Goal: Complete application form: Complete application form

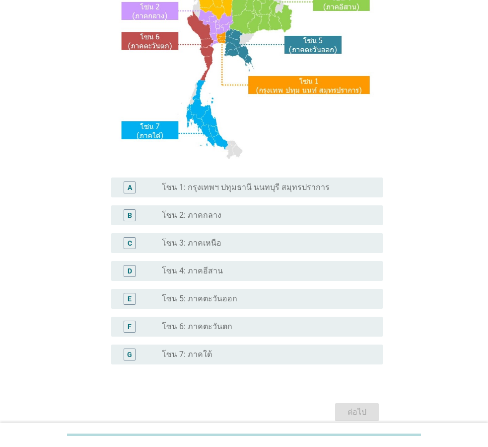
scroll to position [165, 0]
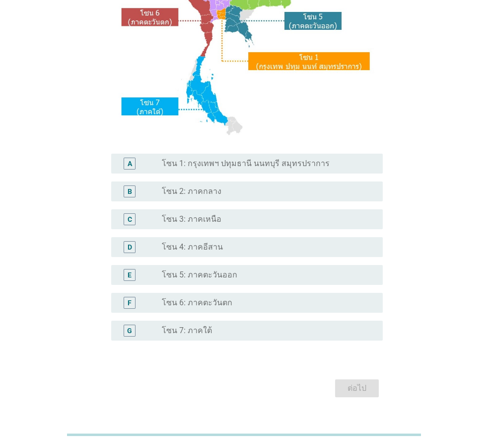
click at [272, 300] on div "radio_button_unchecked โซน 6: ภาคตะวันตก" at bounding box center [264, 303] width 205 height 10
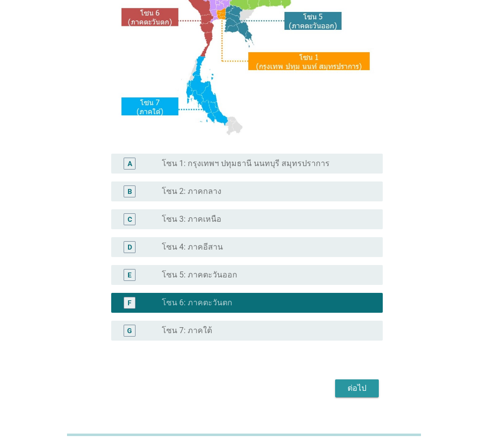
click at [357, 388] on div "ต่อไป" at bounding box center [357, 388] width 28 height 12
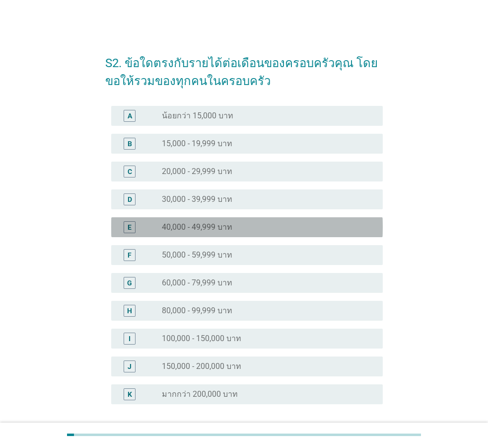
click at [218, 221] on div "radio_button_unchecked 40,000 - 49,999 บาท" at bounding box center [268, 227] width 213 height 12
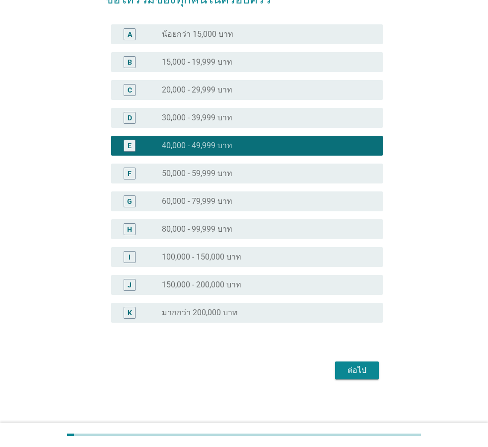
scroll to position [85, 0]
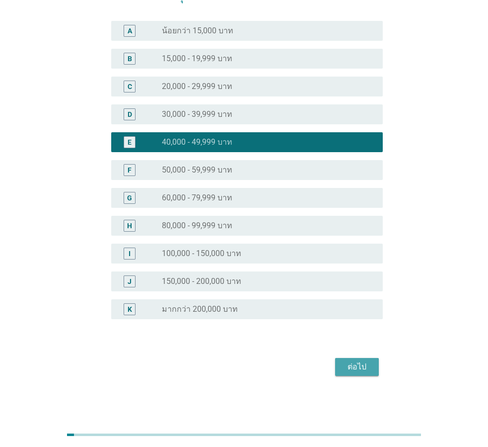
click at [347, 364] on div "ต่อไป" at bounding box center [357, 367] width 28 height 12
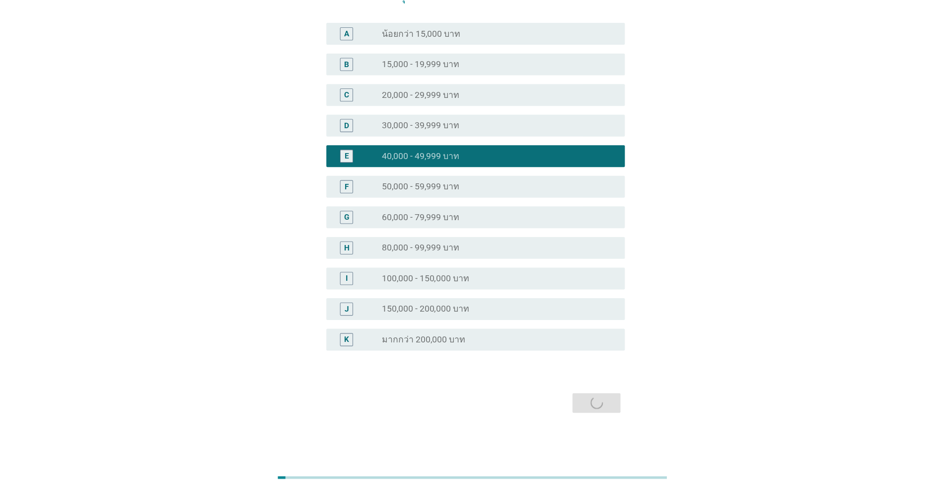
scroll to position [0, 0]
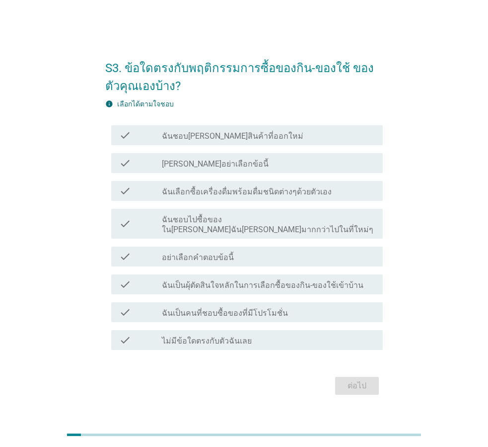
click at [232, 201] on div "check check_box_outline_blank ฉันเลือกซื้อเครื่องดื่มพร้อมดื่มชนิดต่างๆด้วยตัวเ…" at bounding box center [247, 191] width 272 height 20
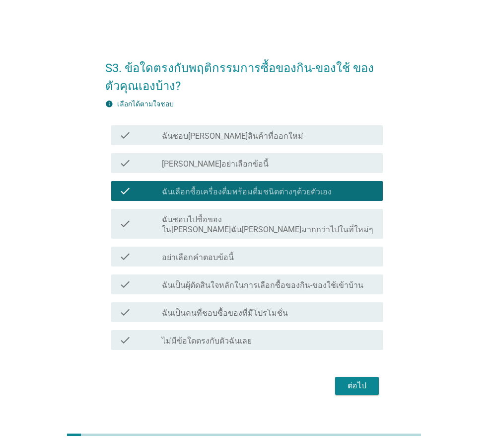
click at [254, 225] on label "ฉันชอบไปซื้อของใน[PERSON_NAME]ฉัน[PERSON_NAME]มากกว่าไปในที่ใหม่ๆ" at bounding box center [268, 225] width 213 height 20
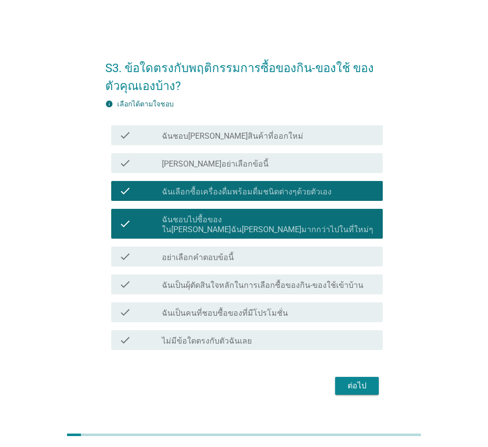
click at [261, 280] on label "ฉันเป็นผุ้ตัดสินใจหลักในการเลือกซื้อของกิน-ของใช้เข้าบ้าน" at bounding box center [263, 285] width 202 height 10
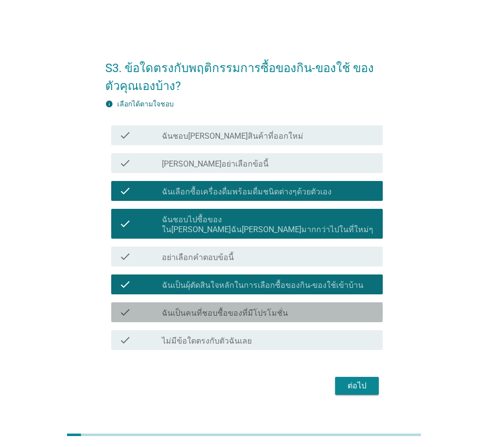
click at [253, 310] on label "ฉันเป็นคนที่ชอบซื้อของที่มีโปรโมชั่น" at bounding box center [225, 313] width 126 height 10
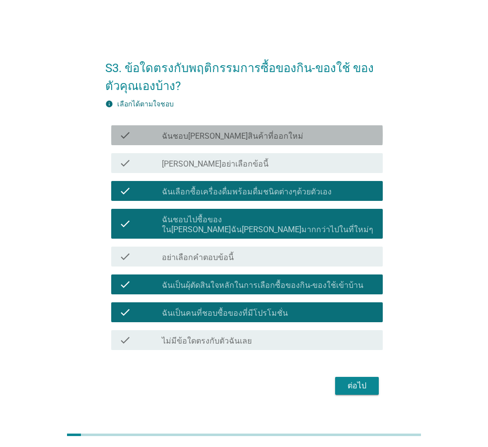
click at [254, 133] on div "check check_box_outline_blank ฉันชอบ[PERSON_NAME]สินค้าที่ออกใหม่" at bounding box center [247, 135] width 272 height 20
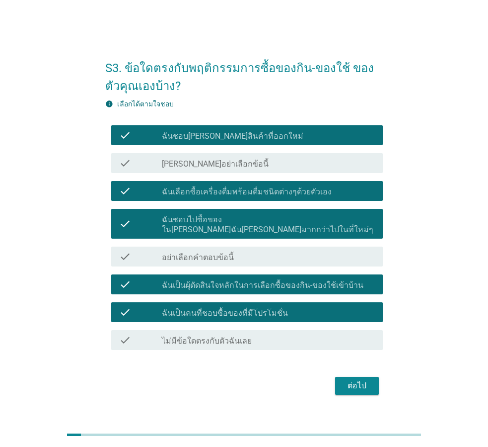
click at [354, 379] on div "ต่อไป" at bounding box center [357, 385] width 28 height 12
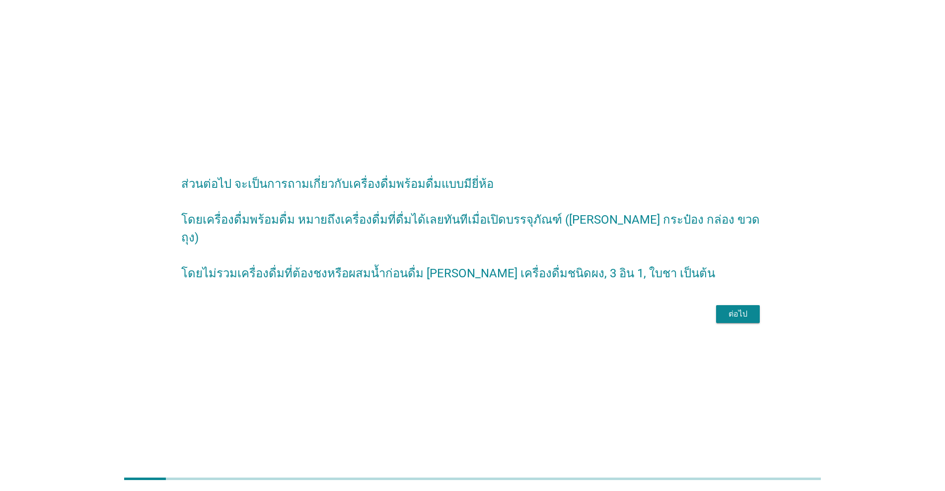
click at [488, 313] on div "ต่อไป" at bounding box center [738, 314] width 28 height 12
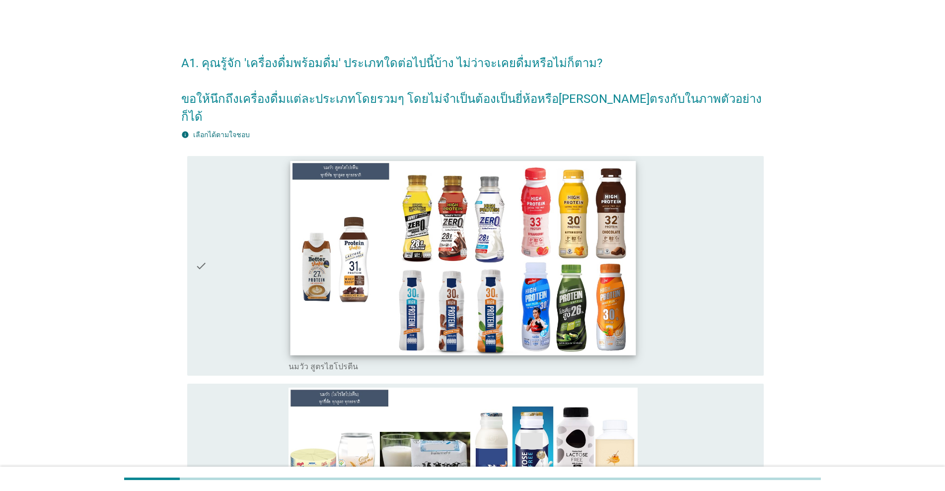
click at [406, 282] on img at bounding box center [464, 257] width 346 height 194
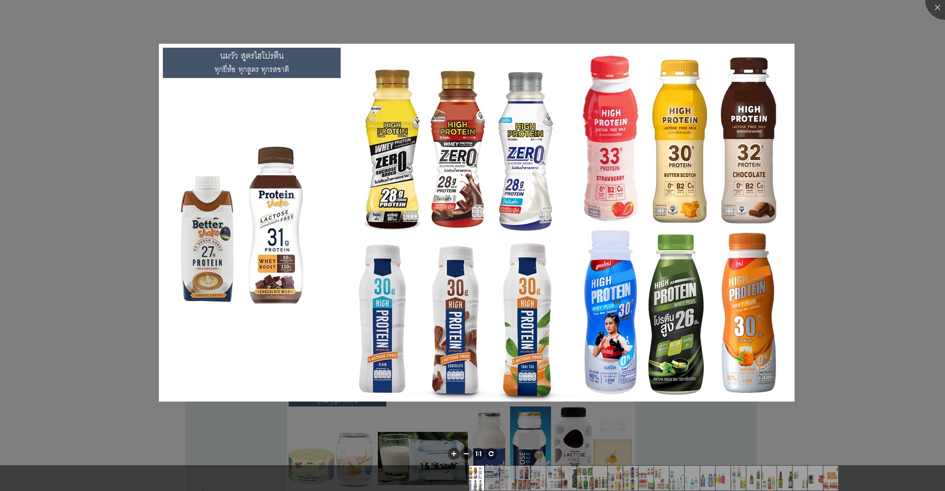
click at [112, 228] on div at bounding box center [472, 245] width 945 height 491
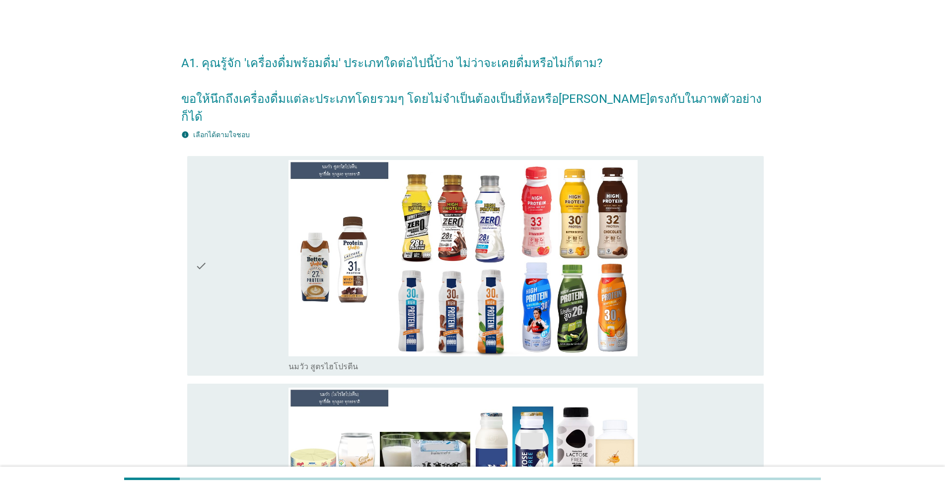
click at [204, 248] on icon "check" at bounding box center [201, 266] width 12 height 212
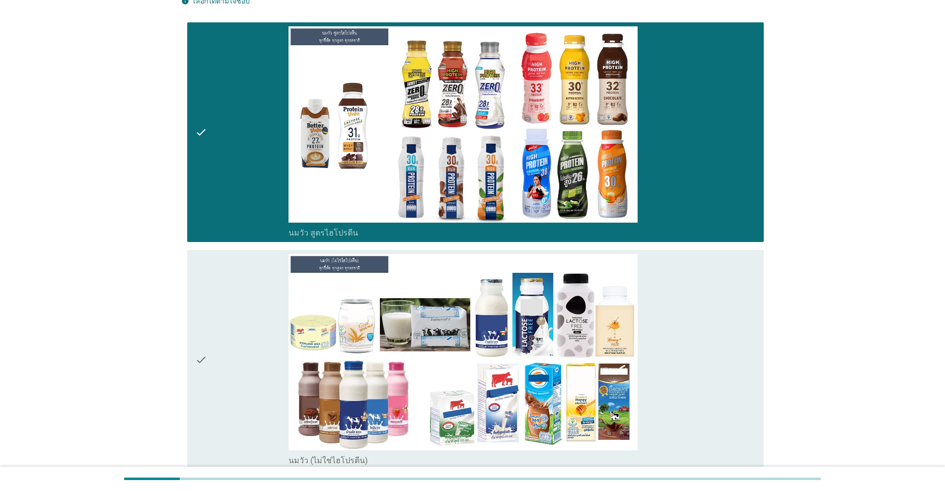
scroll to position [165, 0]
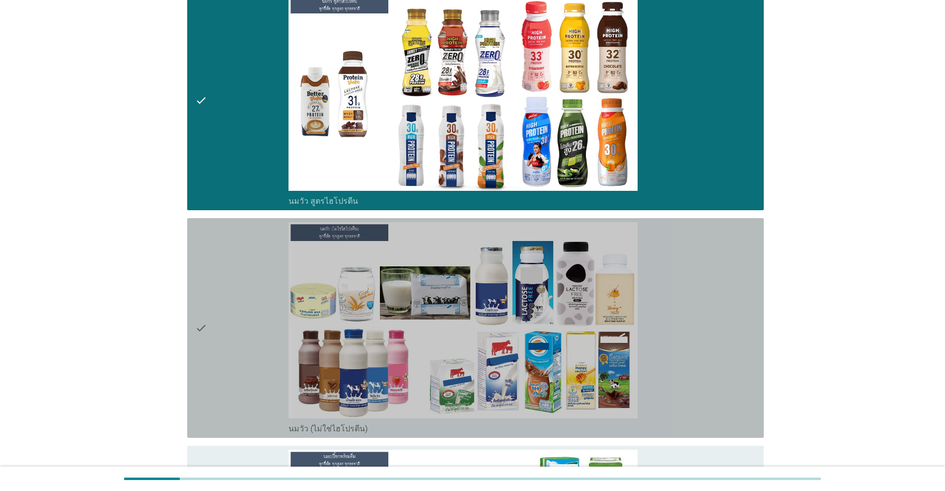
click at [203, 312] on icon "check" at bounding box center [201, 328] width 12 height 212
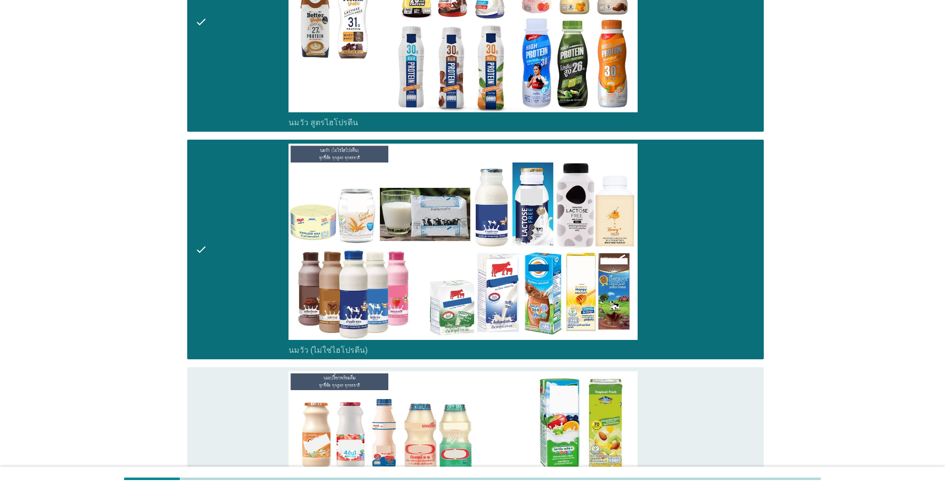
scroll to position [331, 0]
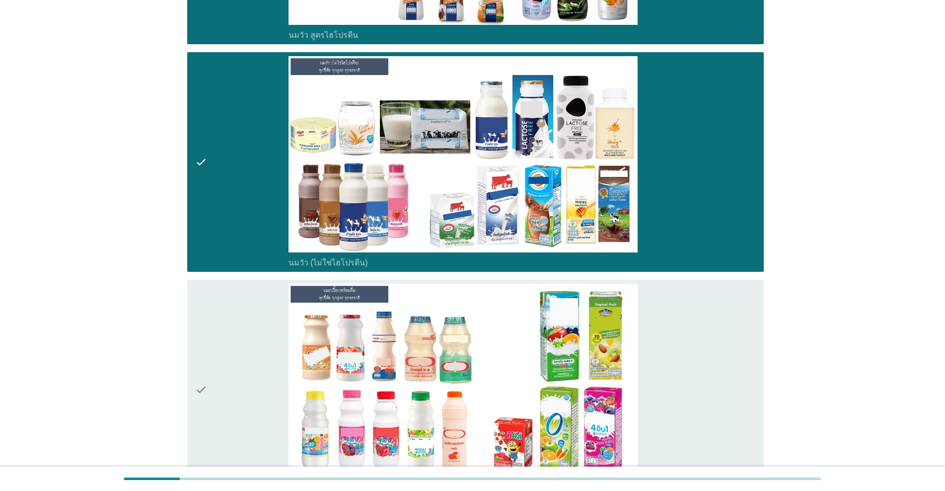
click at [207, 343] on icon "check" at bounding box center [201, 390] width 12 height 212
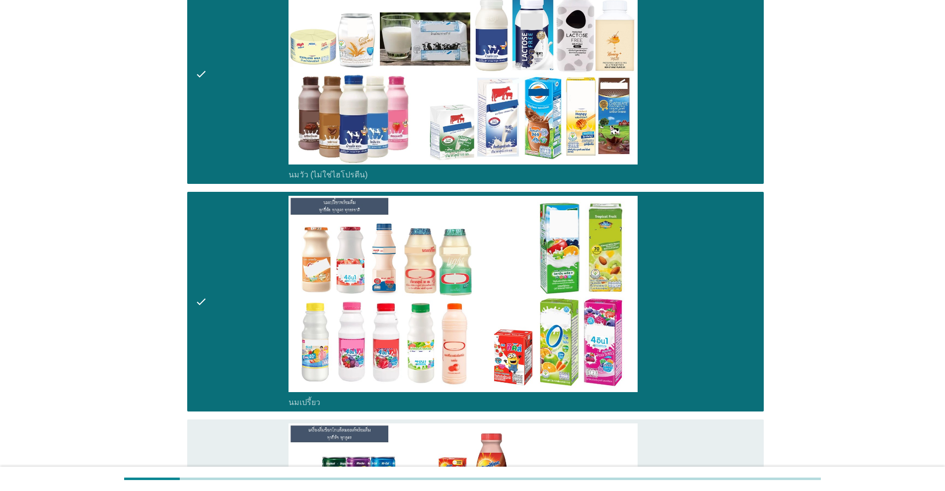
scroll to position [497, 0]
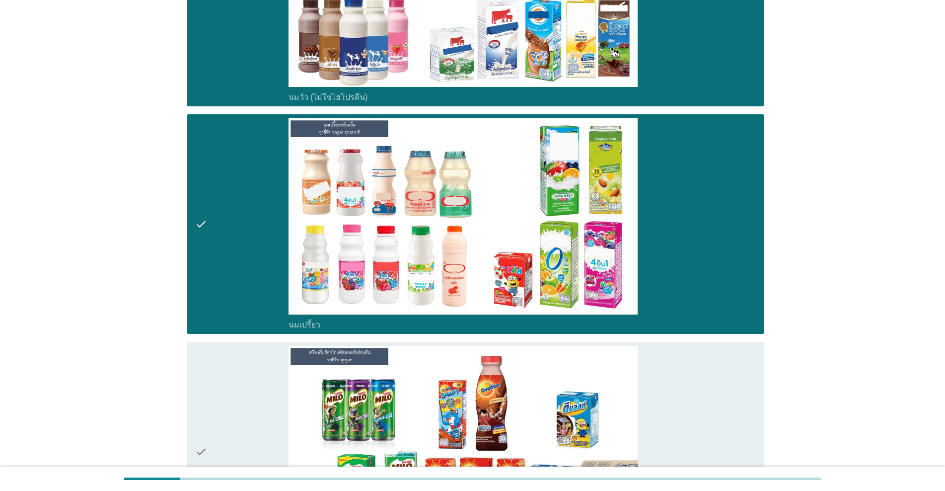
click at [206, 392] on icon "check" at bounding box center [201, 452] width 12 height 212
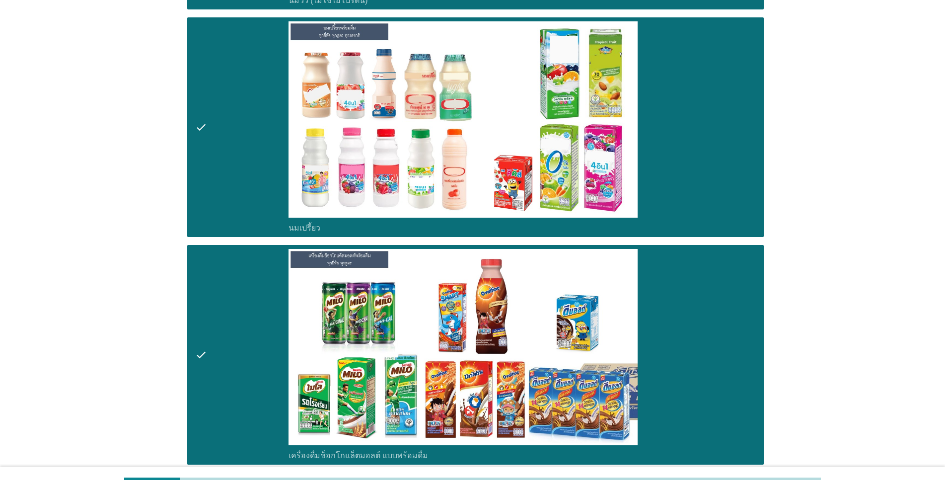
scroll to position [745, 0]
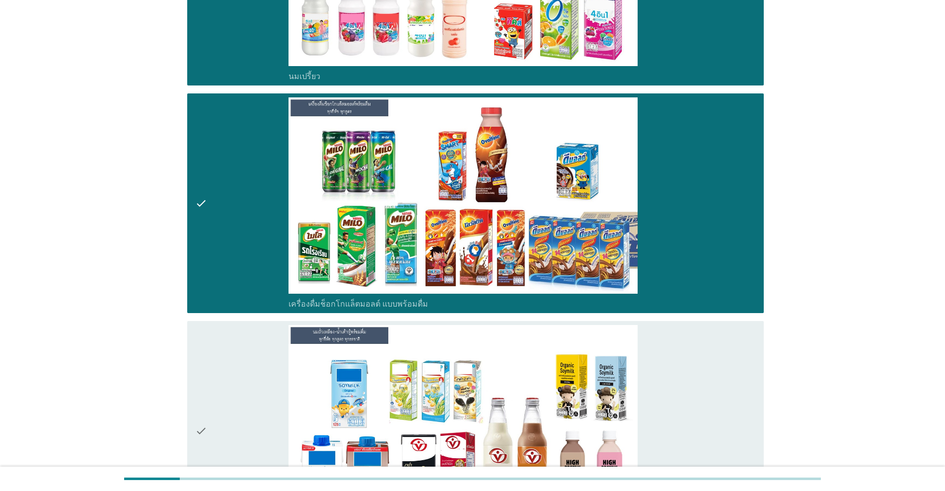
click at [219, 383] on div "check" at bounding box center [241, 431] width 93 height 212
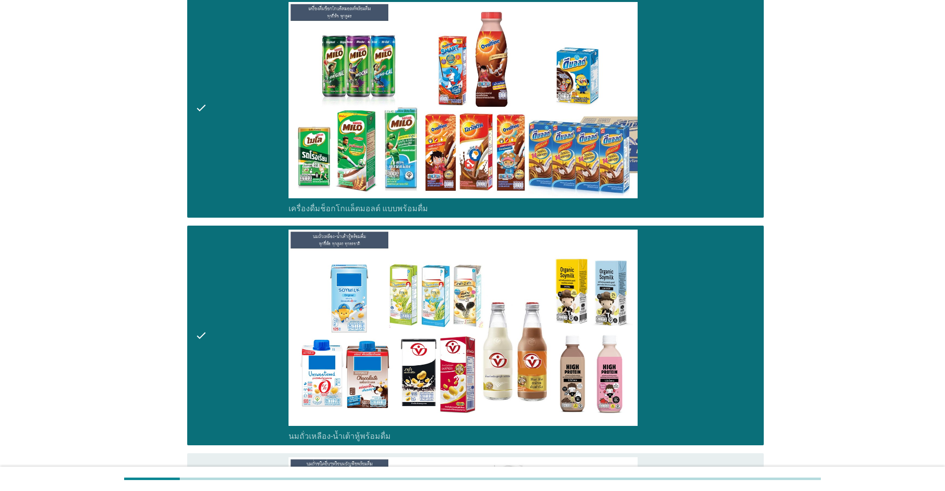
scroll to position [993, 0]
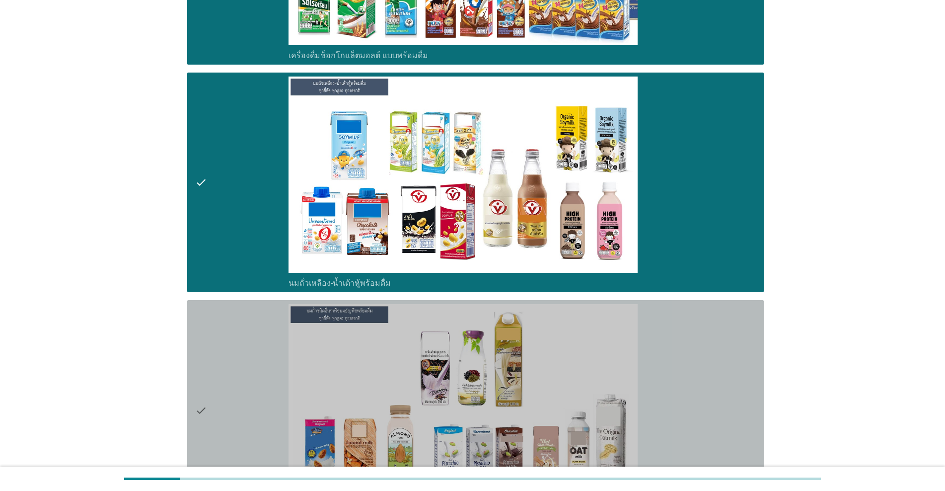
click at [219, 382] on div "check" at bounding box center [241, 410] width 93 height 212
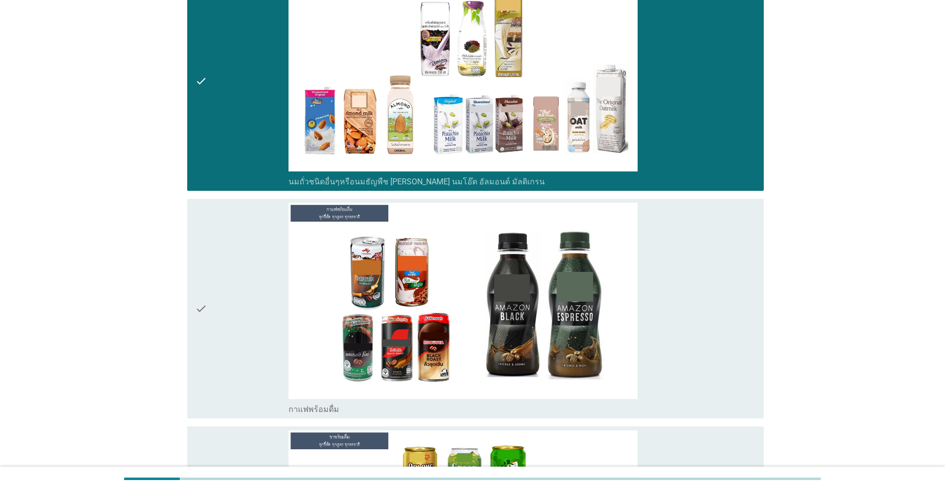
scroll to position [1325, 0]
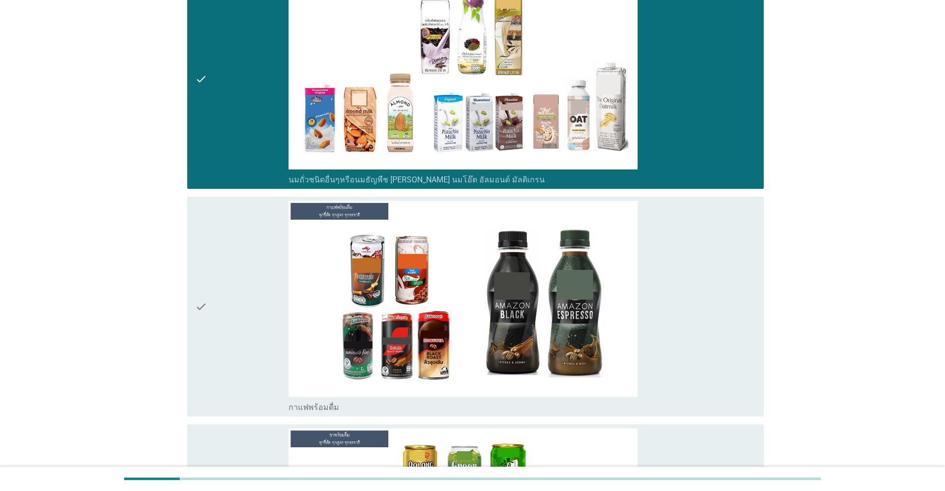
click at [232, 320] on div "check" at bounding box center [241, 307] width 93 height 212
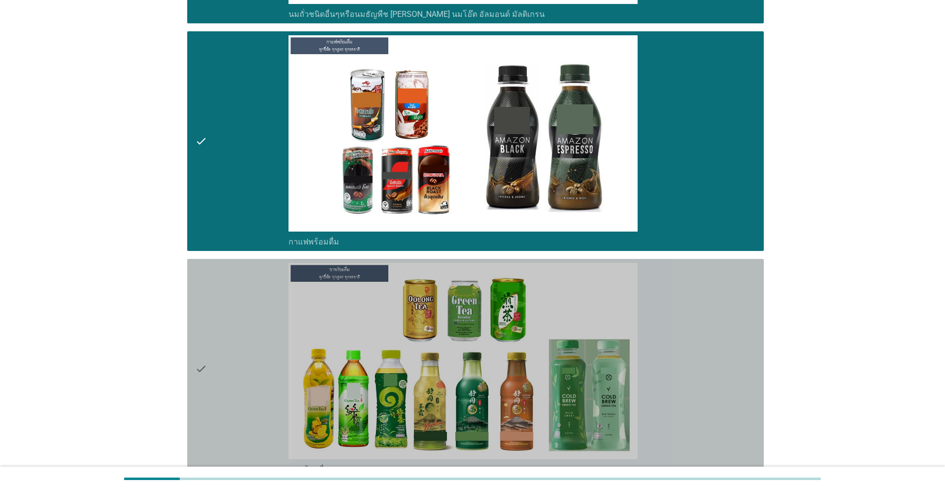
click at [232, 322] on div "check" at bounding box center [241, 369] width 93 height 212
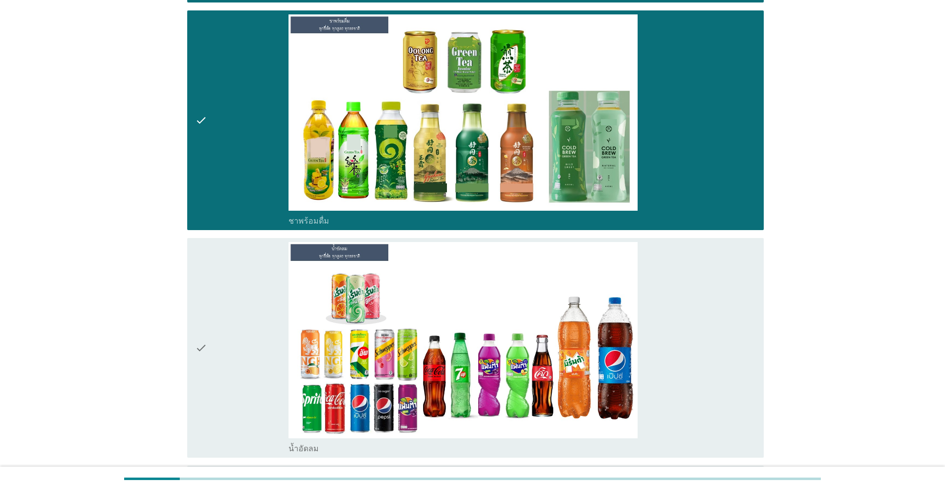
click at [232, 322] on div "check" at bounding box center [241, 348] width 93 height 212
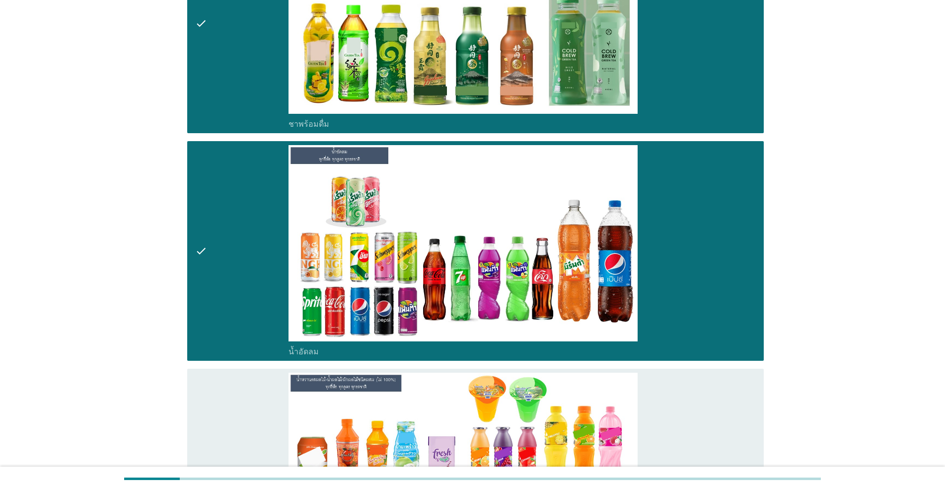
scroll to position [1987, 0]
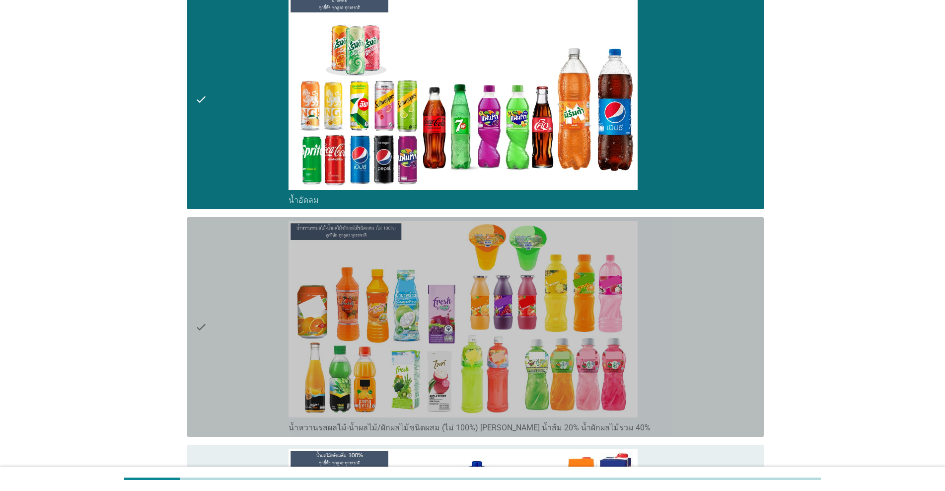
click at [232, 322] on div "check" at bounding box center [241, 327] width 93 height 212
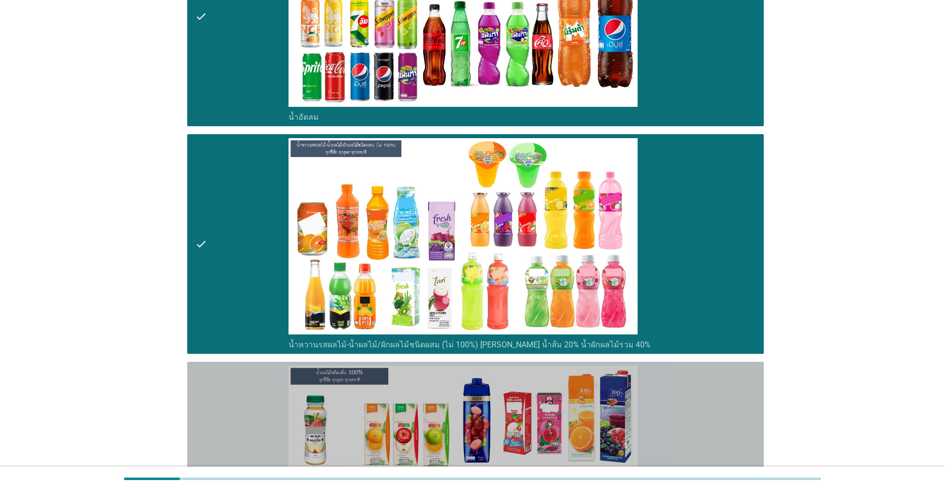
click at [221, 379] on div "check" at bounding box center [241, 472] width 93 height 212
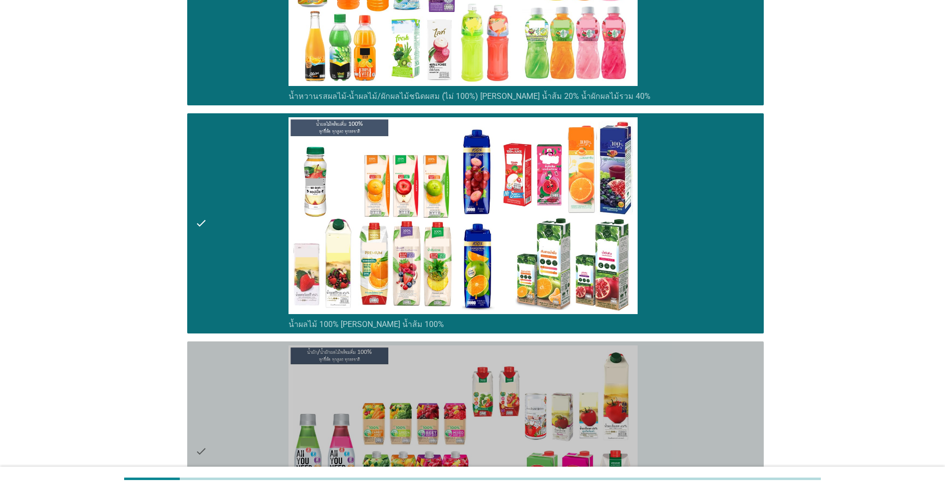
click at [221, 379] on div "check" at bounding box center [241, 451] width 93 height 212
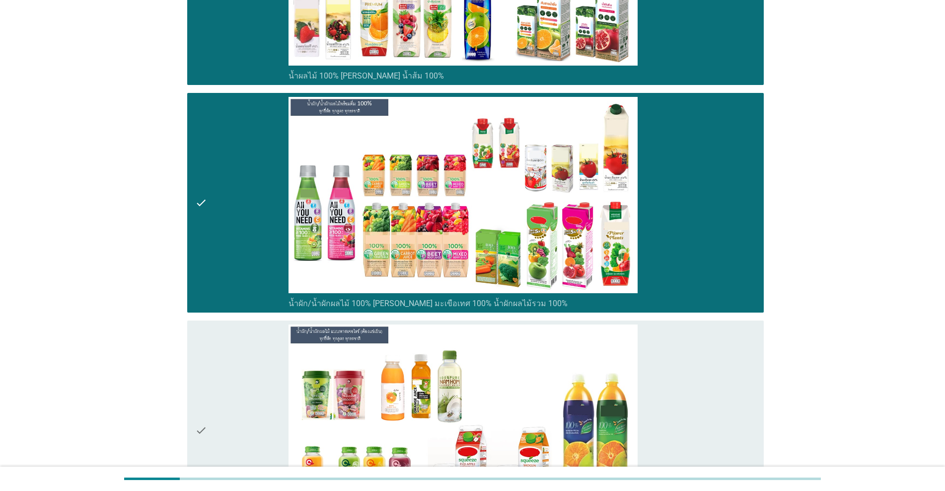
click at [221, 379] on div "check" at bounding box center [241, 430] width 93 height 212
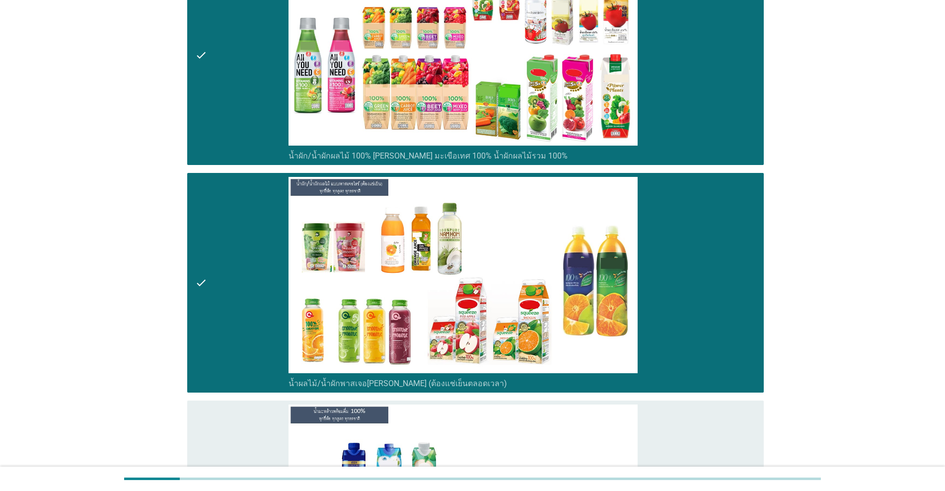
scroll to position [2815, 0]
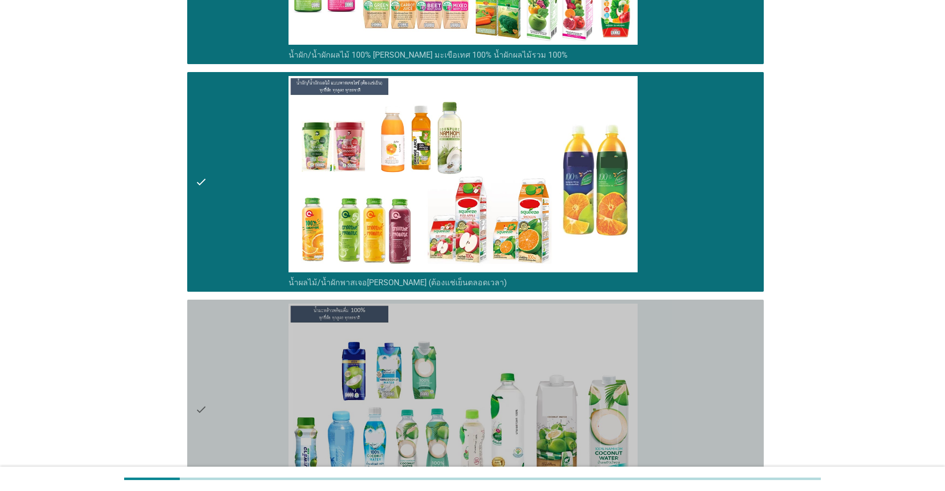
click at [221, 379] on div "check" at bounding box center [241, 409] width 93 height 212
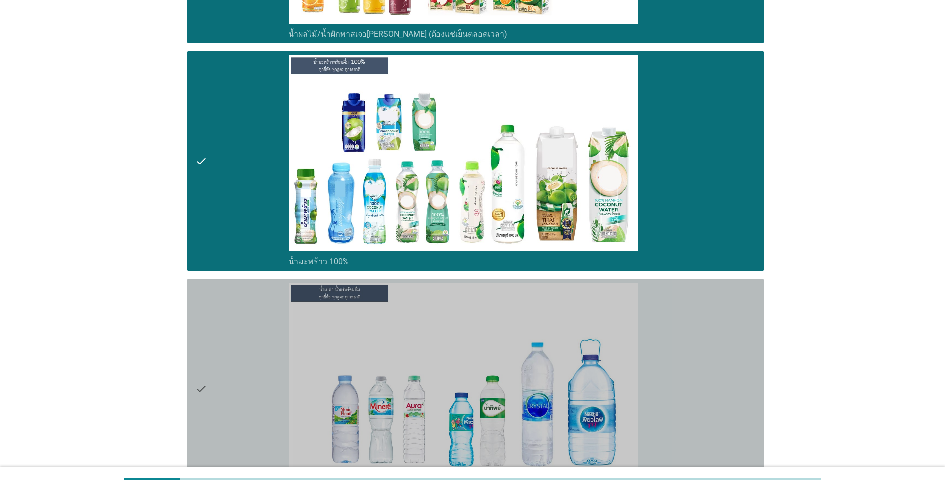
click at [221, 379] on div "check" at bounding box center [241, 389] width 93 height 212
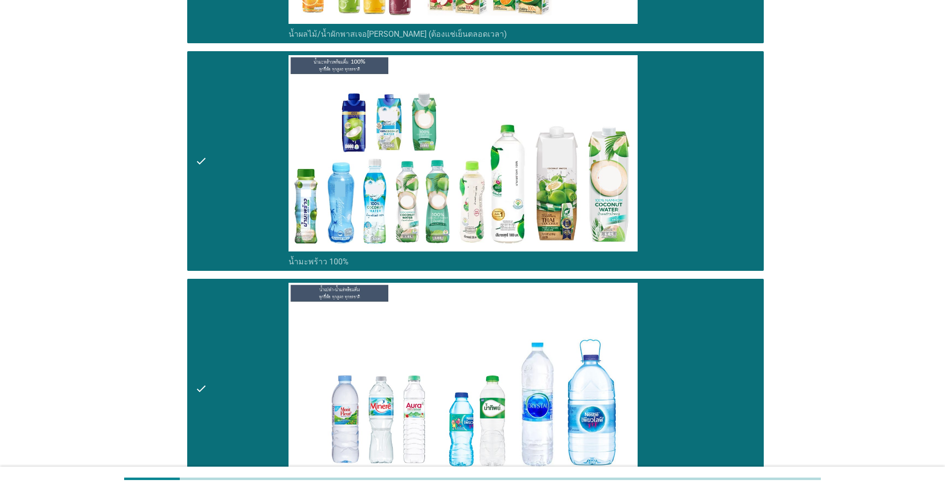
scroll to position [3311, 0]
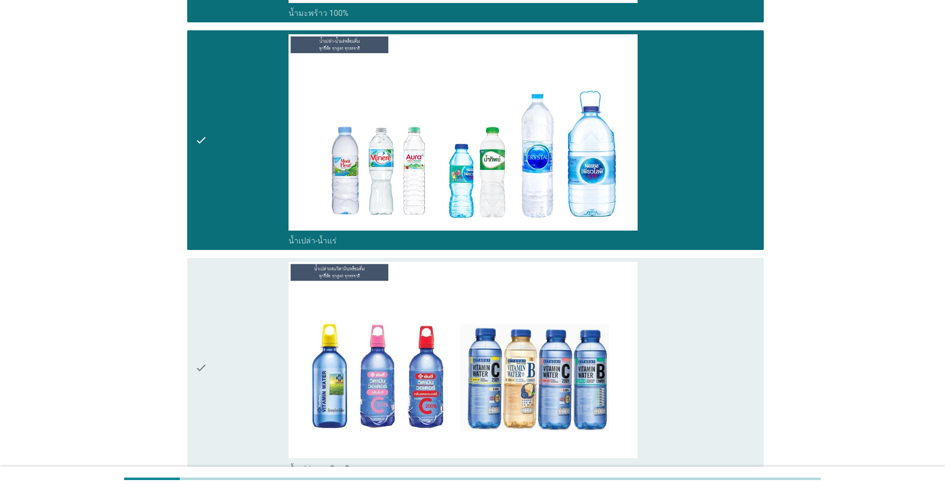
click at [221, 379] on div "check" at bounding box center [241, 368] width 93 height 212
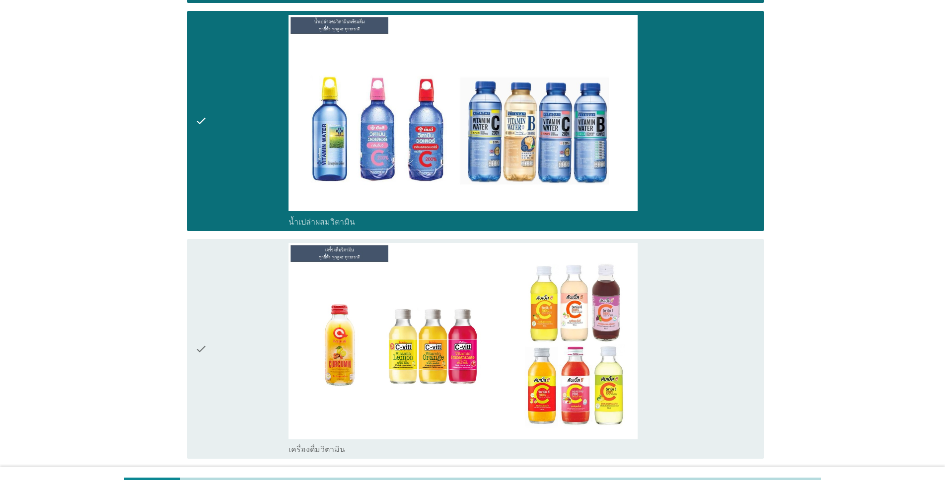
scroll to position [3560, 0]
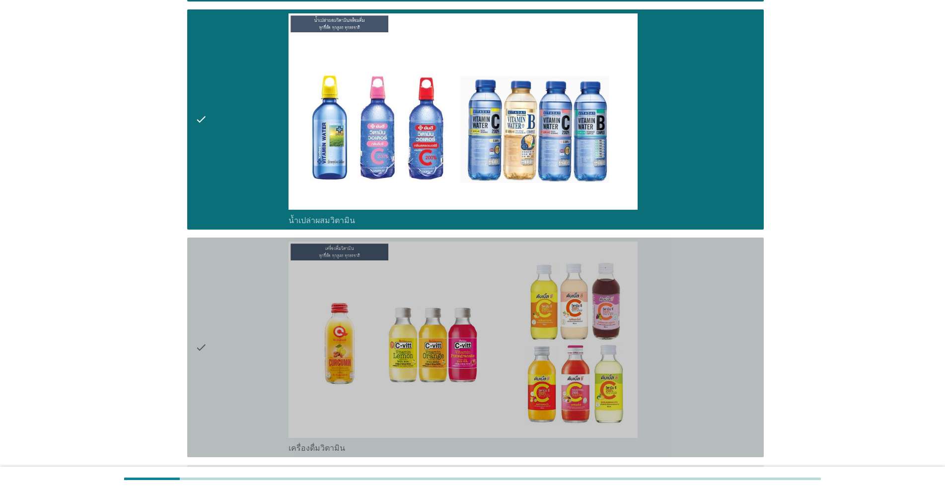
click at [221, 379] on div "check" at bounding box center [241, 347] width 93 height 212
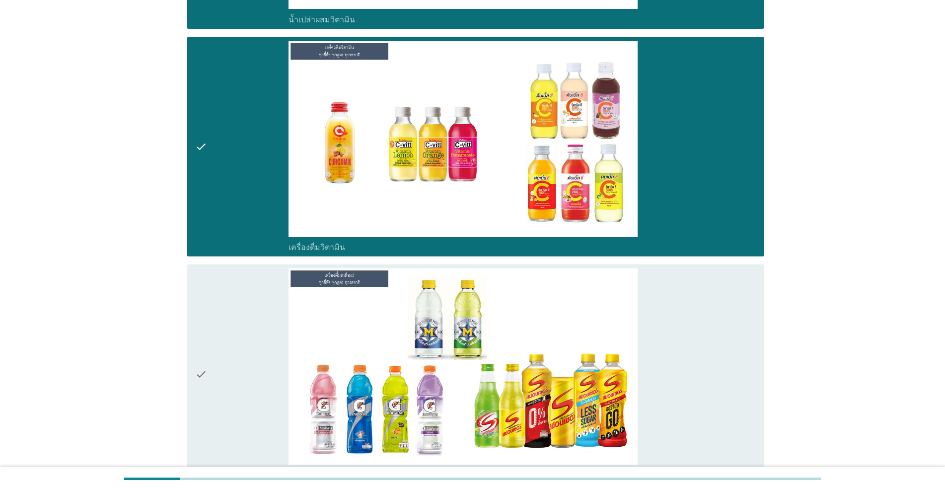
scroll to position [3808, 0]
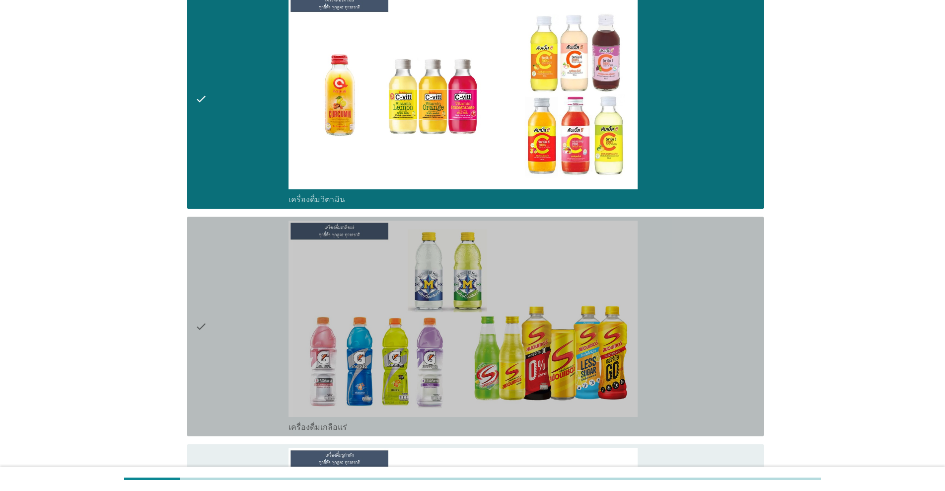
click at [227, 353] on div "check" at bounding box center [241, 327] width 93 height 212
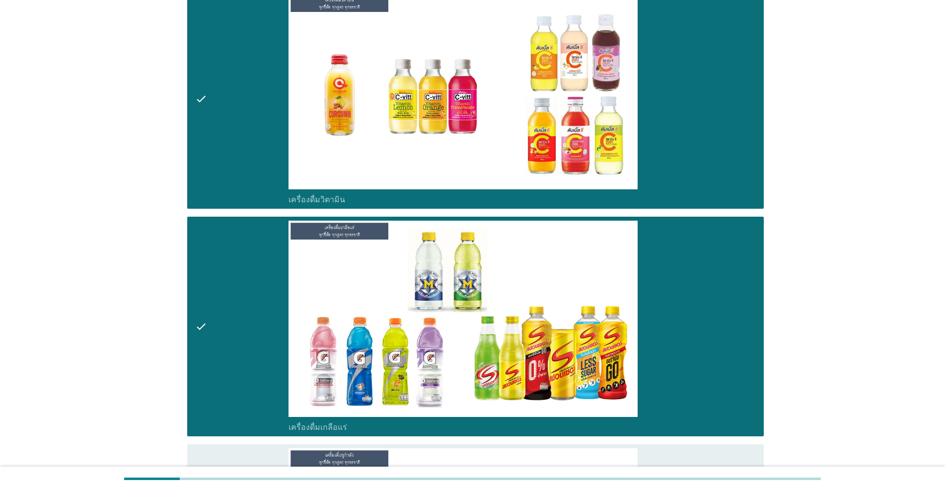
scroll to position [3974, 0]
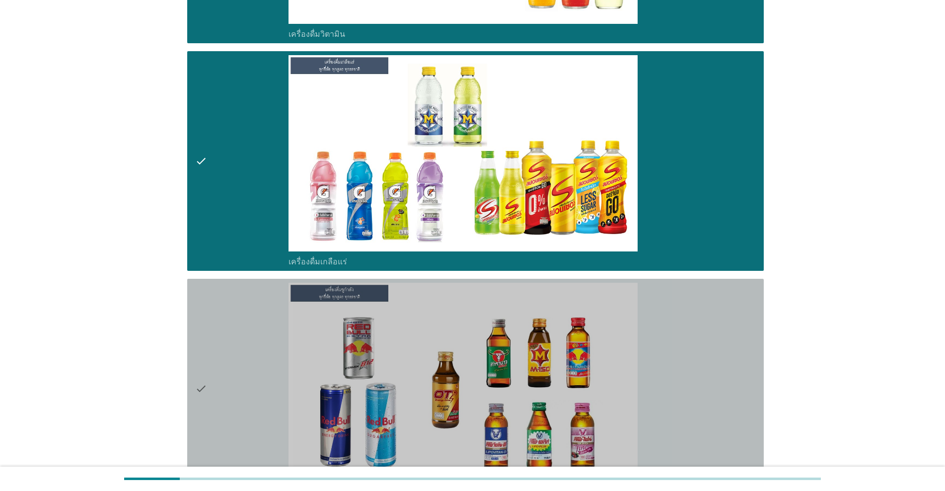
click at [227, 353] on div "check" at bounding box center [241, 389] width 93 height 212
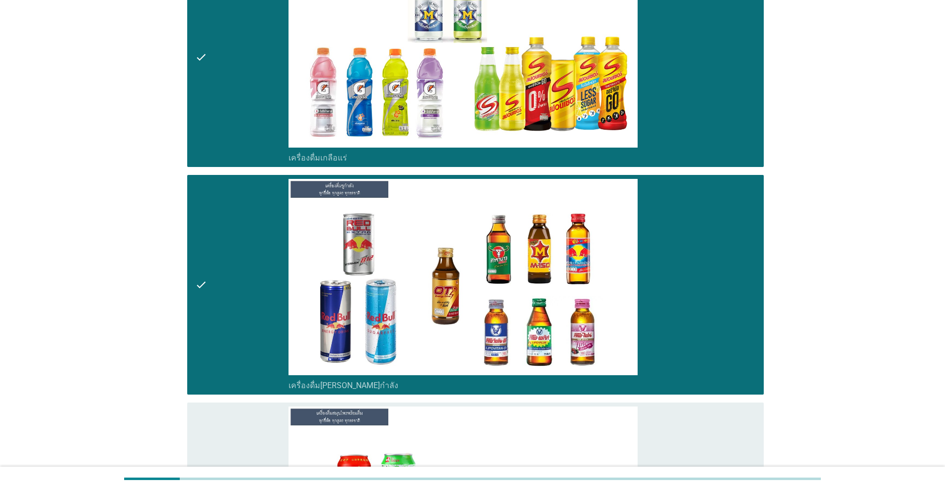
scroll to position [4222, 0]
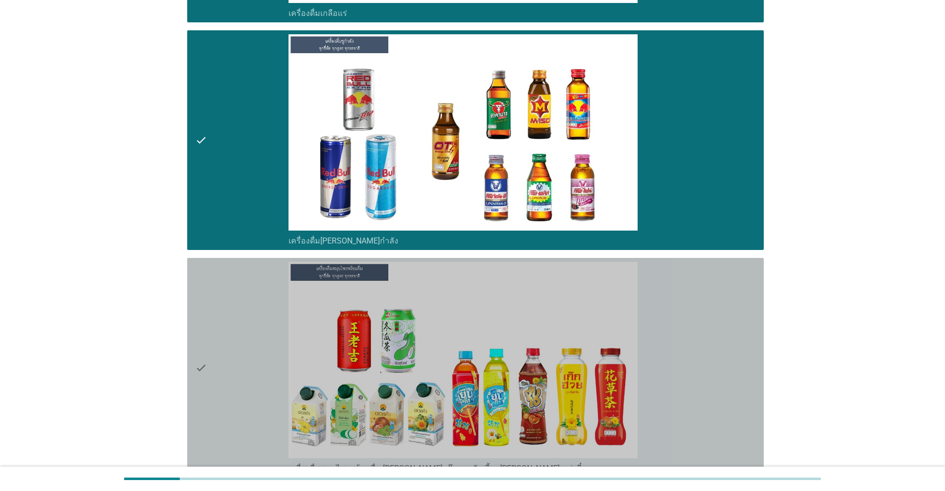
click at [227, 353] on div "check" at bounding box center [241, 368] width 93 height 212
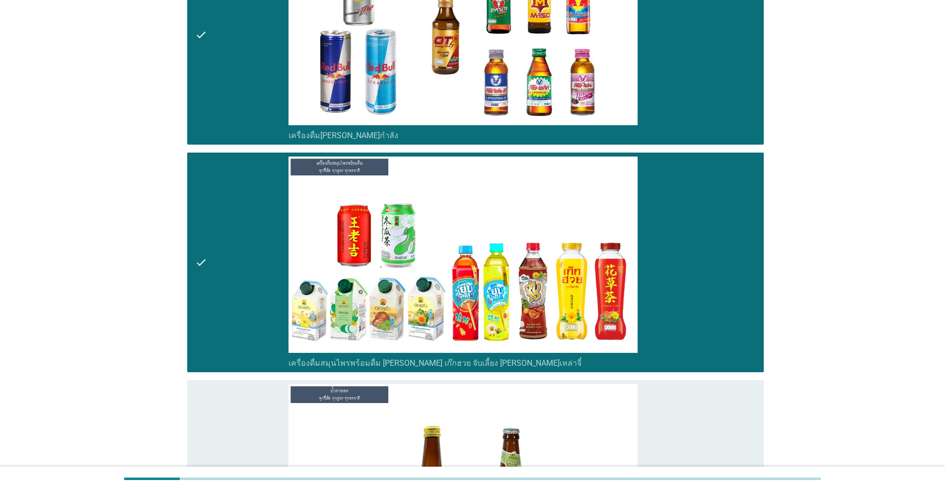
scroll to position [4470, 0]
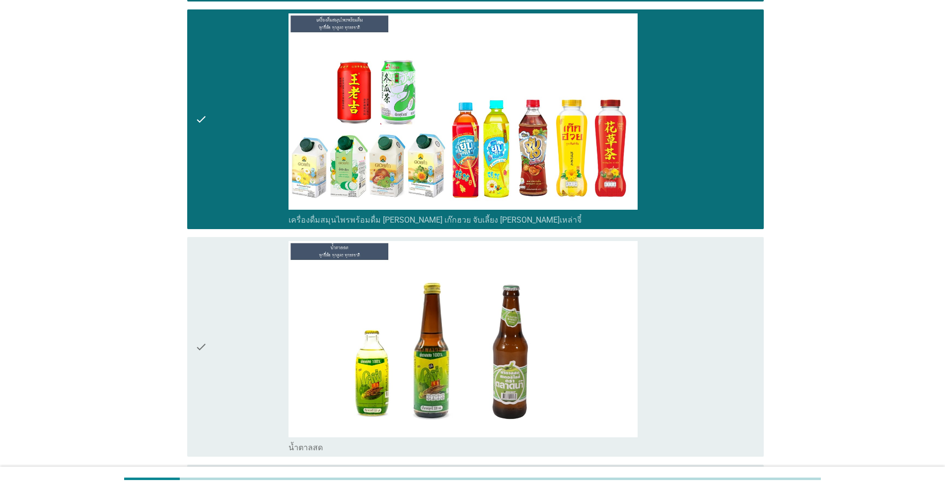
click at [227, 353] on div "check" at bounding box center [241, 347] width 93 height 212
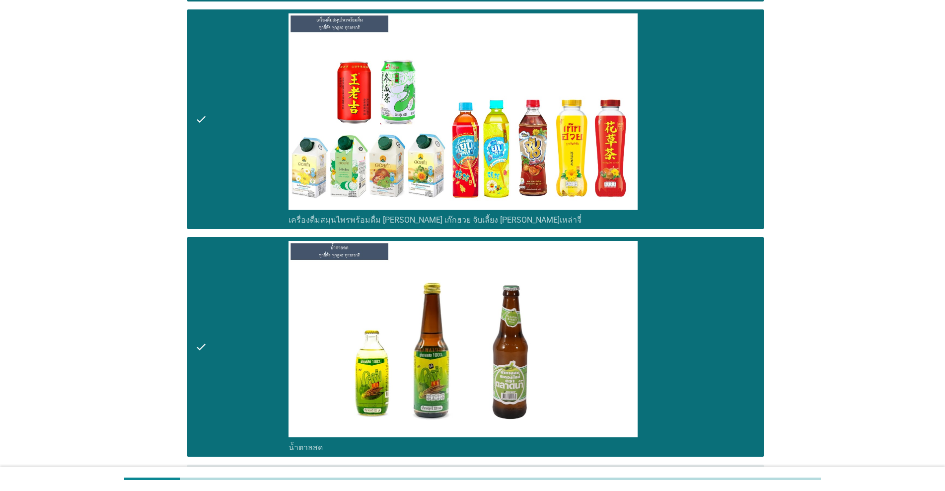
scroll to position [4719, 0]
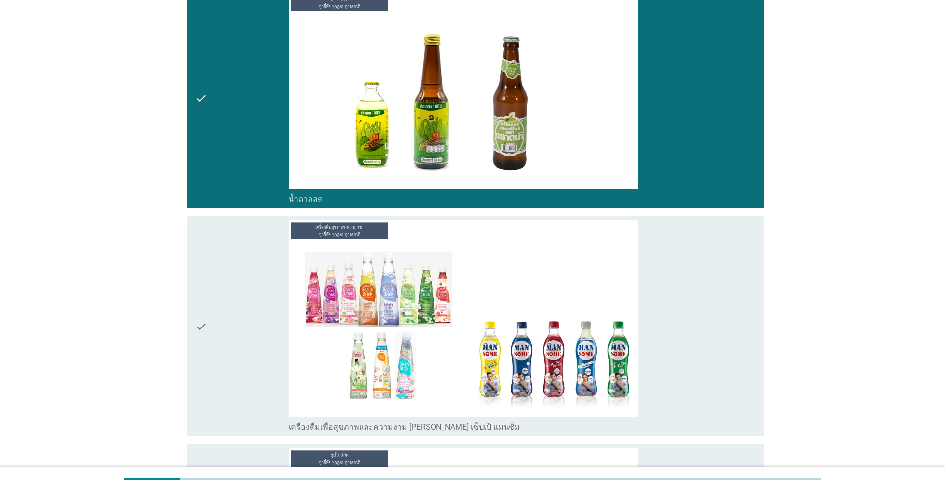
click at [227, 353] on div "check" at bounding box center [241, 326] width 93 height 212
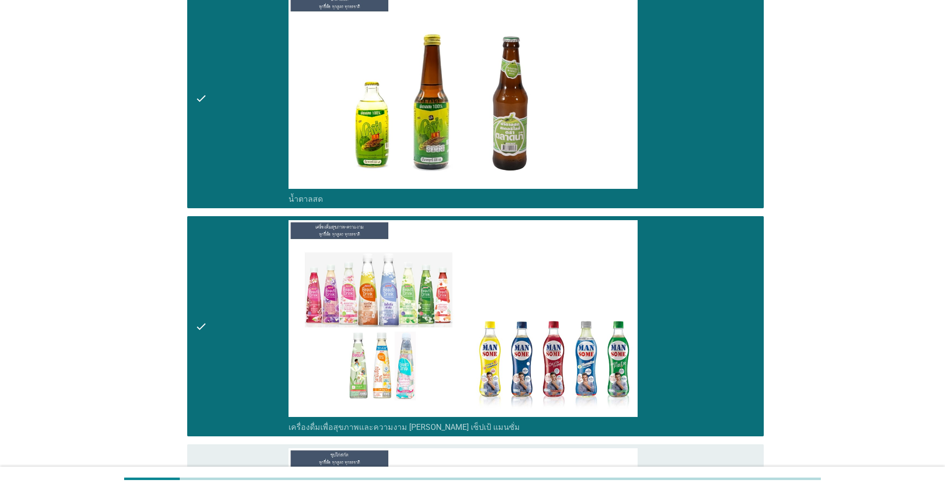
scroll to position [4884, 0]
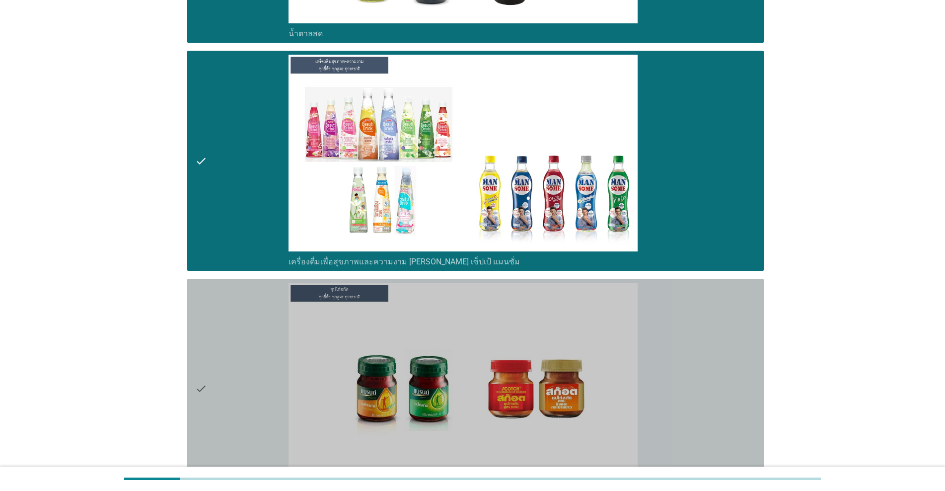
click at [227, 353] on div "check" at bounding box center [241, 389] width 93 height 212
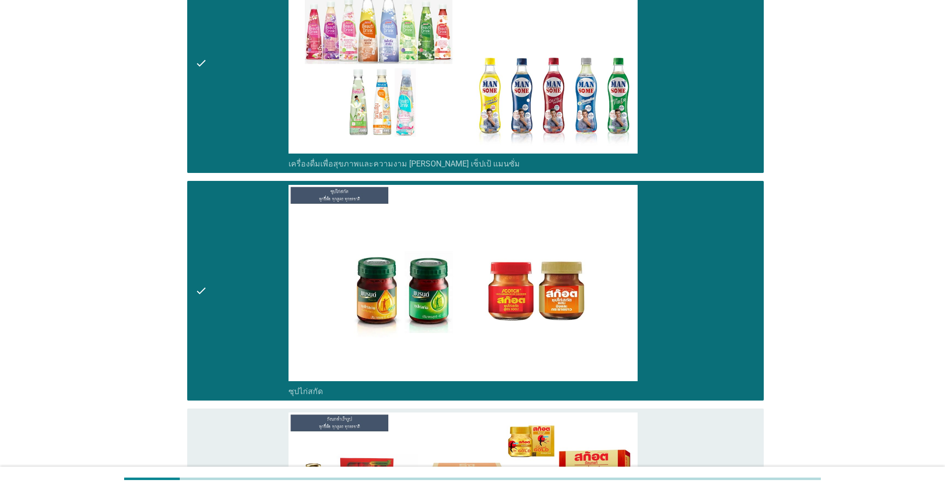
scroll to position [5132, 0]
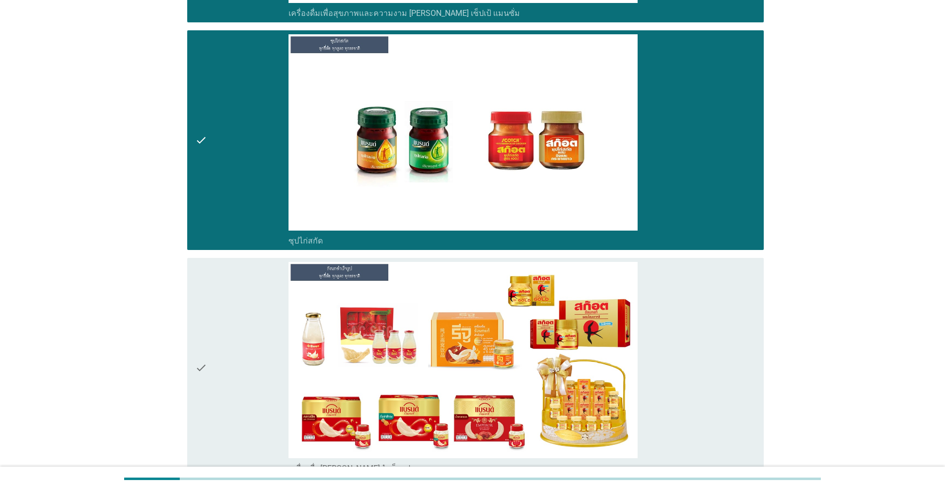
click at [228, 353] on div "check" at bounding box center [241, 368] width 93 height 212
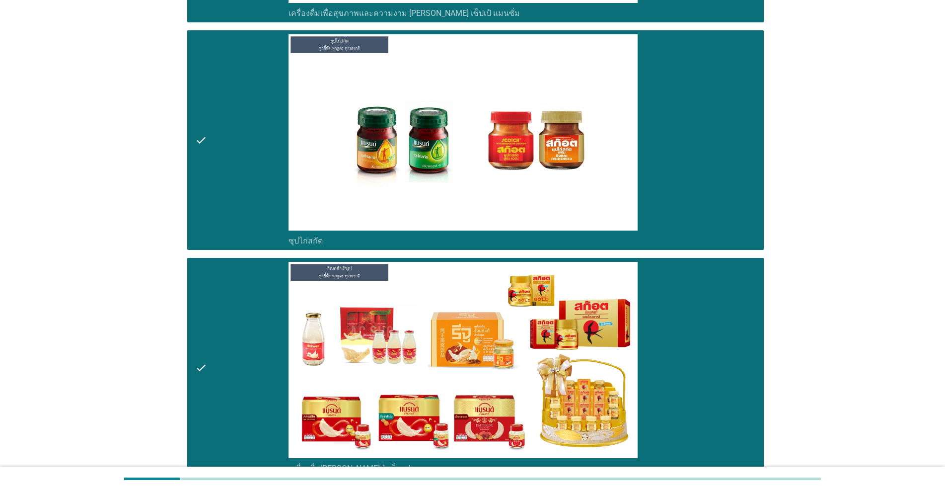
scroll to position [5217, 0]
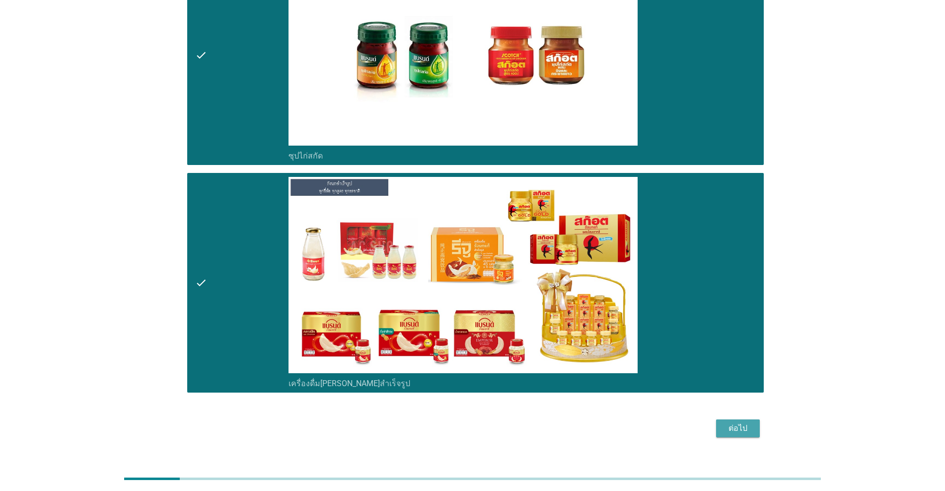
click at [488, 422] on div "ต่อไป" at bounding box center [738, 428] width 28 height 12
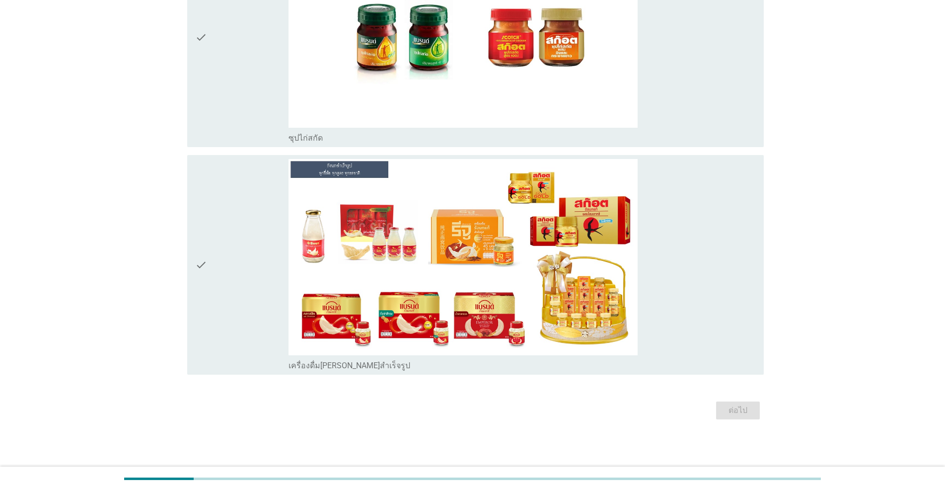
scroll to position [0, 0]
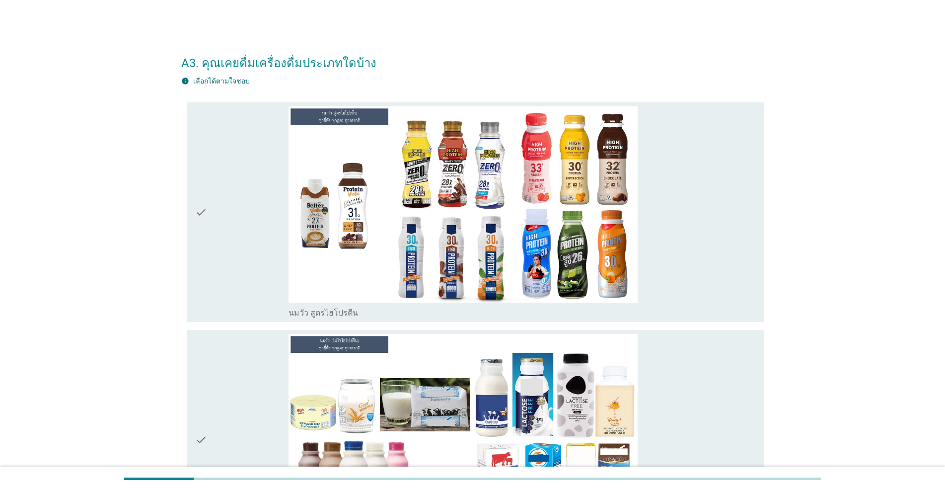
click at [212, 248] on div "check" at bounding box center [241, 212] width 93 height 212
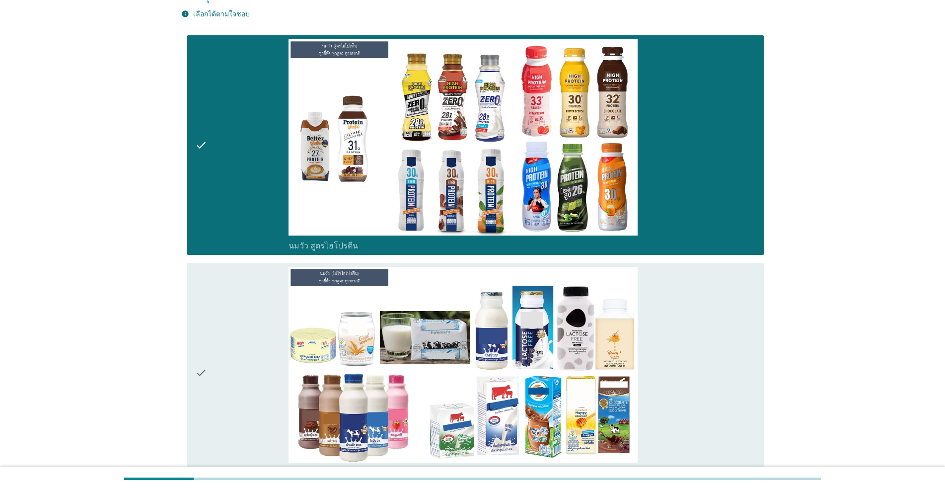
scroll to position [165, 0]
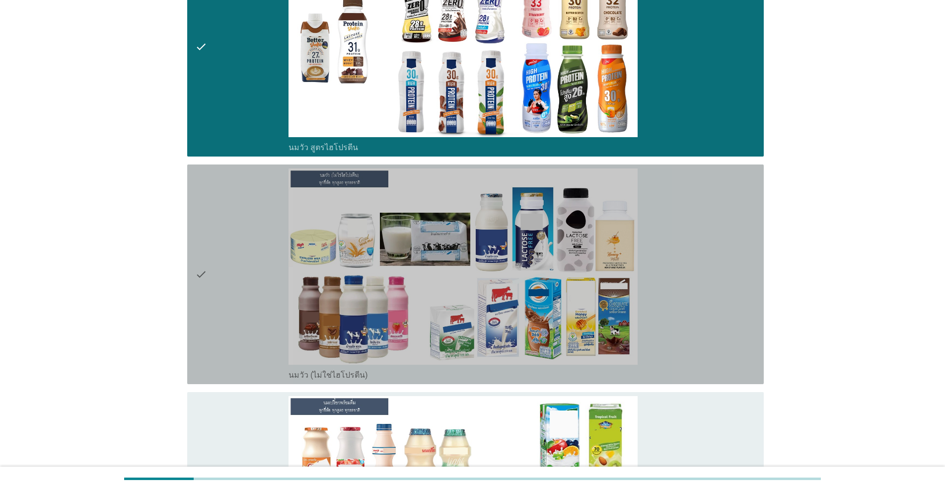
click at [212, 248] on div "check" at bounding box center [241, 274] width 93 height 212
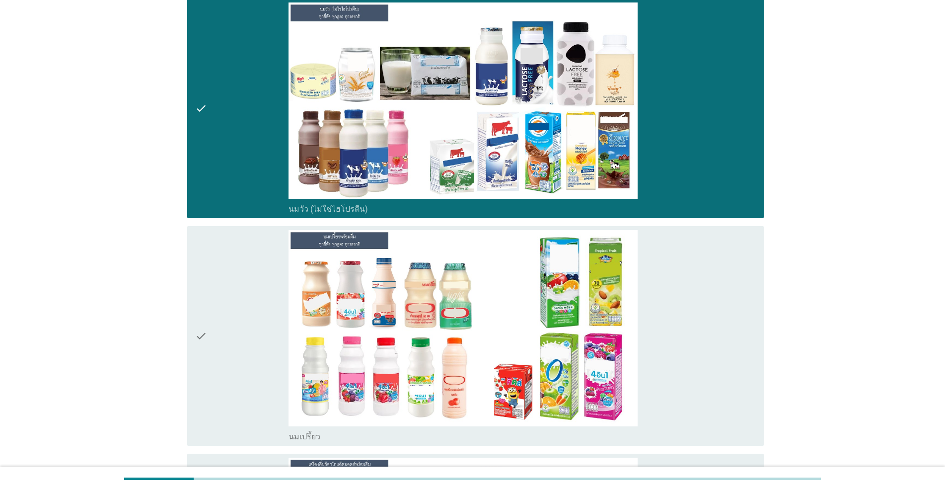
click at [210, 281] on div "check" at bounding box center [241, 336] width 93 height 212
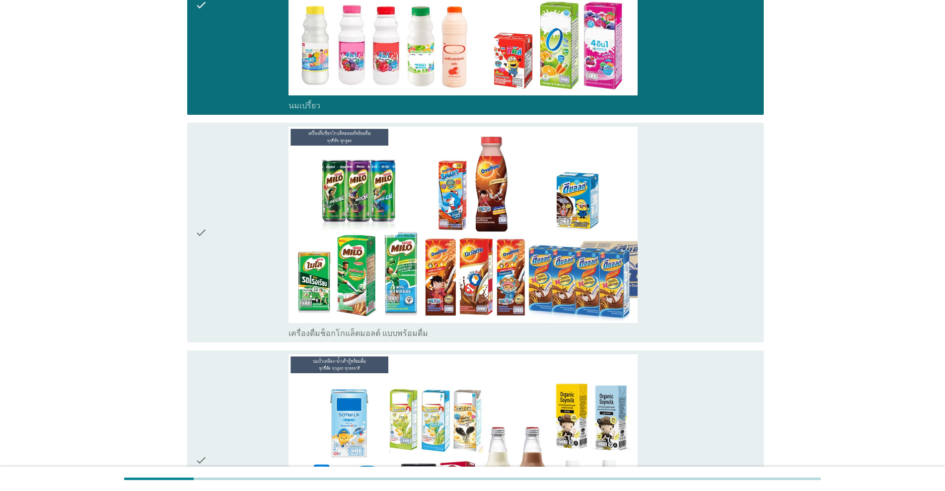
click at [211, 281] on div "check" at bounding box center [241, 233] width 93 height 212
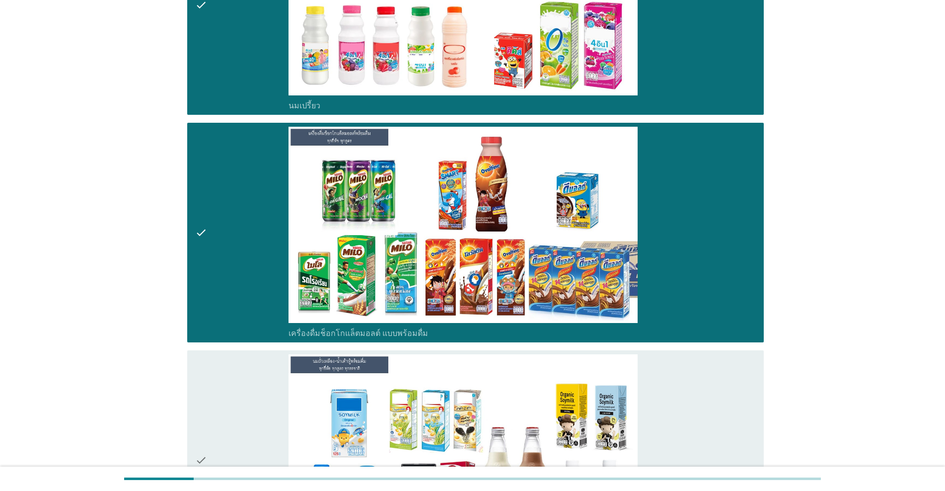
scroll to position [745, 0]
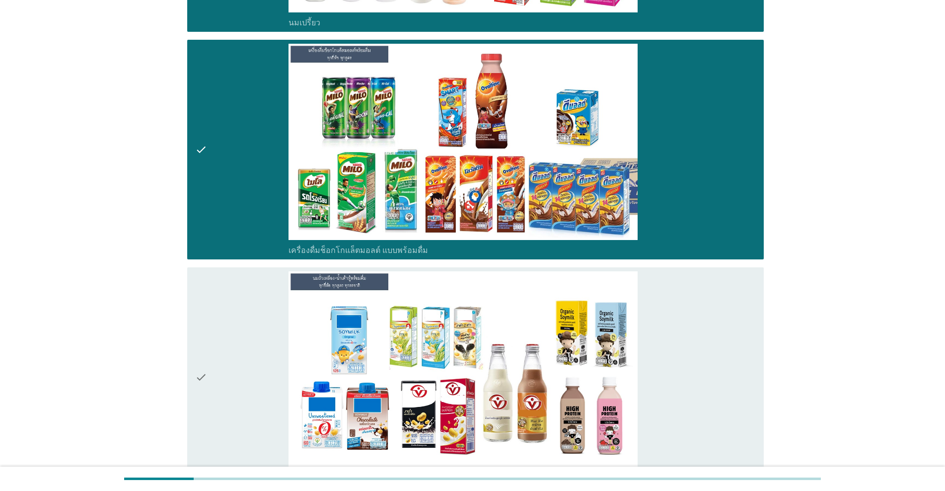
click at [211, 281] on div "check" at bounding box center [241, 377] width 93 height 212
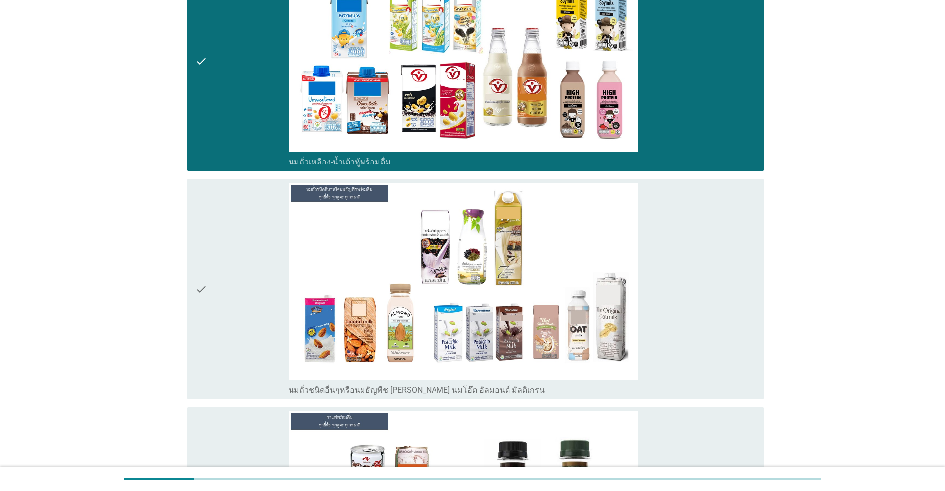
scroll to position [1076, 0]
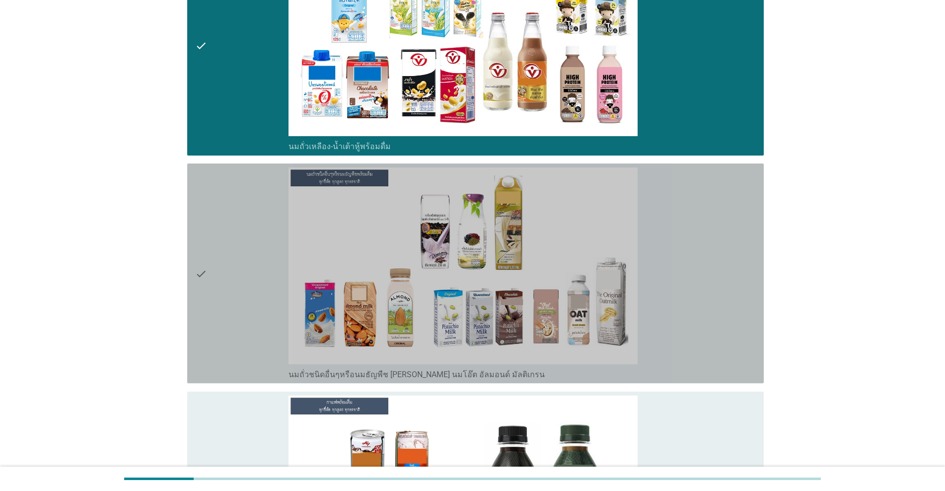
click at [242, 269] on div "check" at bounding box center [241, 273] width 93 height 212
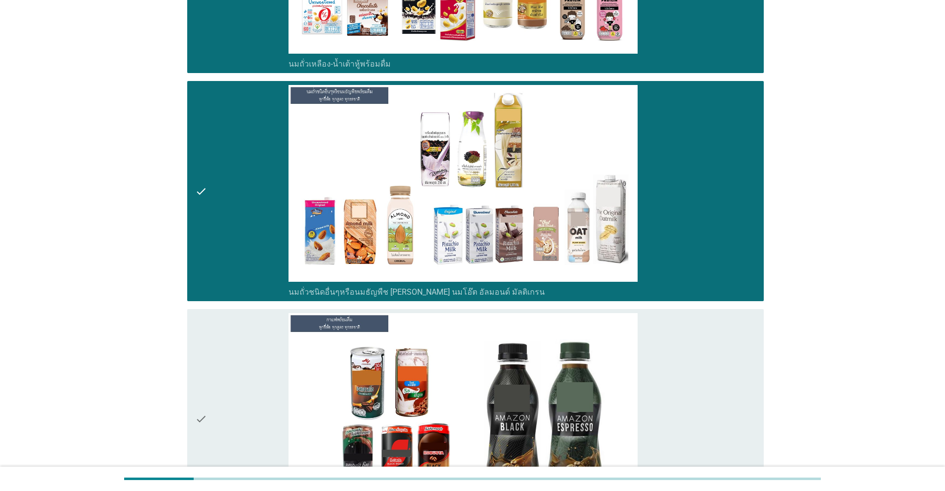
click at [235, 338] on div "check" at bounding box center [241, 419] width 93 height 212
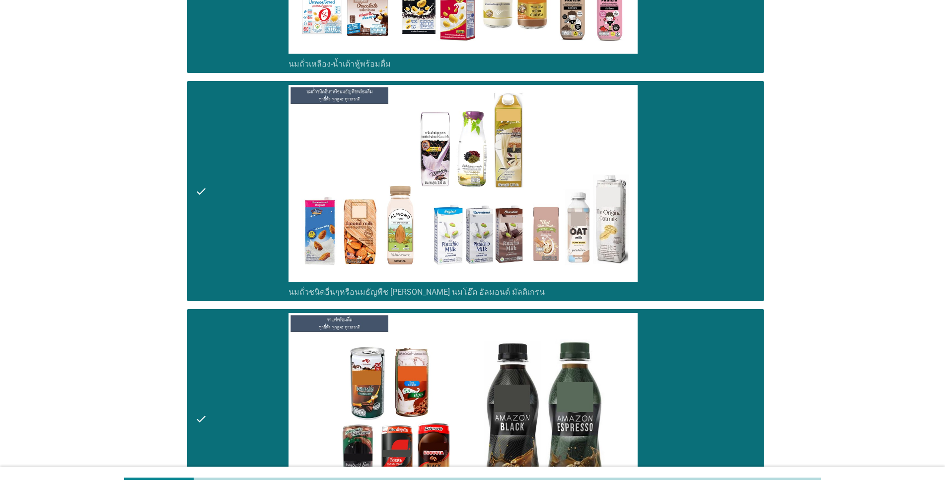
scroll to position [1407, 0]
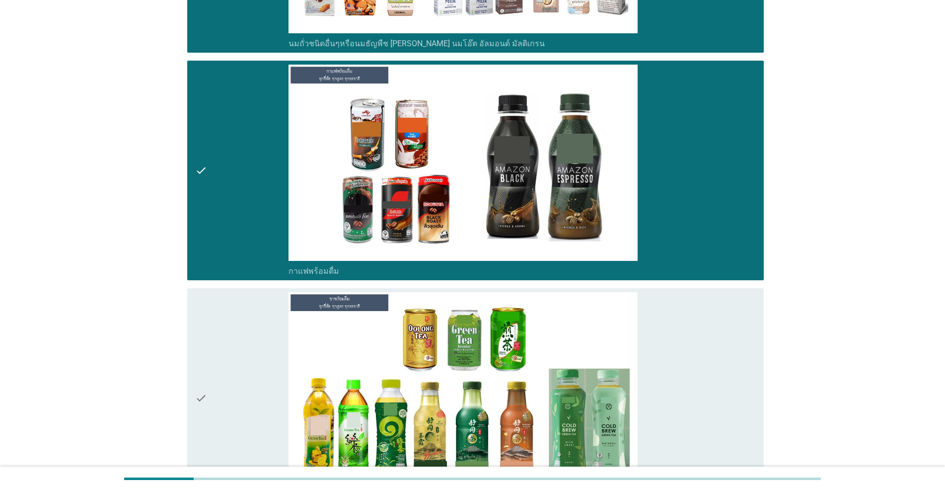
click at [236, 337] on div "check" at bounding box center [241, 398] width 93 height 212
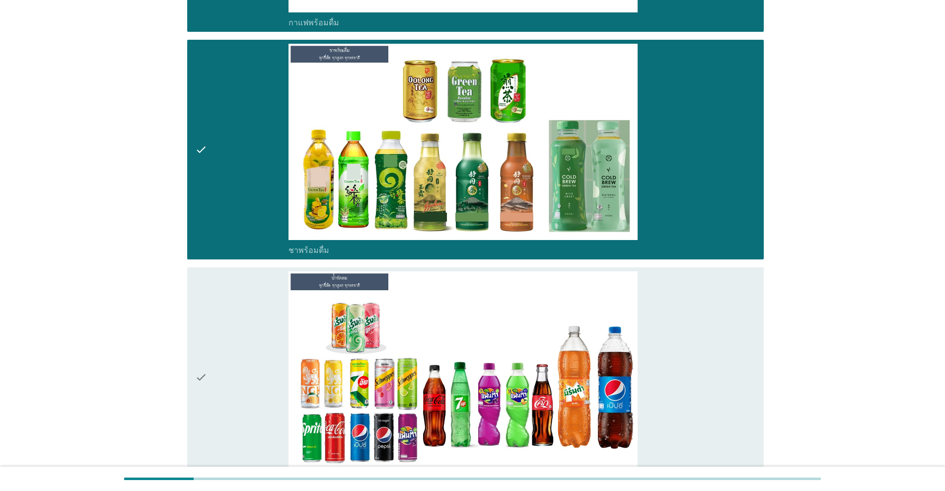
click at [236, 337] on div "check" at bounding box center [241, 377] width 93 height 212
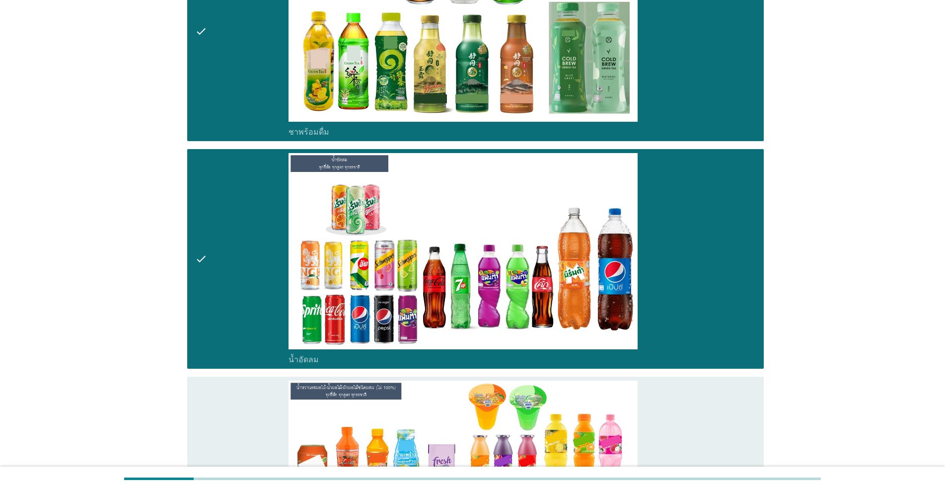
scroll to position [1821, 0]
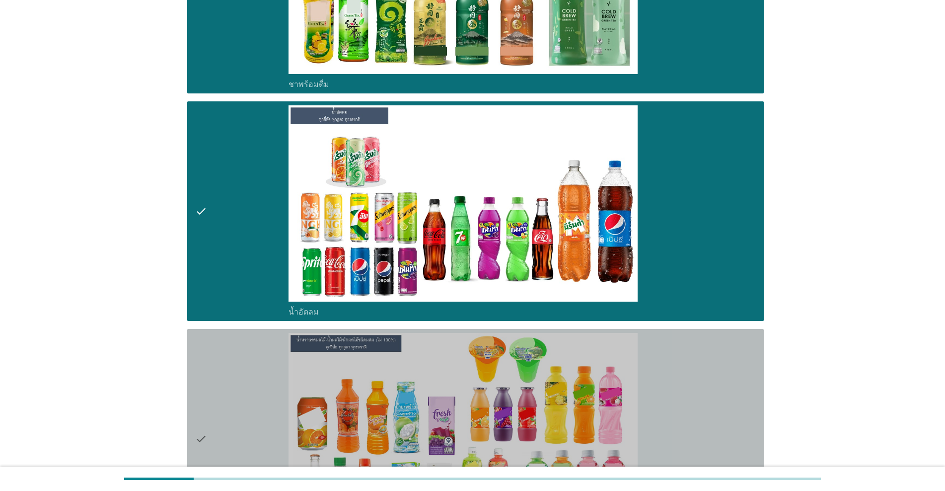
click at [230, 368] on div "check" at bounding box center [241, 439] width 93 height 212
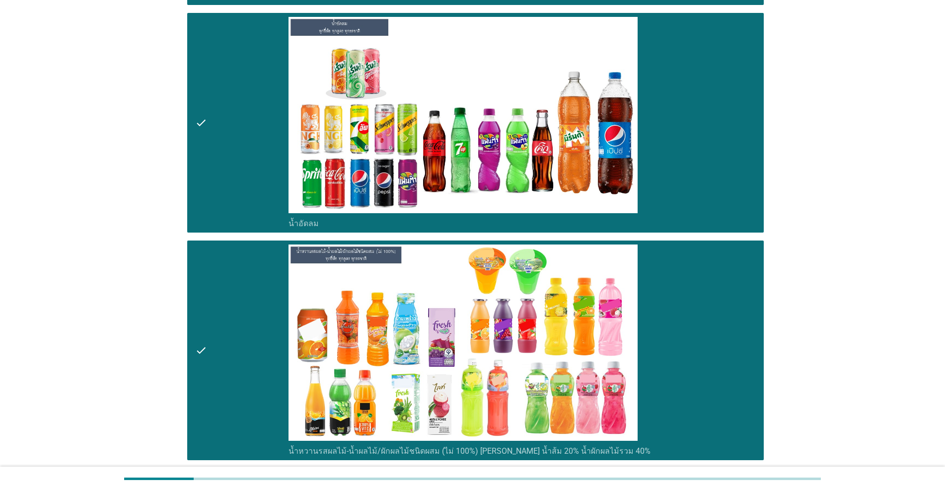
scroll to position [2070, 0]
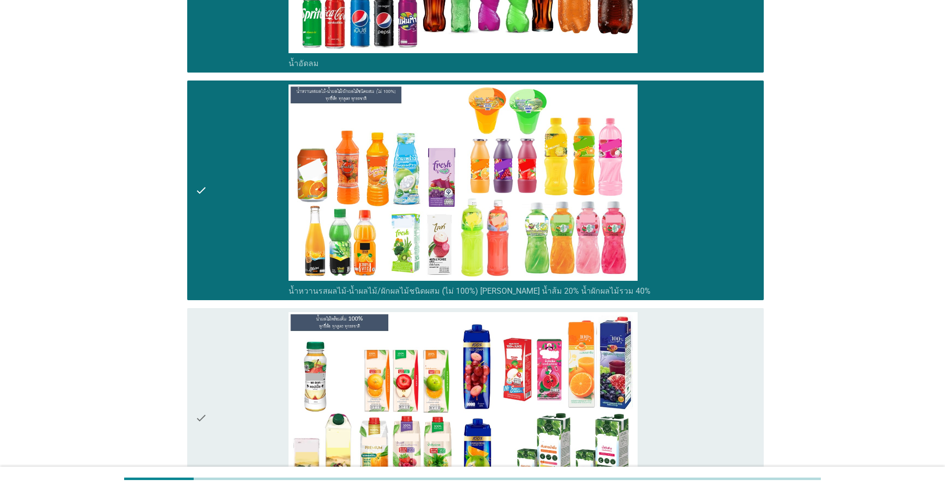
click at [240, 233] on div "check" at bounding box center [241, 190] width 93 height 212
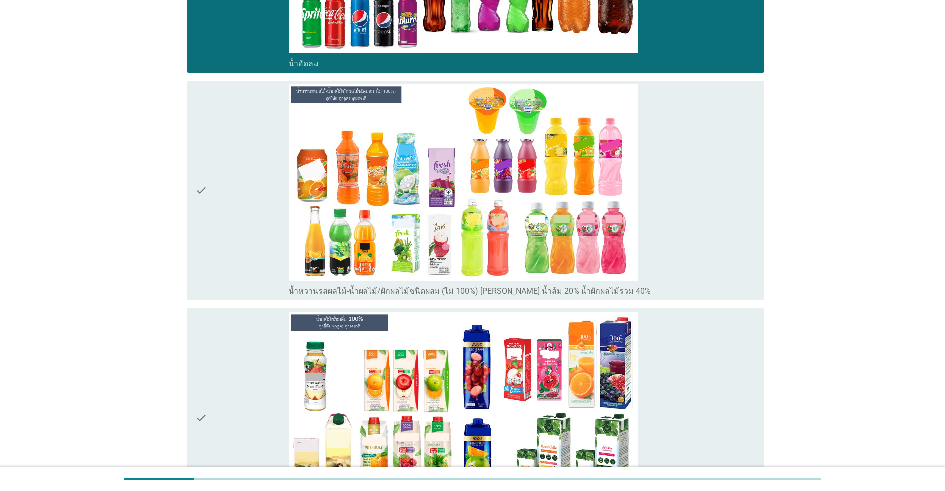
click at [221, 240] on div "check" at bounding box center [241, 190] width 93 height 212
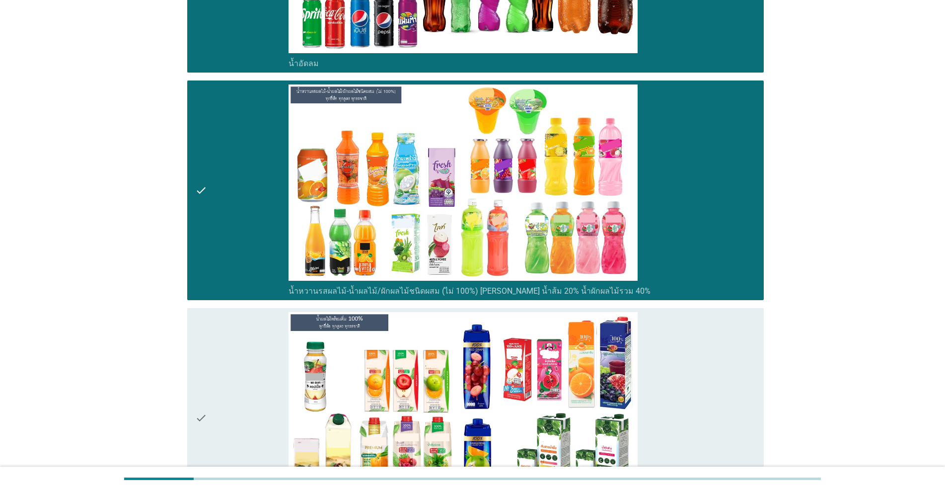
click at [233, 346] on div "check" at bounding box center [241, 418] width 93 height 212
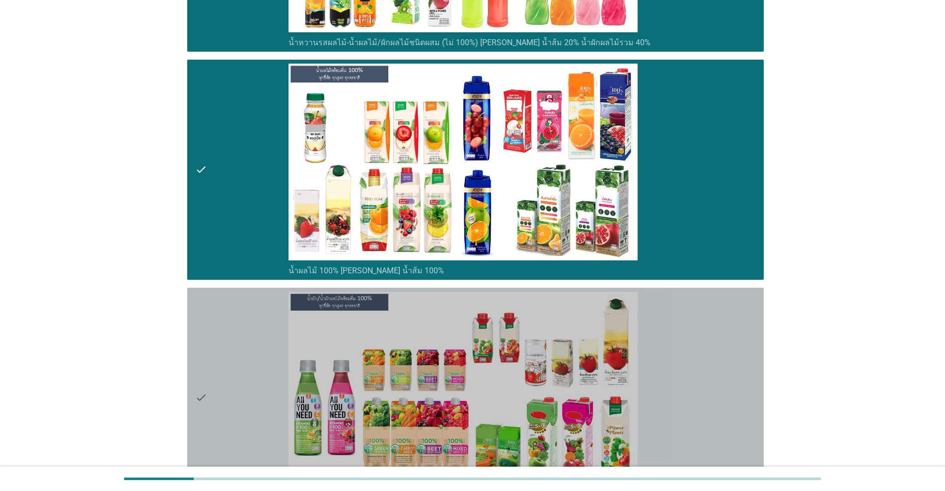
click at [235, 342] on div "check" at bounding box center [241, 398] width 93 height 212
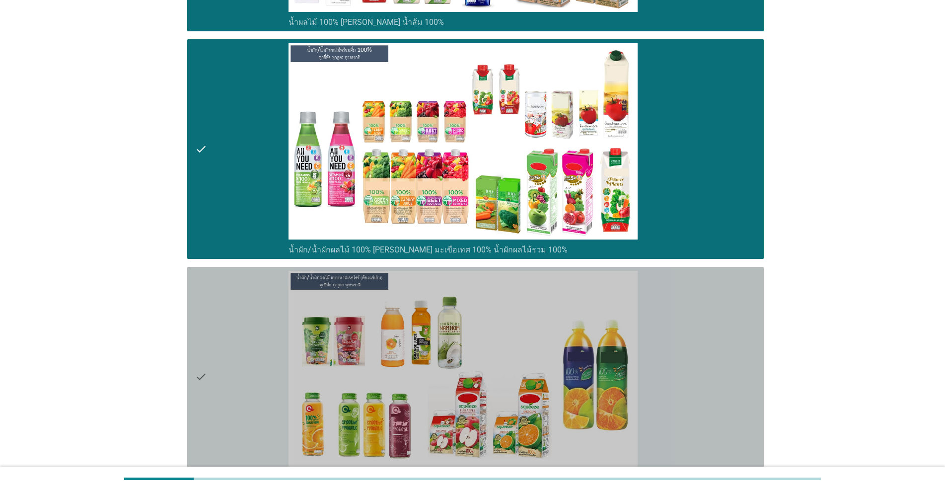
click at [235, 341] on div "check" at bounding box center [241, 377] width 93 height 212
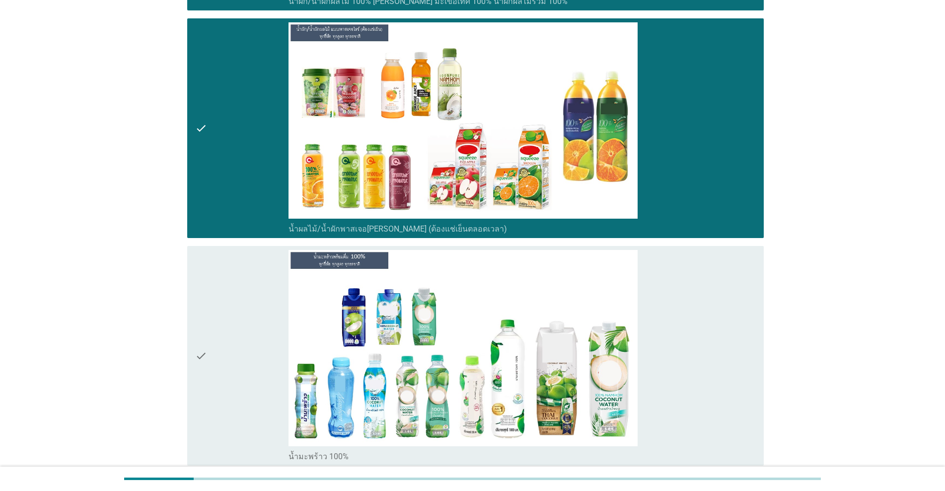
click at [236, 340] on div "check" at bounding box center [241, 356] width 93 height 212
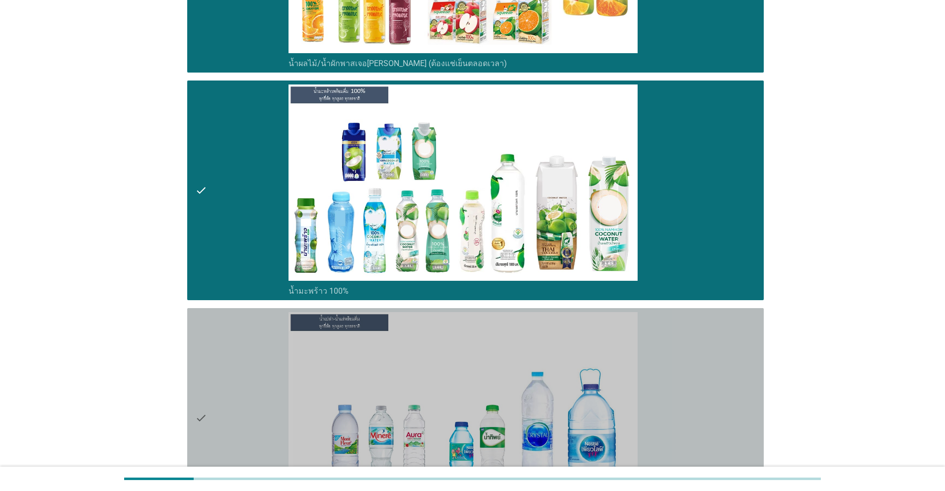
click at [236, 340] on div "check" at bounding box center [241, 418] width 93 height 212
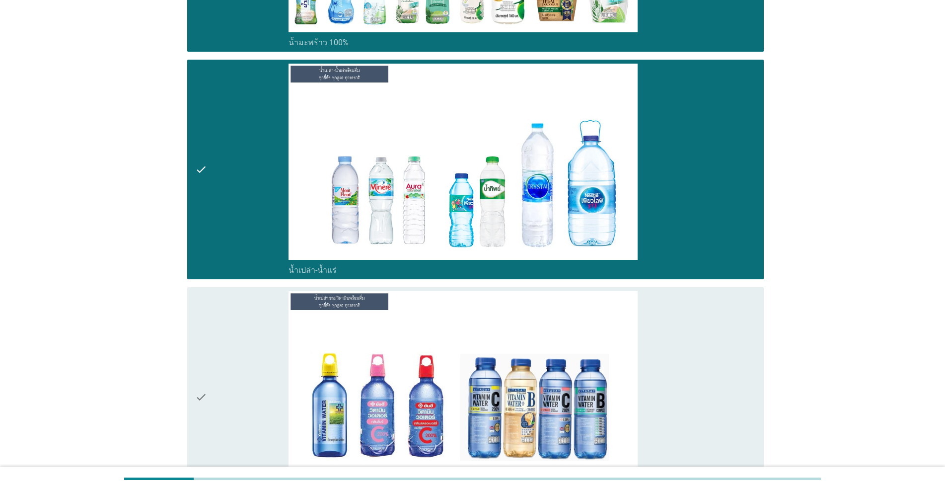
click at [236, 340] on div "check" at bounding box center [241, 397] width 93 height 212
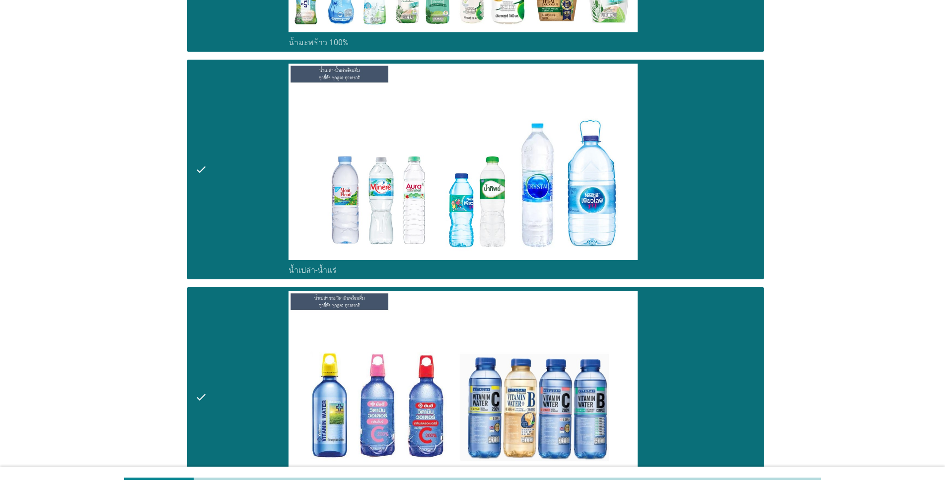
scroll to position [3477, 0]
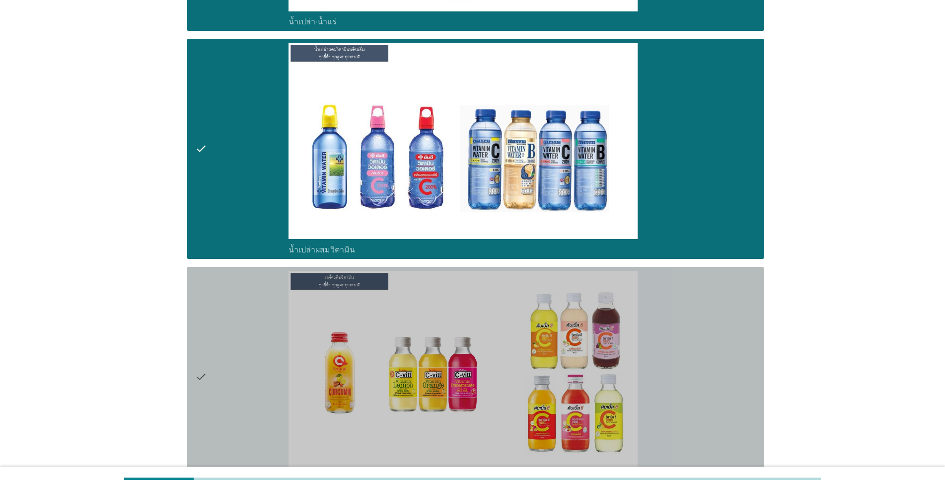
click at [236, 340] on div "check" at bounding box center [241, 377] width 93 height 212
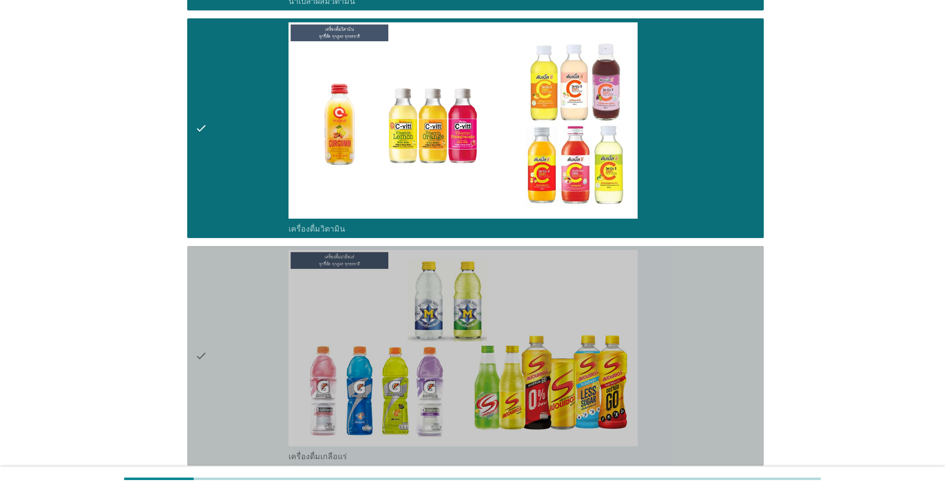
click at [236, 340] on div "check" at bounding box center [241, 356] width 93 height 212
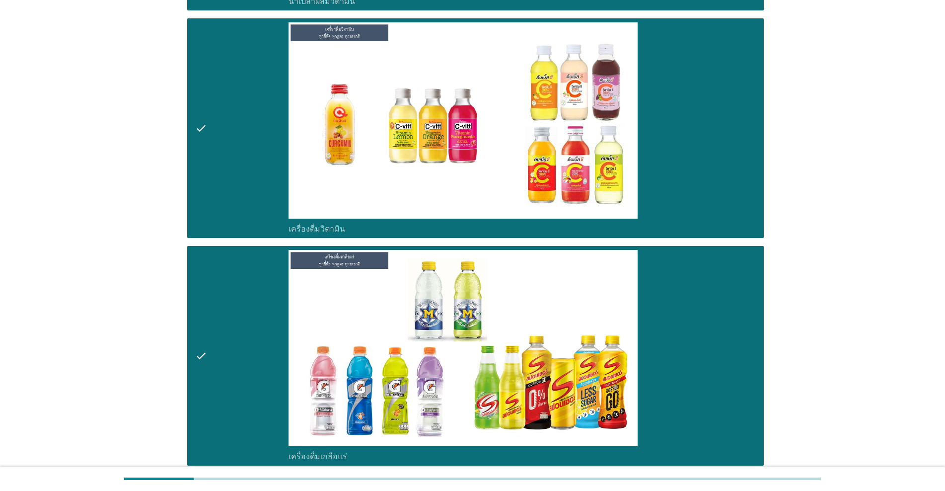
scroll to position [4056, 0]
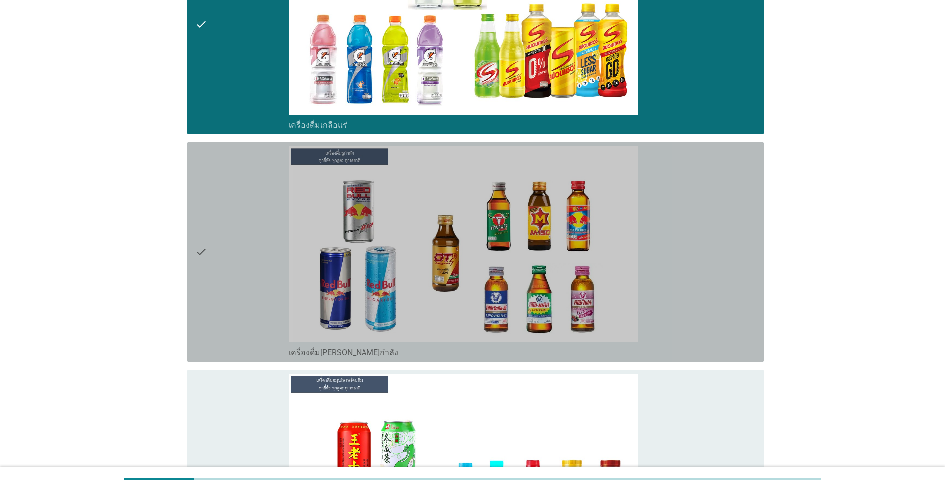
click at [236, 340] on div "check" at bounding box center [241, 252] width 93 height 212
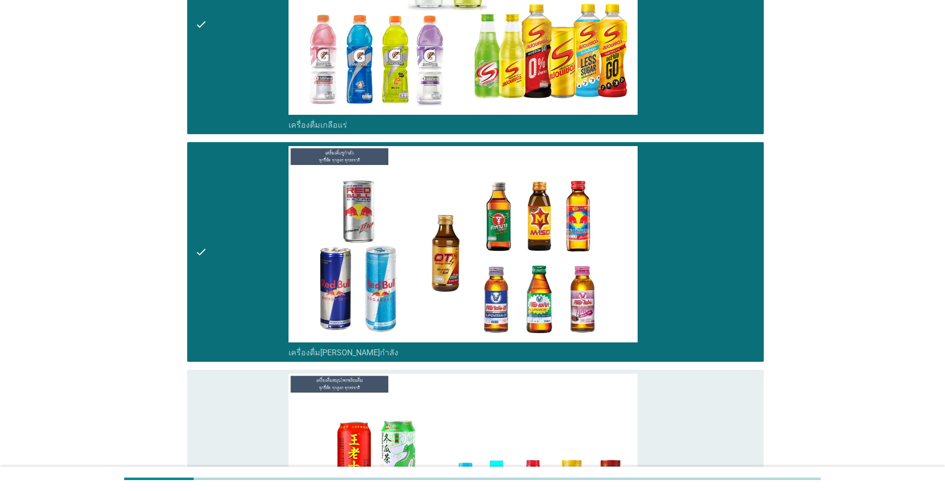
click at [231, 393] on div "check" at bounding box center [241, 480] width 93 height 212
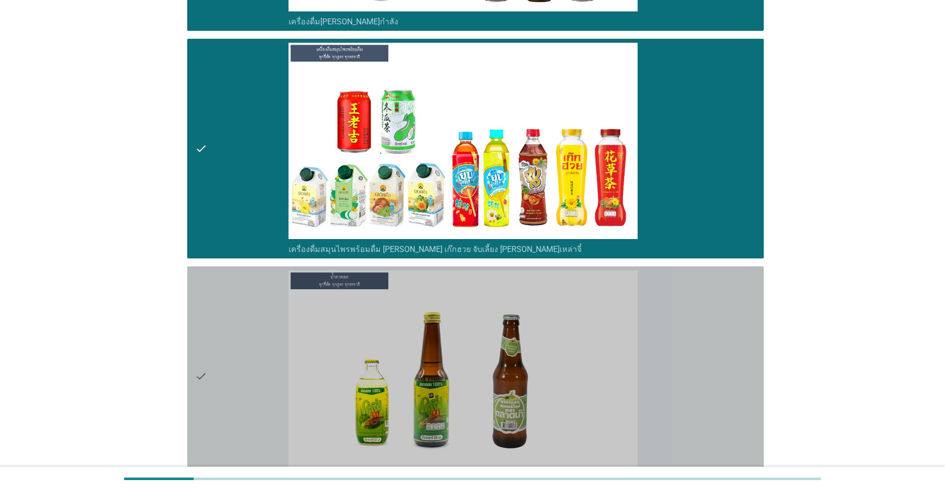
click at [244, 355] on div "check" at bounding box center [241, 376] width 93 height 212
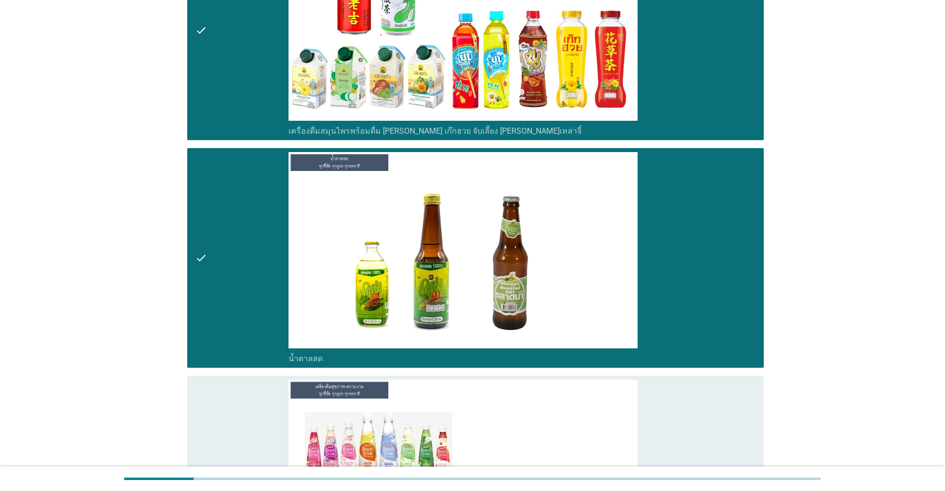
scroll to position [4636, 0]
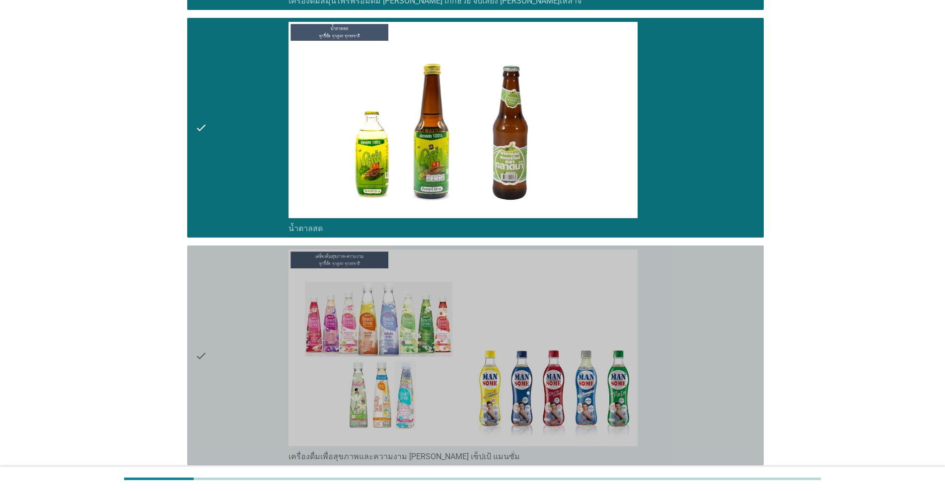
click at [244, 355] on div "check" at bounding box center [241, 355] width 93 height 212
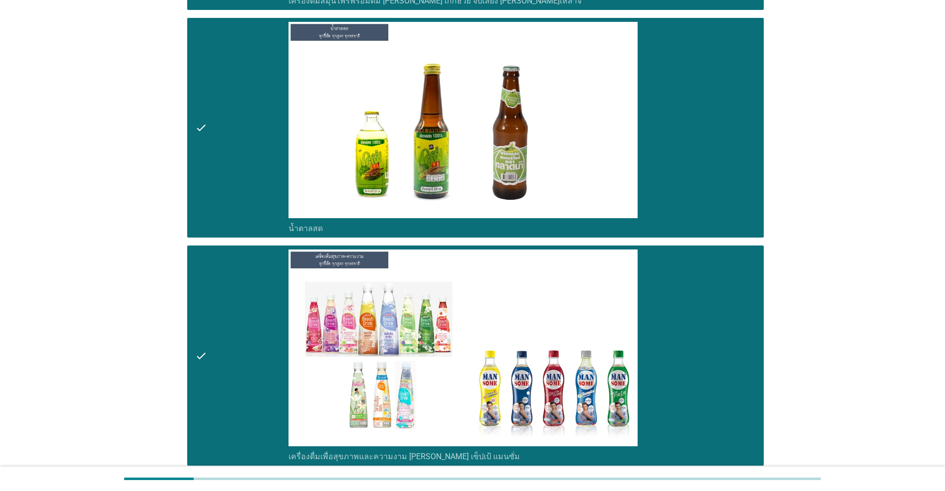
scroll to position [4884, 0]
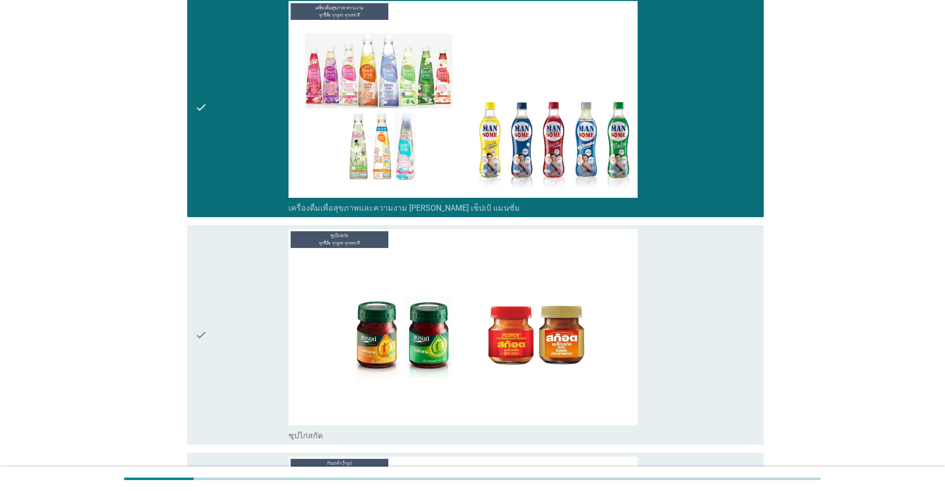
click at [250, 337] on div "check" at bounding box center [241, 335] width 93 height 212
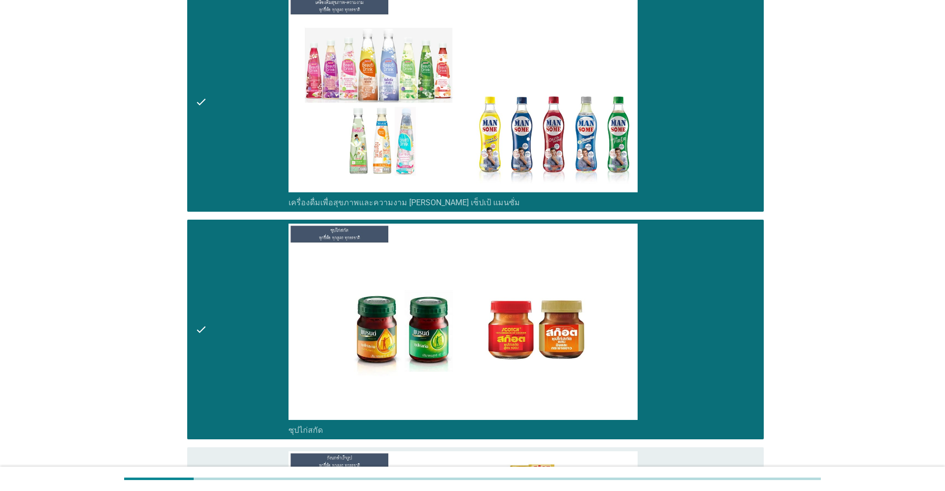
scroll to position [5050, 0]
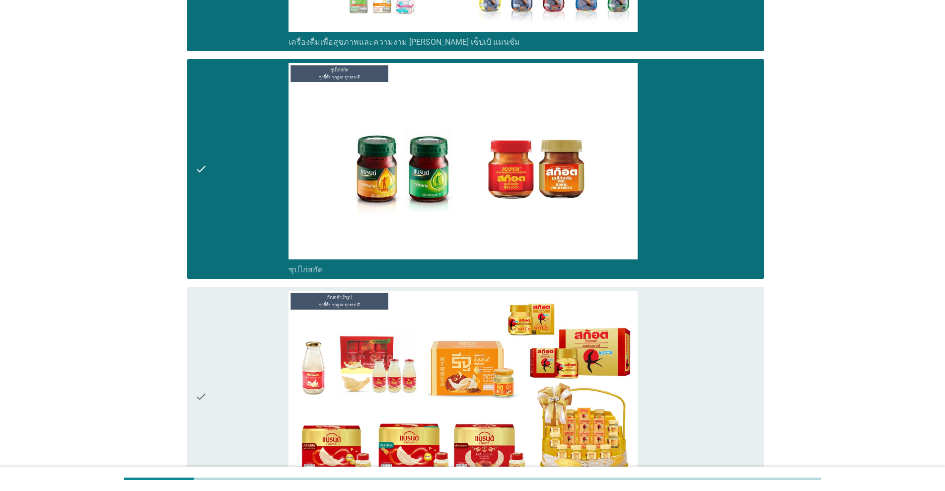
click at [250, 337] on div "check" at bounding box center [241, 397] width 93 height 212
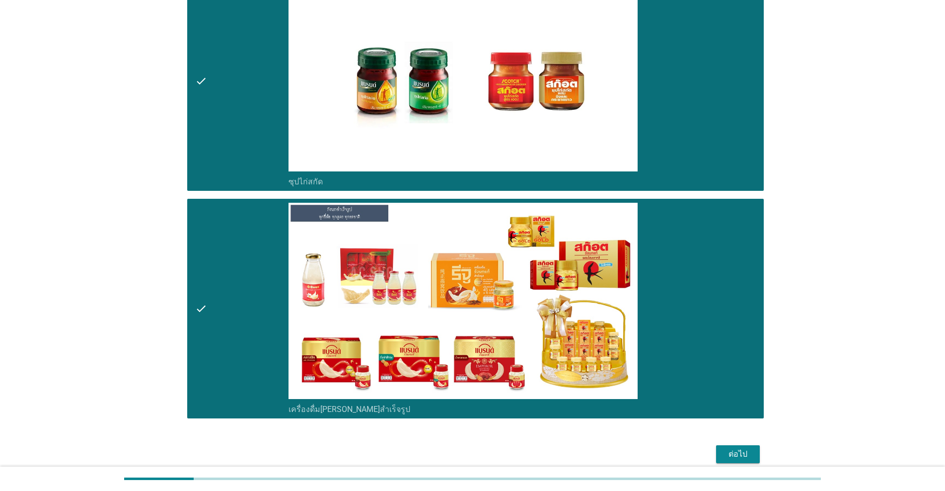
scroll to position [5181, 0]
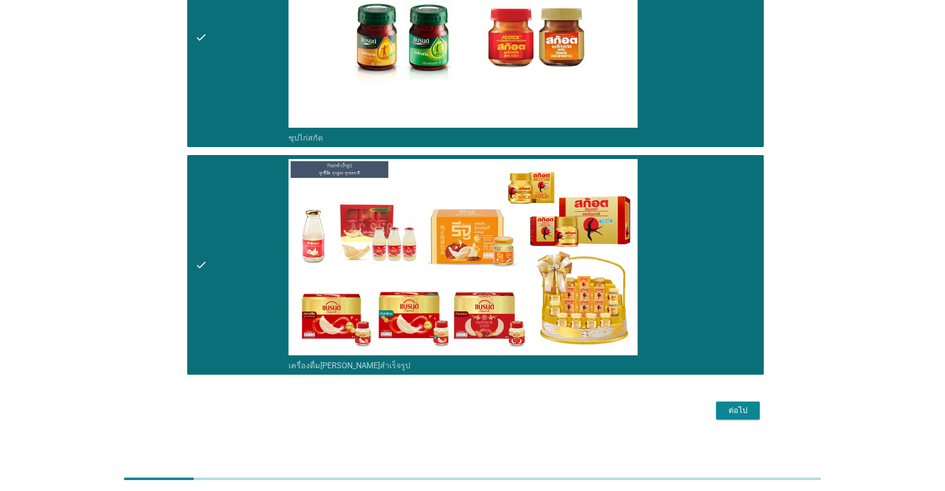
click at [488, 416] on div "ต่อไป" at bounding box center [738, 410] width 28 height 12
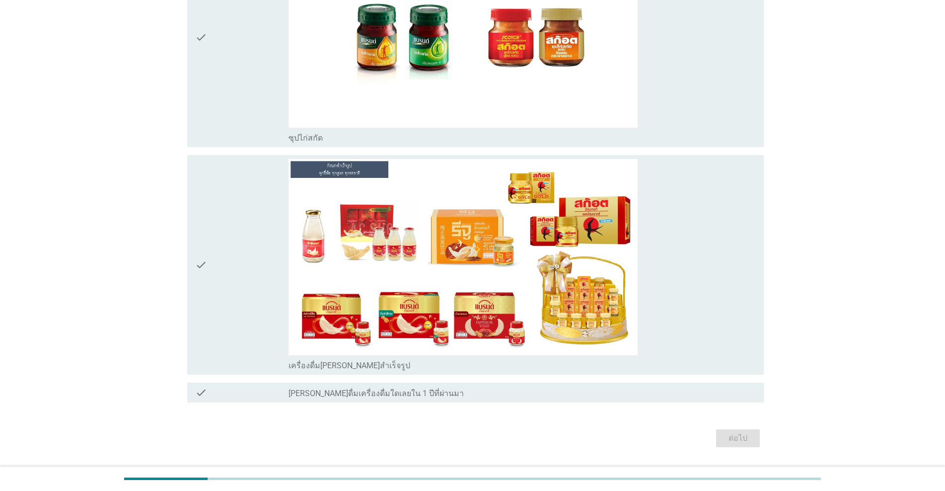
scroll to position [0, 0]
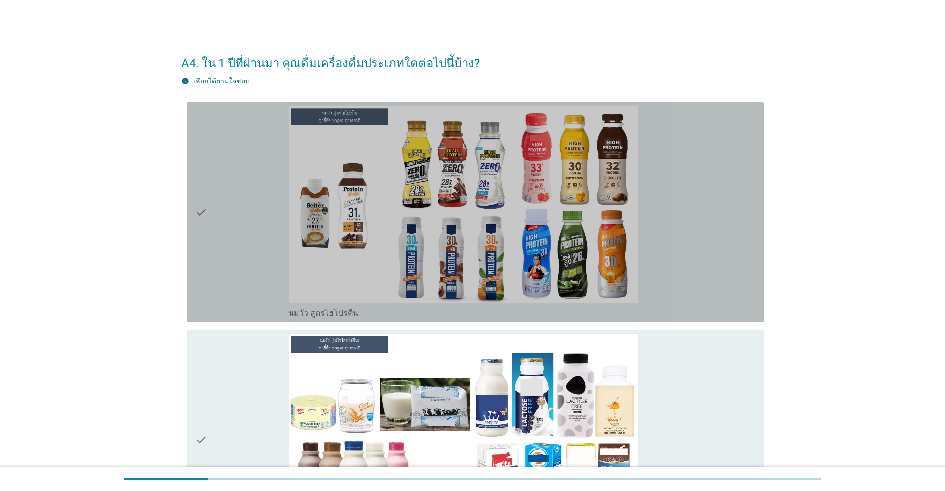
click at [220, 262] on div "check" at bounding box center [241, 212] width 93 height 212
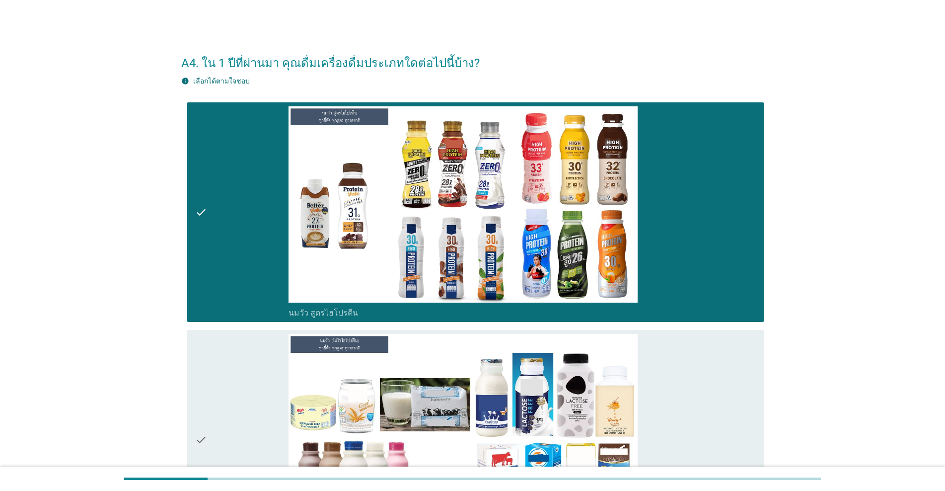
click at [220, 353] on div "check" at bounding box center [241, 440] width 93 height 212
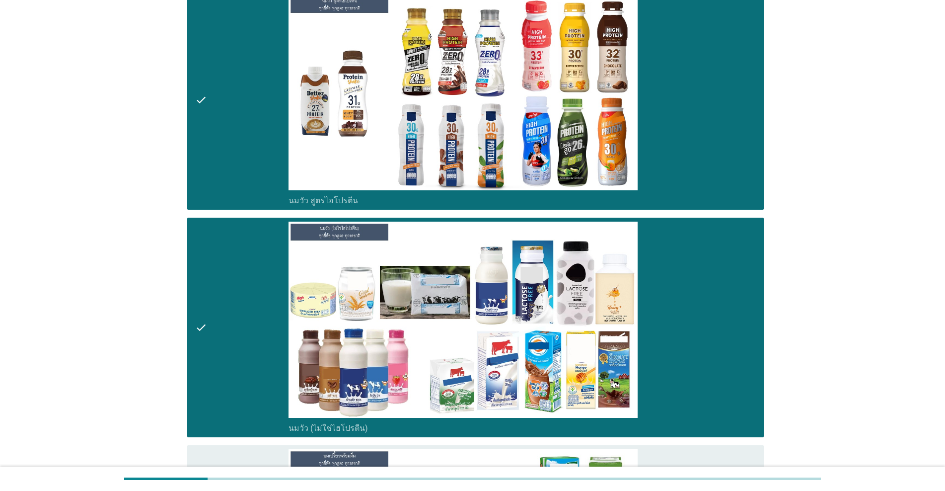
scroll to position [248, 0]
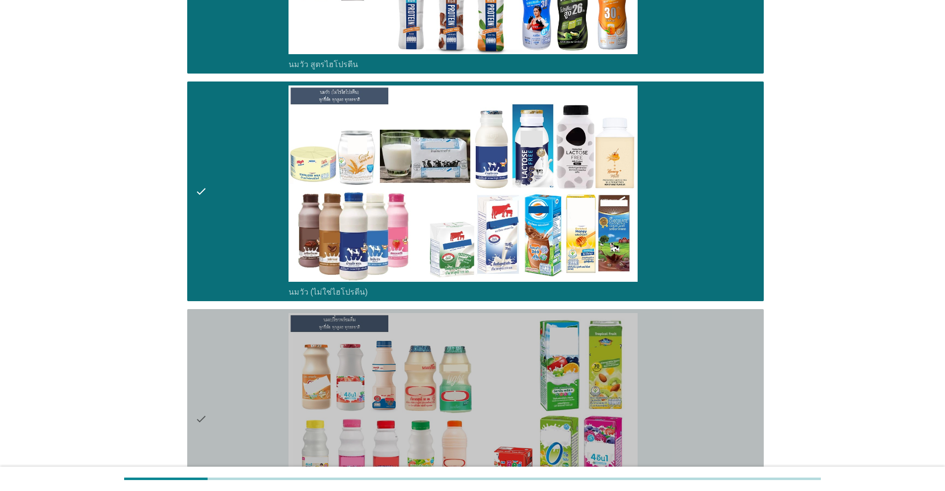
click at [223, 352] on div "check" at bounding box center [241, 419] width 93 height 212
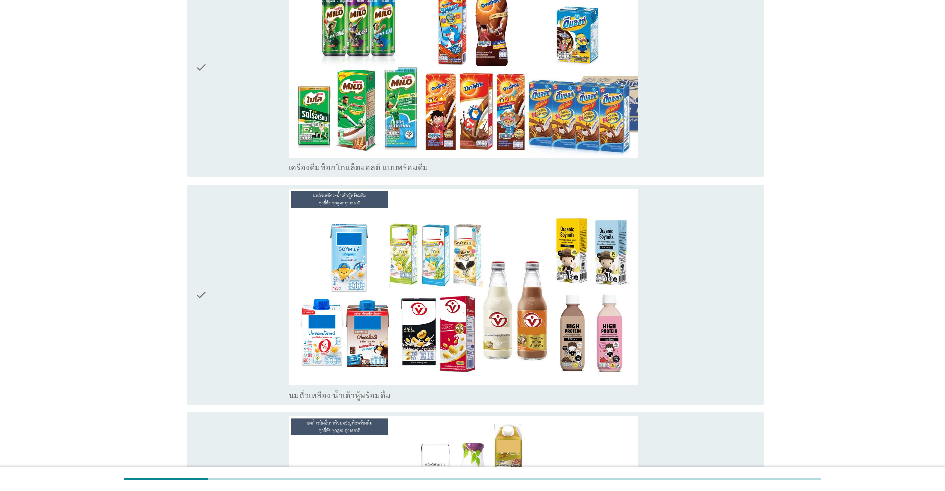
scroll to position [828, 0]
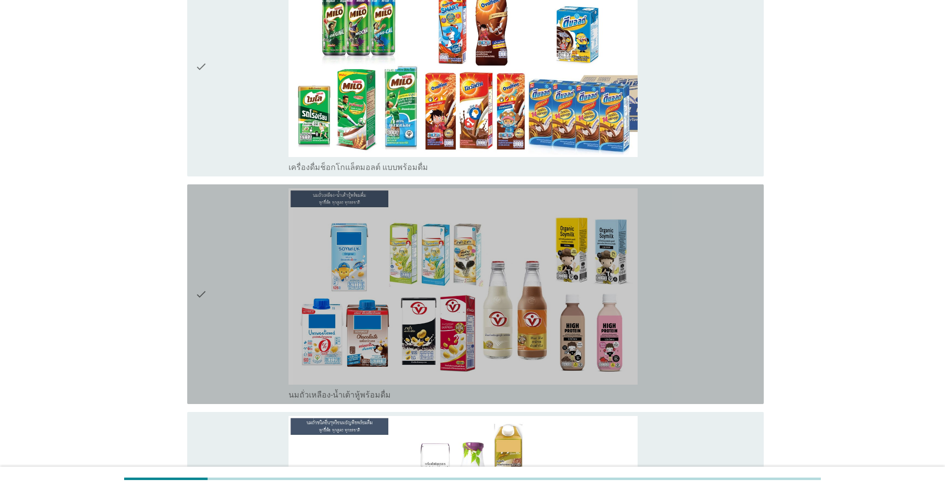
click at [224, 351] on div "check" at bounding box center [241, 294] width 93 height 212
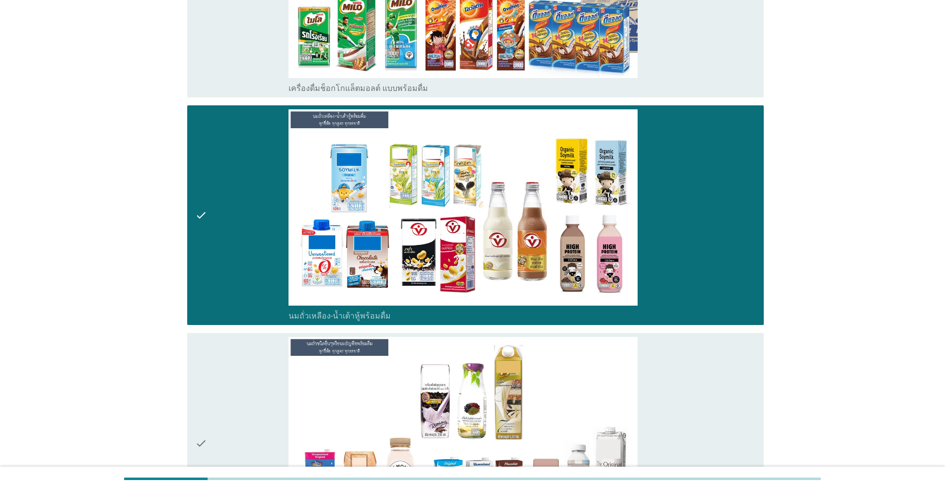
scroll to position [993, 0]
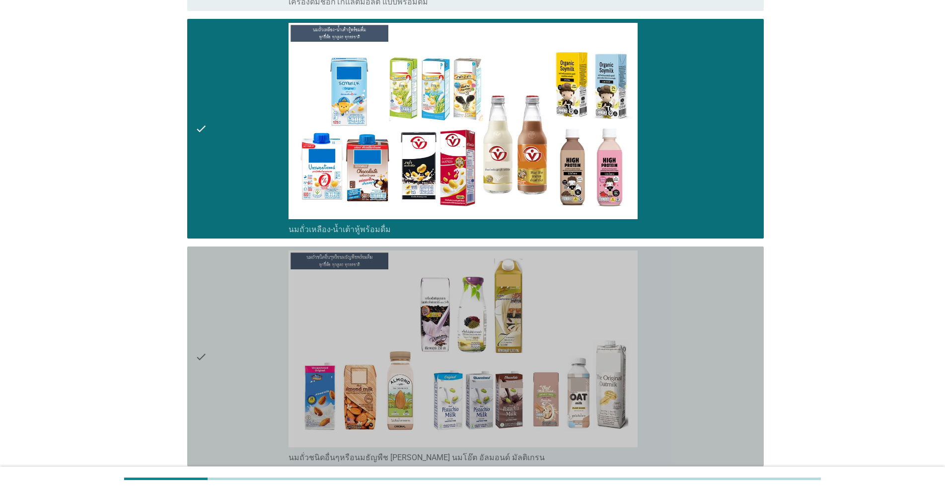
click at [252, 342] on div "check" at bounding box center [241, 356] width 93 height 212
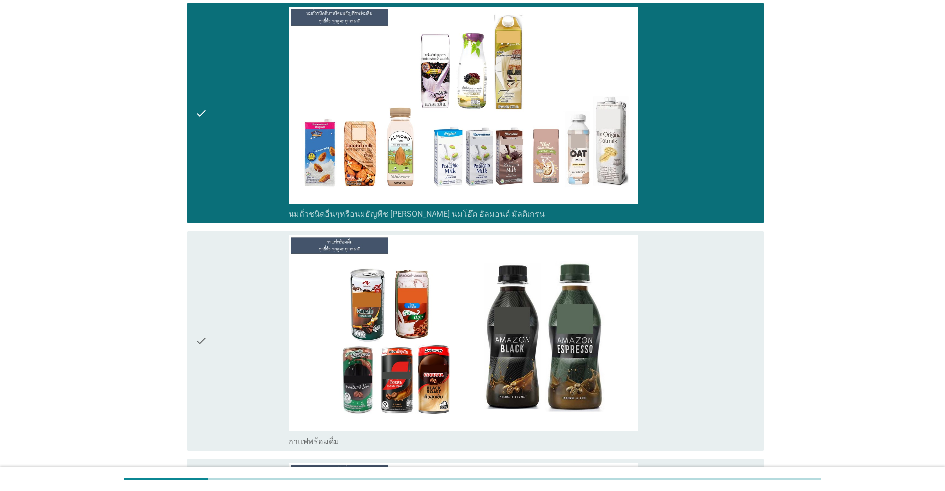
scroll to position [1242, 0]
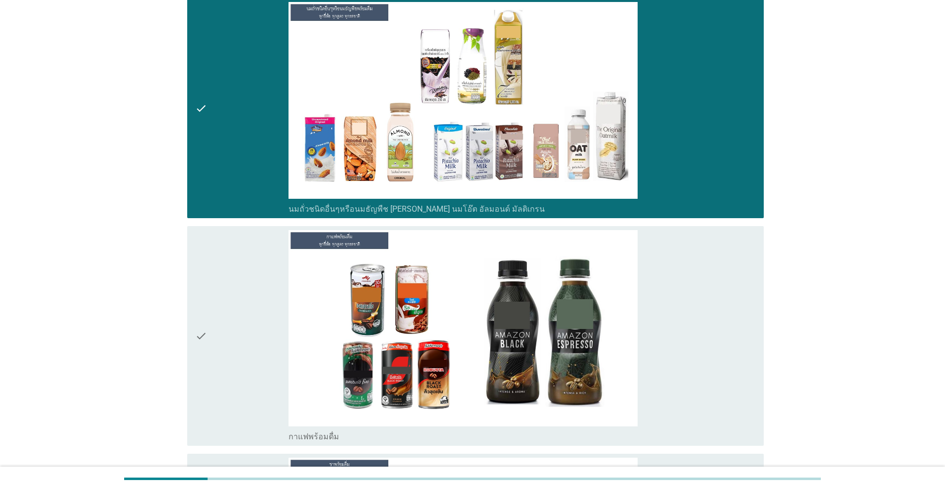
click at [252, 342] on div "check" at bounding box center [241, 336] width 93 height 212
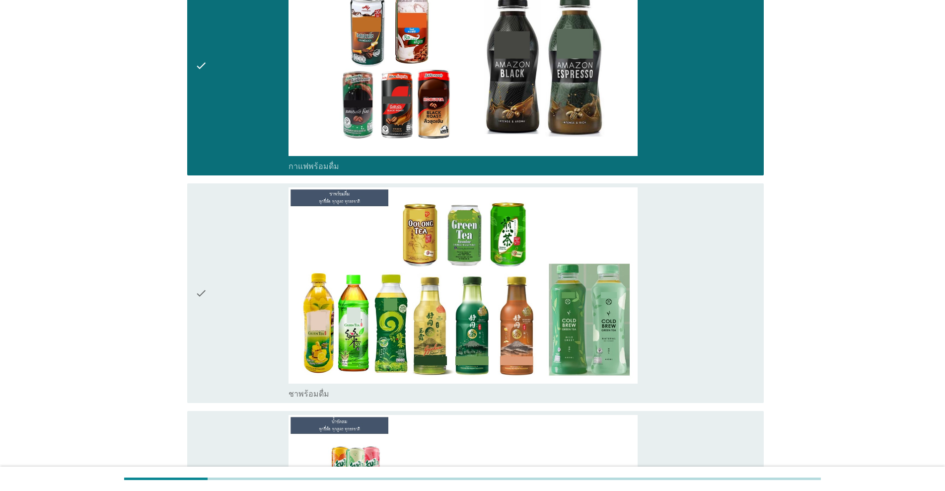
scroll to position [1573, 0]
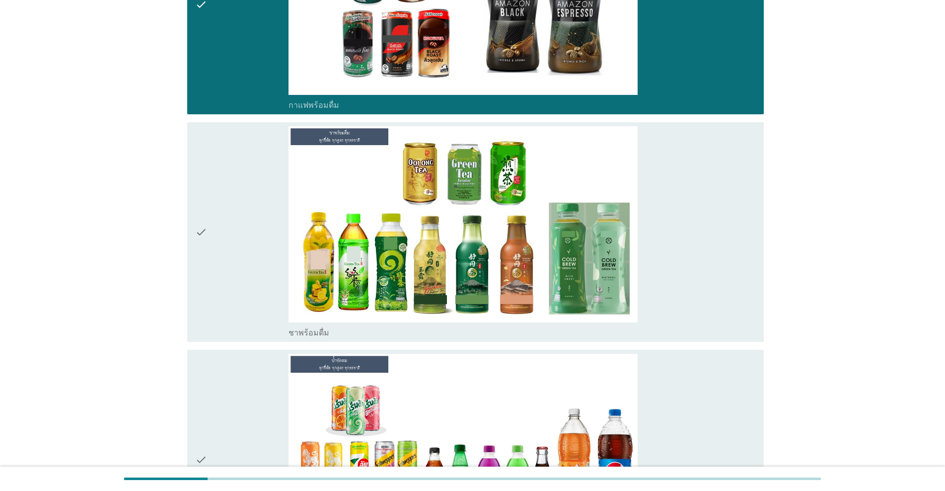
click at [272, 313] on div "check" at bounding box center [241, 232] width 93 height 212
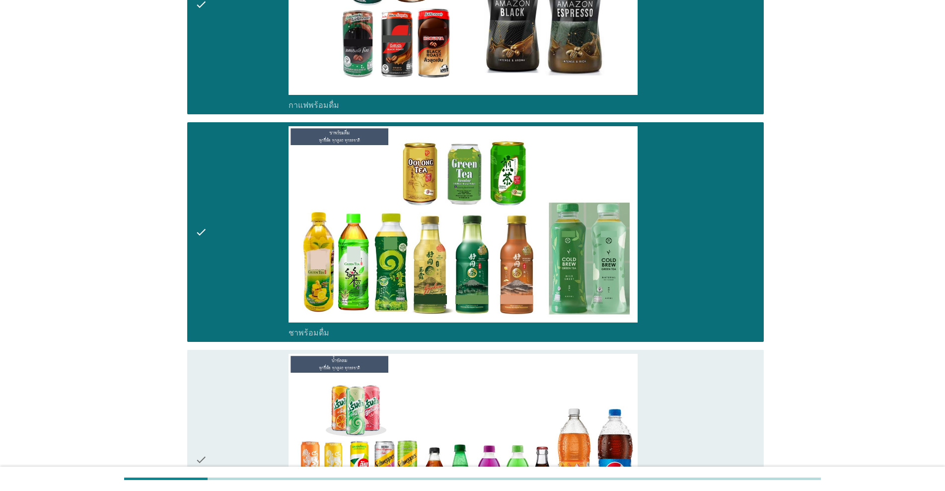
scroll to position [1738, 0]
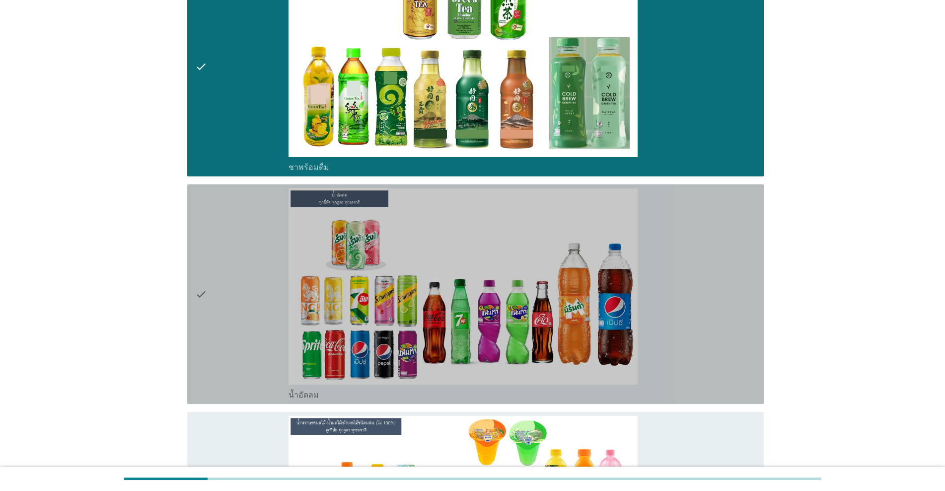
click at [272, 313] on div "check" at bounding box center [241, 294] width 93 height 212
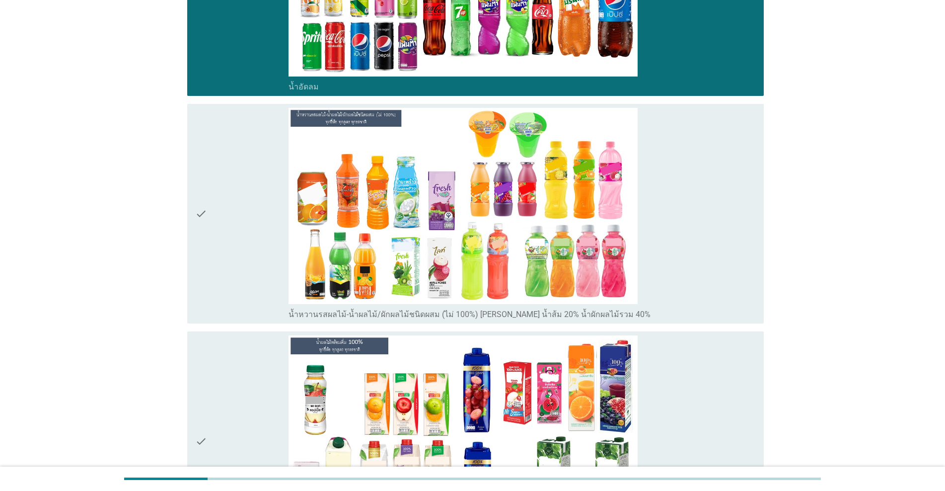
scroll to position [2070, 0]
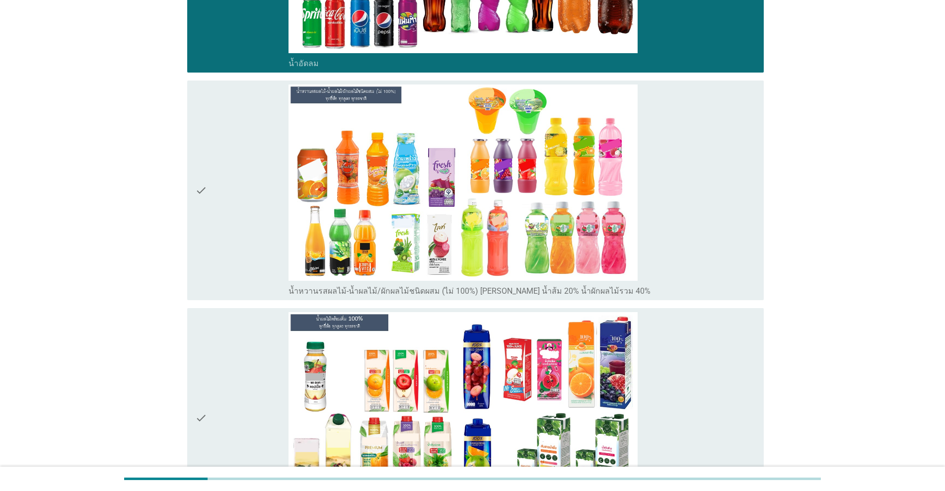
click at [238, 355] on div "check" at bounding box center [241, 418] width 93 height 212
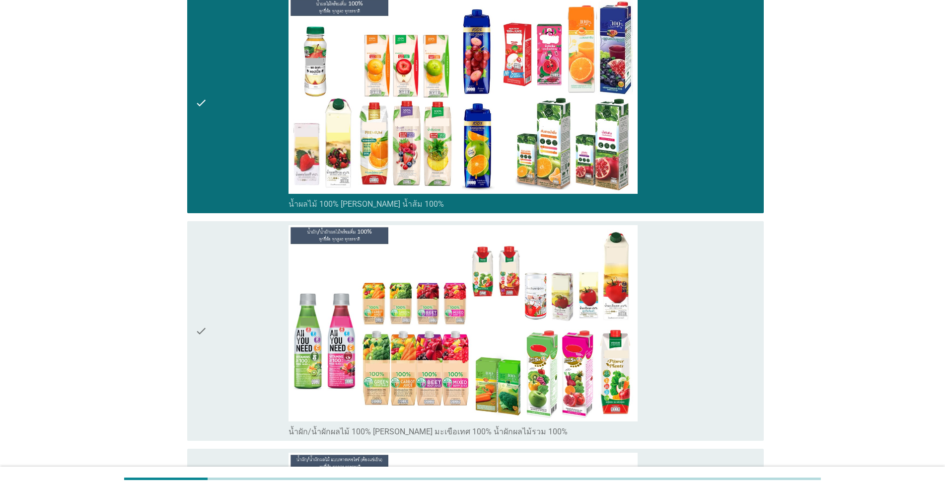
scroll to position [2401, 0]
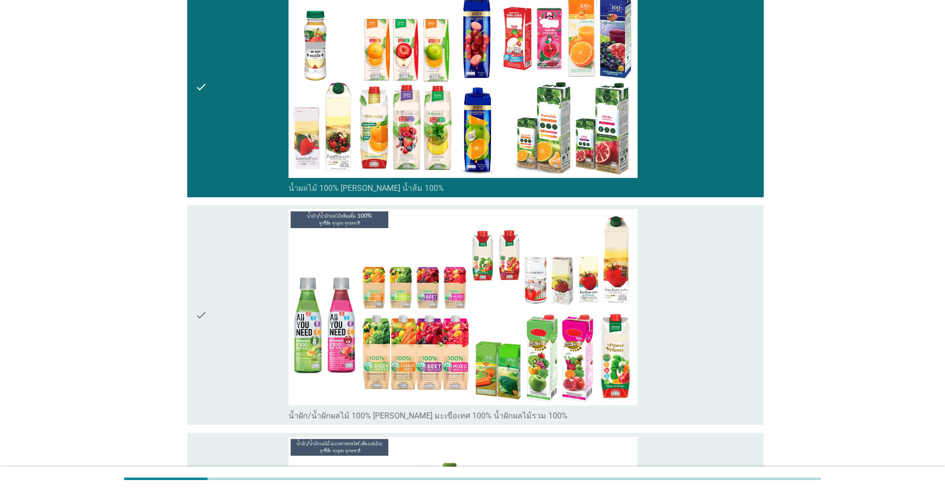
click at [239, 354] on div "check" at bounding box center [241, 315] width 93 height 212
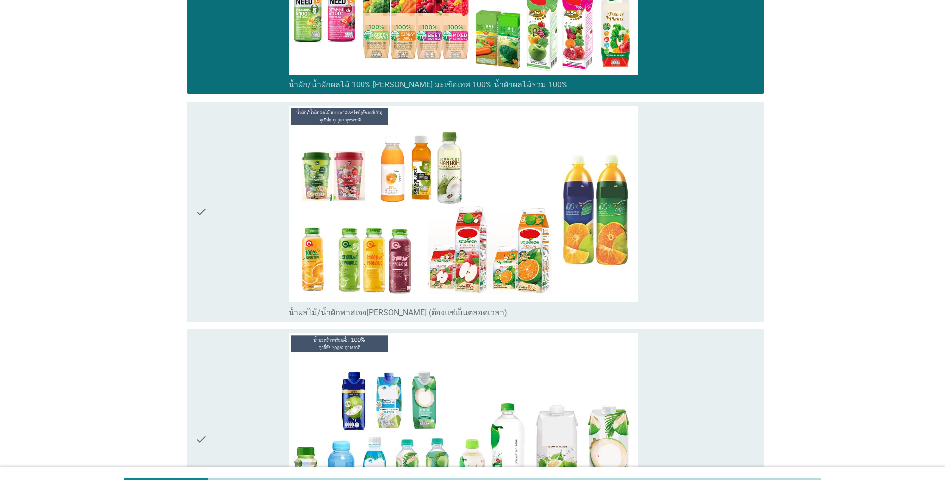
scroll to position [2732, 0]
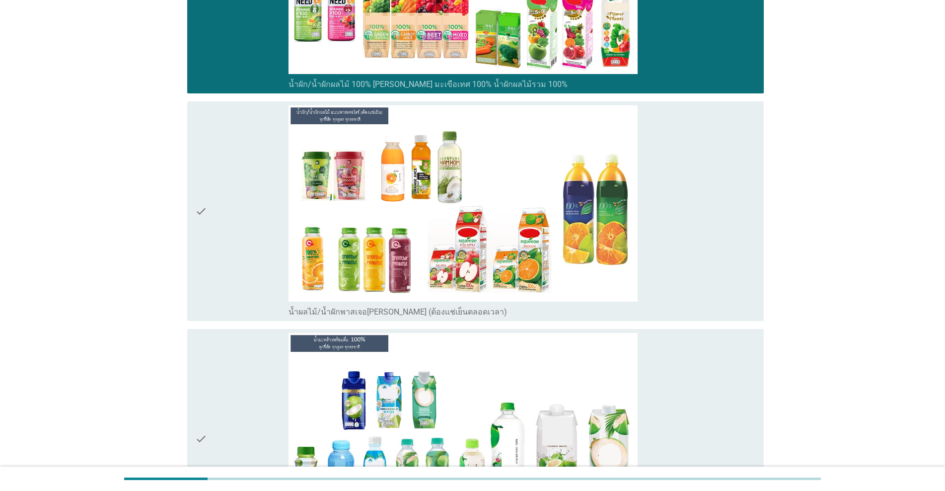
click at [271, 266] on div "check" at bounding box center [241, 211] width 93 height 212
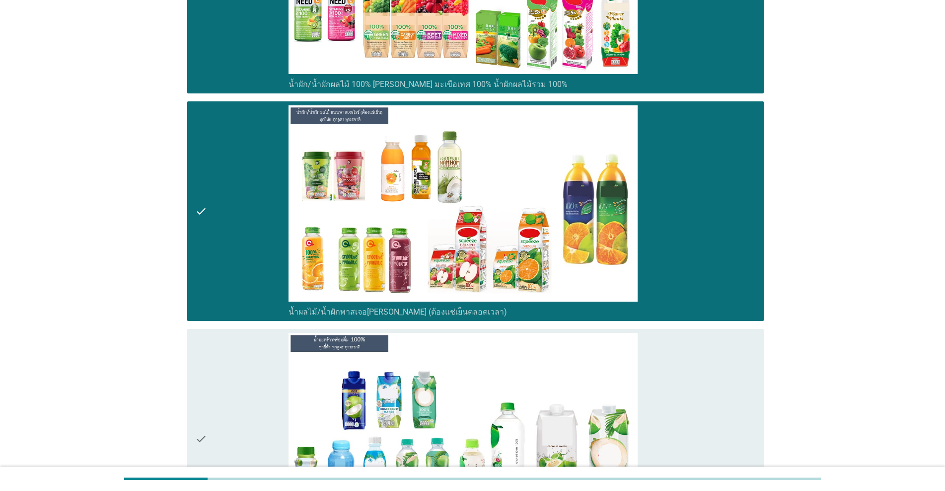
scroll to position [2980, 0]
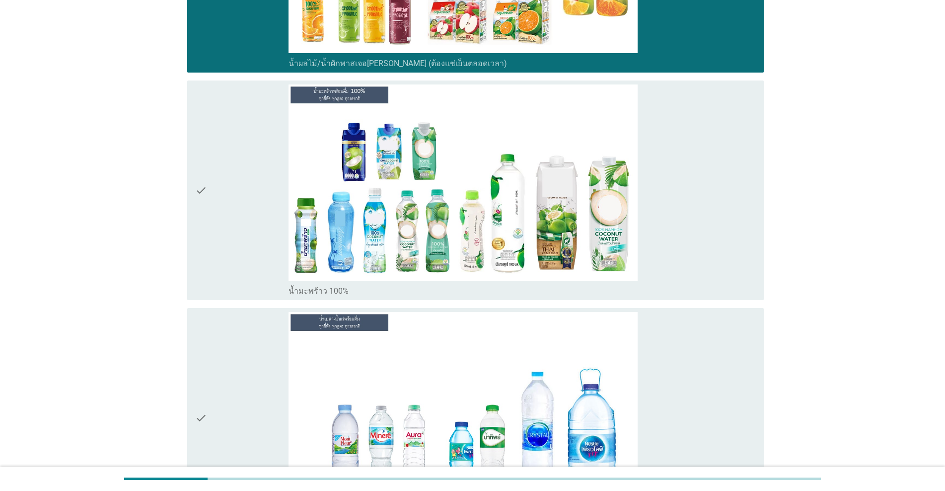
click at [271, 266] on div "check" at bounding box center [241, 190] width 93 height 212
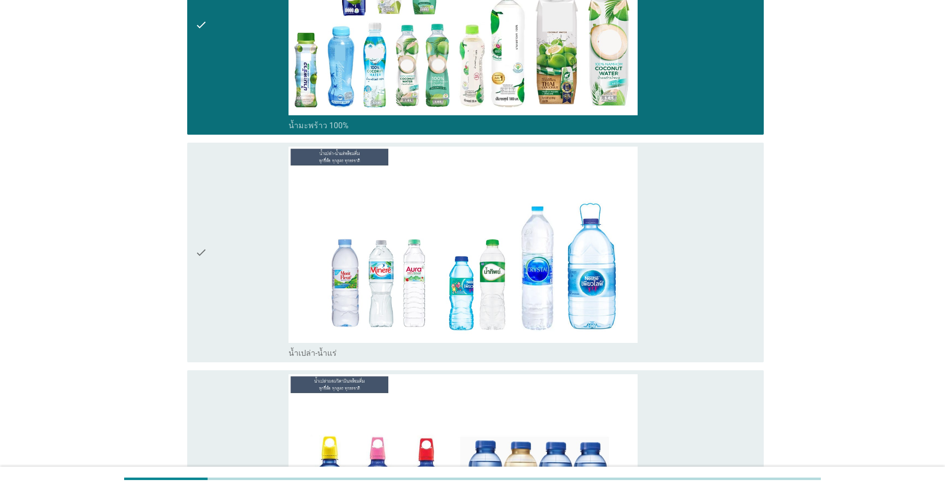
click at [269, 267] on div "check" at bounding box center [241, 253] width 93 height 212
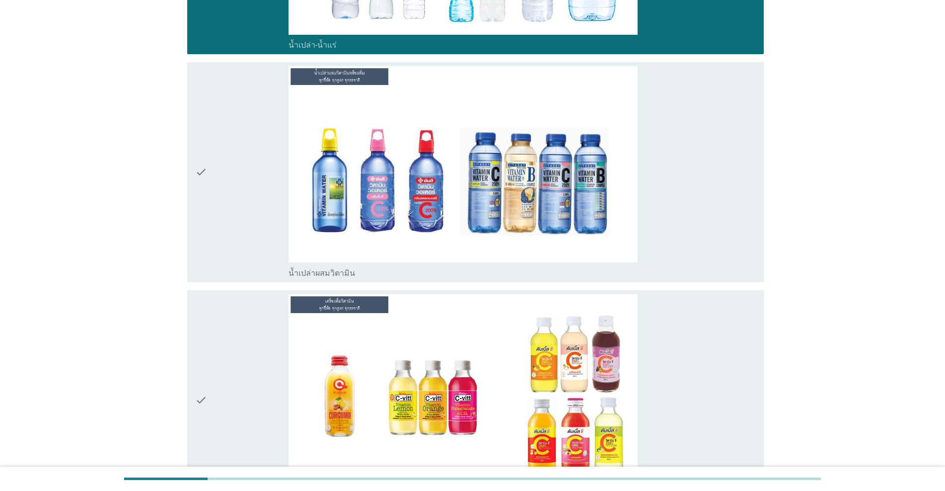
scroll to position [3477, 0]
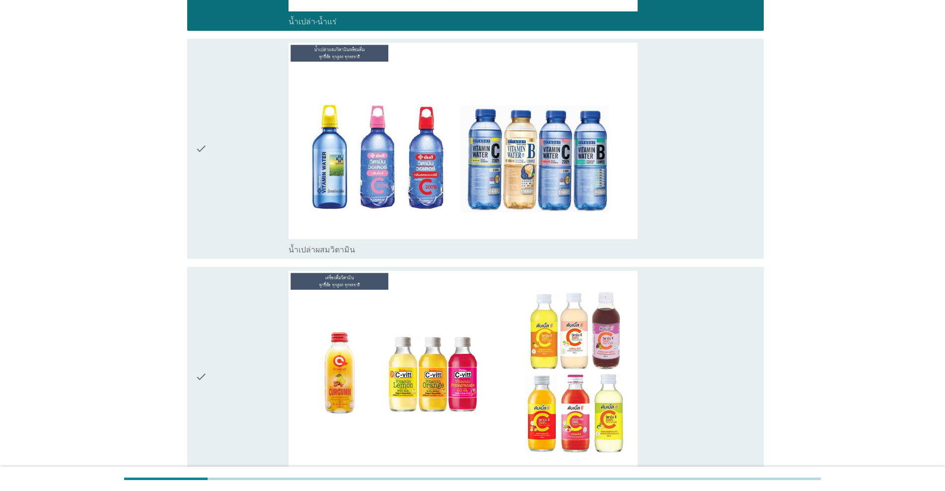
click at [250, 192] on div "check" at bounding box center [241, 149] width 93 height 212
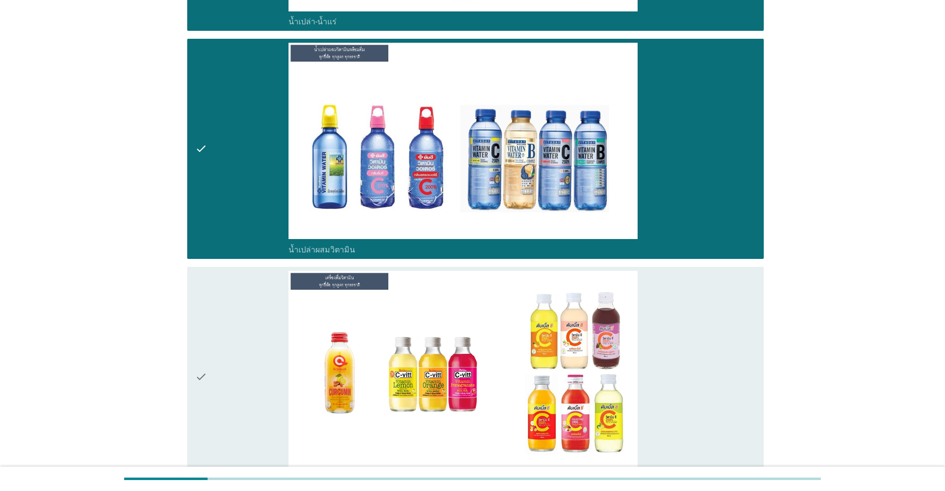
click at [259, 331] on div "check" at bounding box center [241, 377] width 93 height 212
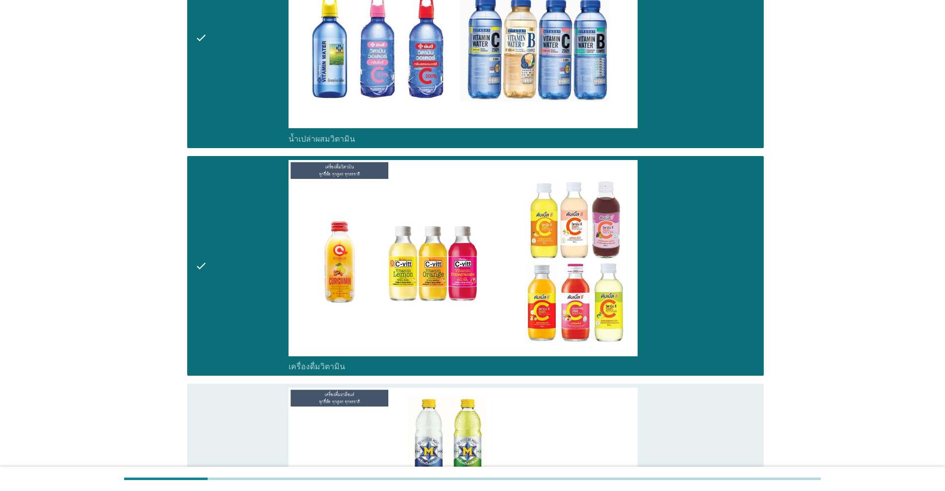
scroll to position [3725, 0]
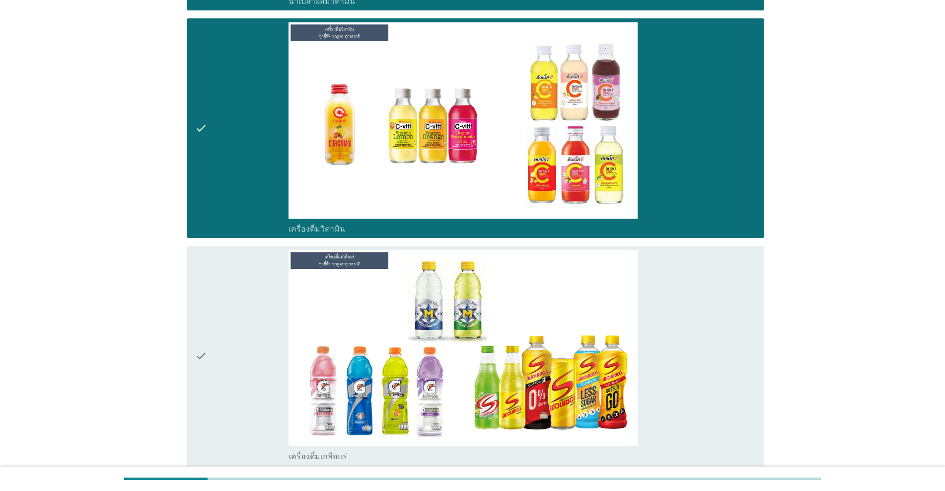
click at [259, 331] on div "check" at bounding box center [241, 356] width 93 height 212
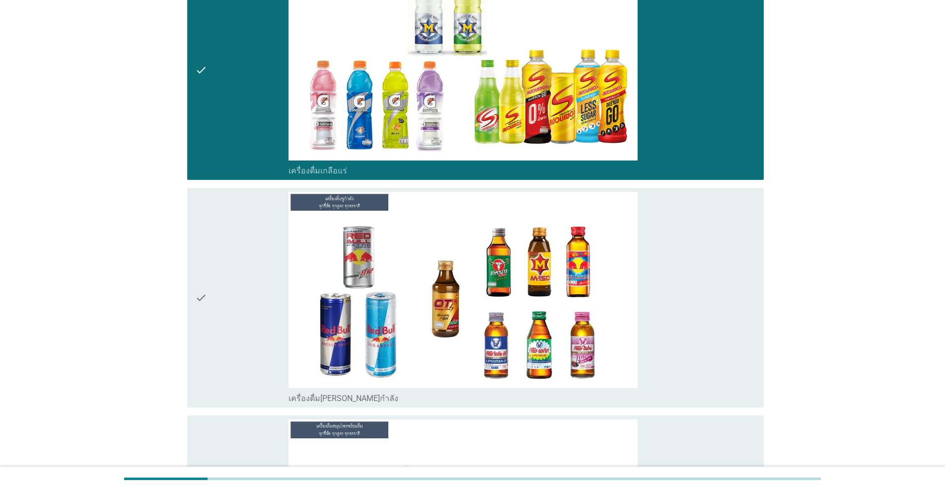
scroll to position [4139, 0]
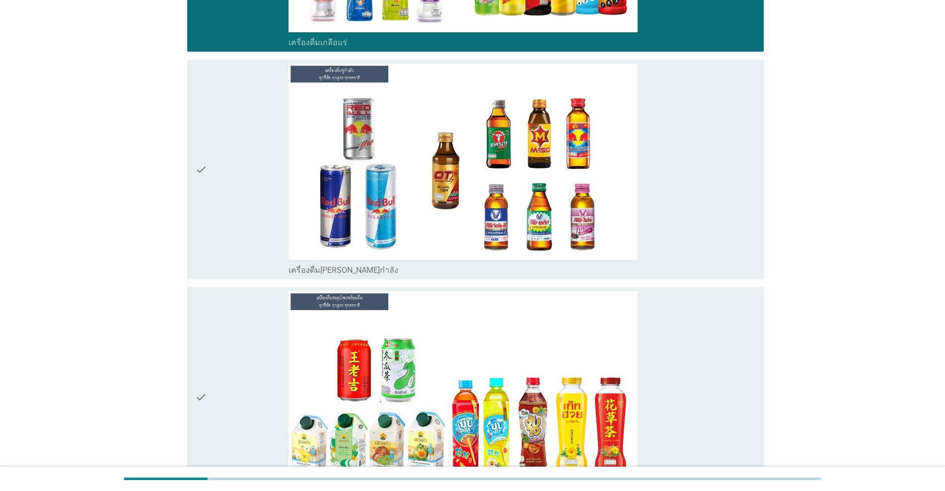
click at [239, 385] on div "check" at bounding box center [241, 397] width 93 height 212
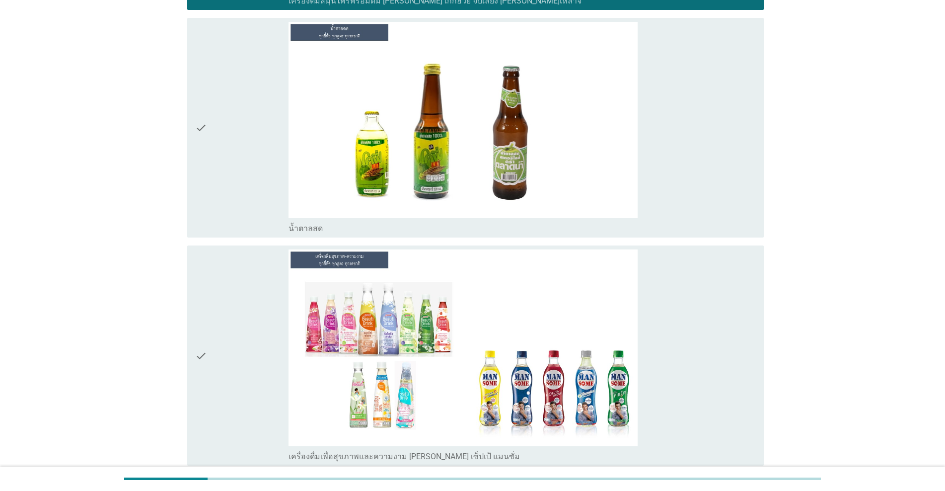
scroll to position [4884, 0]
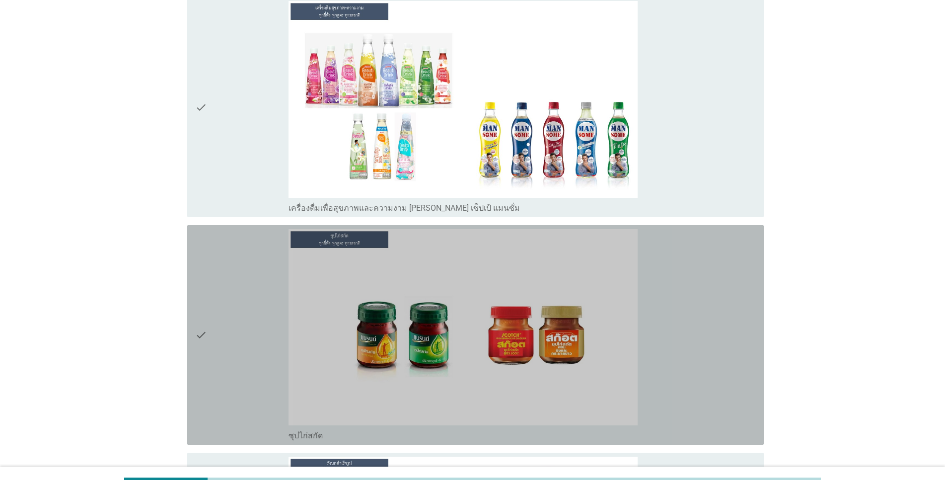
click at [239, 384] on div "check" at bounding box center [241, 335] width 93 height 212
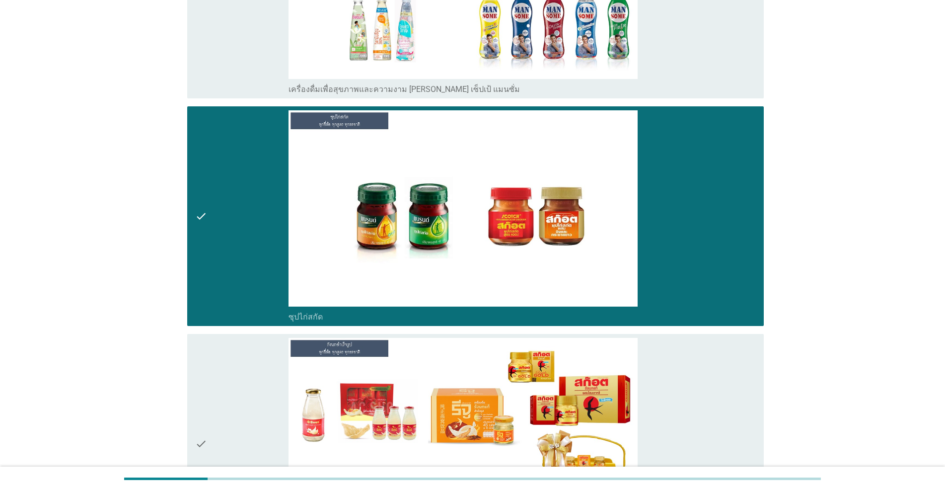
scroll to position [5132, 0]
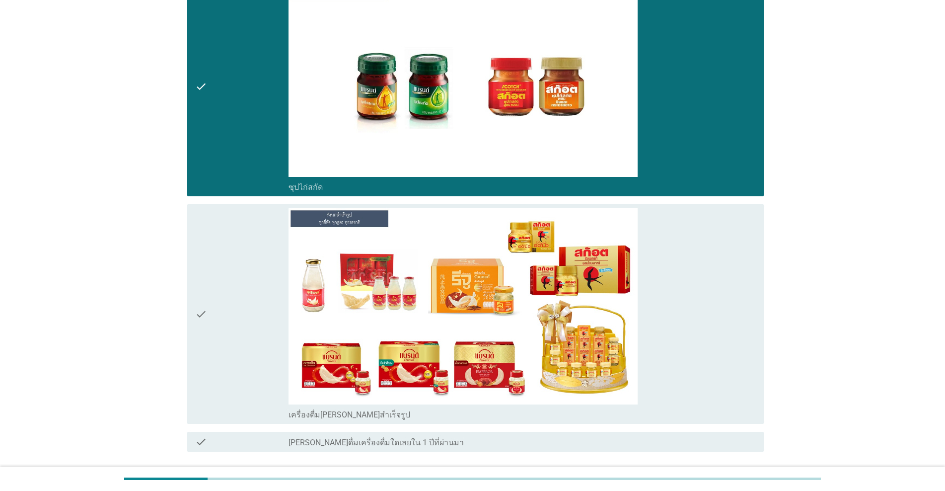
click at [244, 384] on div "check" at bounding box center [241, 314] width 93 height 212
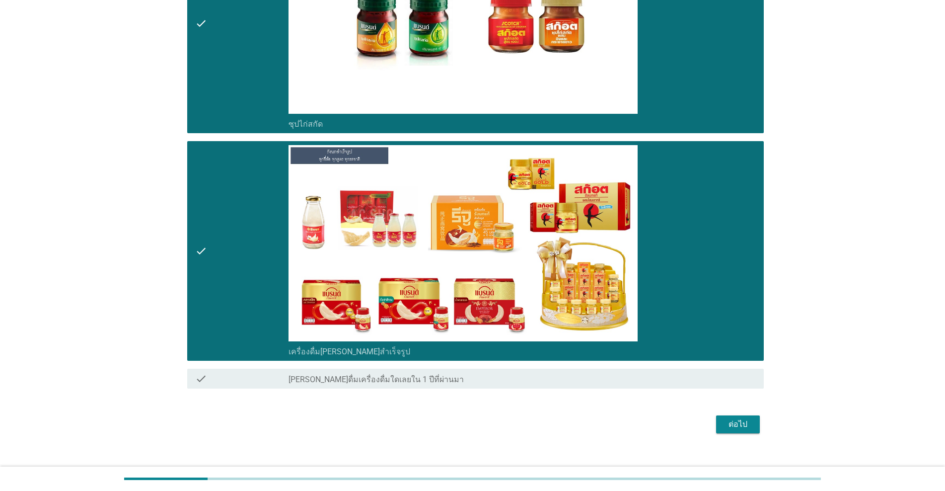
scroll to position [5209, 0]
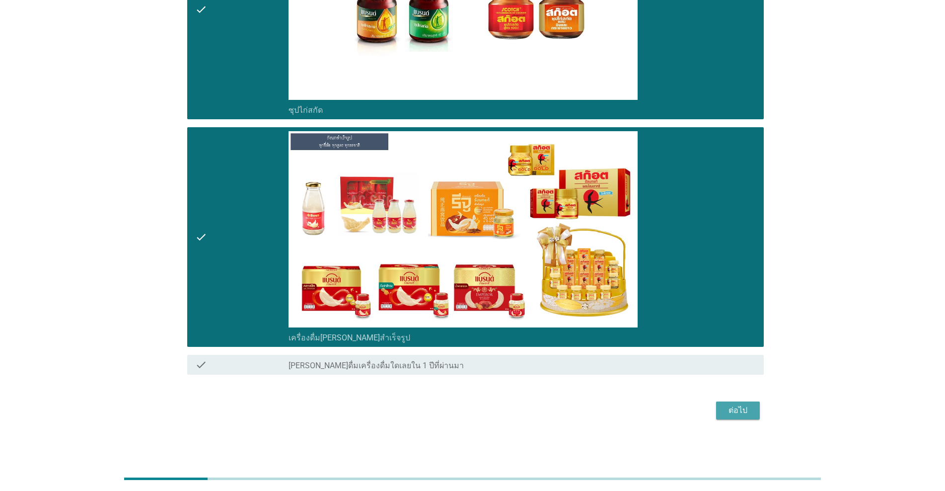
click at [488, 415] on div "ต่อไป" at bounding box center [738, 410] width 28 height 12
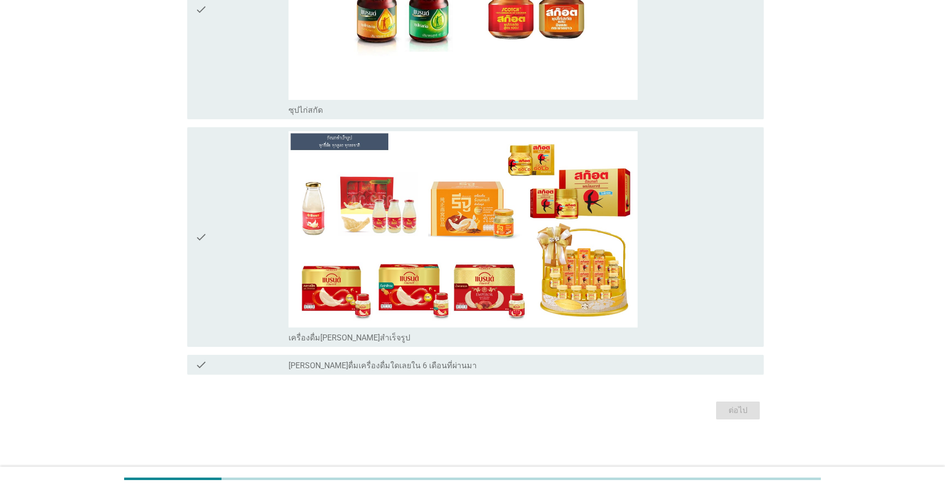
scroll to position [0, 0]
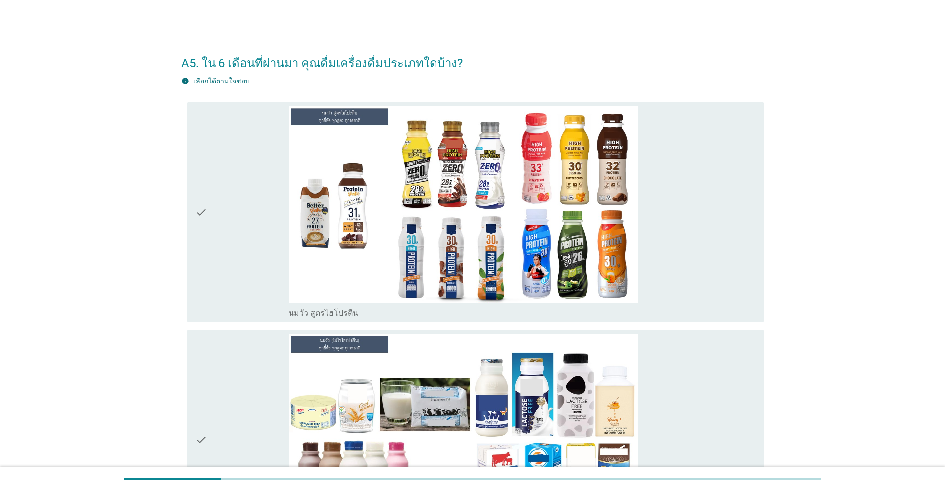
click at [238, 275] on div "check" at bounding box center [241, 212] width 93 height 212
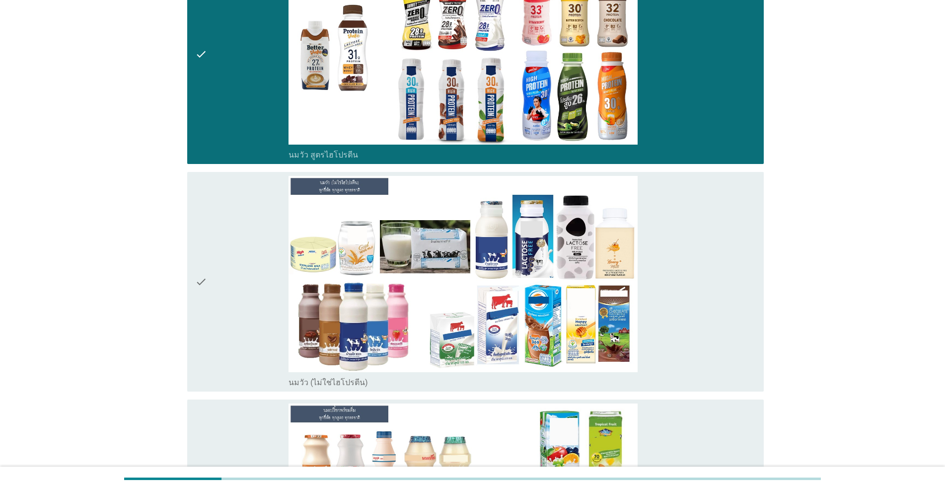
scroll to position [165, 0]
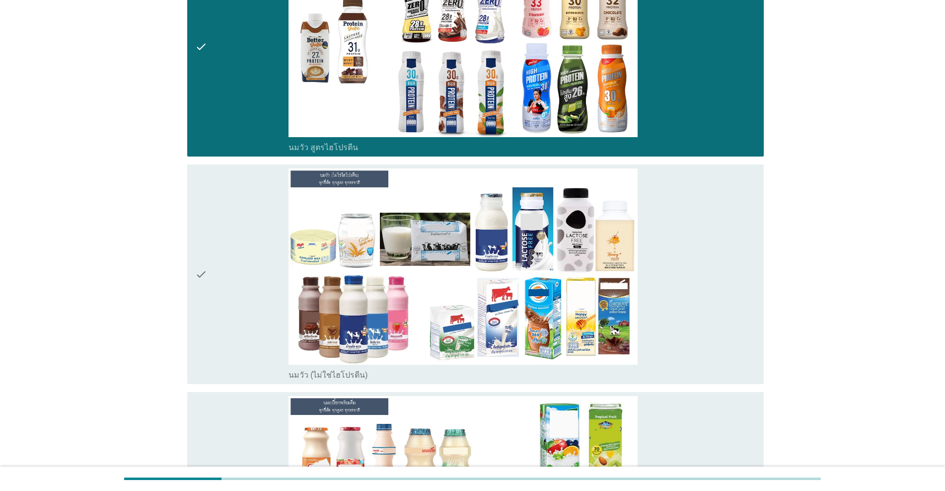
click at [238, 289] on div "check" at bounding box center [241, 274] width 93 height 212
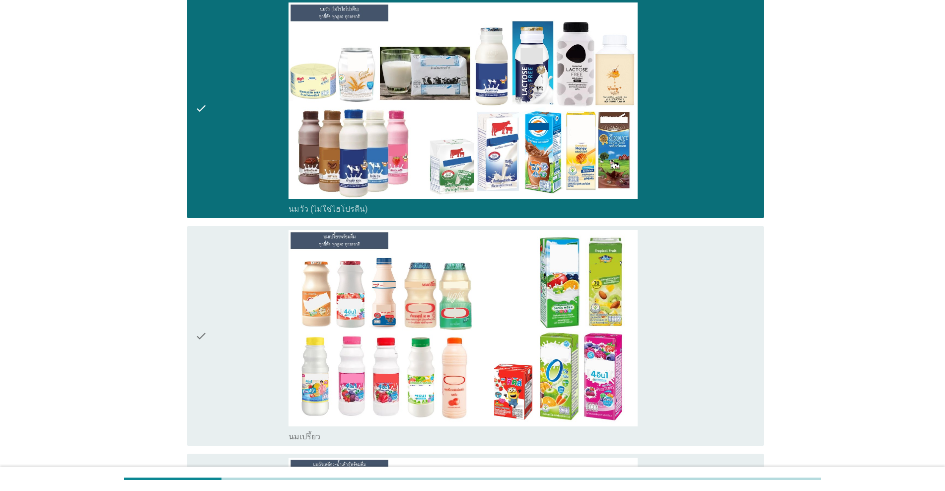
click at [238, 289] on div "check" at bounding box center [241, 336] width 93 height 212
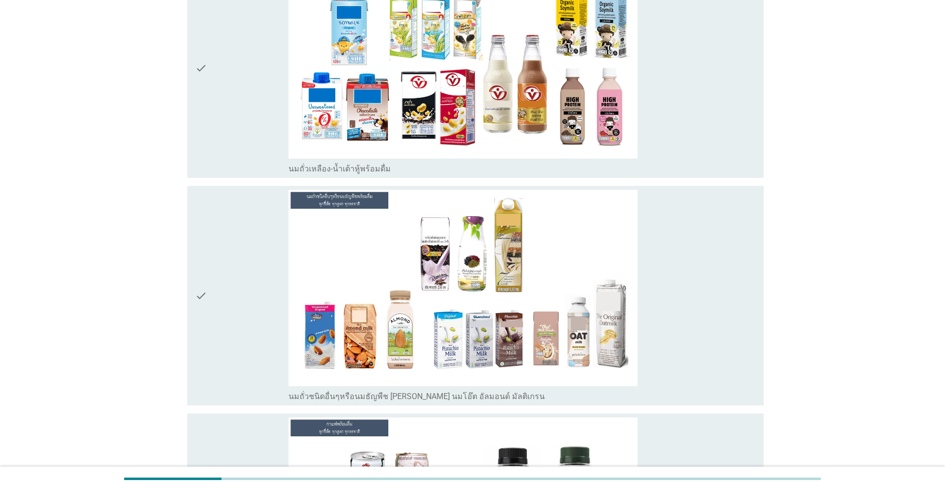
scroll to position [828, 0]
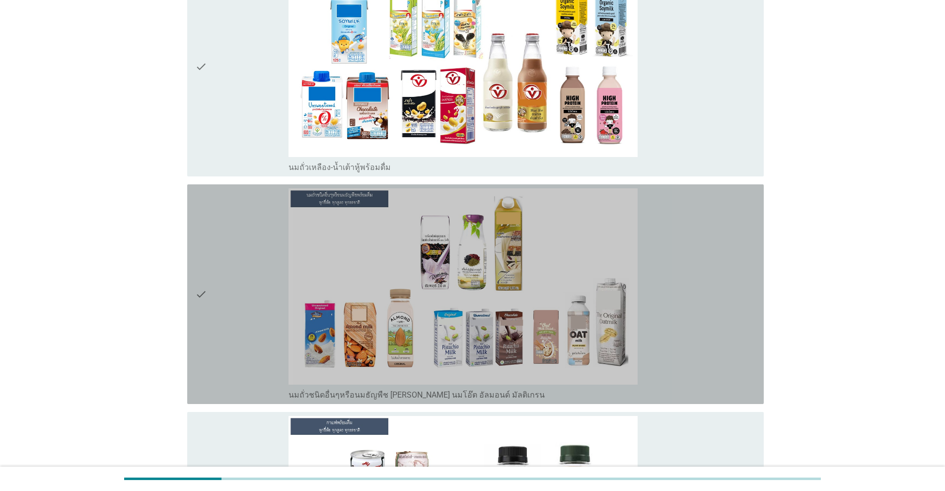
click at [238, 289] on div "check" at bounding box center [241, 294] width 93 height 212
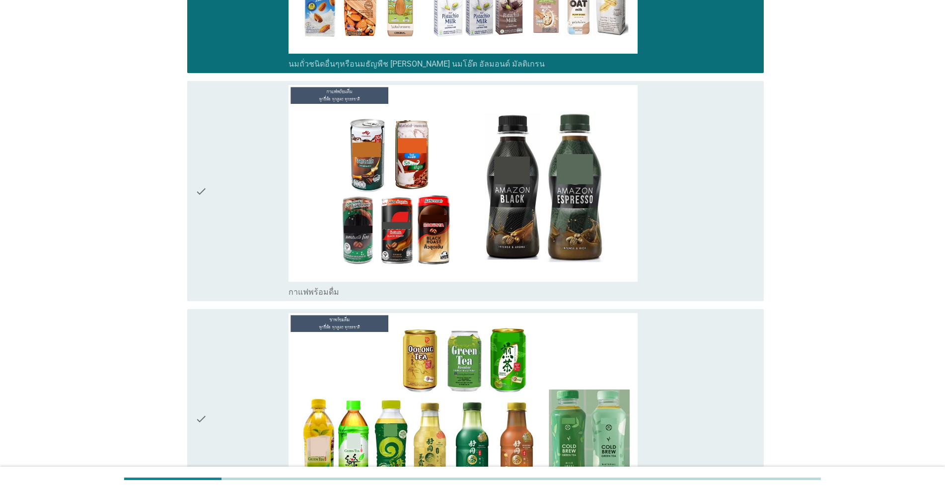
click at [245, 275] on div "check" at bounding box center [241, 191] width 93 height 212
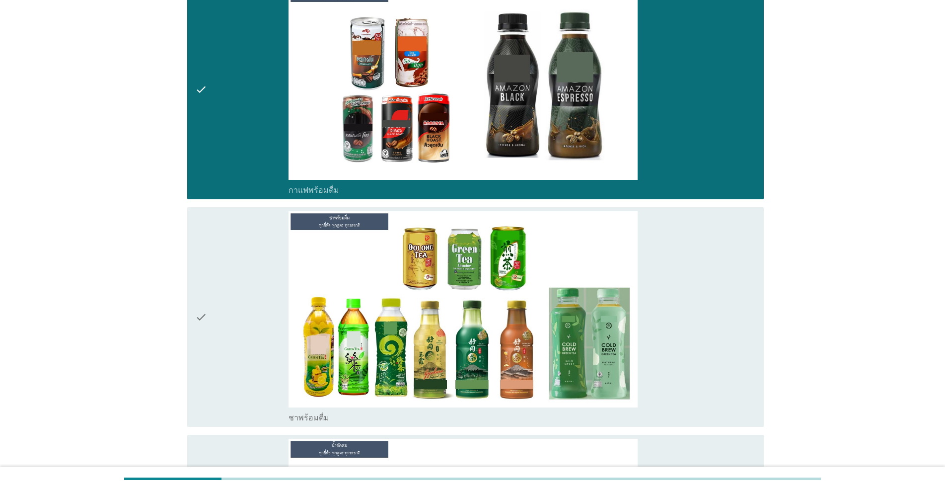
scroll to position [1325, 0]
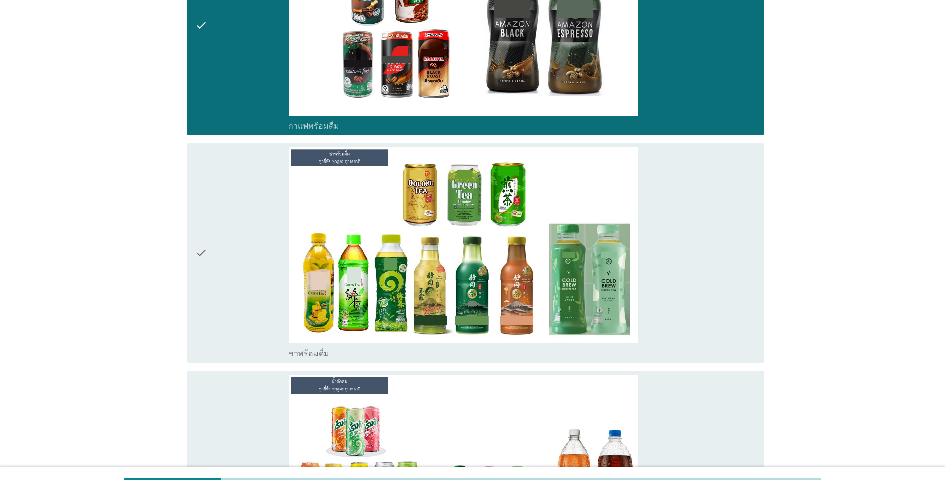
click at [245, 275] on div "check" at bounding box center [241, 253] width 93 height 212
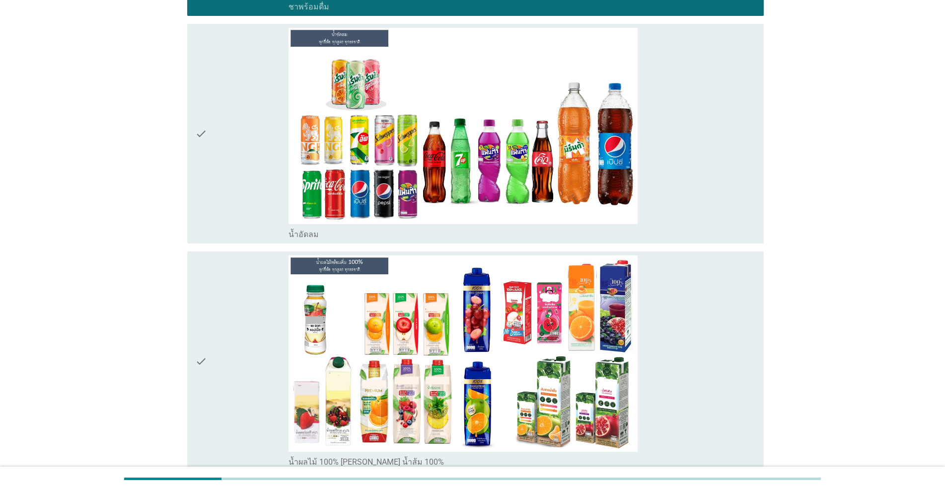
scroll to position [1821, 0]
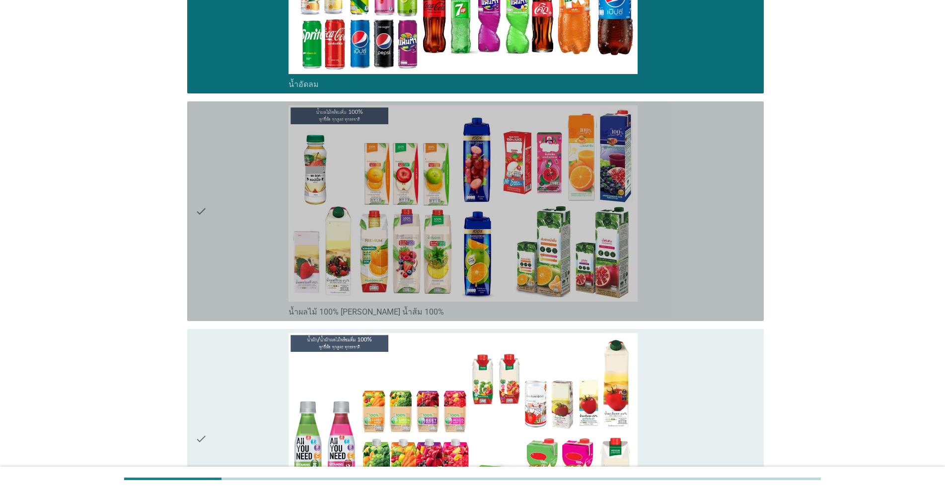
click at [258, 181] on div "check" at bounding box center [241, 211] width 93 height 212
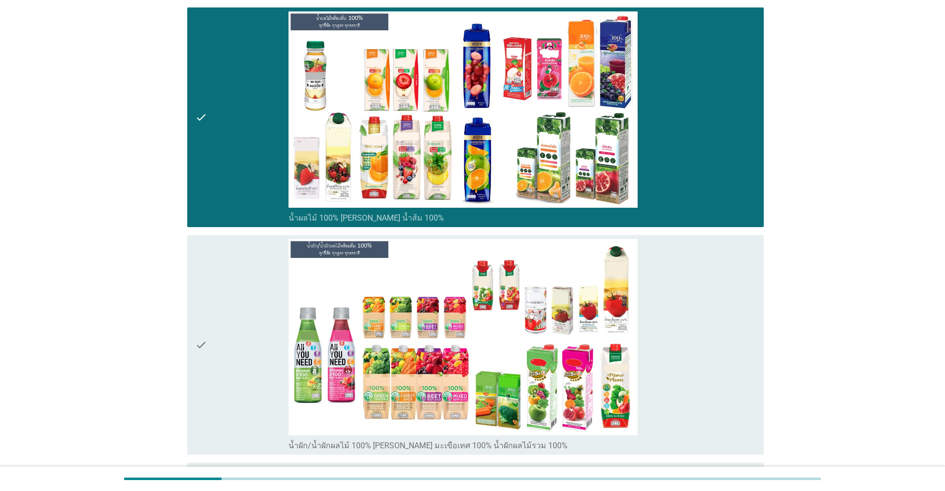
scroll to position [1987, 0]
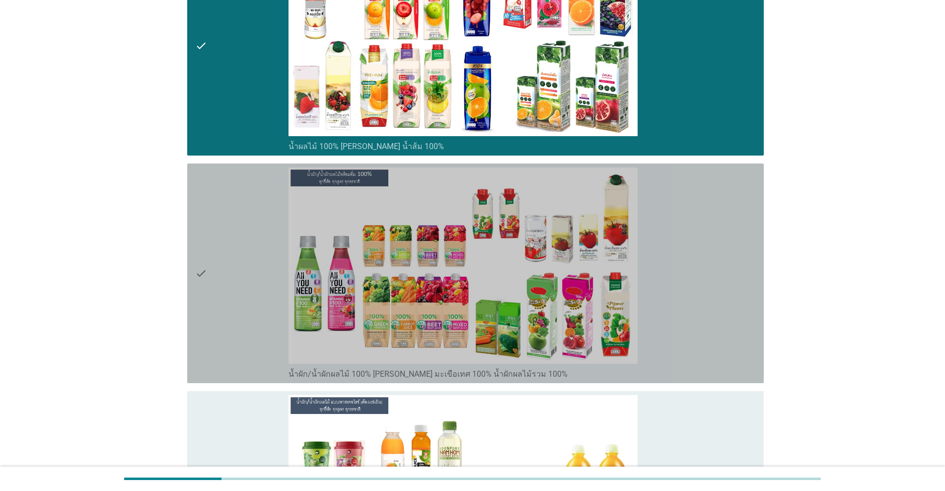
click at [238, 258] on div "check" at bounding box center [241, 273] width 93 height 212
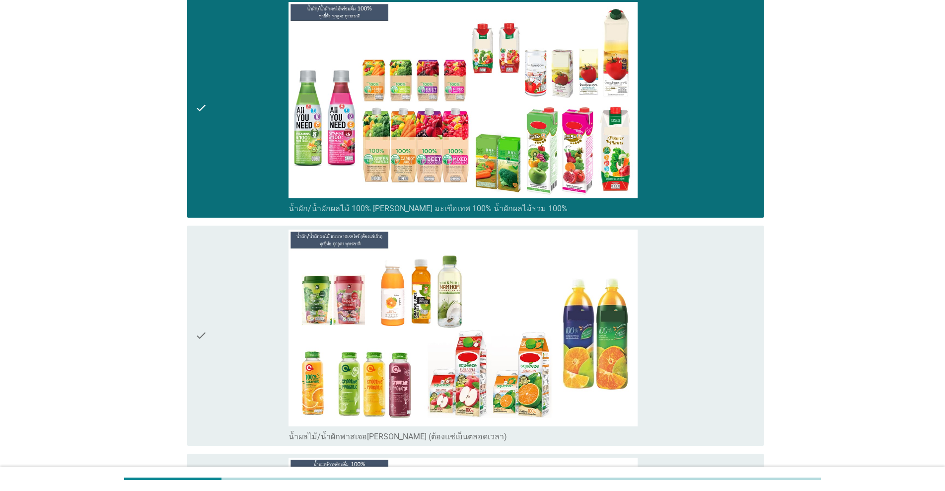
click at [235, 316] on div "check" at bounding box center [241, 335] width 93 height 212
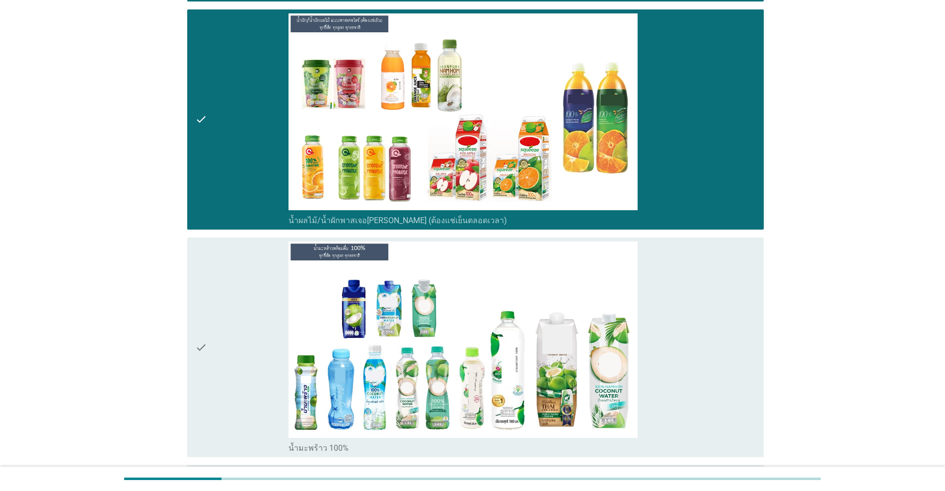
scroll to position [2401, 0]
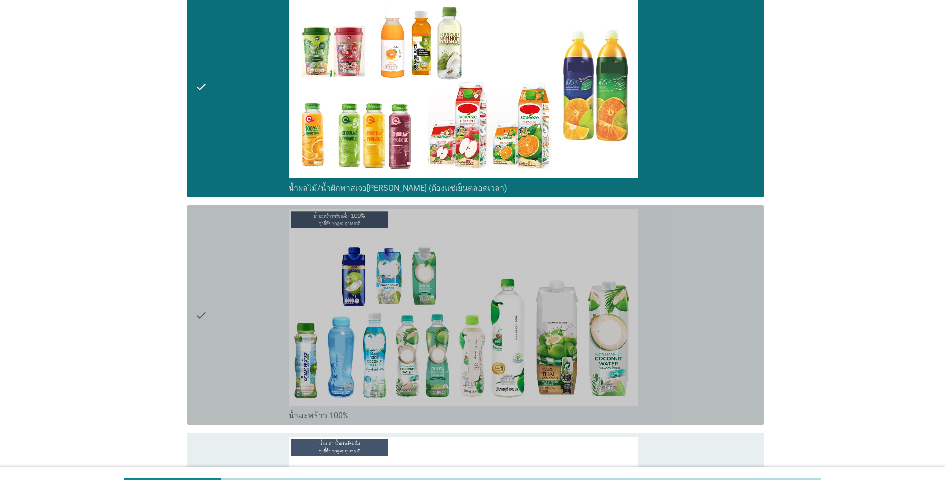
click at [235, 316] on div "check" at bounding box center [241, 315] width 93 height 212
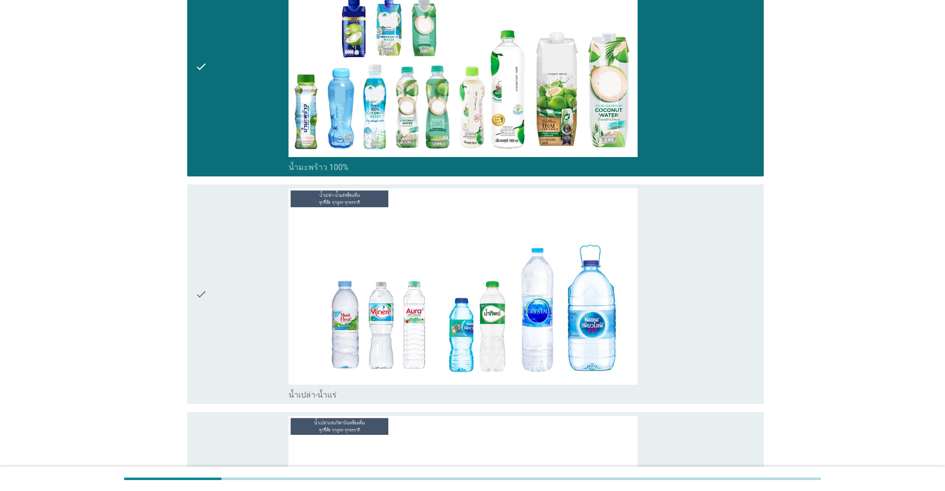
click at [235, 316] on div "check" at bounding box center [241, 294] width 93 height 212
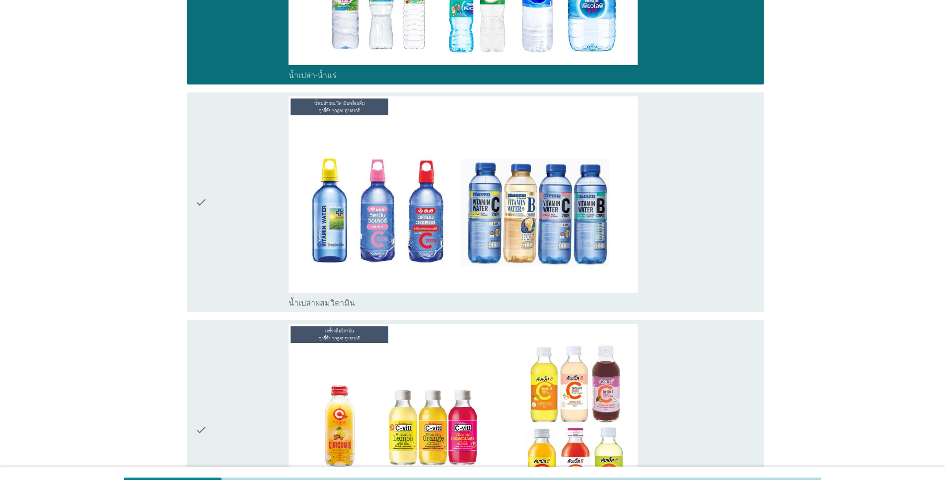
scroll to position [3063, 0]
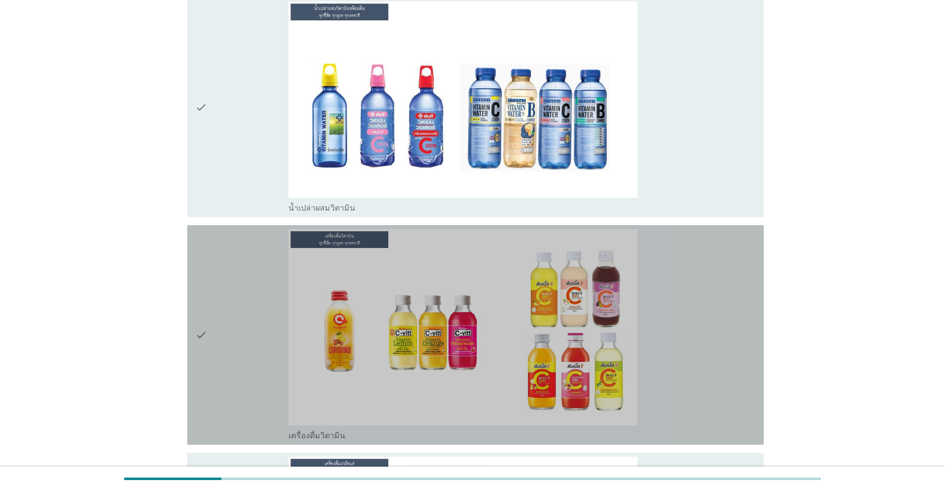
click at [235, 316] on div "check" at bounding box center [241, 335] width 93 height 212
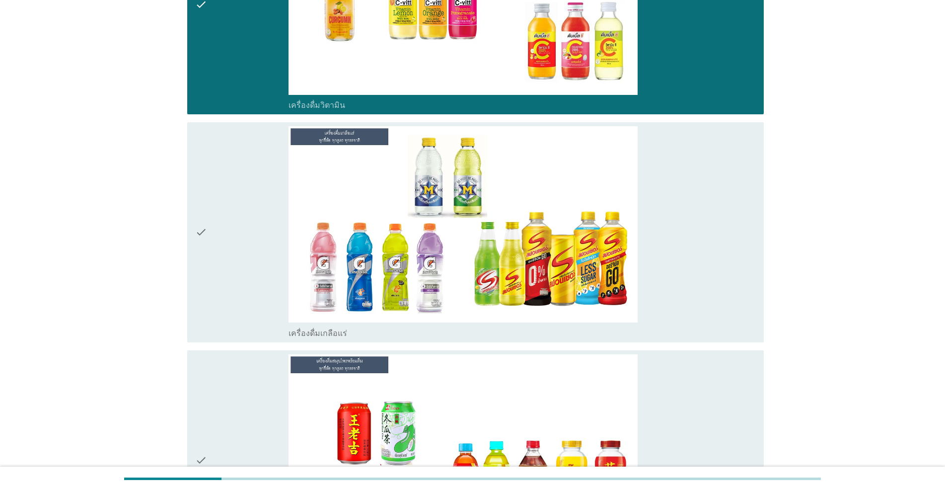
scroll to position [3394, 0]
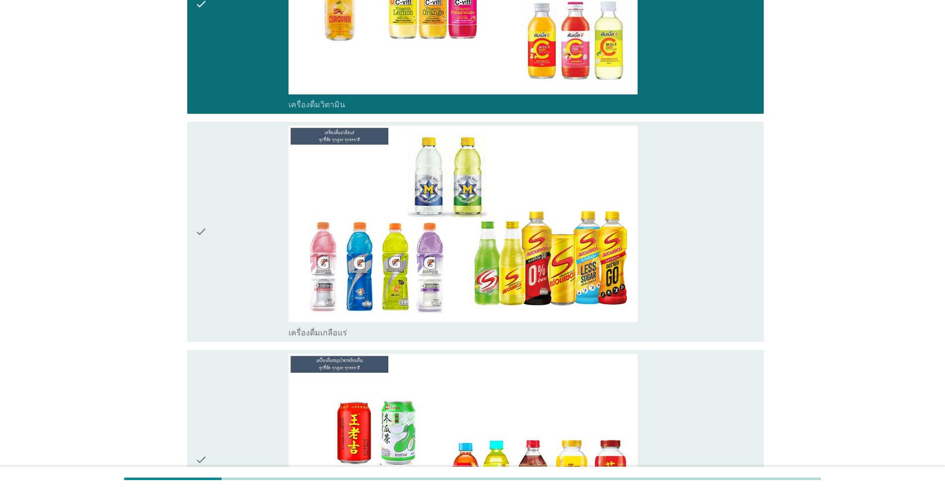
click at [256, 272] on div "check" at bounding box center [241, 232] width 93 height 212
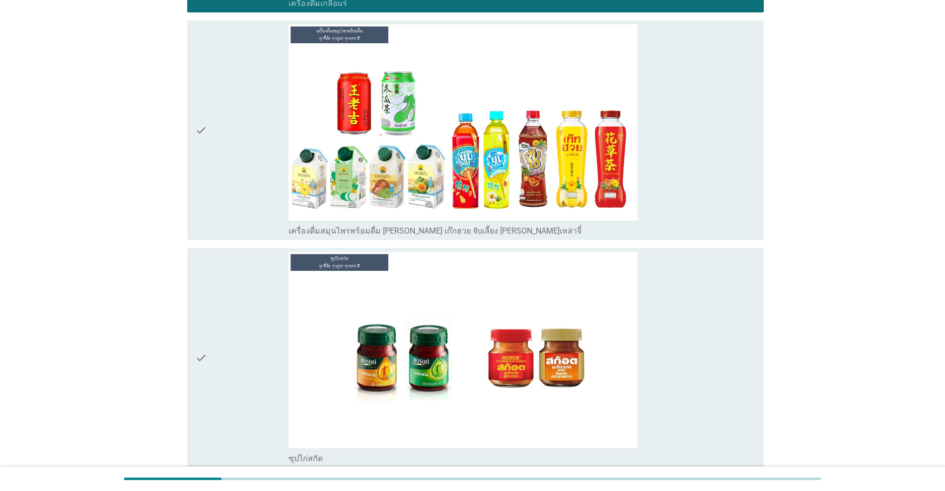
scroll to position [3725, 0]
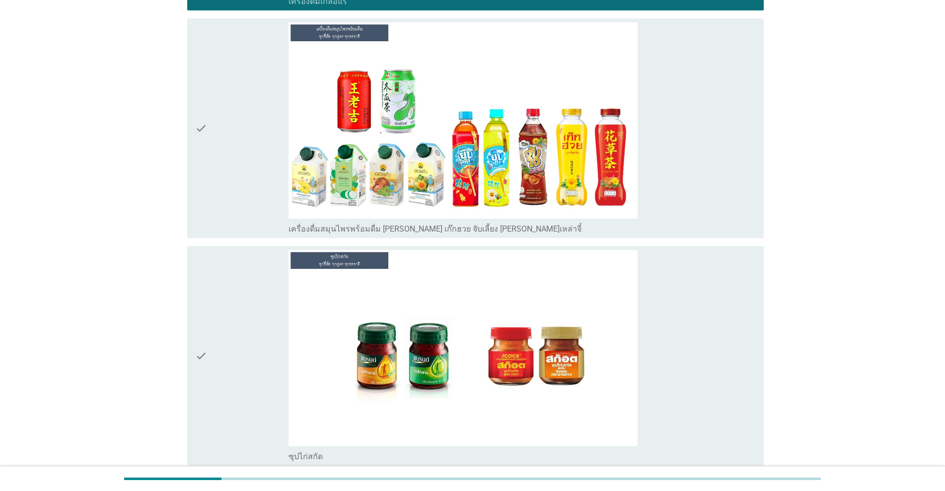
click at [247, 311] on div "check" at bounding box center [241, 356] width 93 height 212
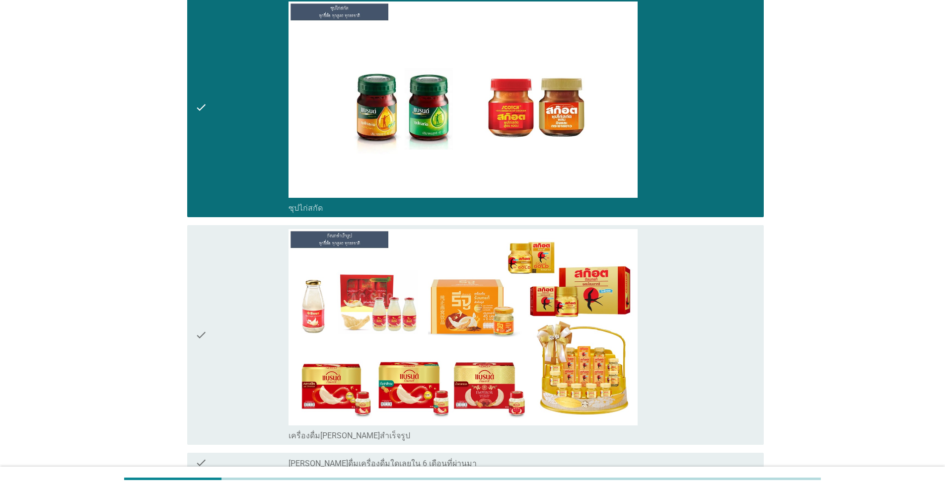
click at [247, 311] on div "check" at bounding box center [241, 335] width 93 height 212
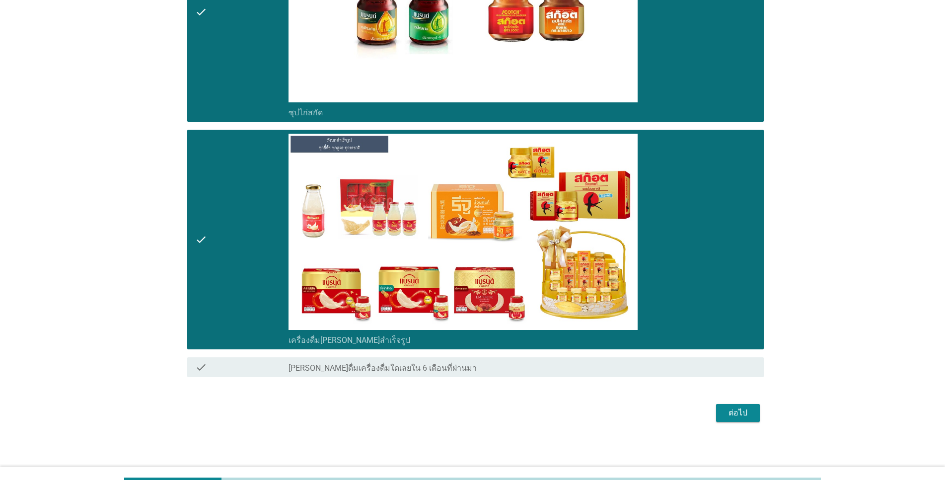
scroll to position [4071, 0]
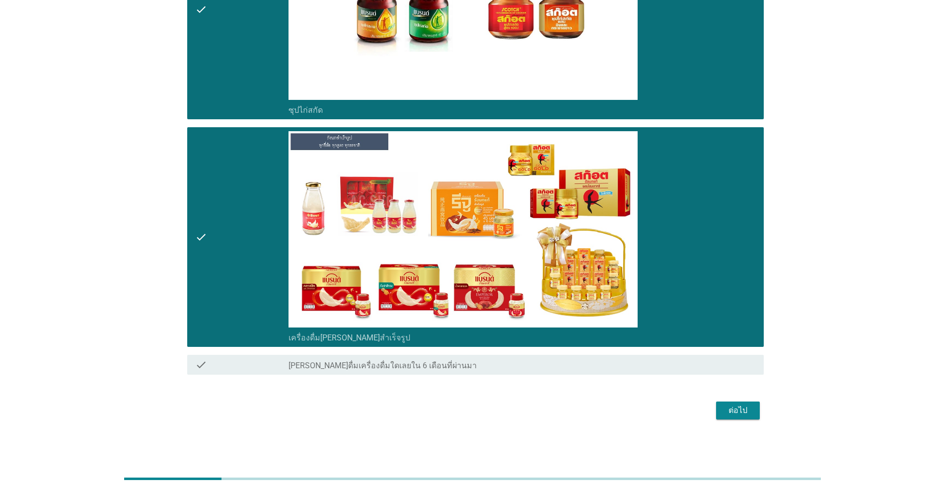
click at [488, 410] on div "ต่อไป" at bounding box center [738, 410] width 28 height 12
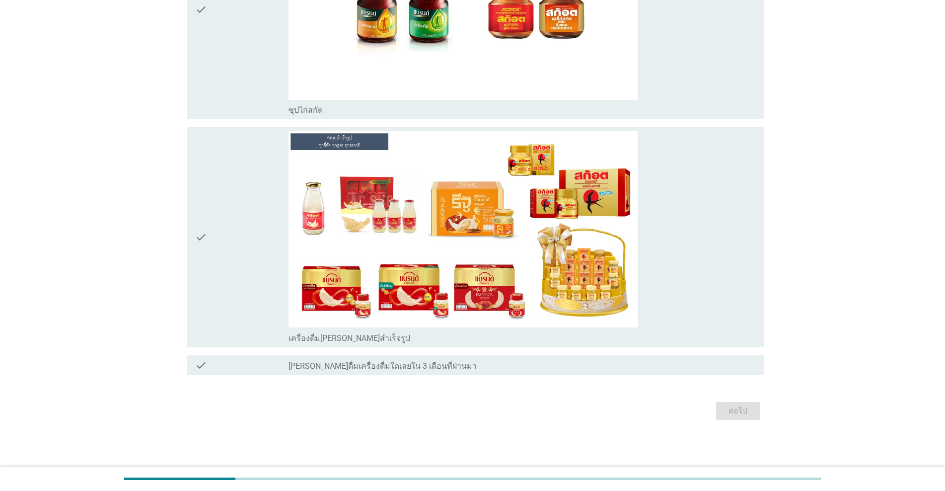
scroll to position [0, 0]
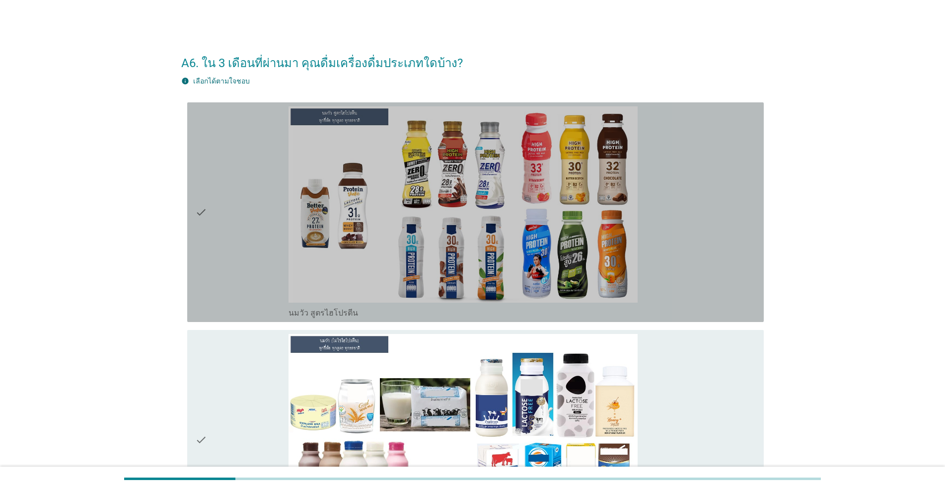
click at [265, 270] on div "check" at bounding box center [241, 212] width 93 height 212
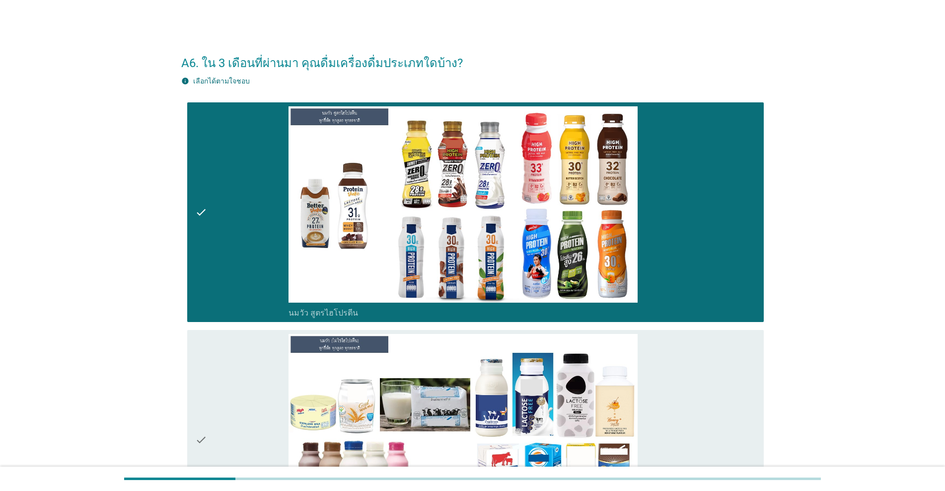
scroll to position [83, 0]
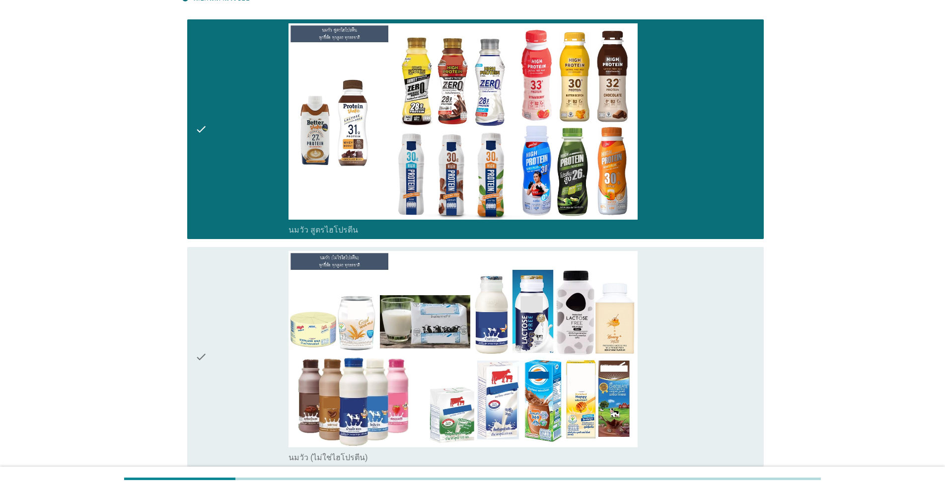
click at [243, 299] on div "check" at bounding box center [241, 357] width 93 height 212
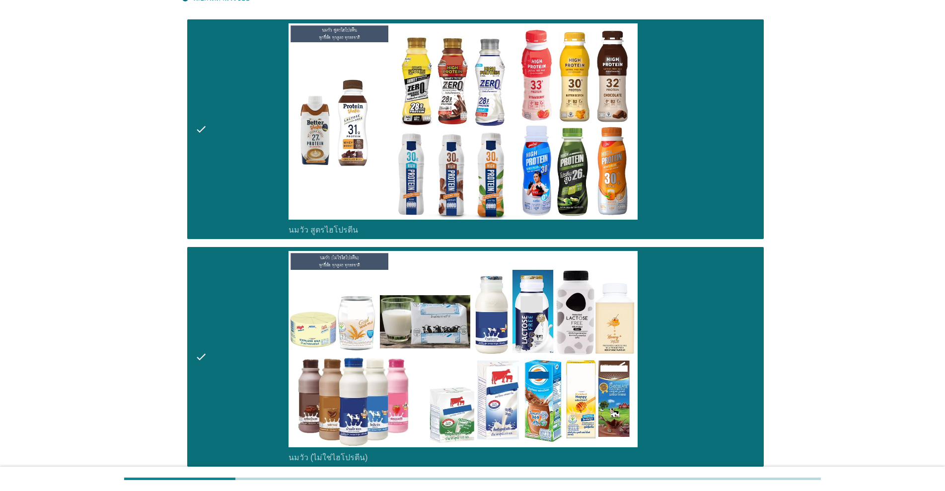
scroll to position [414, 0]
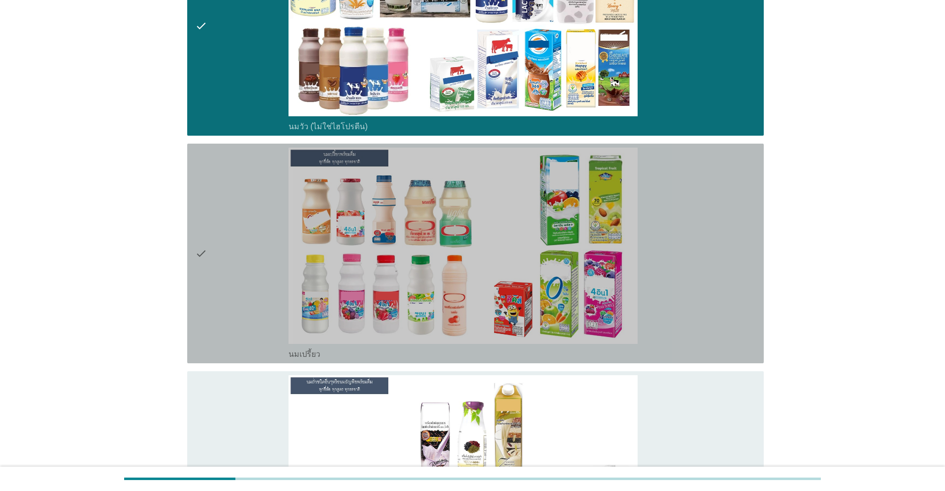
click at [242, 301] on div "check" at bounding box center [241, 254] width 93 height 212
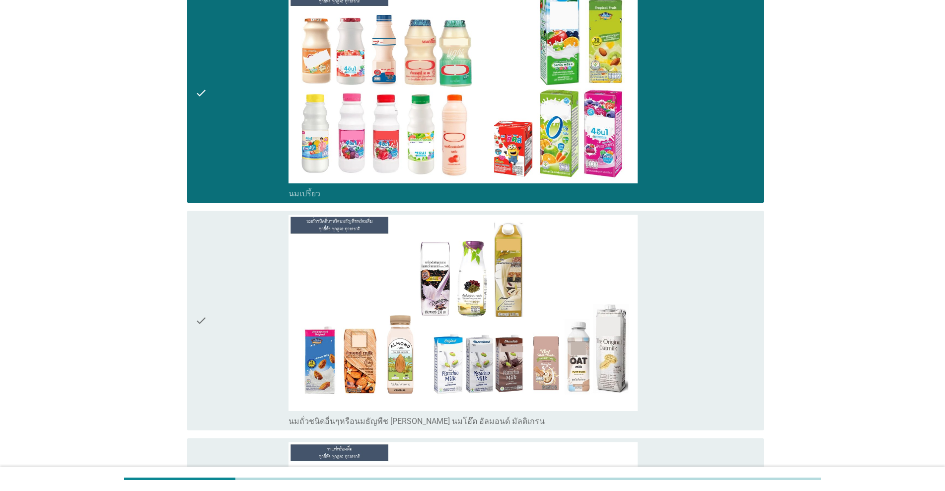
scroll to position [662, 0]
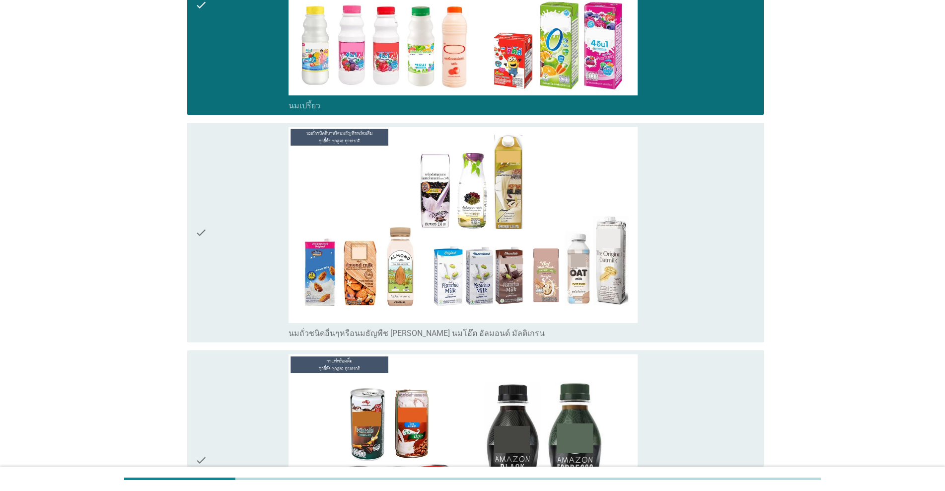
click at [241, 300] on div "check" at bounding box center [241, 233] width 93 height 212
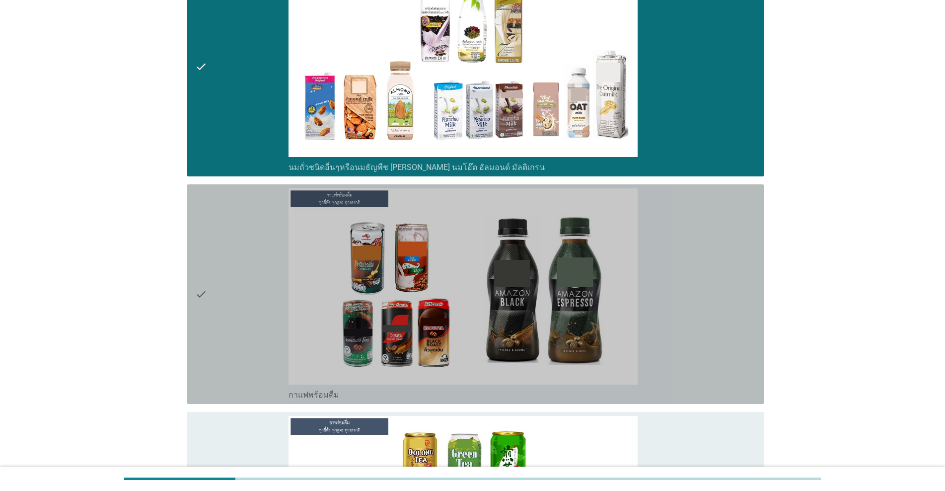
click at [241, 300] on div "check" at bounding box center [241, 294] width 93 height 212
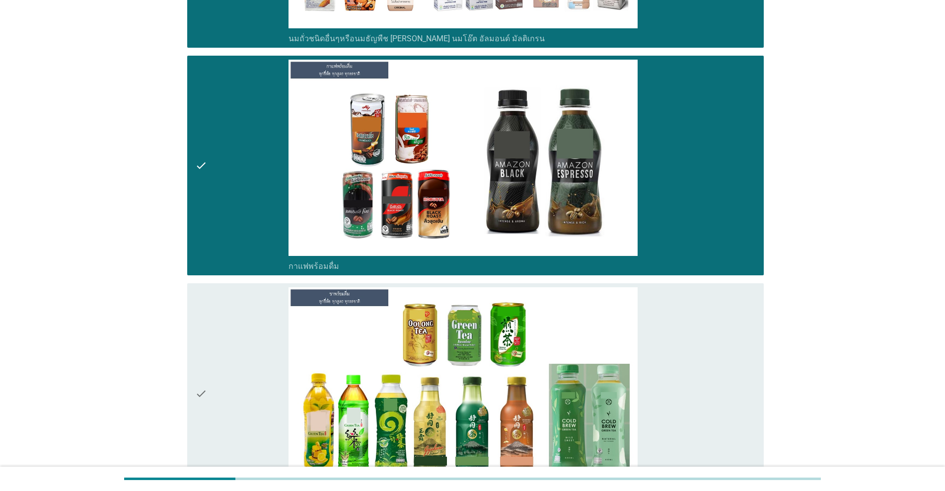
scroll to position [1076, 0]
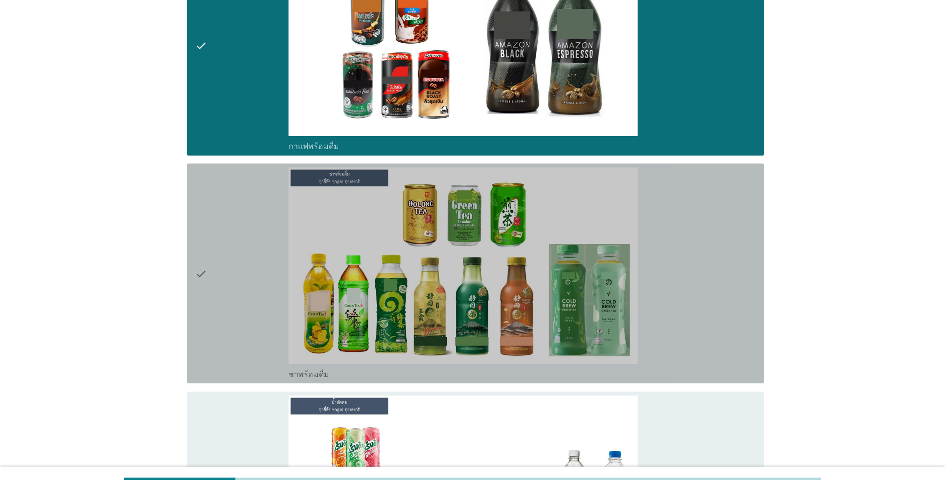
click at [241, 300] on div "check" at bounding box center [241, 273] width 93 height 212
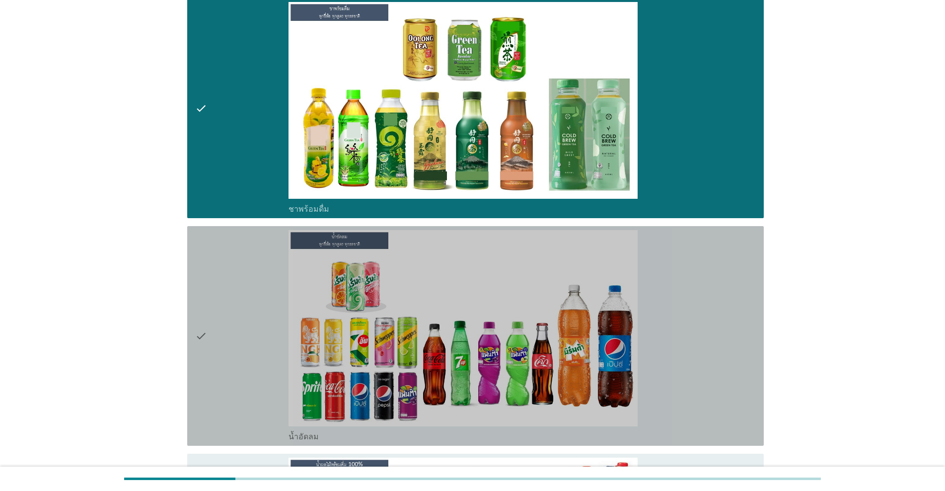
click at [241, 300] on div "check" at bounding box center [241, 336] width 93 height 212
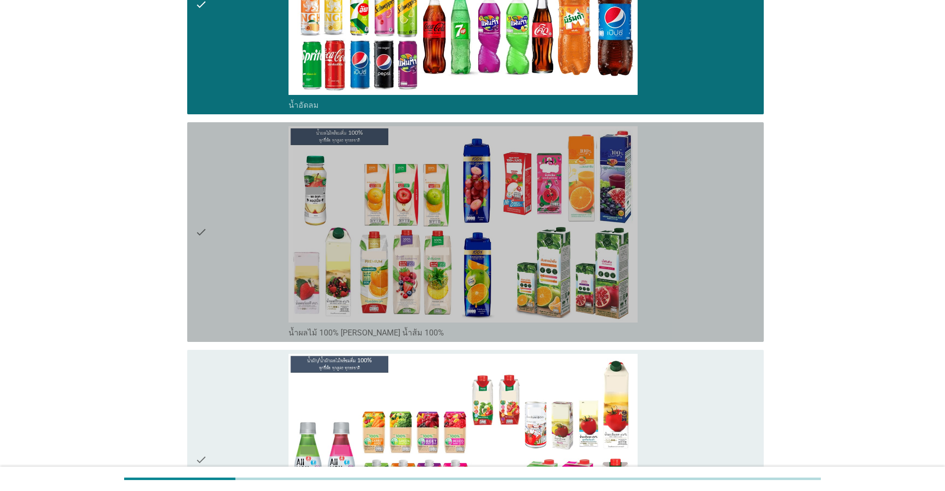
click at [241, 300] on div "check" at bounding box center [241, 232] width 93 height 212
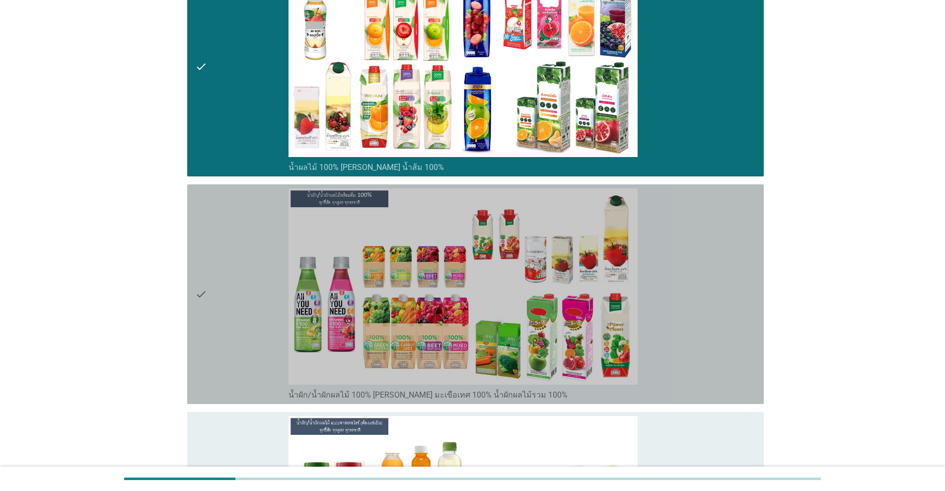
click at [241, 300] on div "check" at bounding box center [241, 294] width 93 height 212
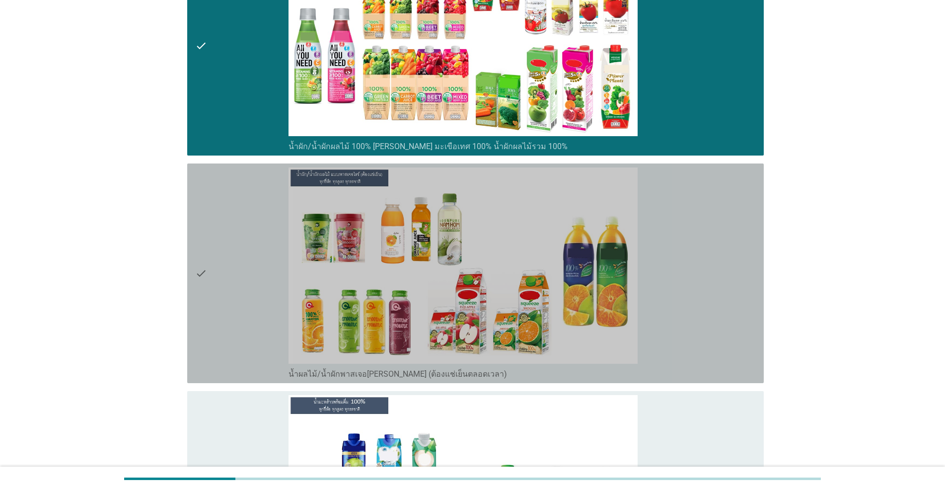
click at [241, 300] on div "check" at bounding box center [241, 273] width 93 height 212
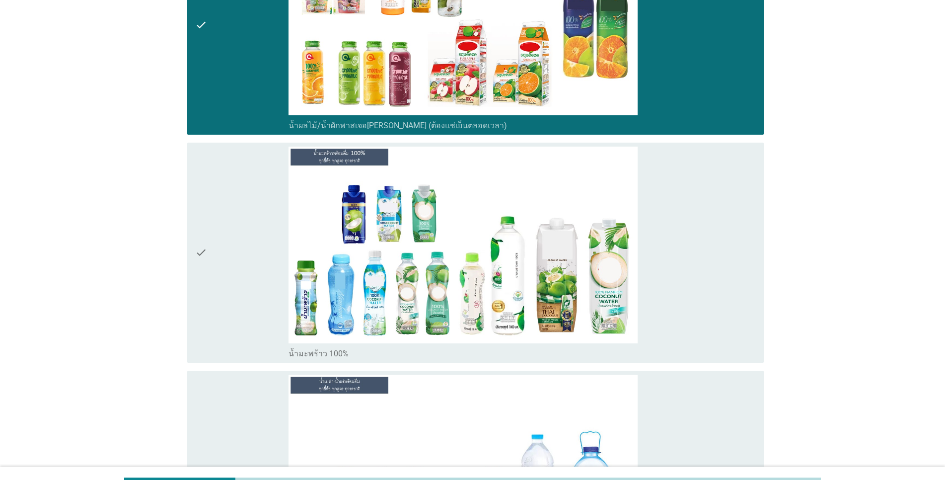
click at [241, 300] on div "check" at bounding box center [241, 253] width 93 height 212
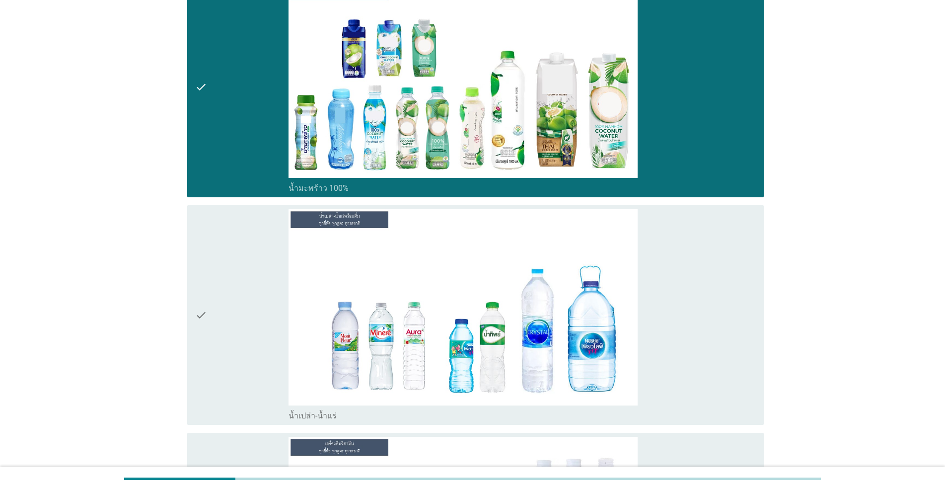
click at [241, 300] on div "check" at bounding box center [241, 315] width 93 height 212
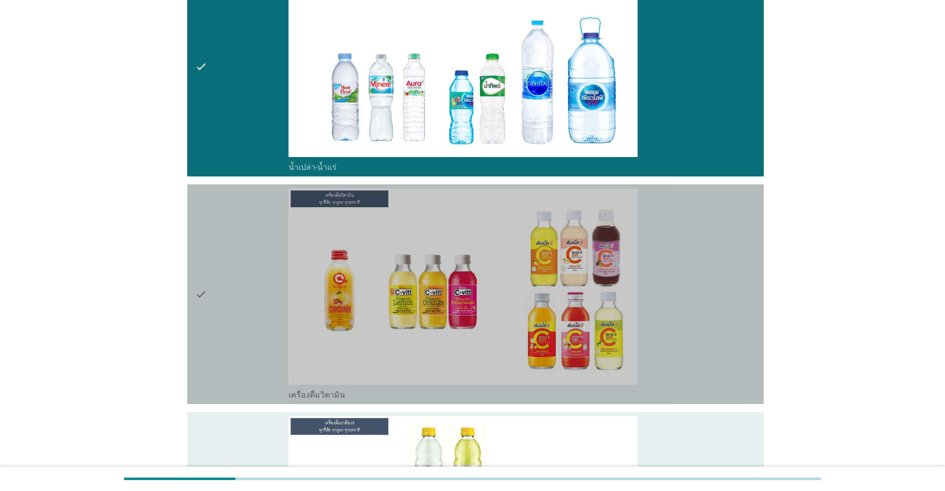
click at [241, 300] on div "check" at bounding box center [241, 294] width 93 height 212
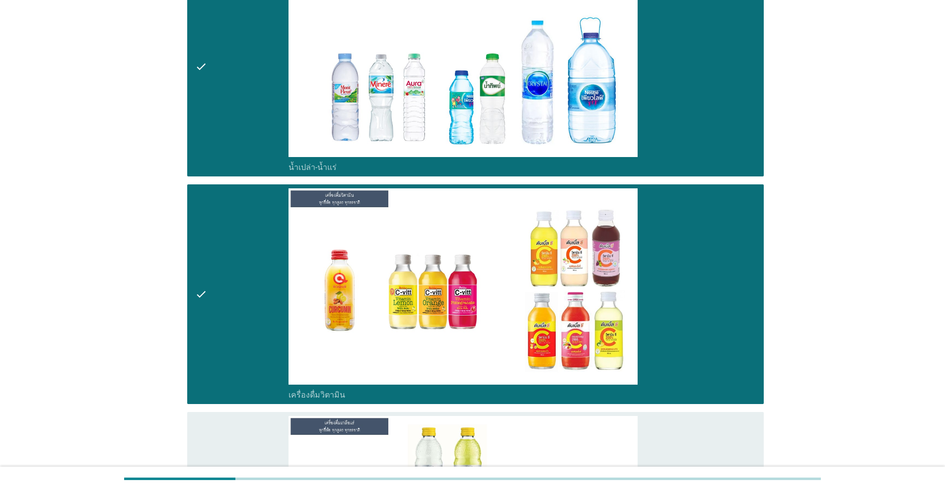
scroll to position [2897, 0]
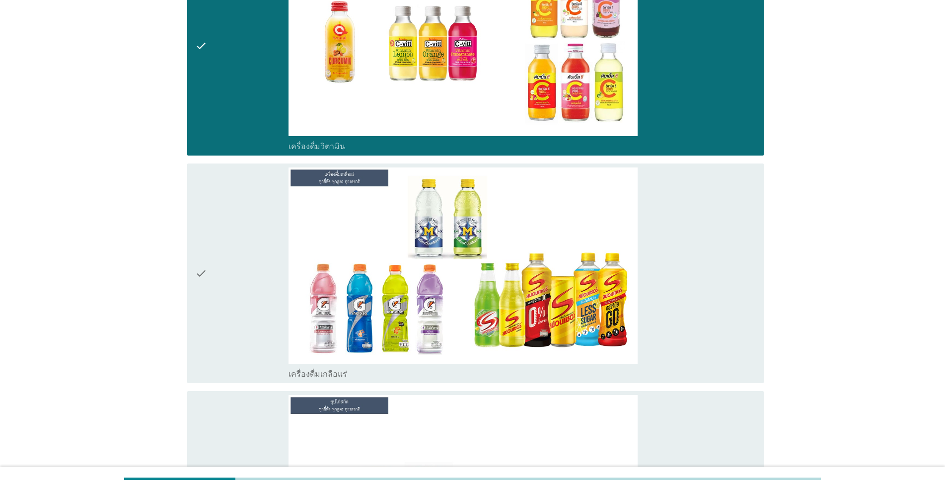
click at [241, 300] on div "check" at bounding box center [241, 273] width 93 height 212
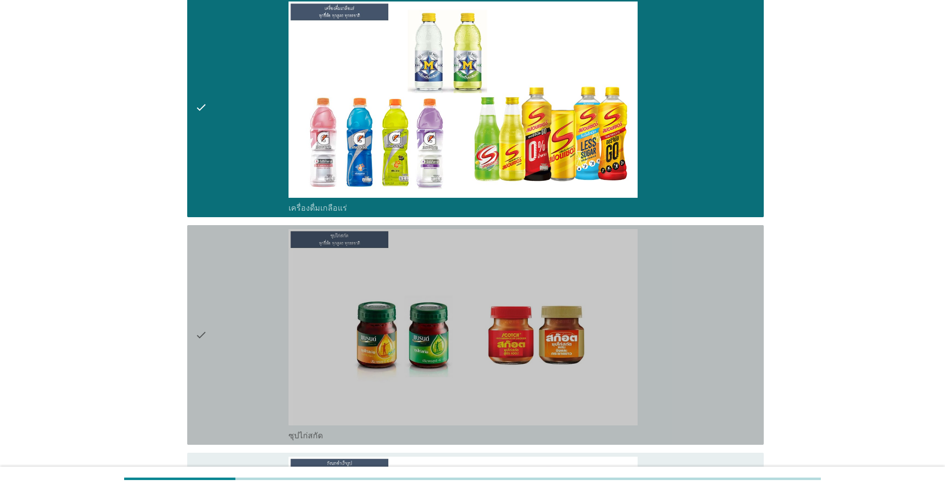
click at [241, 300] on div "check" at bounding box center [241, 335] width 93 height 212
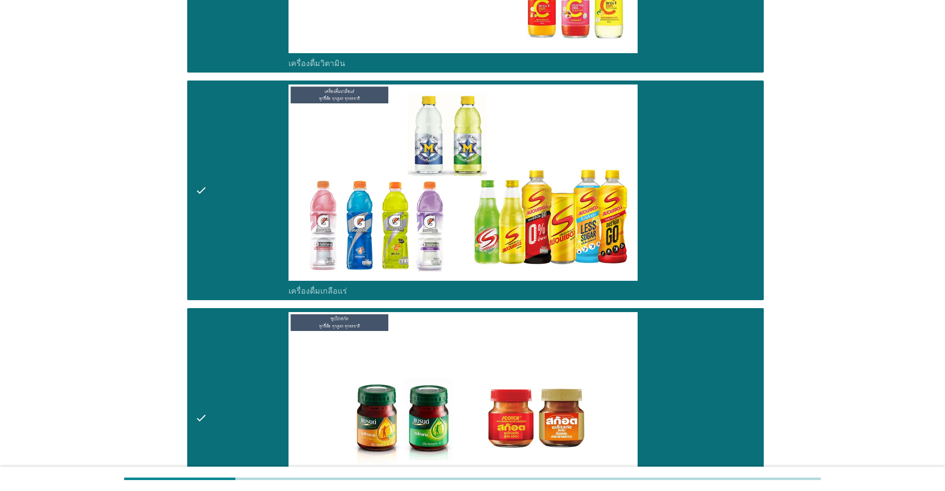
scroll to position [3388, 0]
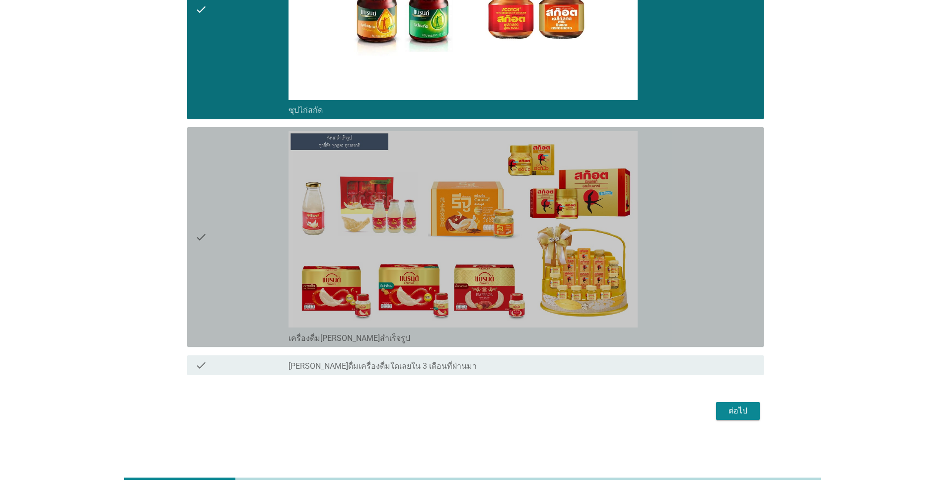
click at [241, 300] on div "check" at bounding box center [241, 237] width 93 height 212
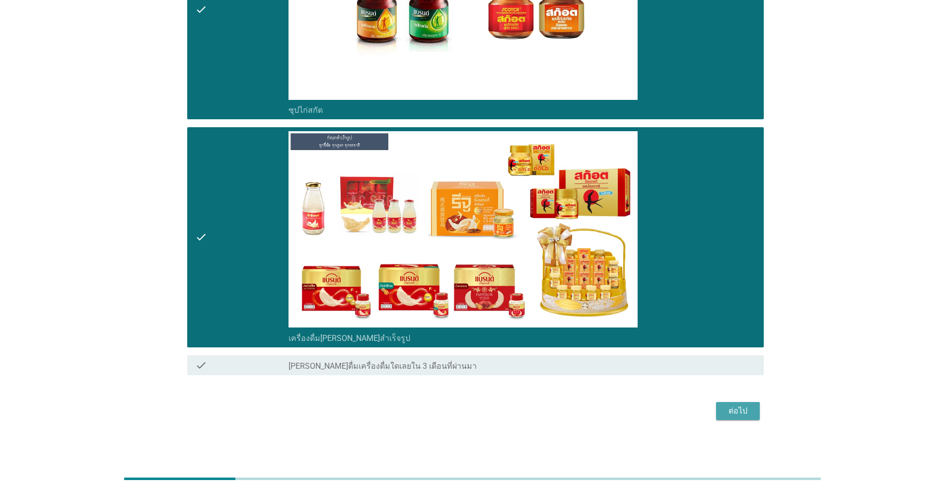
click at [488, 413] on div "ต่อไป" at bounding box center [738, 411] width 28 height 12
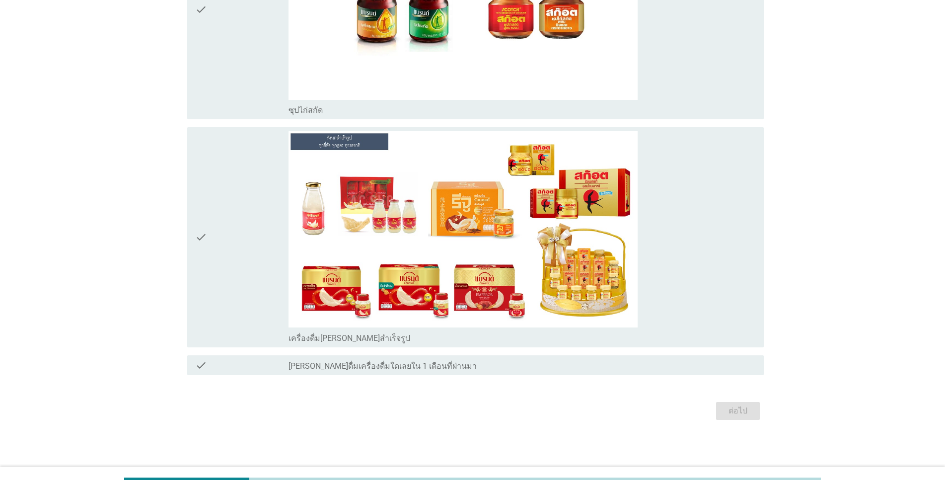
scroll to position [0, 0]
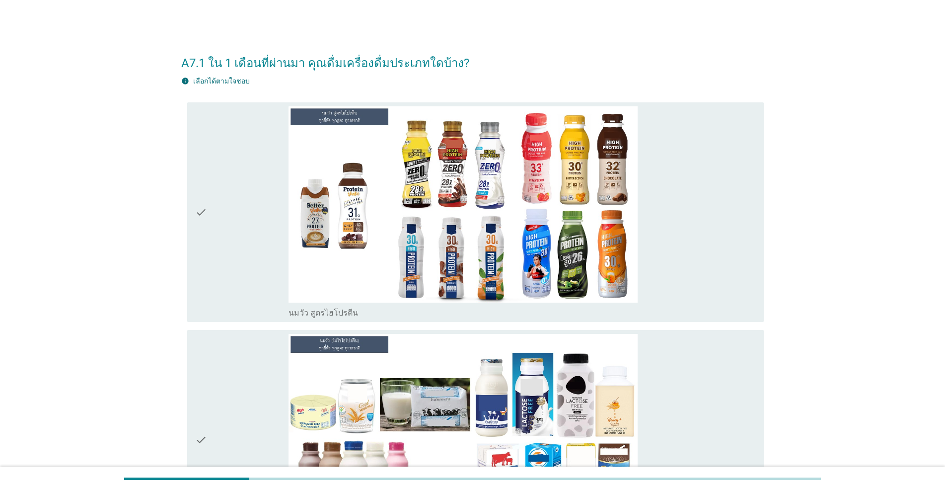
click at [237, 266] on div "check" at bounding box center [241, 212] width 93 height 212
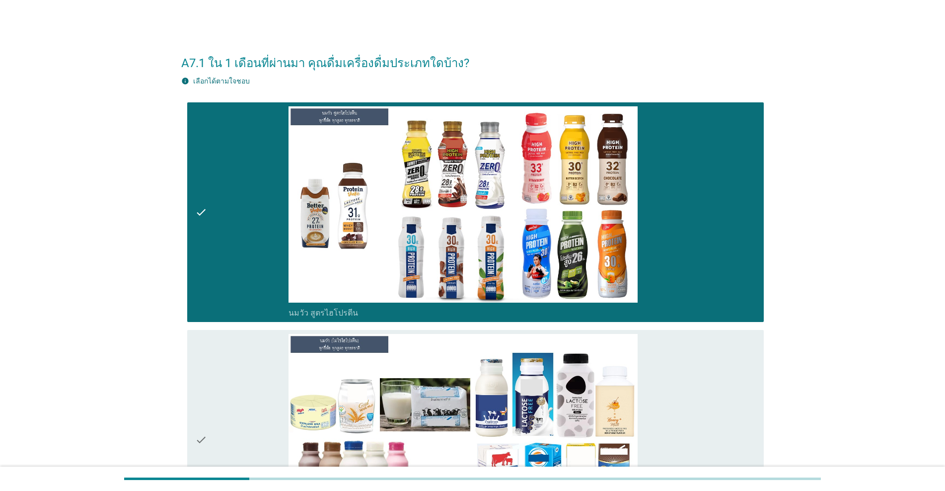
scroll to position [248, 0]
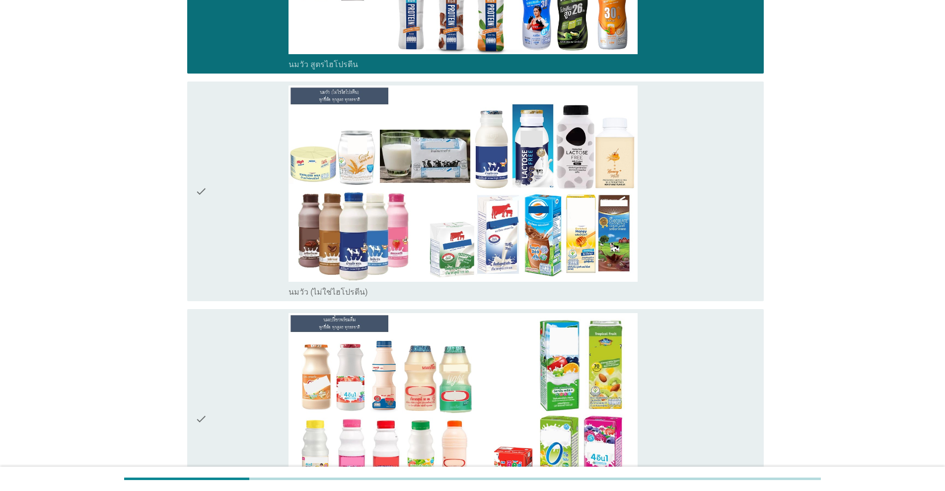
click at [230, 365] on div "check" at bounding box center [241, 419] width 93 height 212
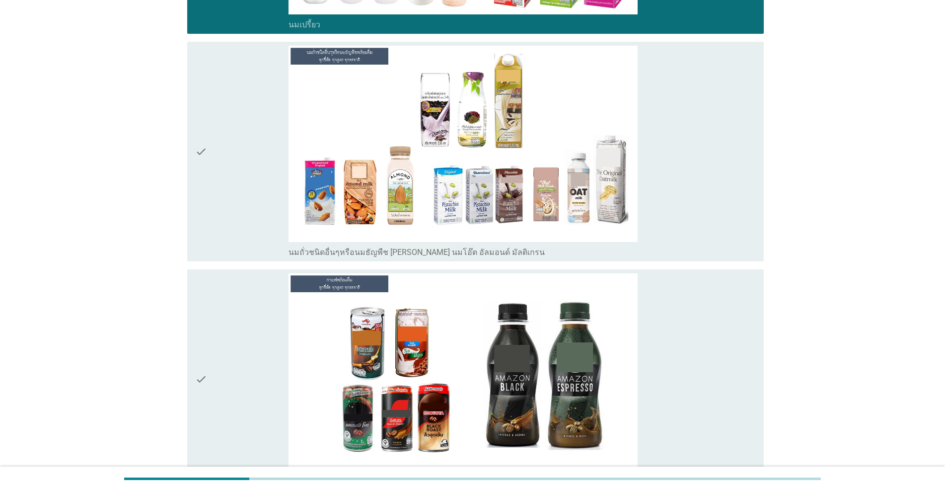
scroll to position [745, 0]
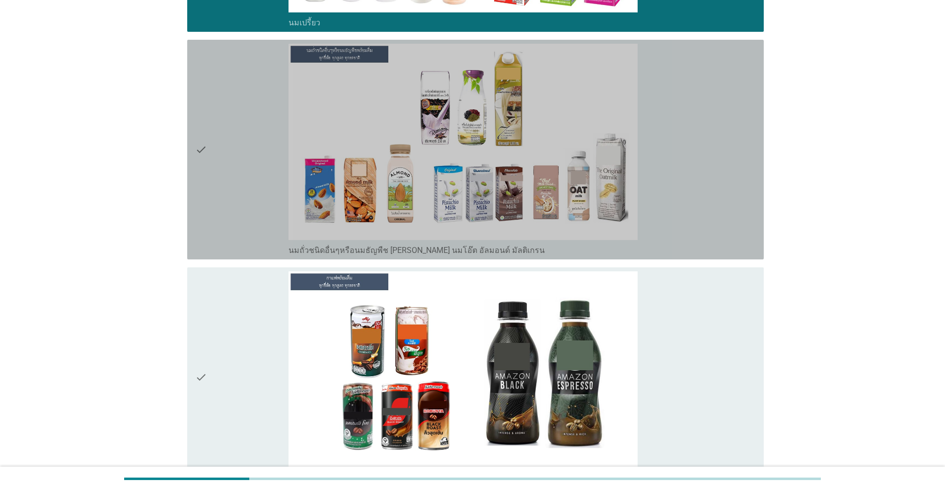
click at [277, 191] on div "check" at bounding box center [241, 150] width 93 height 212
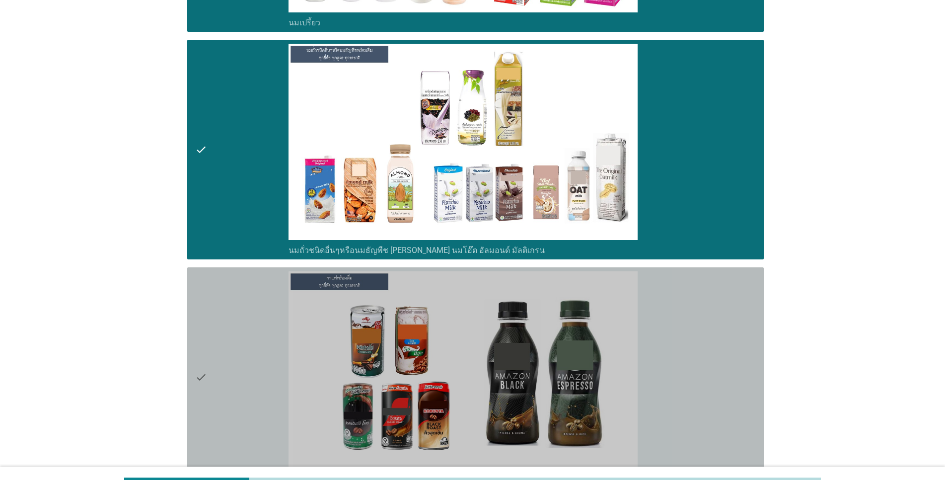
click at [243, 388] on div "check" at bounding box center [241, 377] width 93 height 212
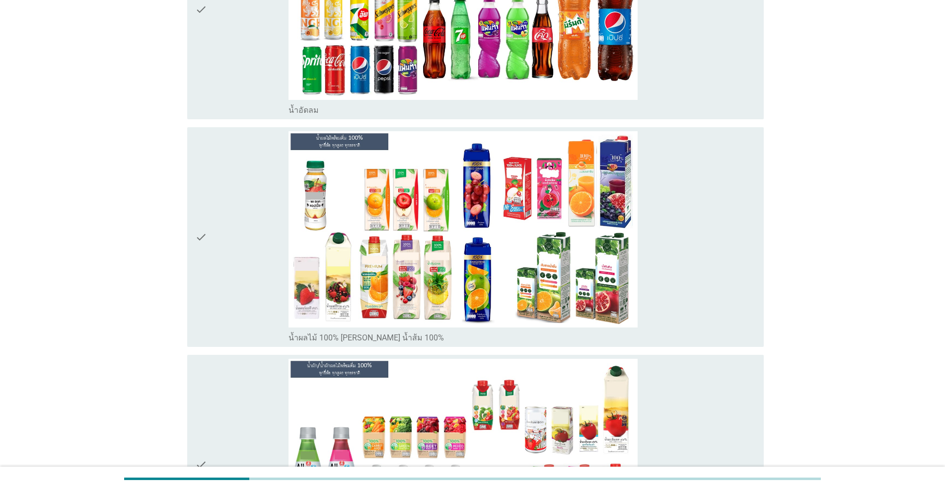
scroll to position [1573, 0]
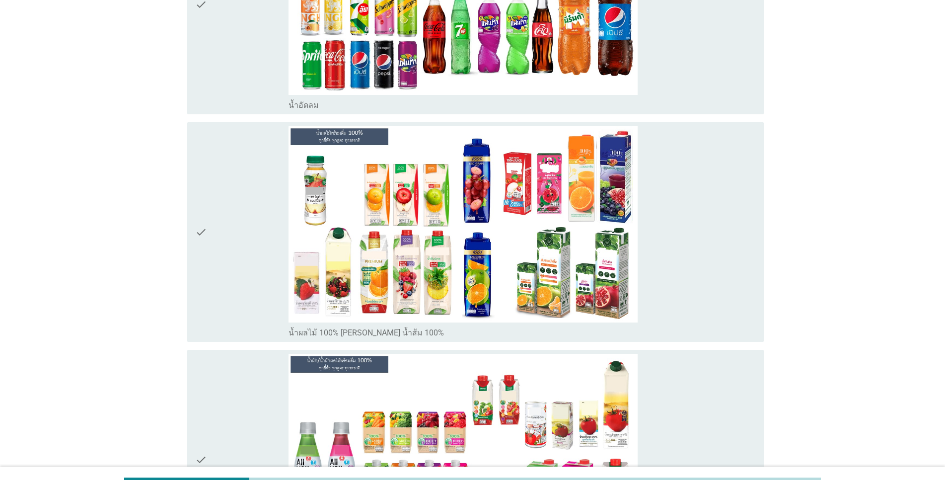
click at [231, 279] on div "check" at bounding box center [241, 232] width 93 height 212
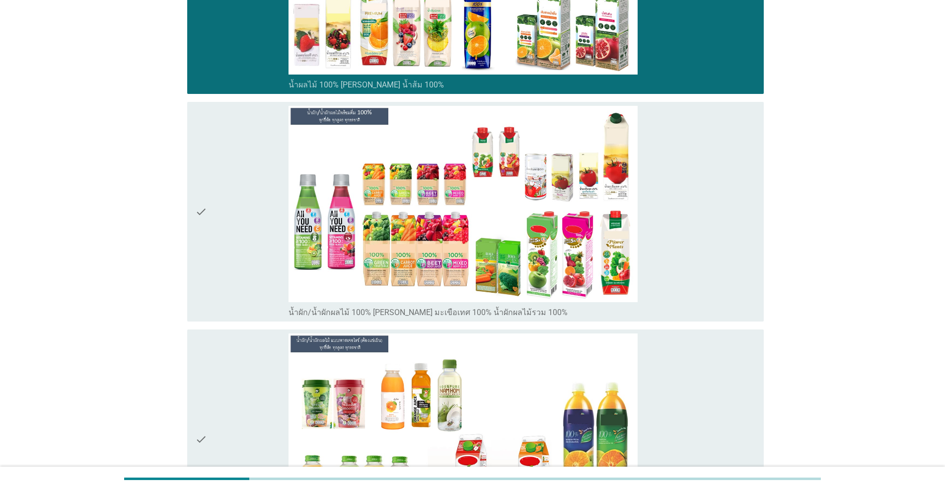
scroll to position [1821, 0]
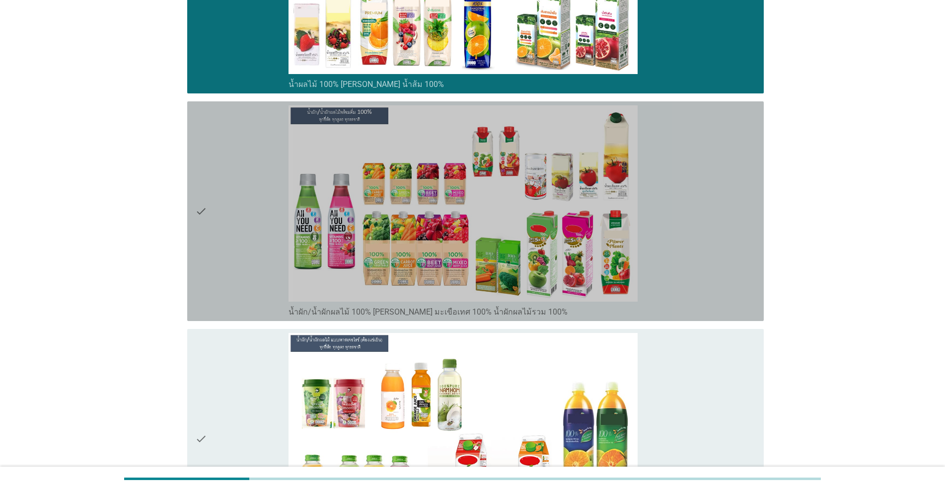
click at [232, 282] on div "check" at bounding box center [241, 211] width 93 height 212
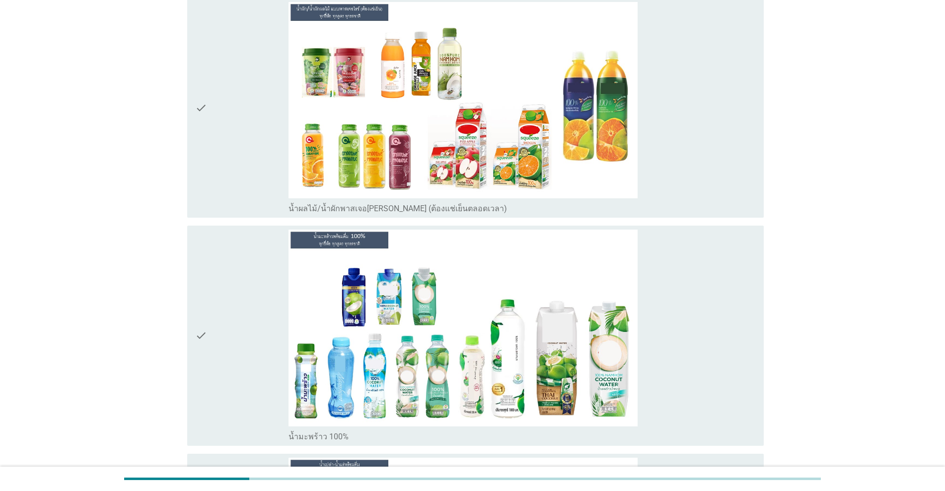
scroll to position [2318, 0]
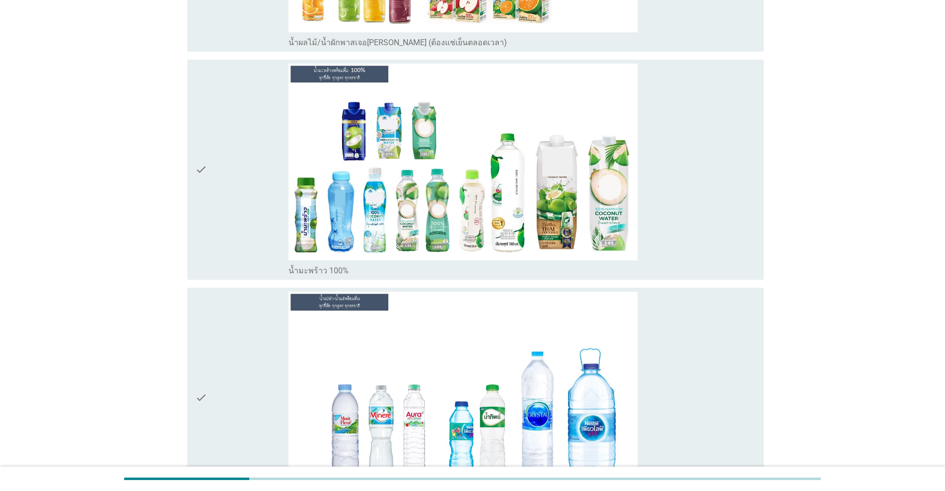
click at [227, 324] on div "check" at bounding box center [241, 398] width 93 height 212
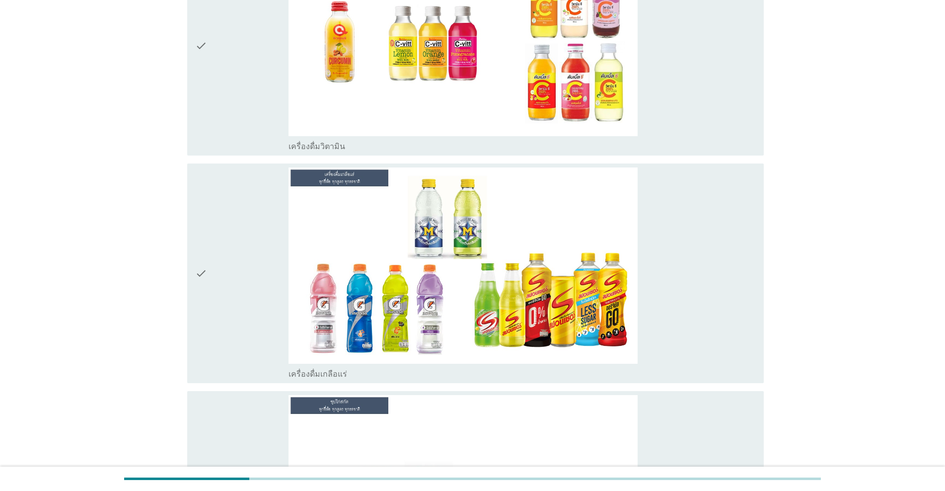
scroll to position [3063, 0]
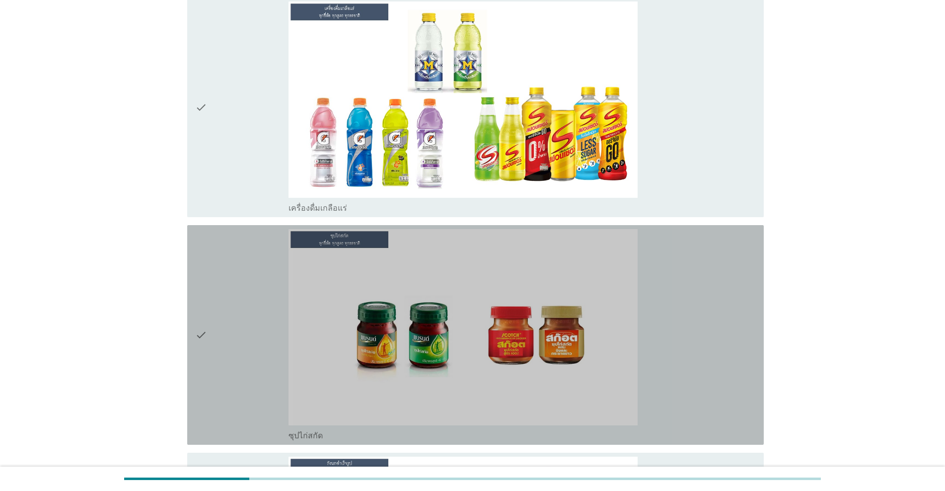
click at [229, 325] on div "check" at bounding box center [241, 335] width 93 height 212
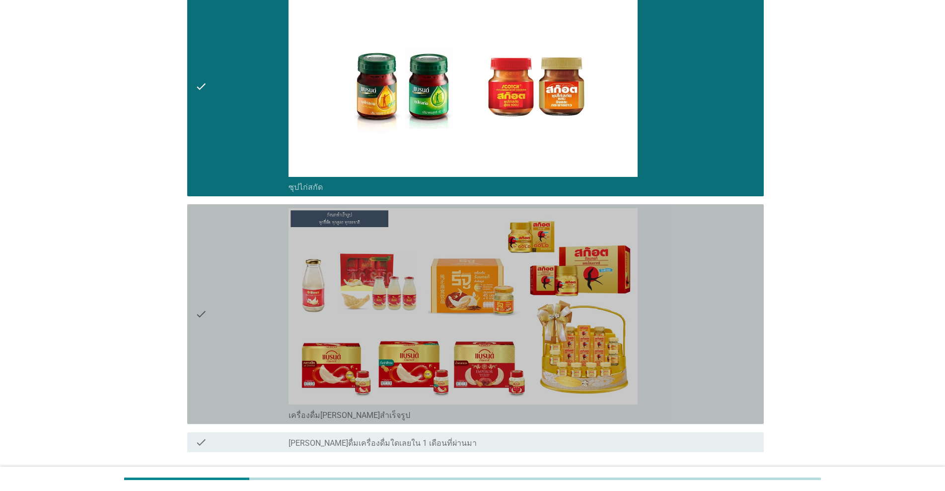
click at [229, 325] on div "check" at bounding box center [241, 314] width 93 height 212
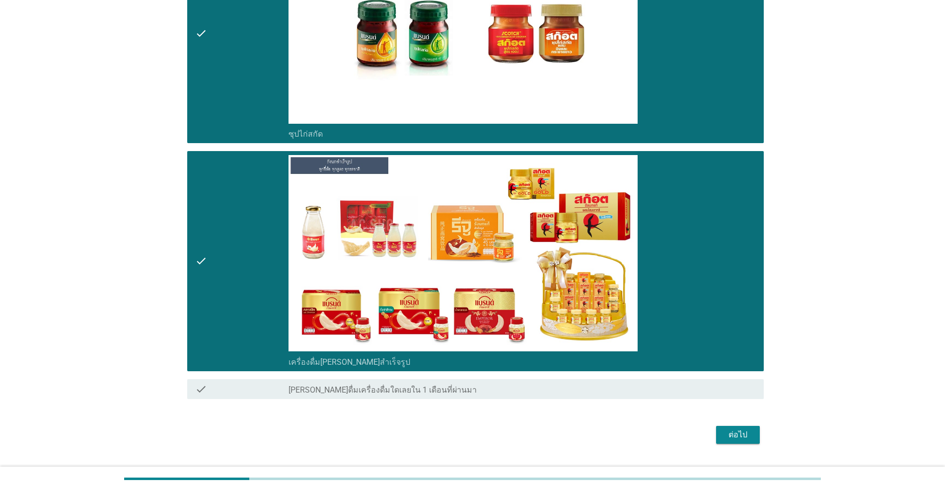
scroll to position [3388, 0]
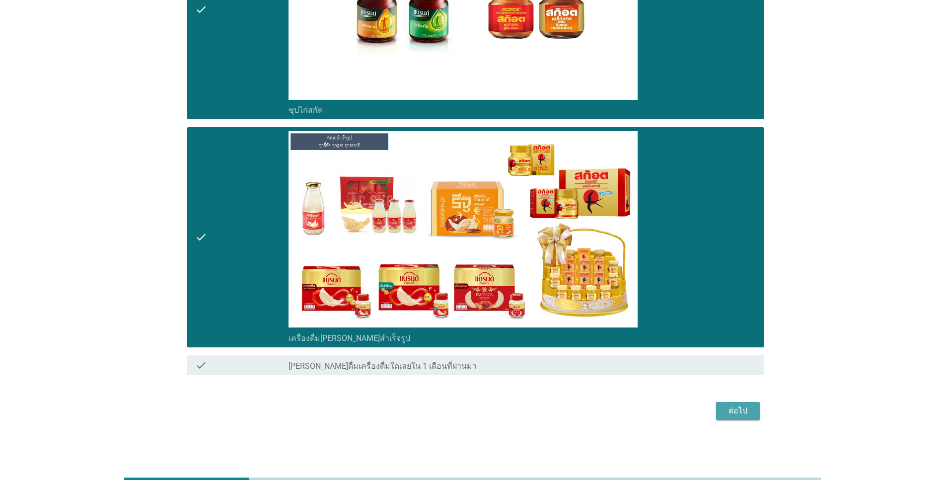
click at [488, 410] on div "ต่อไป" at bounding box center [738, 411] width 28 height 12
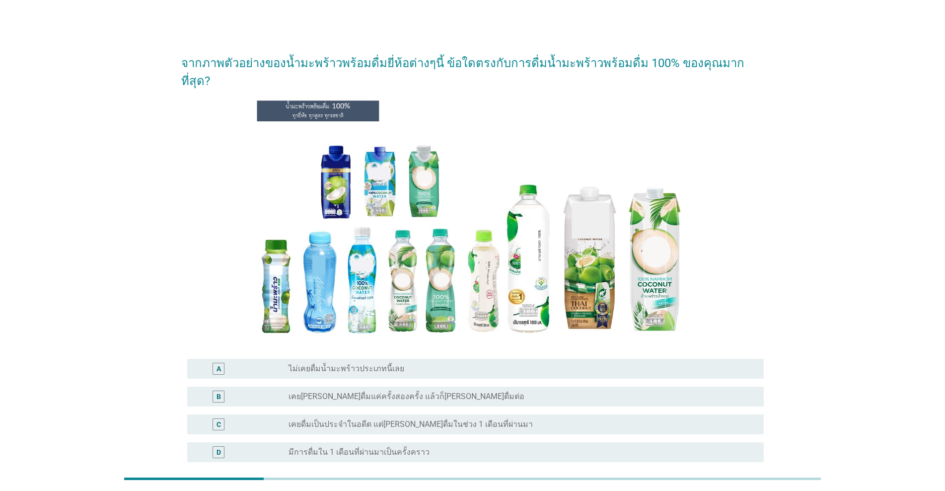
scroll to position [83, 0]
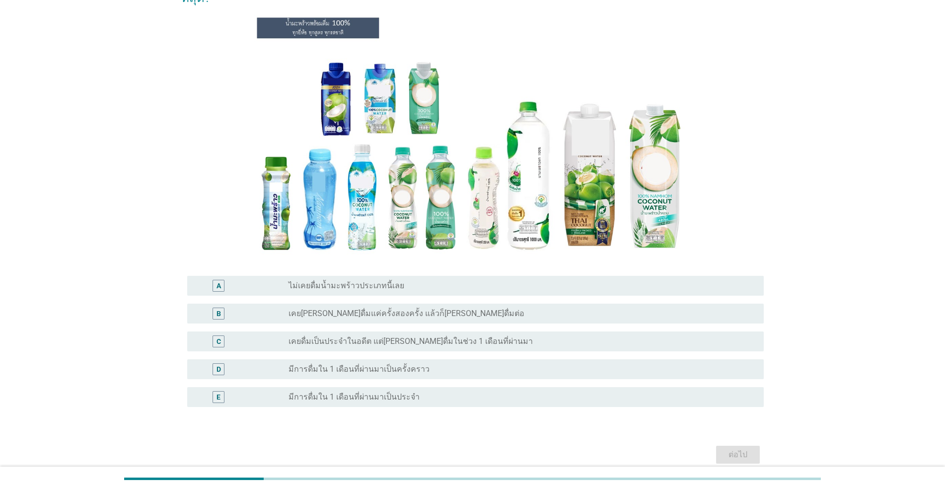
click at [433, 364] on div "radio_button_unchecked มีการดื่มใน 1 เดือนที่ผ่านมาเป็นครั้งคราว" at bounding box center [518, 369] width 459 height 10
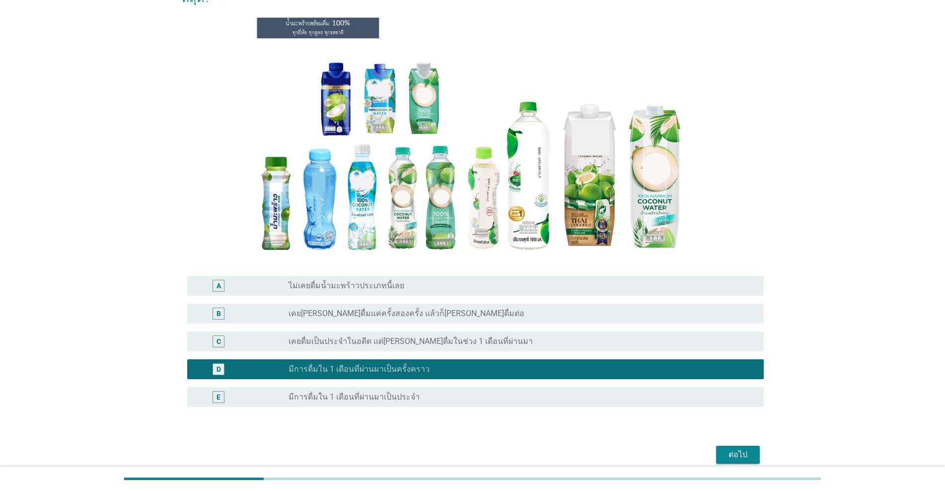
click at [488, 446] on div "ต่อไป" at bounding box center [738, 455] width 28 height 12
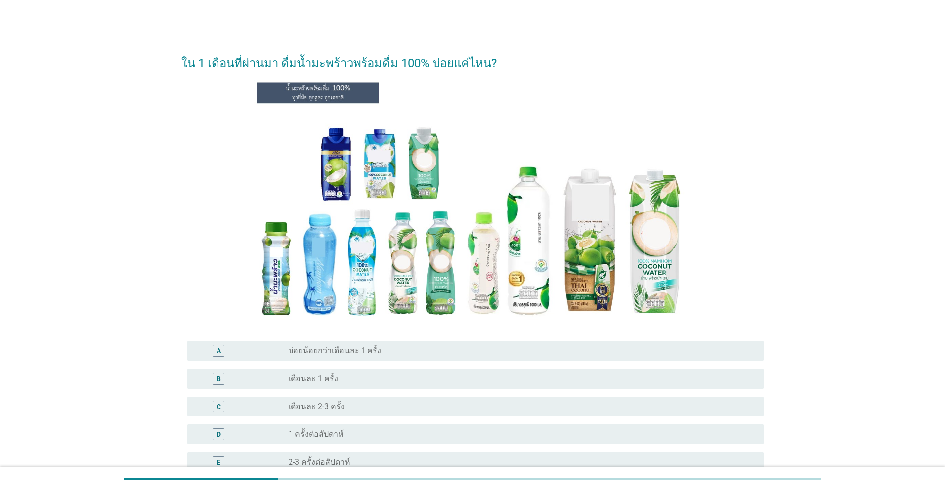
click at [372, 357] on div "radio_button_unchecked บ่อยน้อยกว่าเดือนละ 1 ครั้ง" at bounding box center [522, 351] width 467 height 12
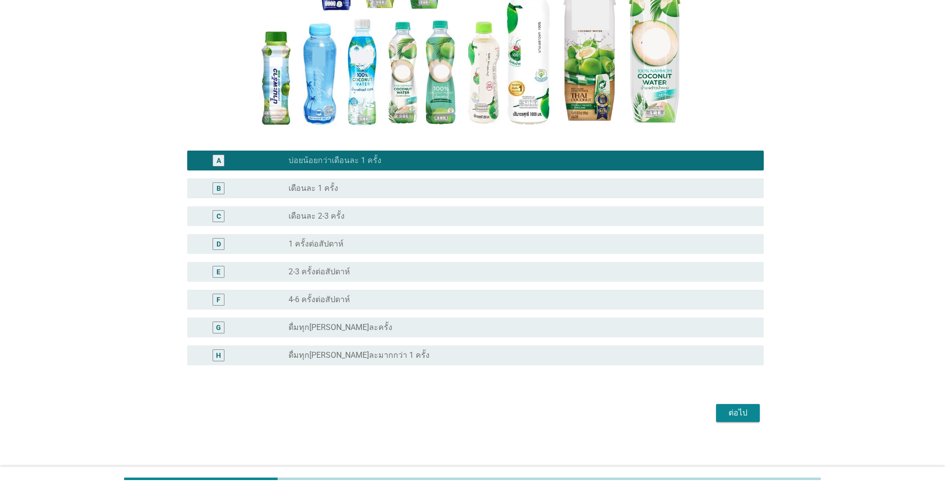
scroll to position [193, 0]
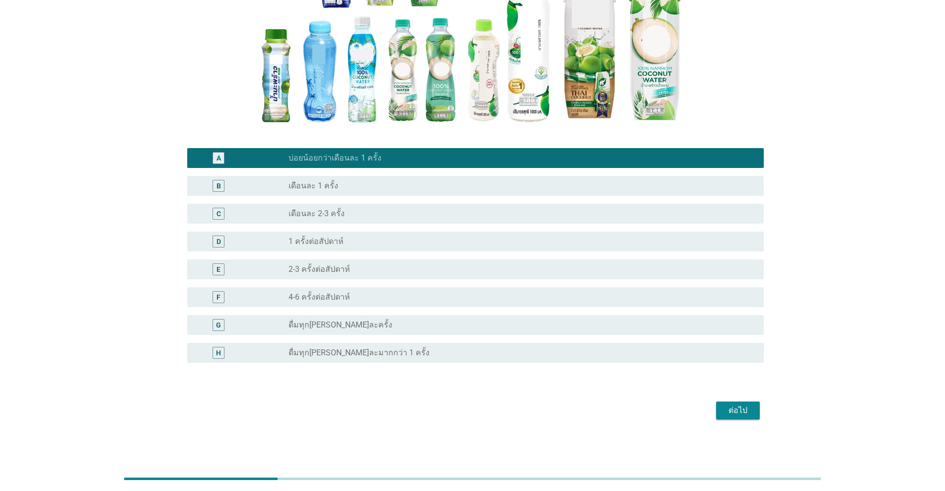
click at [488, 409] on div "ต่อไป" at bounding box center [738, 410] width 28 height 12
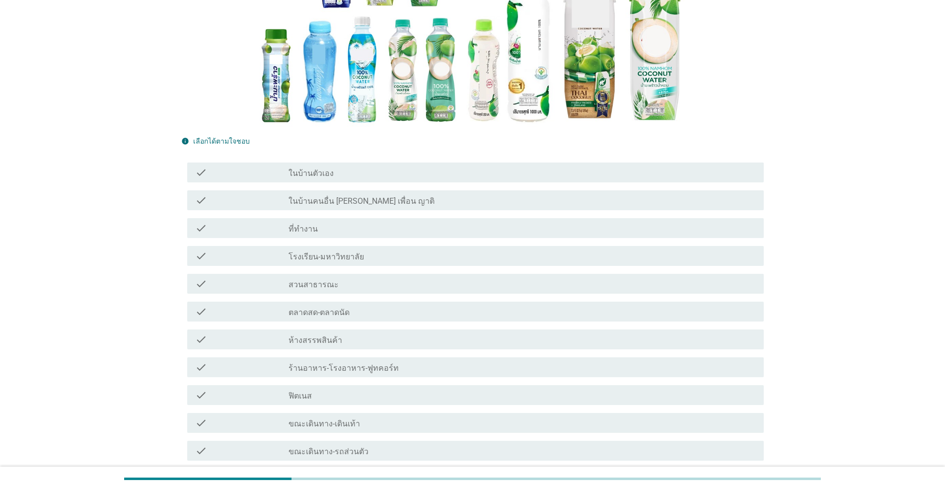
scroll to position [0, 0]
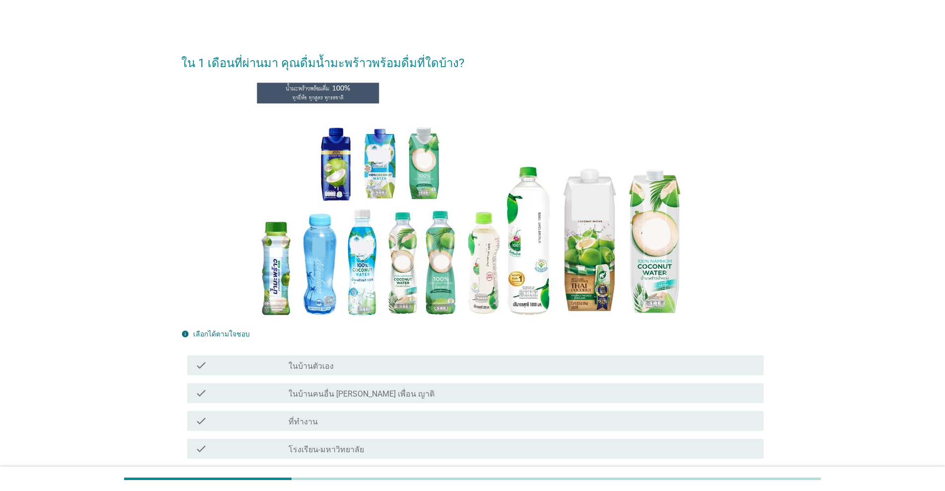
click at [384, 368] on div "check_box_outline_blank ในบ้านตัวเอง" at bounding box center [522, 365] width 467 height 12
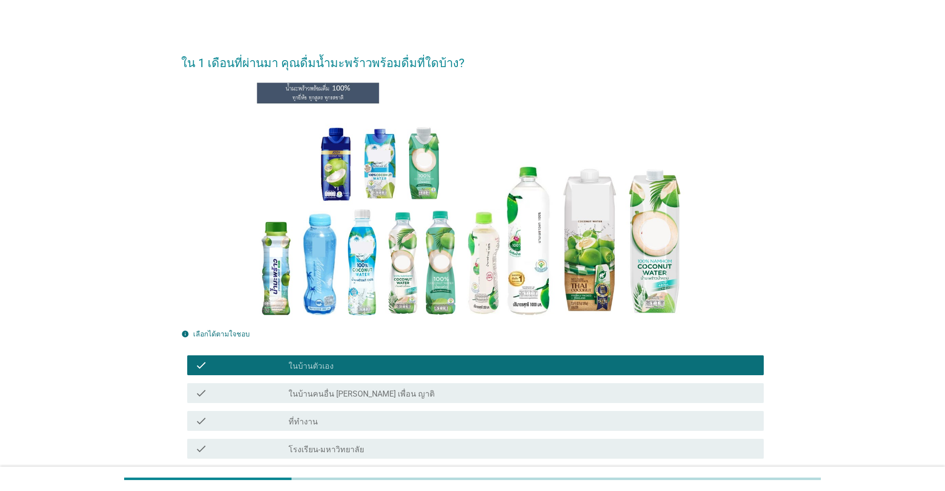
click at [344, 425] on div "check_box_outline_blank ที่ทำงาน" at bounding box center [522, 421] width 467 height 12
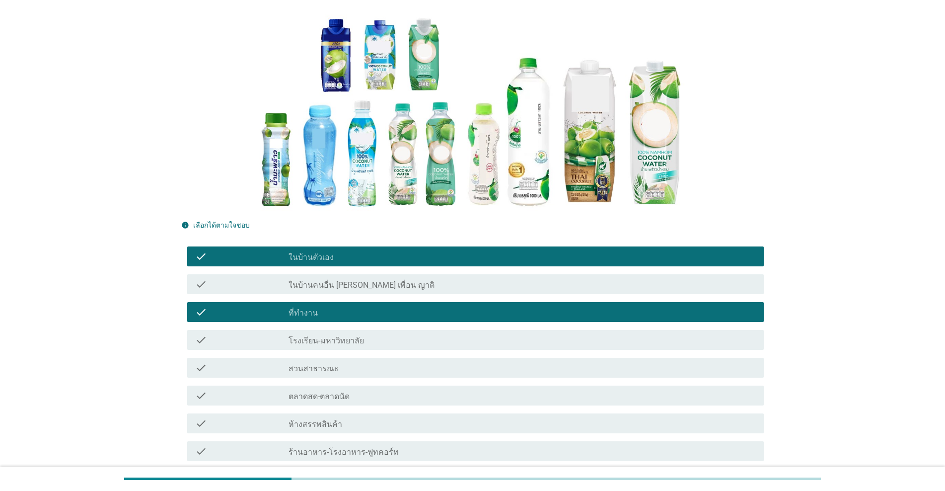
scroll to position [165, 0]
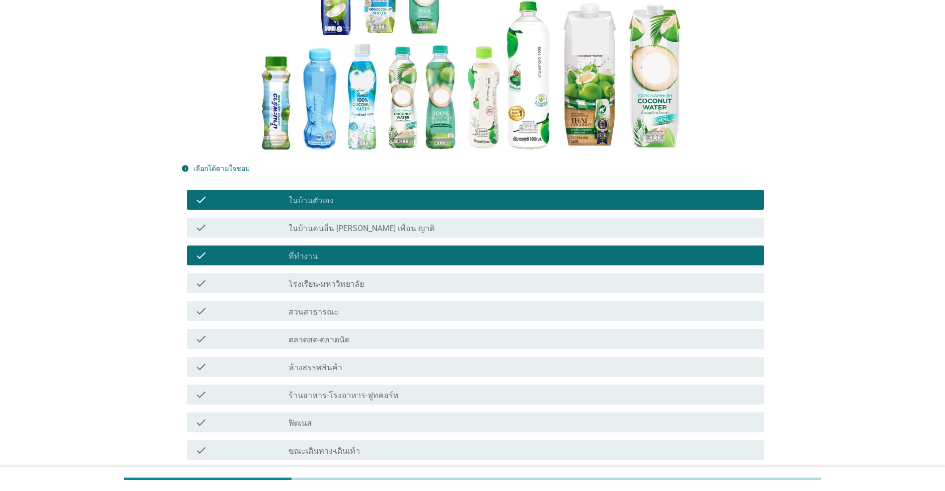
click at [374, 400] on label "ร้านอาหาร-โรงอาหาร-ฟูทคอร์ท" at bounding box center [344, 395] width 110 height 10
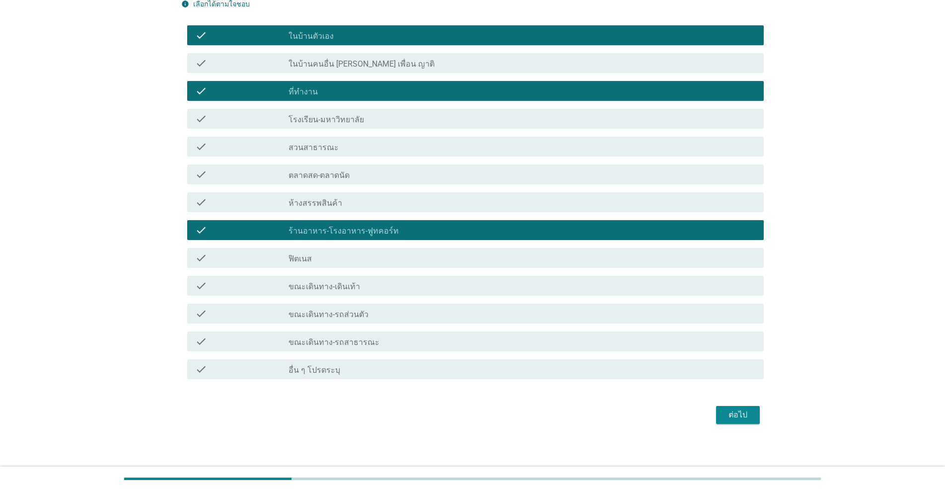
scroll to position [331, 0]
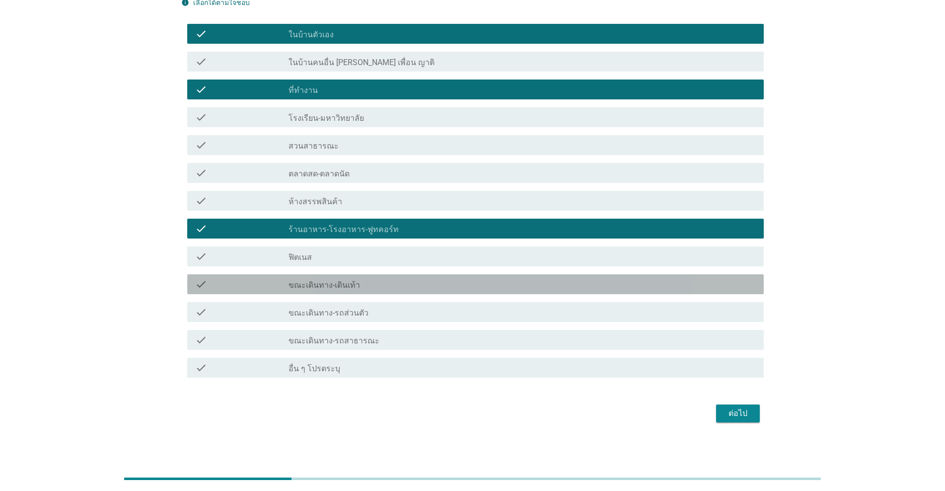
click at [350, 281] on label "ขณะเดินทาง-เดินเท้า" at bounding box center [325, 285] width 72 height 10
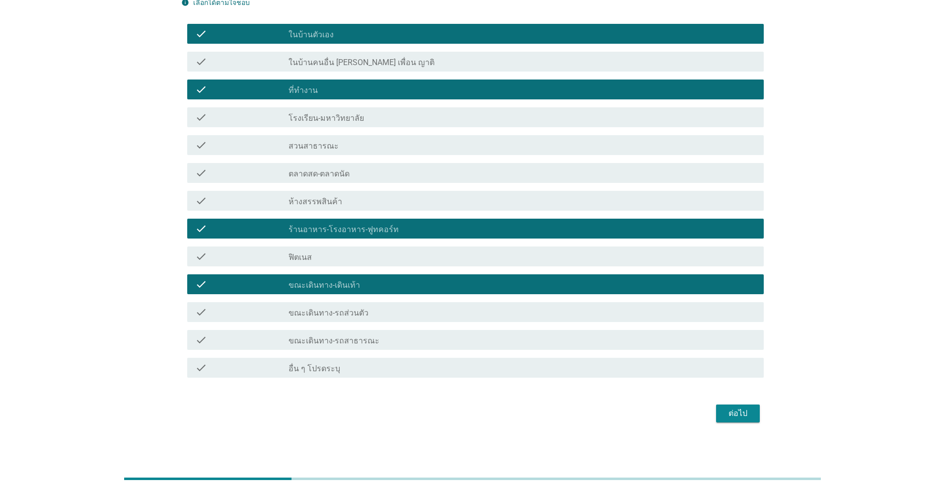
click at [346, 310] on label "ขณะเดินทาง-รถส่วนตัว" at bounding box center [329, 313] width 80 height 10
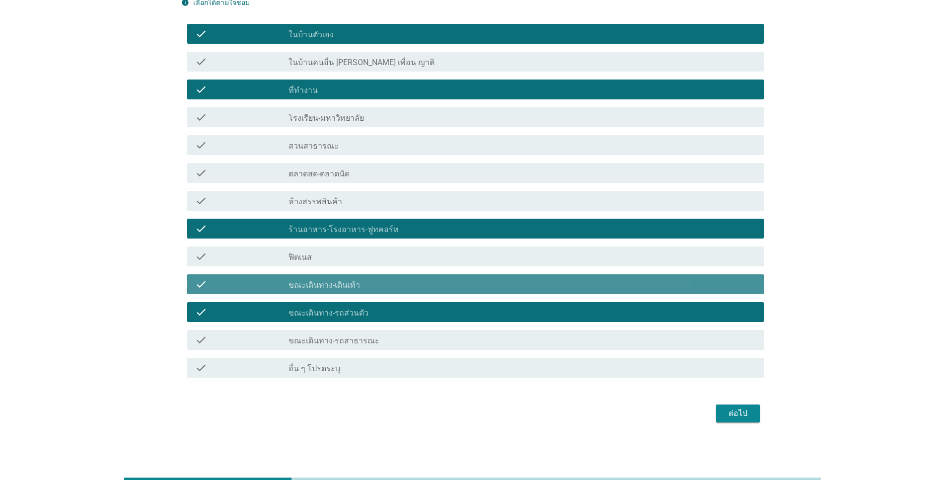
click at [366, 287] on div "check_box ขณะเดินทาง-เดินเท้า" at bounding box center [522, 284] width 467 height 12
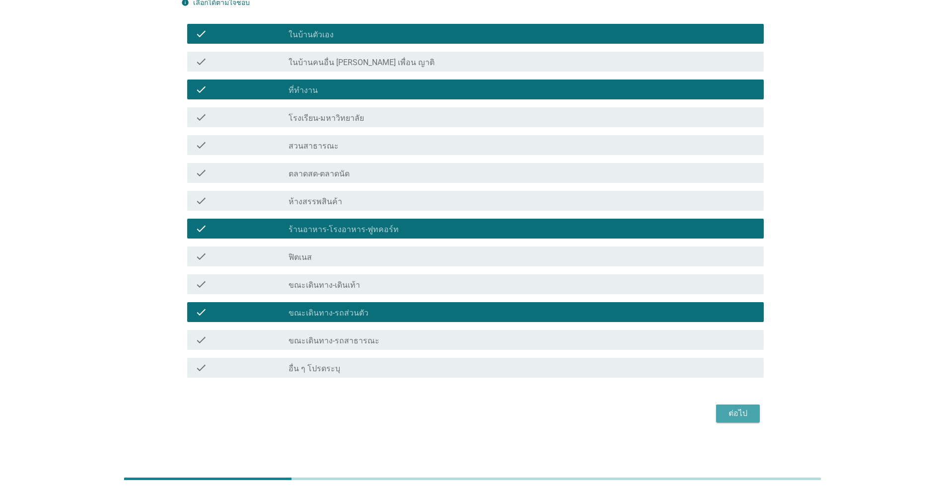
click at [488, 416] on div "ต่อไป" at bounding box center [738, 413] width 28 height 12
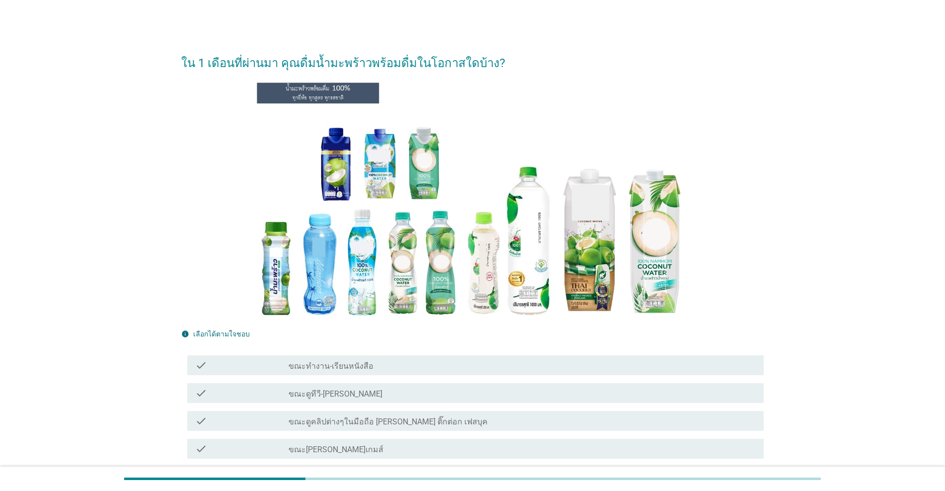
click at [360, 424] on label "ขณะดูคลิปต่างๆในมือถือ [PERSON_NAME] ติ๊กต่อก เฟสบุค" at bounding box center [388, 422] width 199 height 10
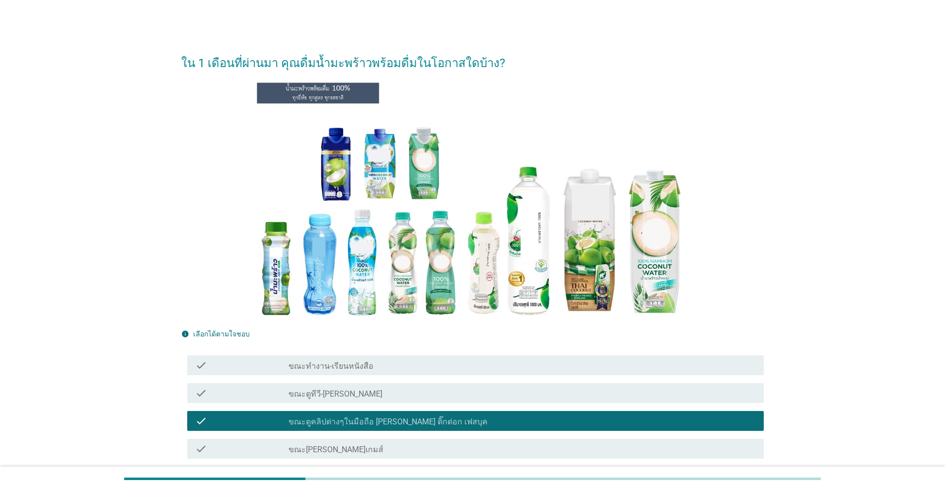
click at [352, 394] on div "check_box_outline_blank ขณะดูทีวี-[PERSON_NAME]" at bounding box center [522, 393] width 467 height 12
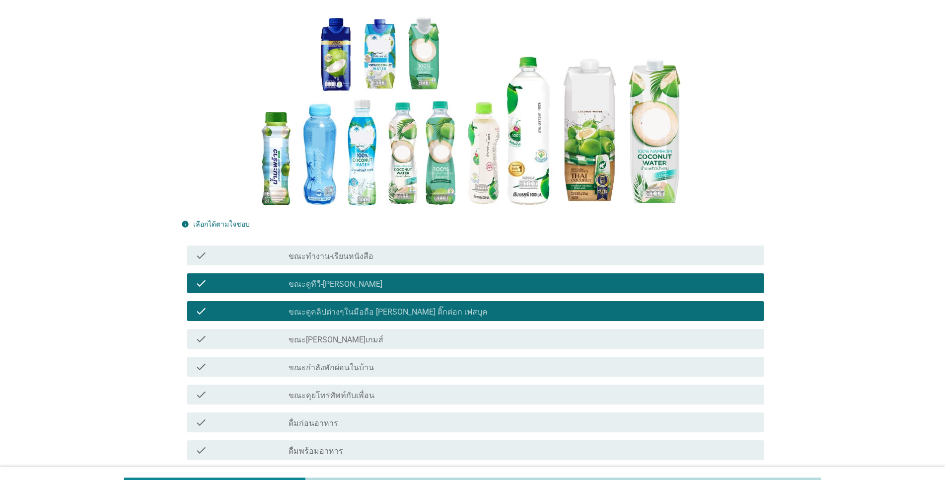
scroll to position [165, 0]
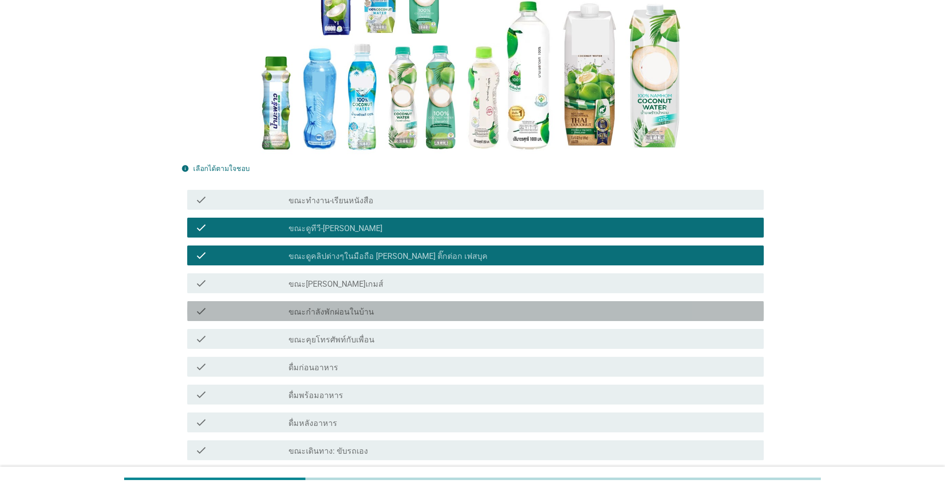
click at [360, 308] on label "ขณะกำลังพักผ่อนในบ้าน" at bounding box center [331, 312] width 85 height 10
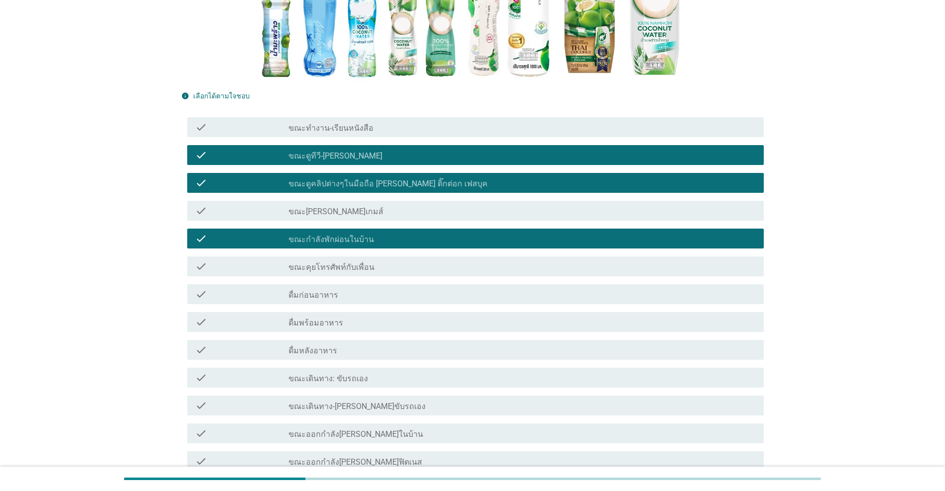
scroll to position [331, 0]
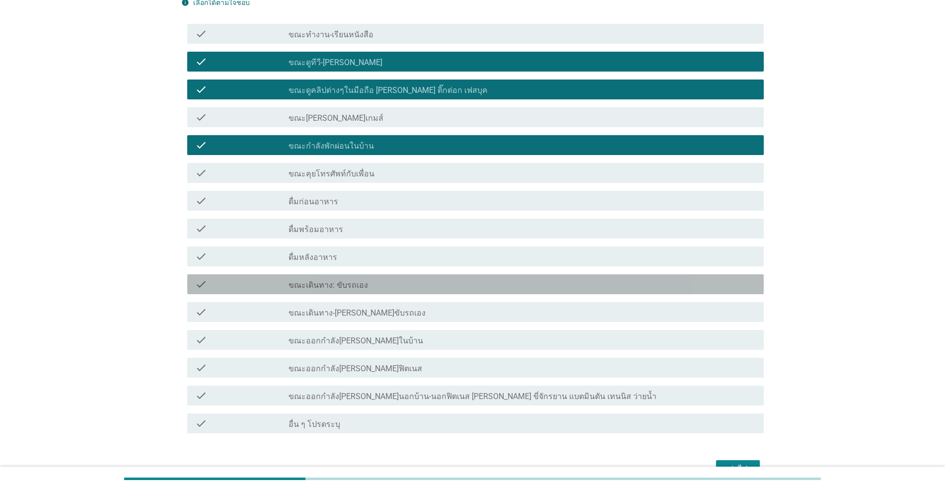
click at [342, 282] on label "ขณะเดินทาง: ขับรถเอง" at bounding box center [328, 285] width 79 height 10
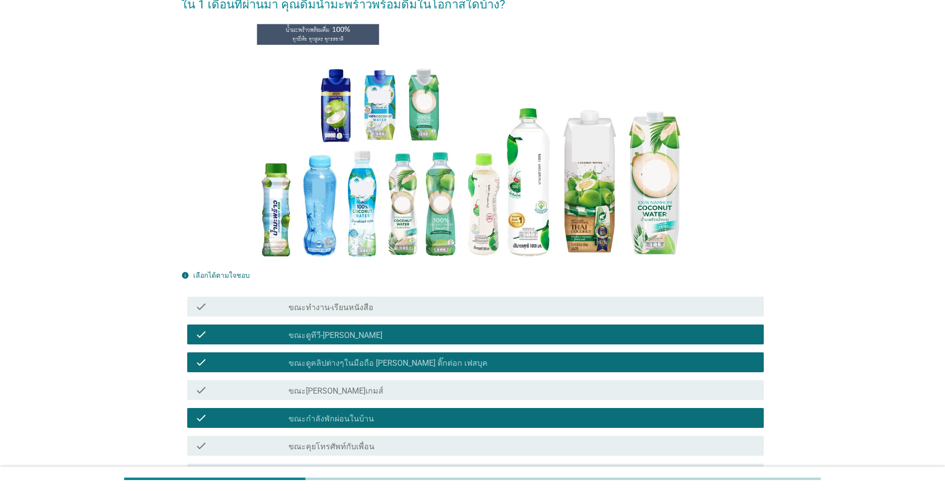
scroll to position [83, 0]
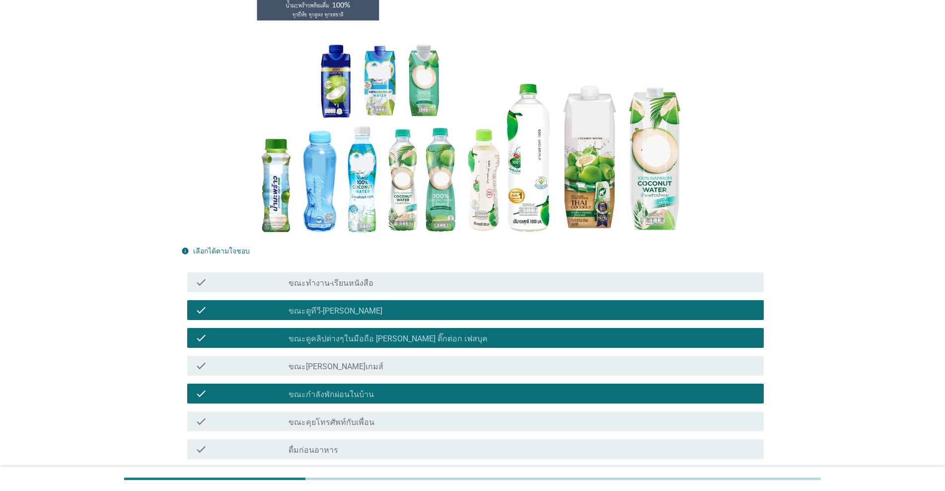
click at [342, 320] on div "check check_box_outline_blank ขณะดูทีวี-[PERSON_NAME]" at bounding box center [475, 310] width 577 height 20
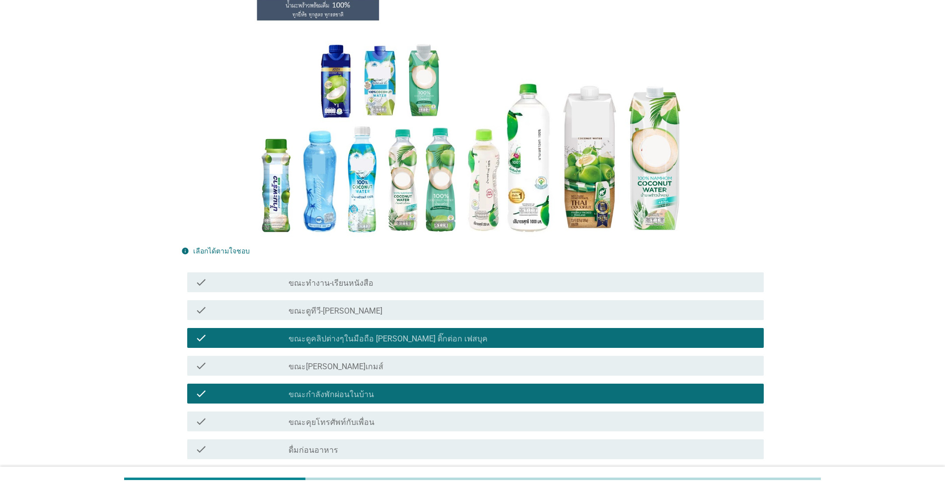
click at [336, 335] on label "ขณะดูคลิปต่างๆในมือถือ [PERSON_NAME] ติ๊กต่อก เฟสบุค" at bounding box center [388, 339] width 199 height 10
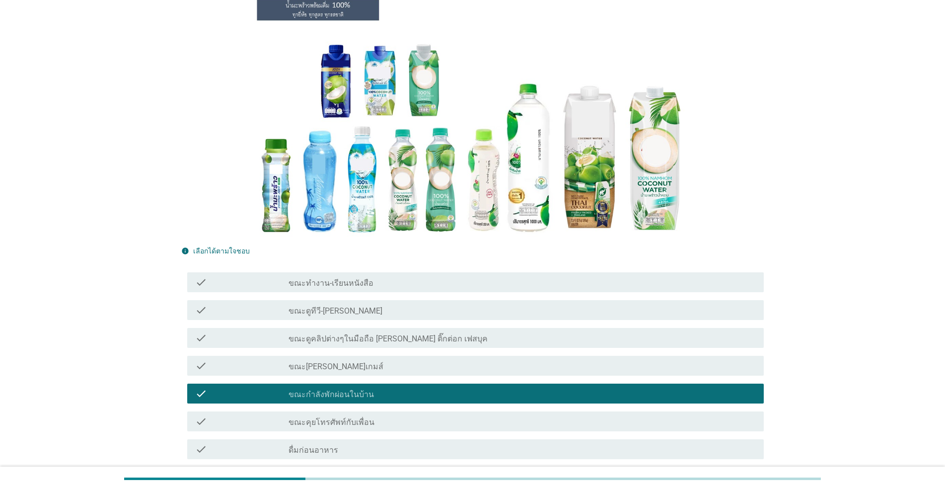
click at [324, 390] on label "ขณะกำลังพักผ่อนในบ้าน" at bounding box center [331, 394] width 85 height 10
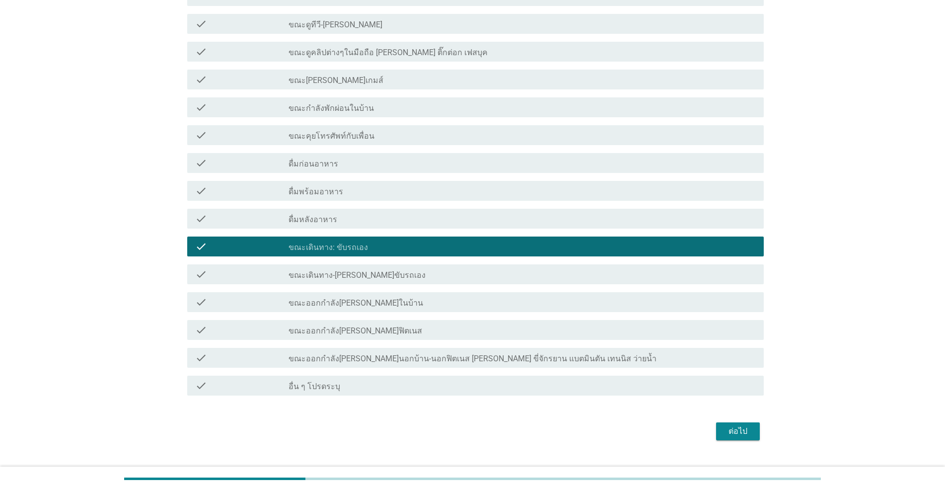
scroll to position [390, 0]
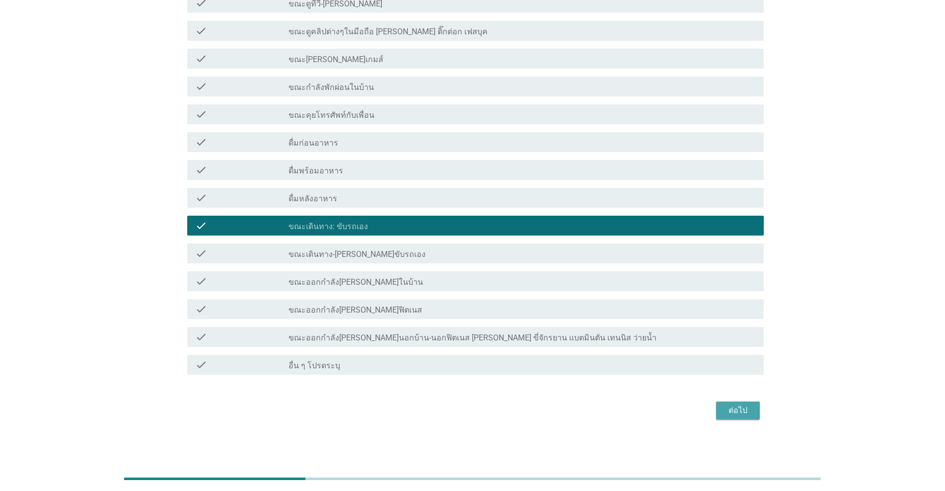
click at [488, 413] on button "ต่อไป" at bounding box center [738, 410] width 44 height 18
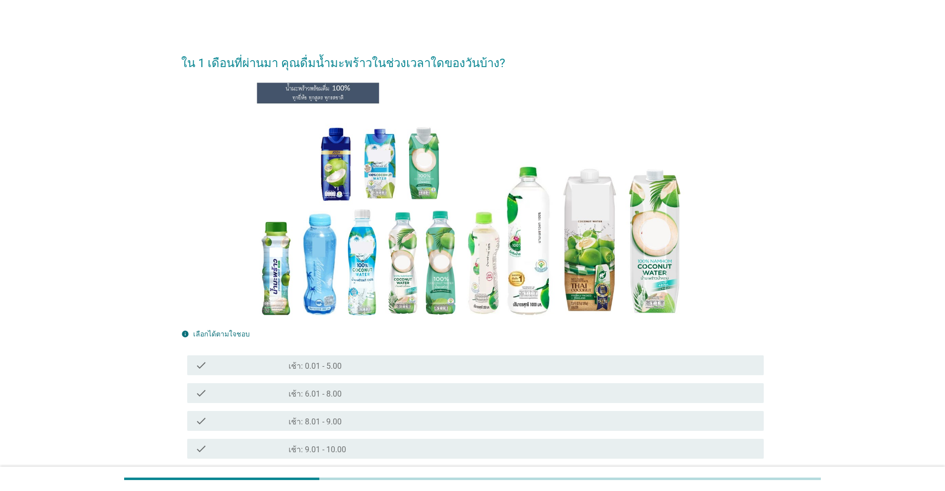
scroll to position [165, 0]
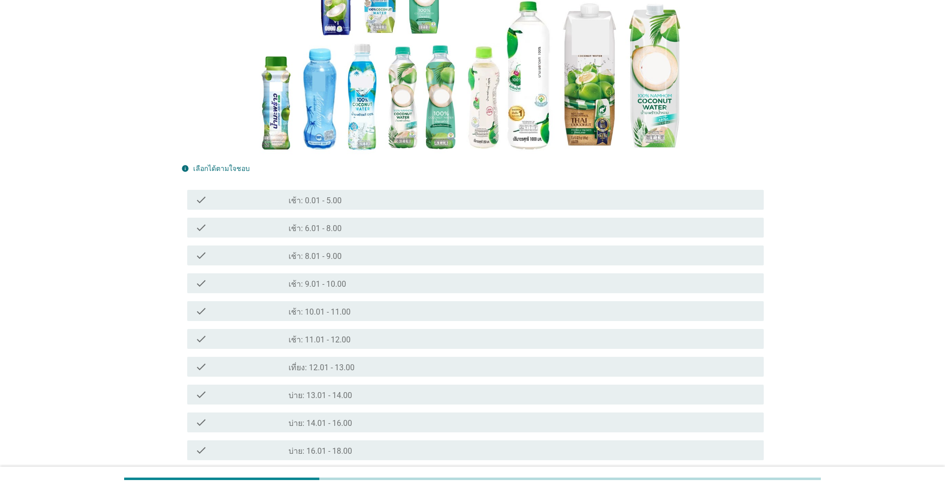
click at [359, 393] on div "check_box_outline_blank บ่าย: 13.01 - 14.00" at bounding box center [522, 394] width 467 height 12
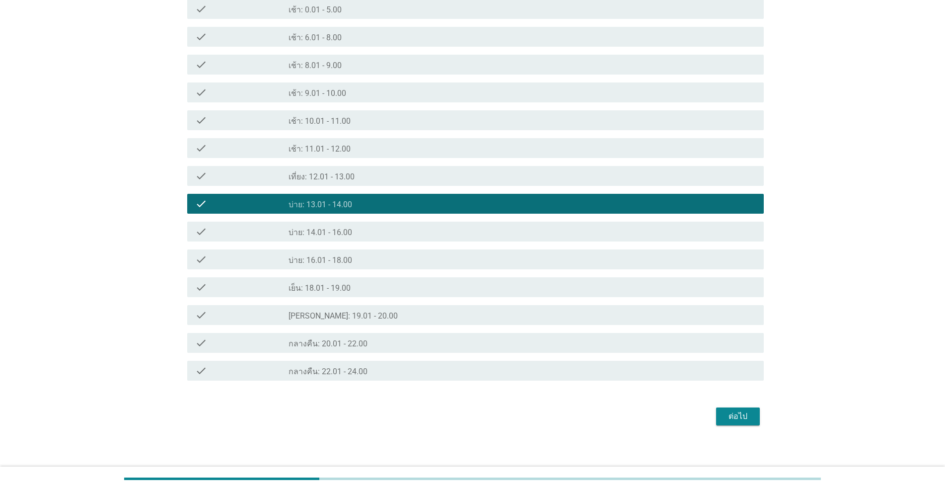
scroll to position [362, 0]
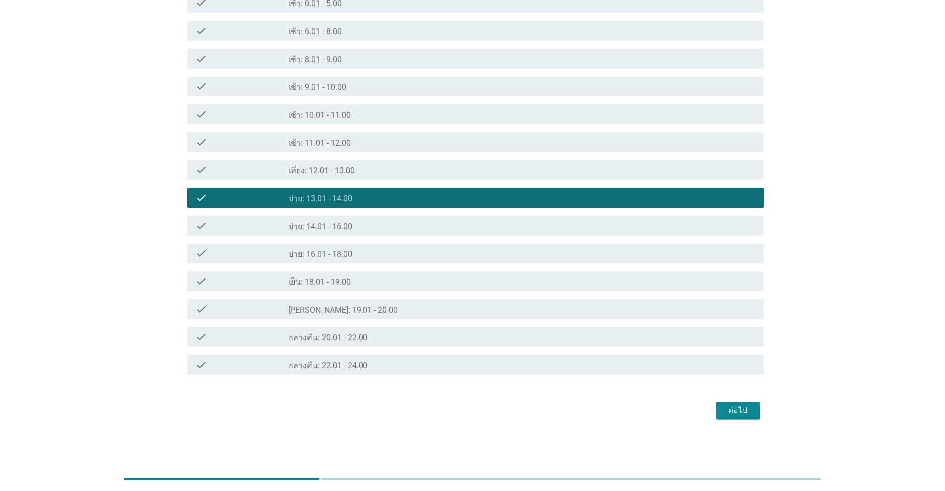
click at [488, 400] on div "ต่อไป" at bounding box center [472, 410] width 583 height 24
click at [488, 405] on button "ต่อไป" at bounding box center [738, 410] width 44 height 18
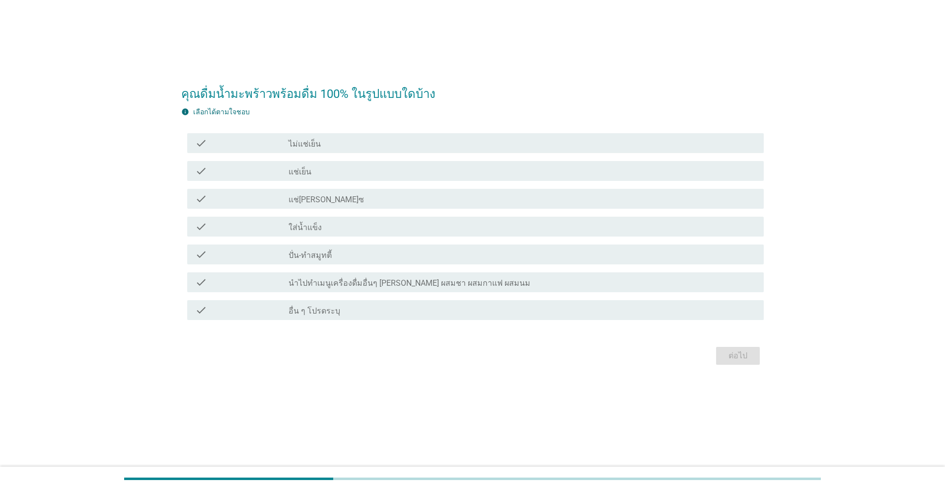
scroll to position [0, 0]
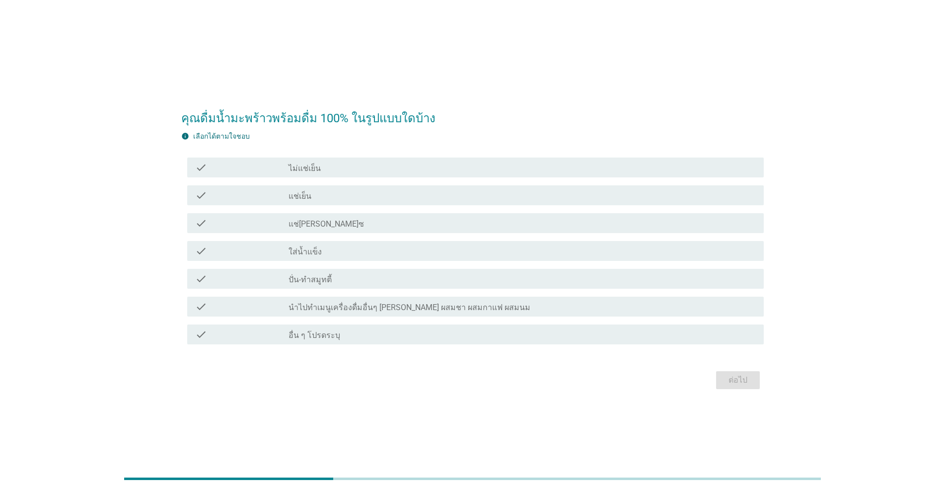
click at [282, 195] on div "check" at bounding box center [241, 195] width 93 height 12
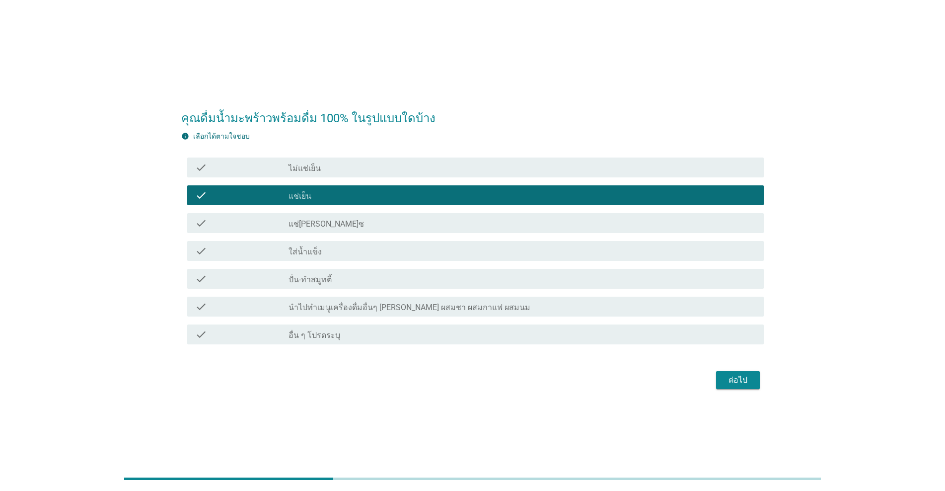
click at [488, 382] on div "ต่อไป" at bounding box center [738, 380] width 28 height 12
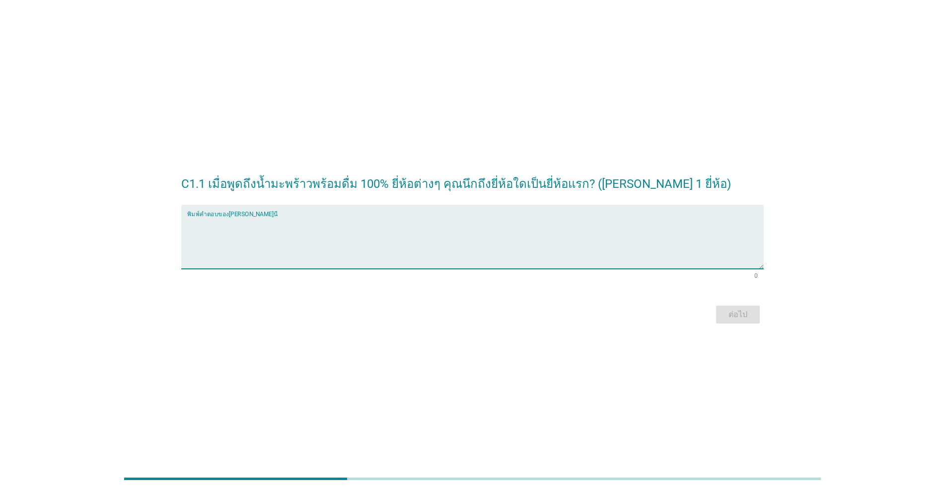
click at [245, 247] on textarea "พิมพ์คำตอบของคุณ ที่นี่" at bounding box center [475, 243] width 577 height 52
type textarea ","
type textarea "[PERSON_NAME]"
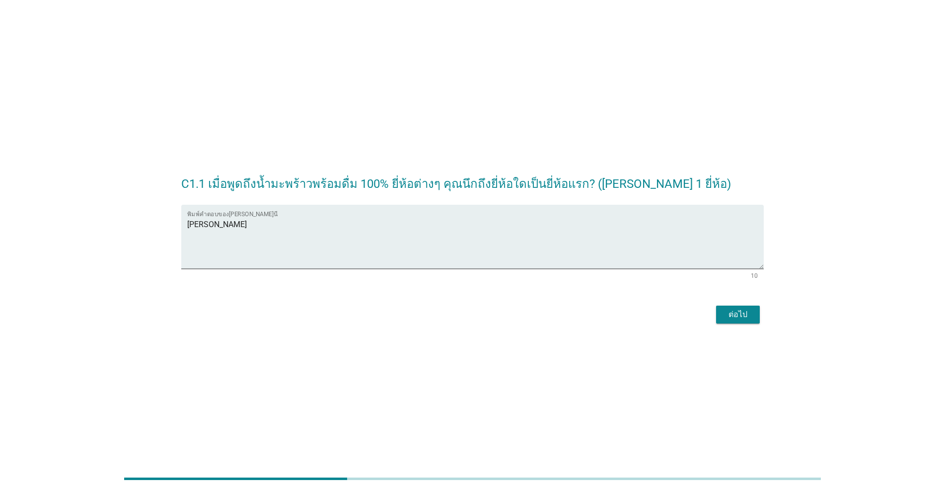
click at [488, 304] on div "ต่อไป" at bounding box center [472, 314] width 583 height 24
click at [488, 311] on div "ต่อไป" at bounding box center [738, 314] width 28 height 12
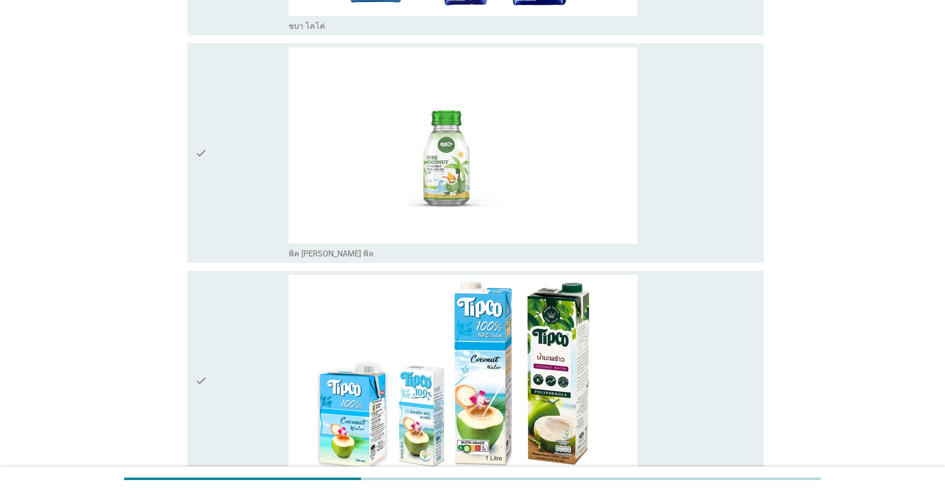
scroll to position [745, 0]
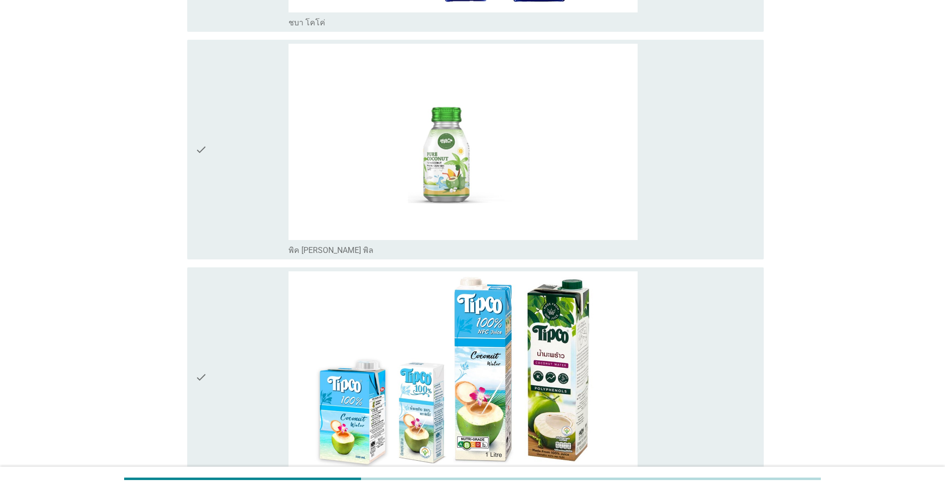
click at [450, 412] on img at bounding box center [463, 369] width 349 height 196
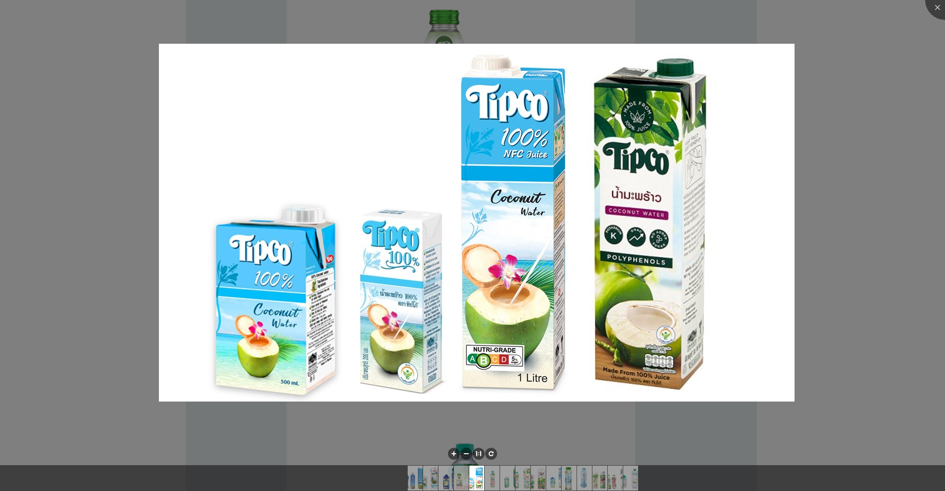
scroll to position [1076, 0]
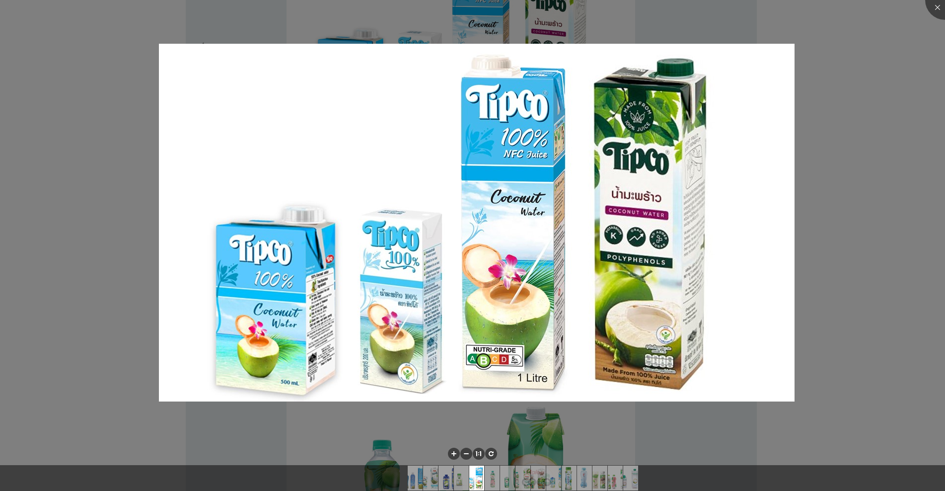
click at [43, 284] on div at bounding box center [472, 245] width 945 height 491
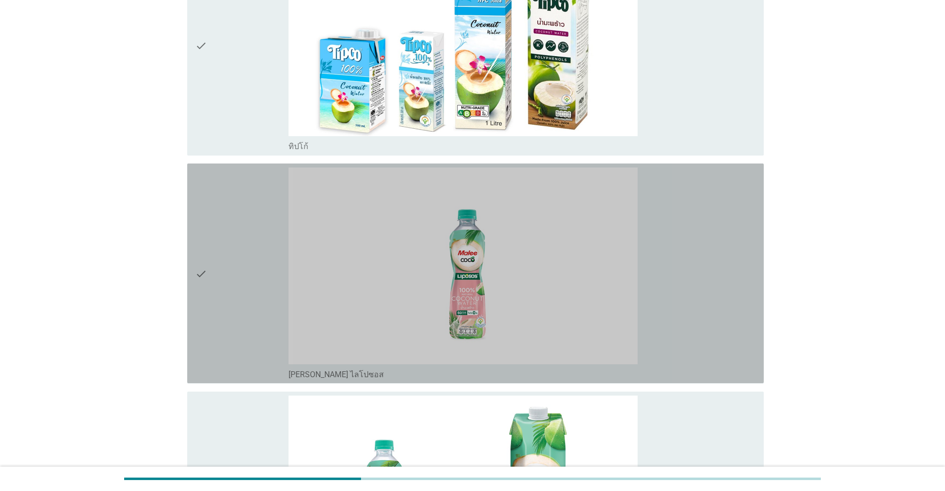
click at [207, 315] on icon "check" at bounding box center [201, 273] width 12 height 212
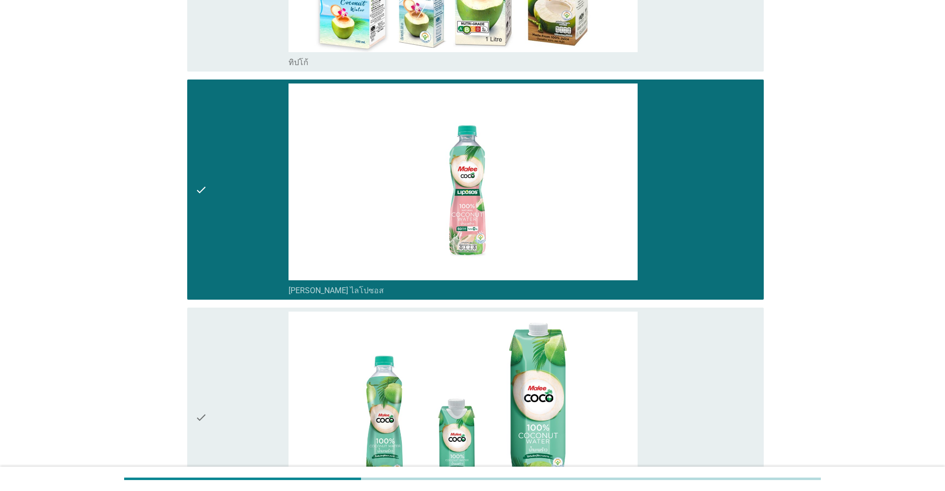
scroll to position [1242, 0]
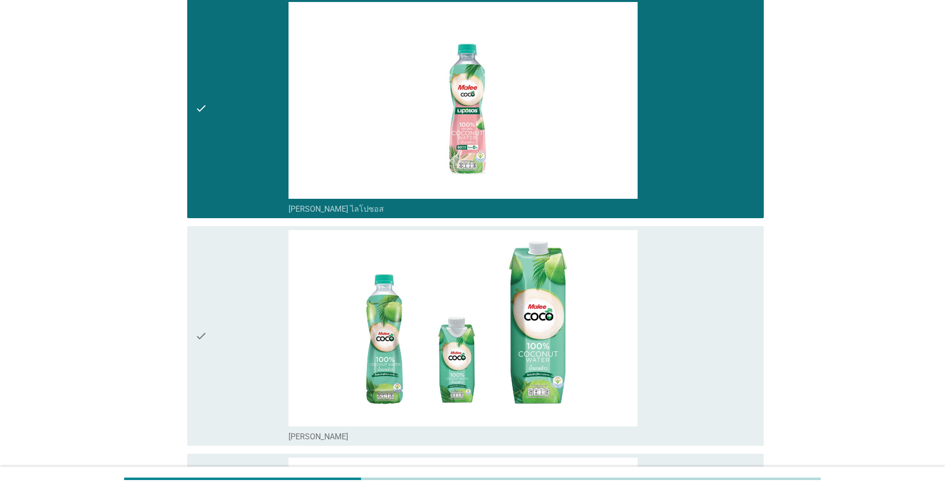
click at [201, 337] on icon "check" at bounding box center [201, 336] width 12 height 212
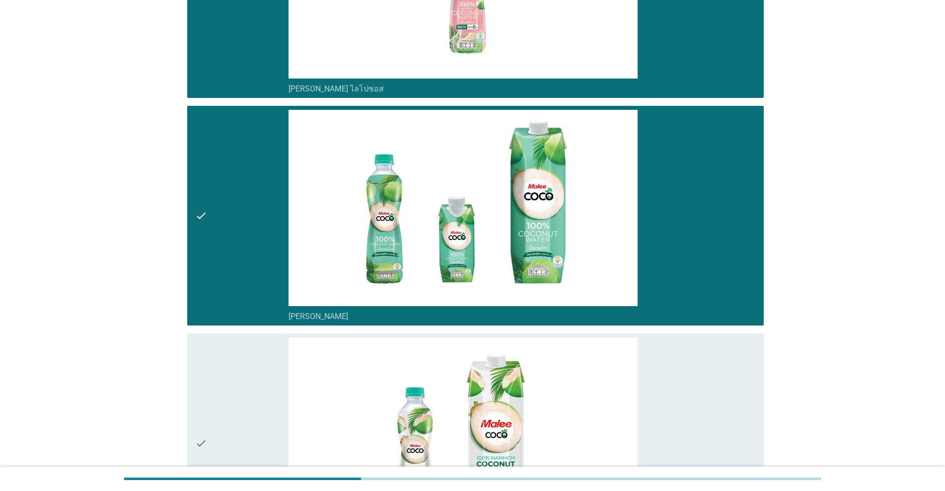
scroll to position [1490, 0]
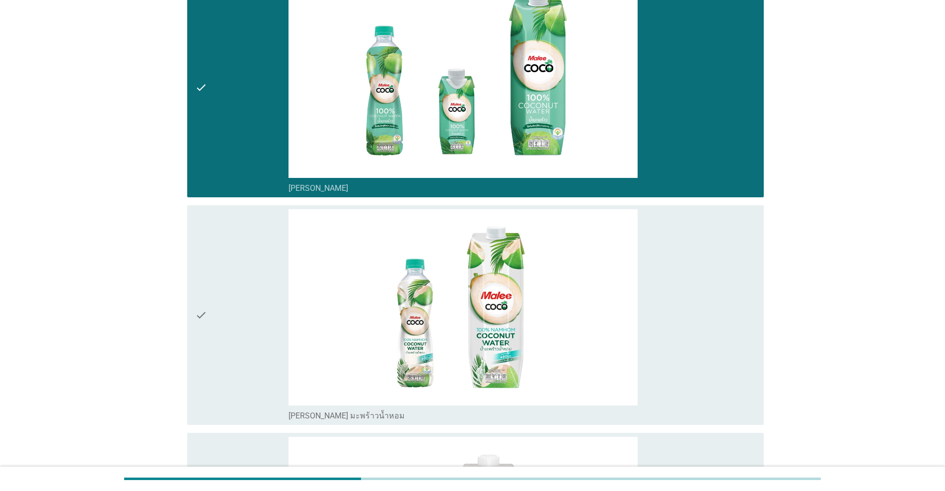
click at [201, 341] on icon "check" at bounding box center [201, 315] width 12 height 212
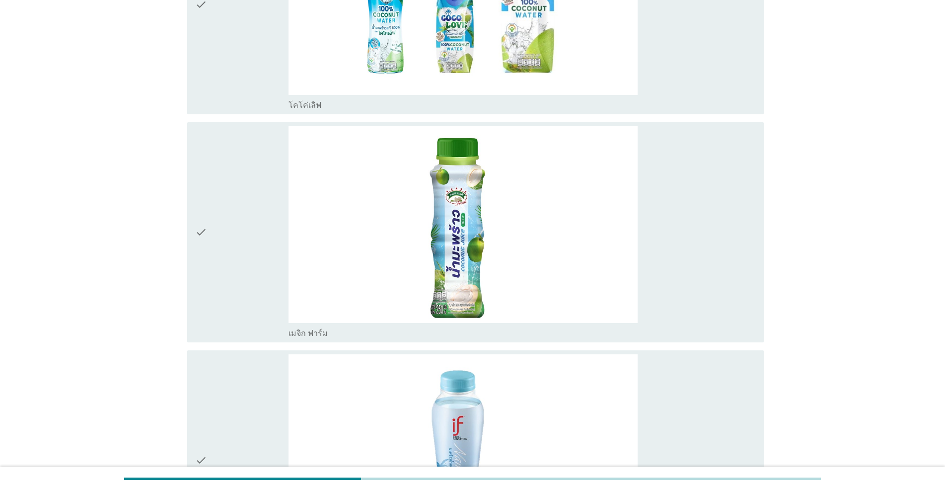
scroll to position [2401, 0]
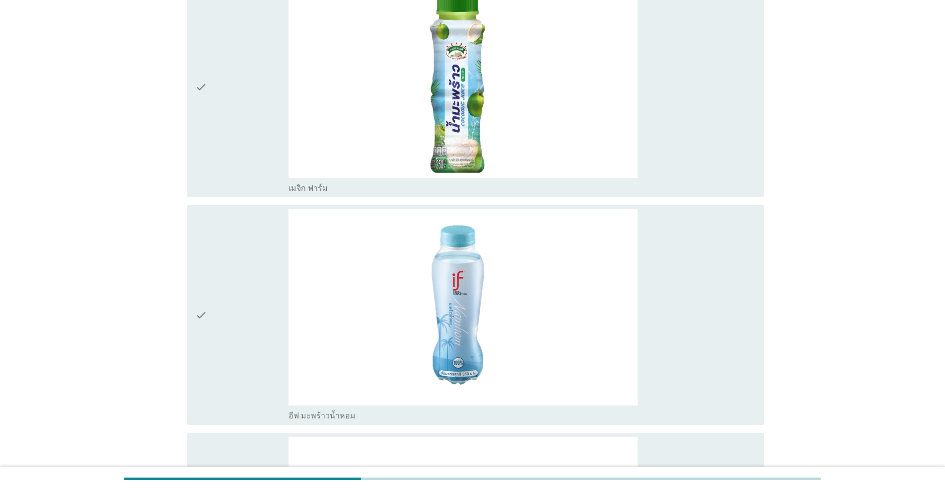
click at [252, 131] on div "check" at bounding box center [241, 87] width 93 height 212
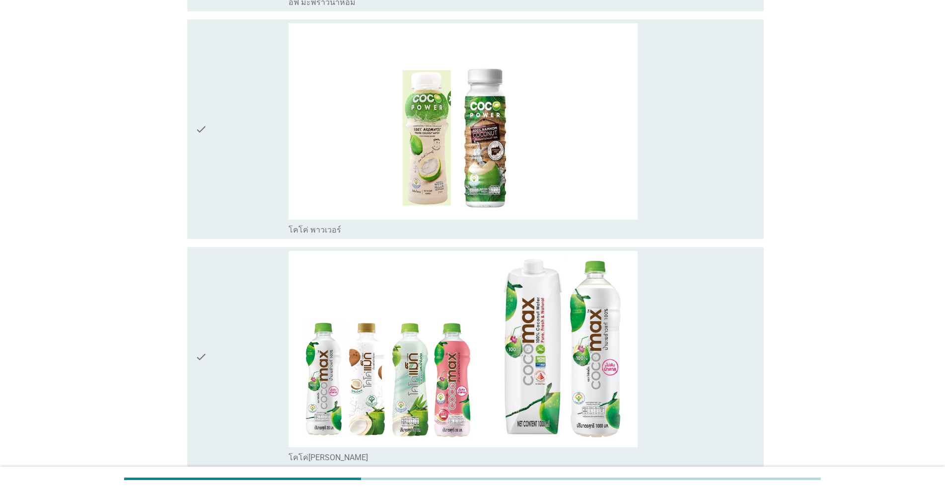
scroll to position [2815, 0]
click at [214, 382] on div "check" at bounding box center [241, 356] width 93 height 212
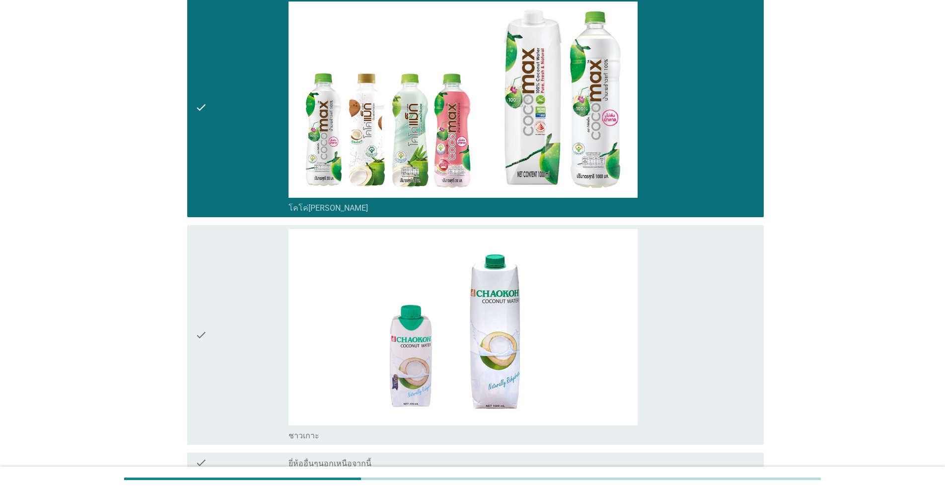
scroll to position [3161, 0]
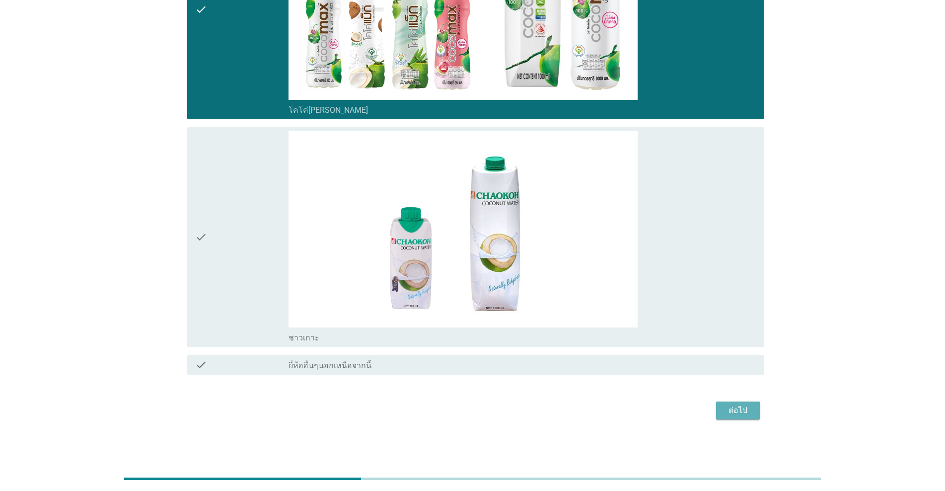
click at [488, 412] on div "ต่อไป" at bounding box center [738, 410] width 28 height 12
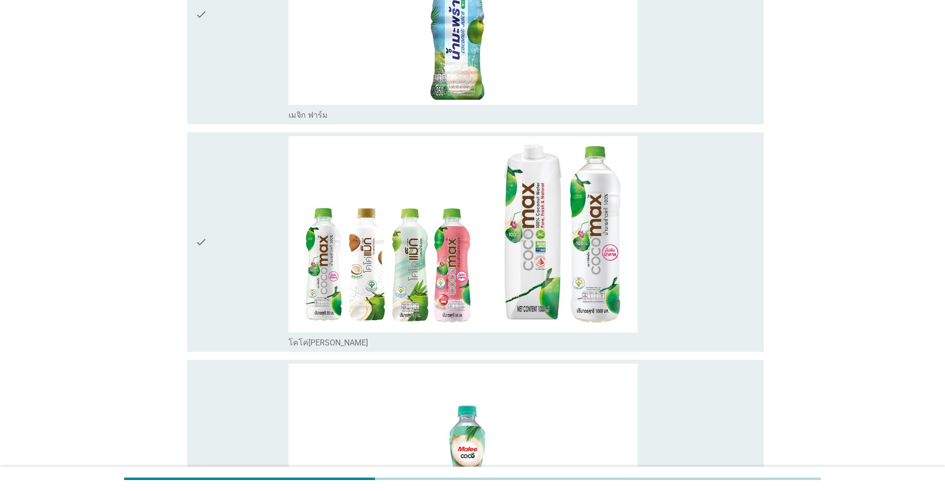
scroll to position [331, 0]
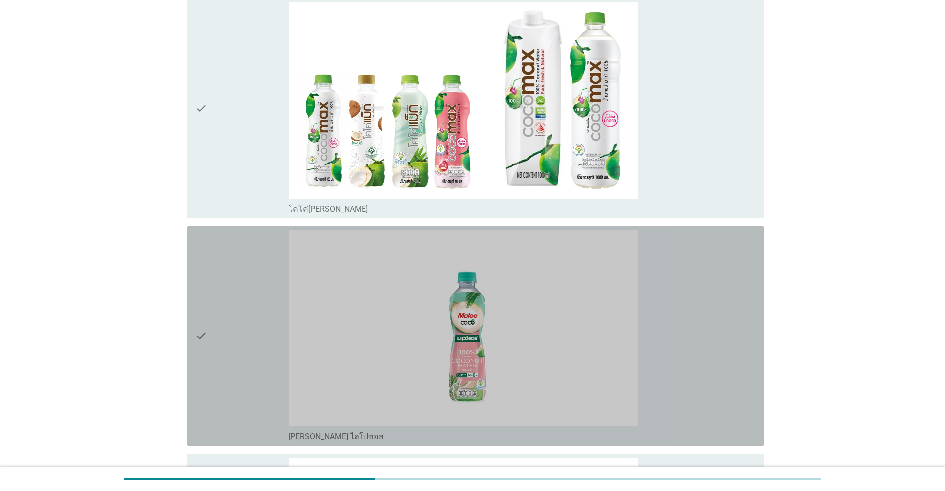
click at [242, 402] on div "check" at bounding box center [241, 336] width 93 height 212
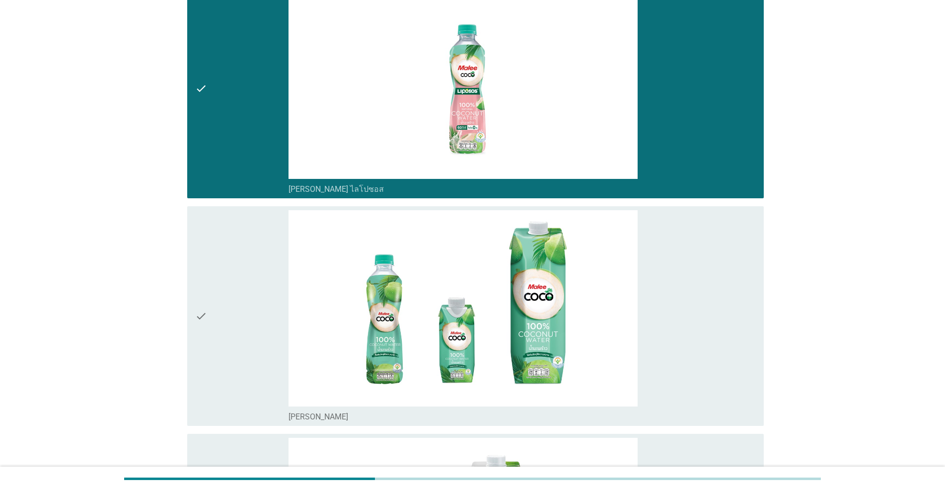
scroll to position [580, 0]
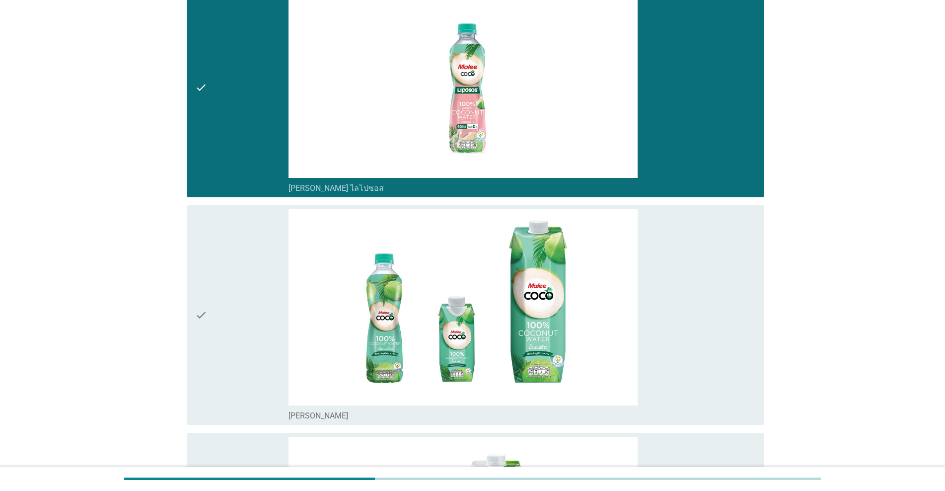
click at [240, 390] on div "check" at bounding box center [241, 315] width 93 height 212
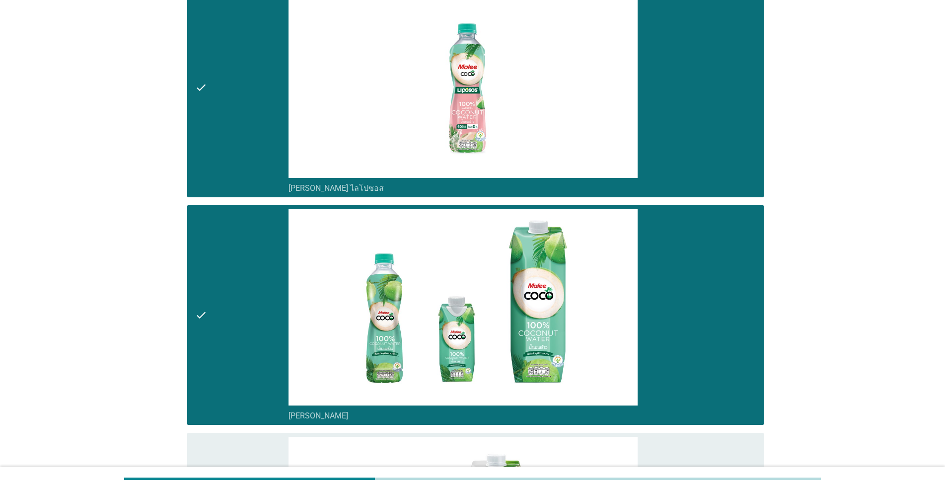
scroll to position [745, 0]
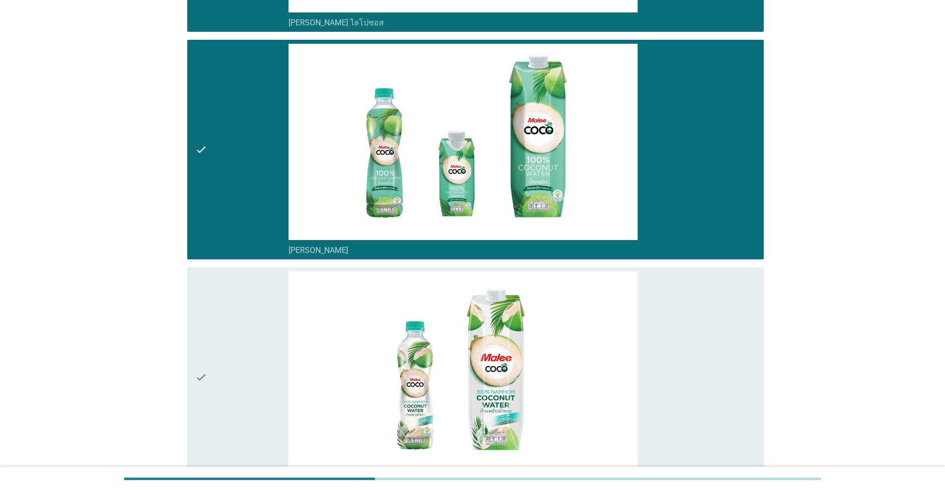
click at [240, 390] on div "check" at bounding box center [241, 377] width 93 height 212
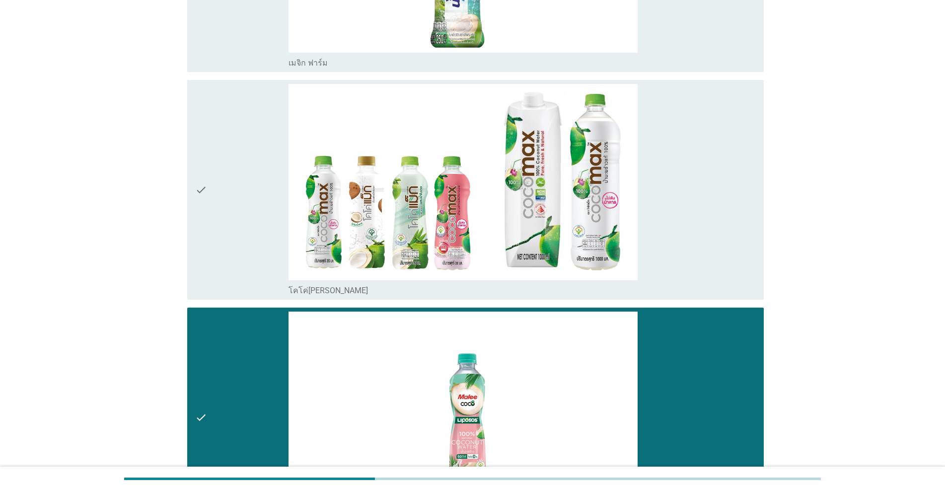
scroll to position [57, 0]
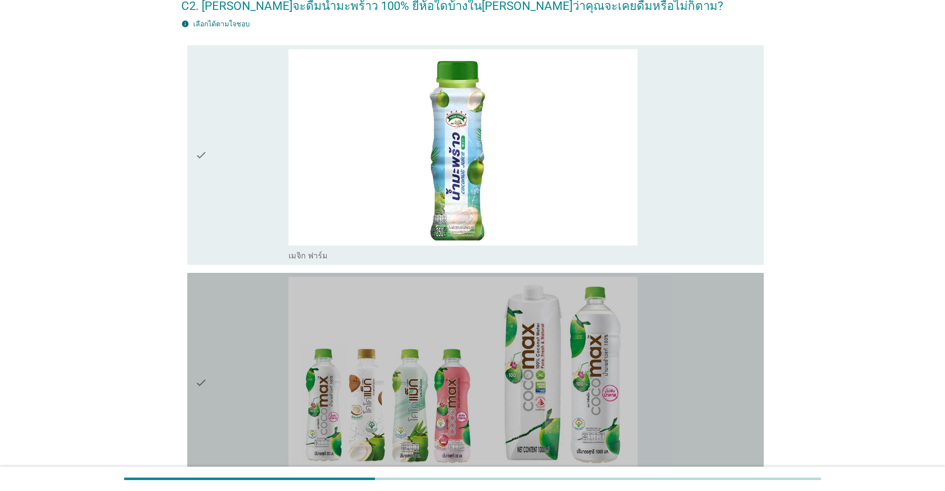
click at [239, 390] on div "check" at bounding box center [241, 383] width 93 height 212
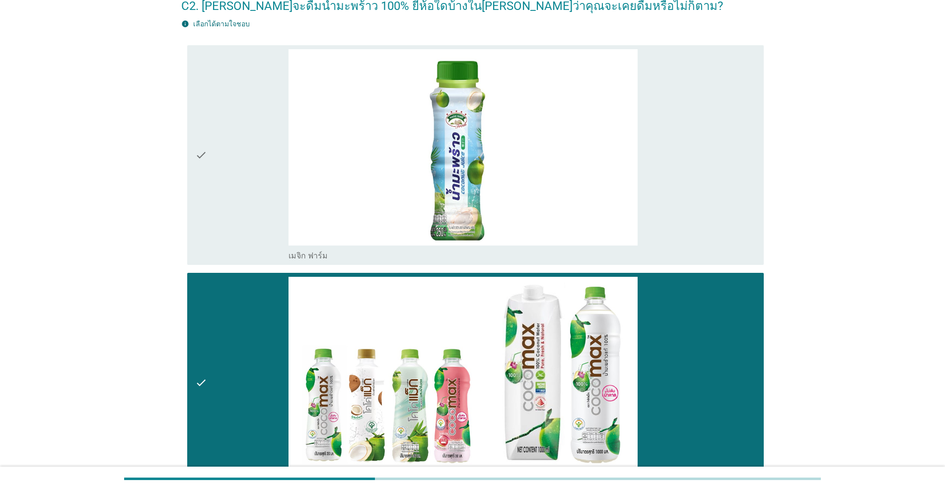
click at [240, 246] on div "check" at bounding box center [241, 155] width 93 height 212
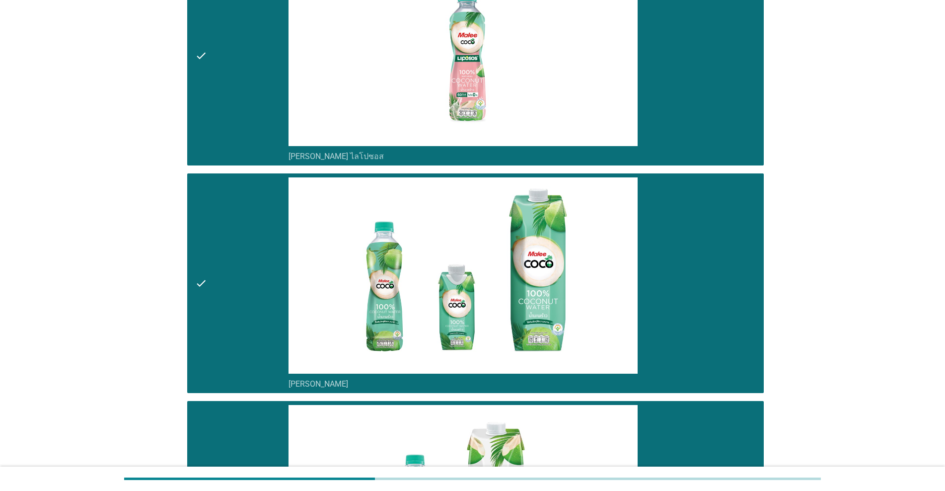
scroll to position [885, 0]
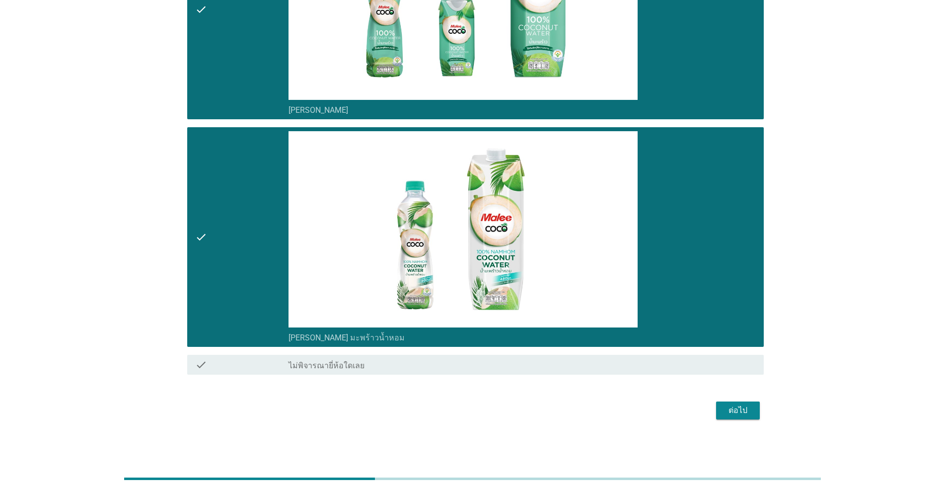
click at [488, 409] on div "ต่อไป" at bounding box center [738, 410] width 28 height 12
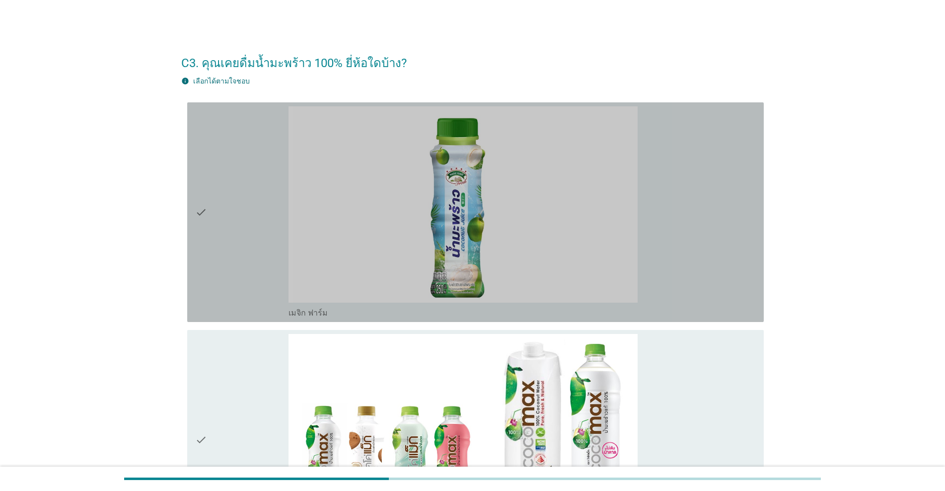
click at [223, 229] on div "check" at bounding box center [241, 212] width 93 height 212
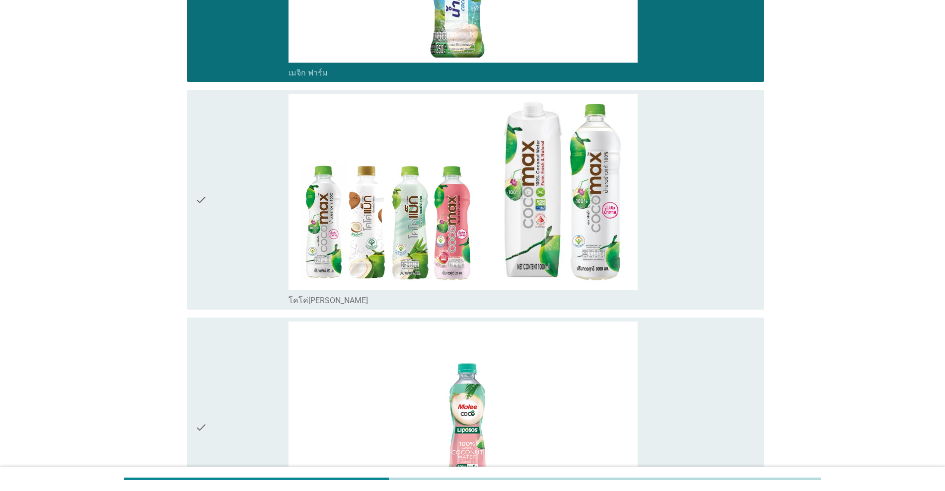
scroll to position [248, 0]
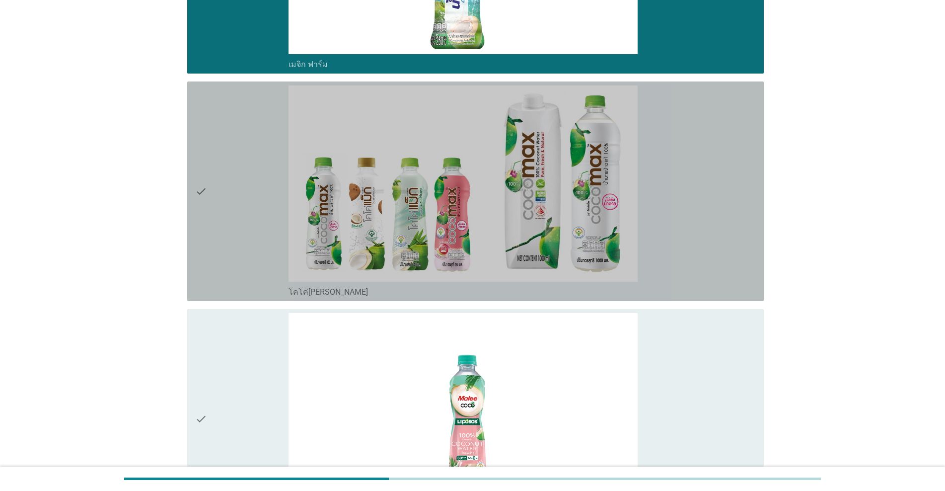
click at [224, 238] on div "check" at bounding box center [241, 191] width 93 height 212
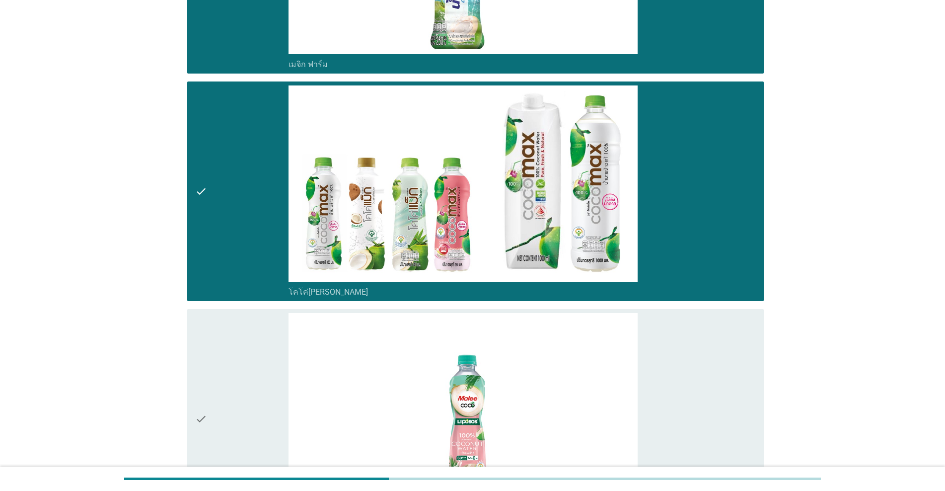
click at [220, 339] on div "check" at bounding box center [241, 419] width 93 height 212
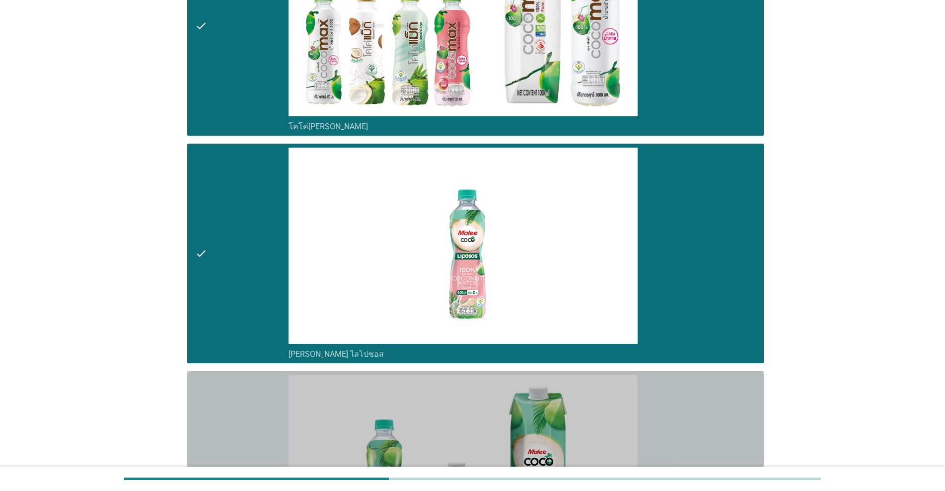
click at [202, 410] on icon "check" at bounding box center [201, 481] width 12 height 212
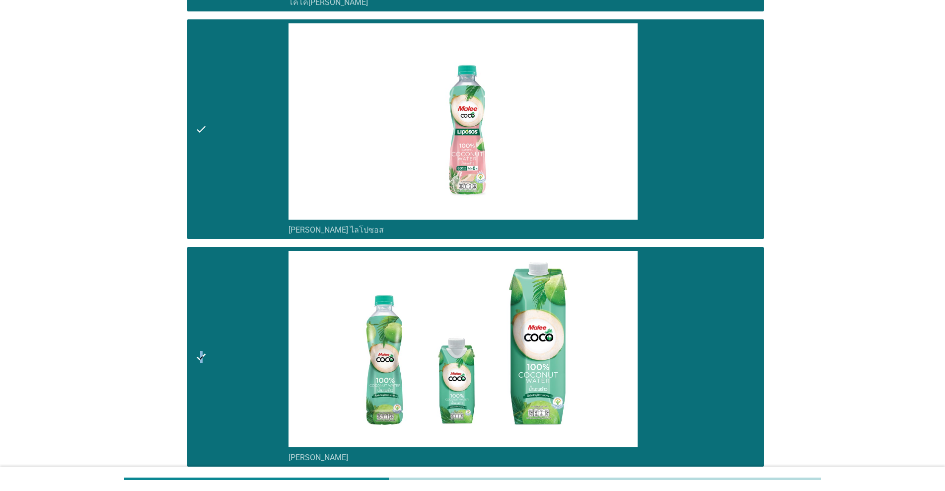
scroll to position [662, 0]
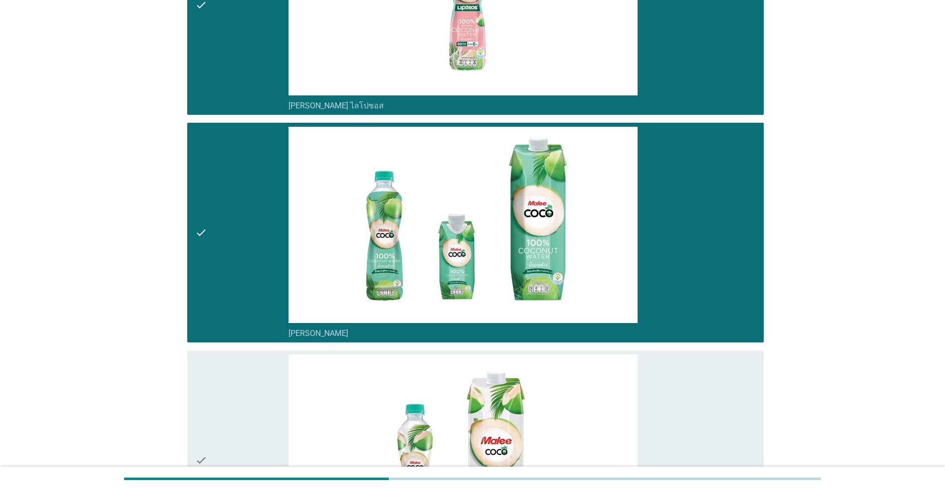
click at [216, 423] on div "check" at bounding box center [241, 460] width 93 height 212
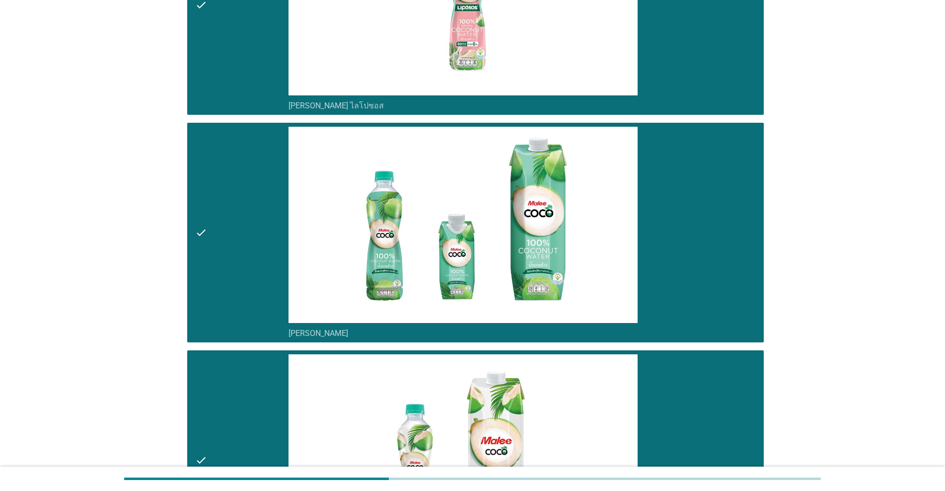
scroll to position [857, 0]
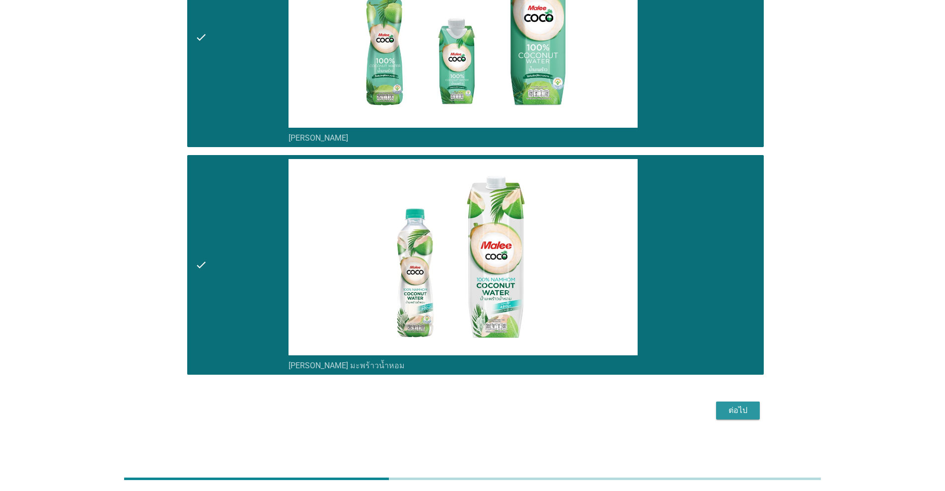
click at [488, 409] on div "ต่อไป" at bounding box center [738, 410] width 28 height 12
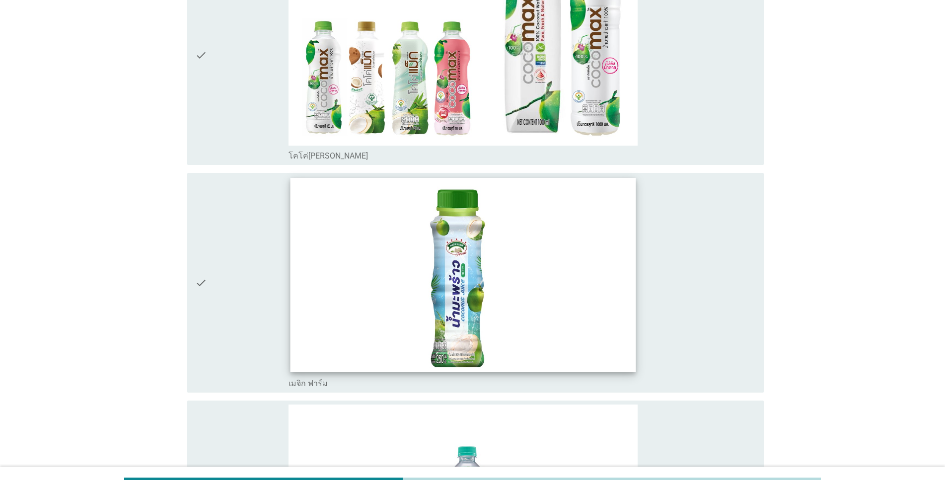
scroll to position [165, 0]
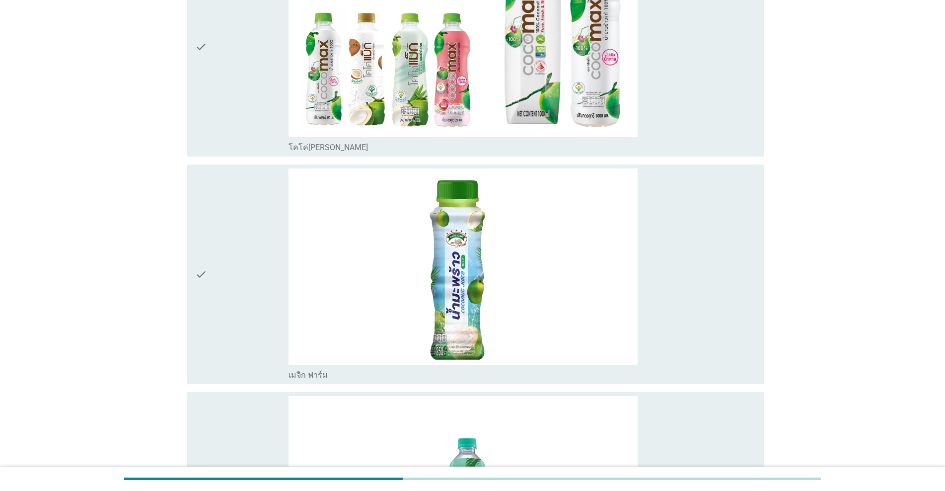
click at [231, 307] on div "check" at bounding box center [241, 274] width 93 height 212
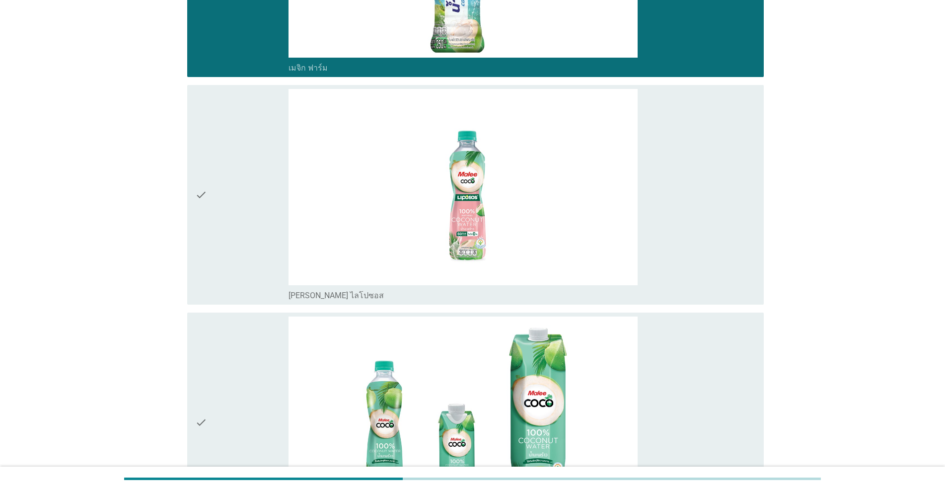
scroll to position [497, 0]
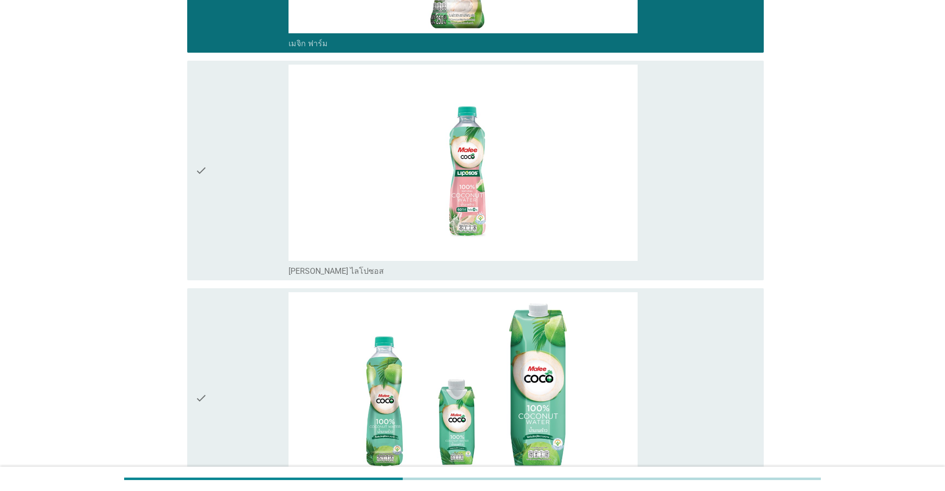
click at [231, 360] on div "check" at bounding box center [241, 398] width 93 height 212
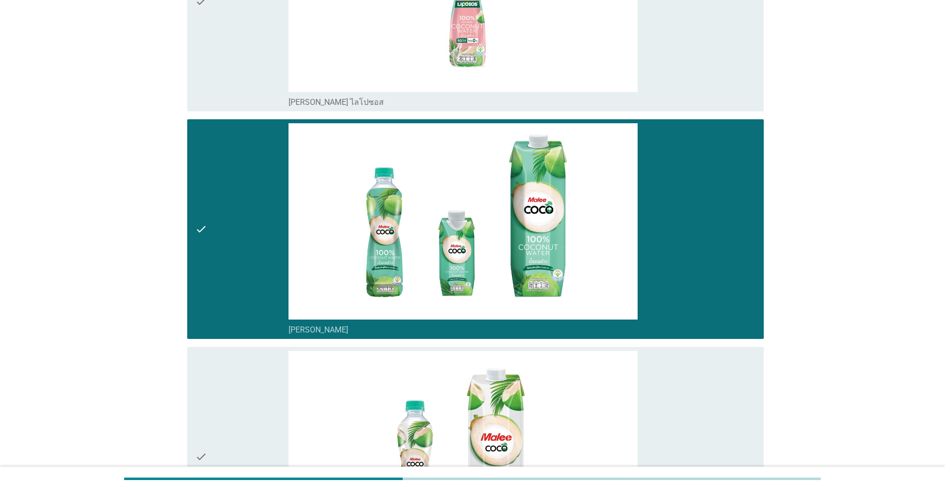
scroll to position [662, 0]
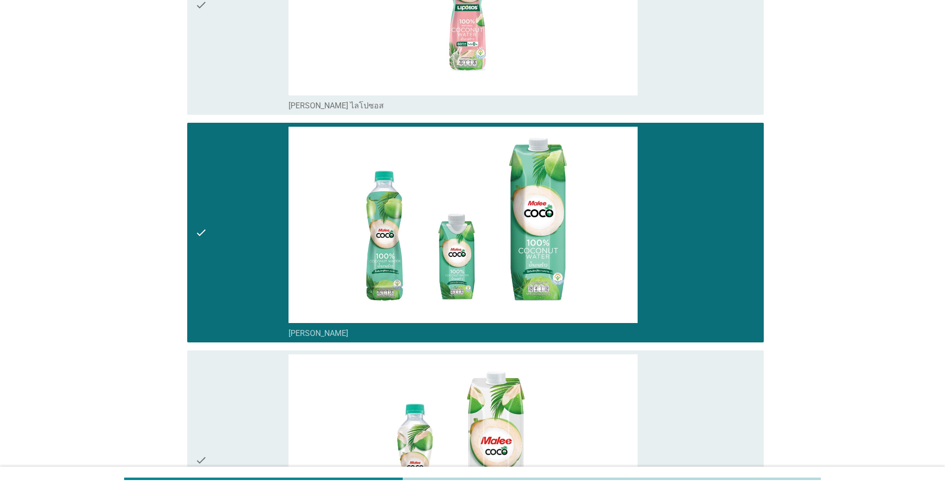
drag, startPoint x: 216, startPoint y: 74, endPoint x: 227, endPoint y: 82, distance: 14.2
click at [216, 73] on div "check" at bounding box center [241, 5] width 93 height 212
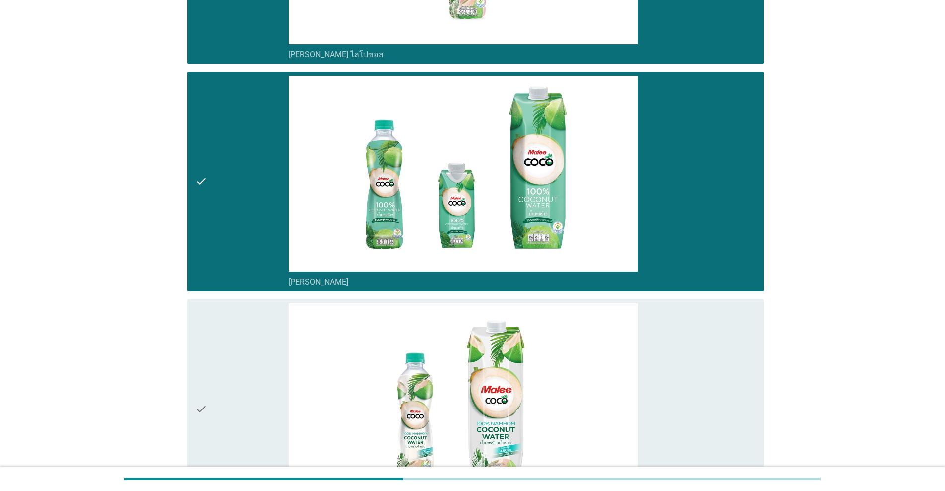
scroll to position [857, 0]
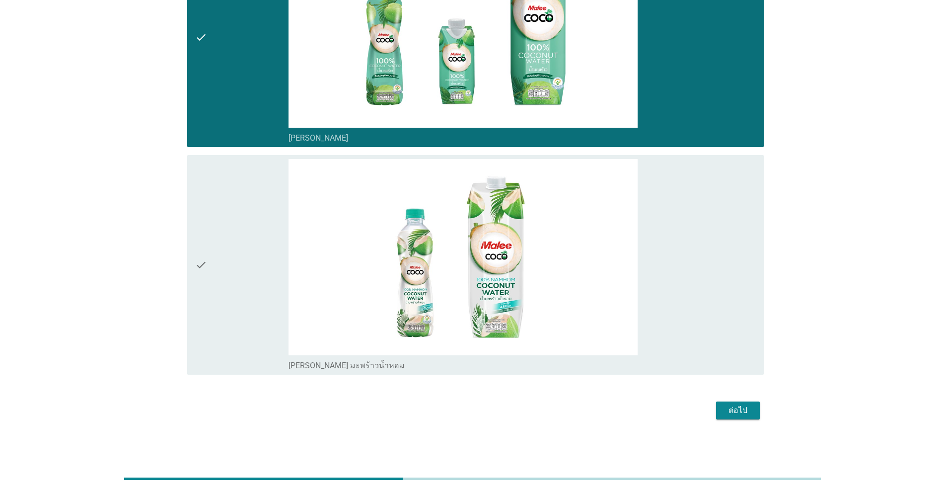
click at [253, 292] on div "check" at bounding box center [241, 265] width 93 height 212
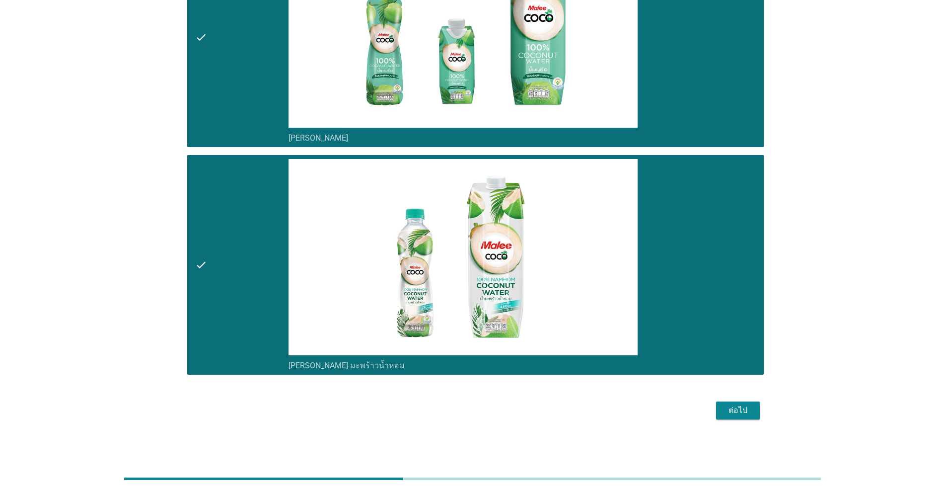
click at [488, 413] on div "ต่อไป" at bounding box center [738, 410] width 28 height 12
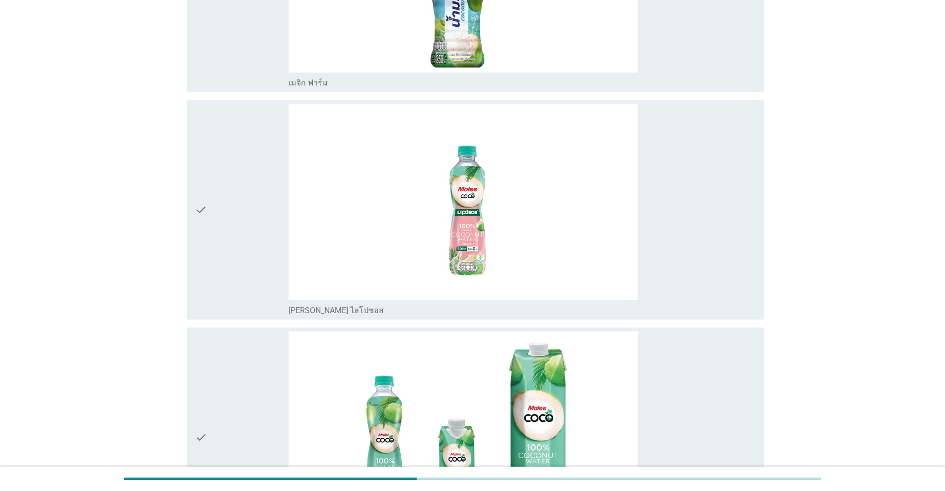
scroll to position [414, 0]
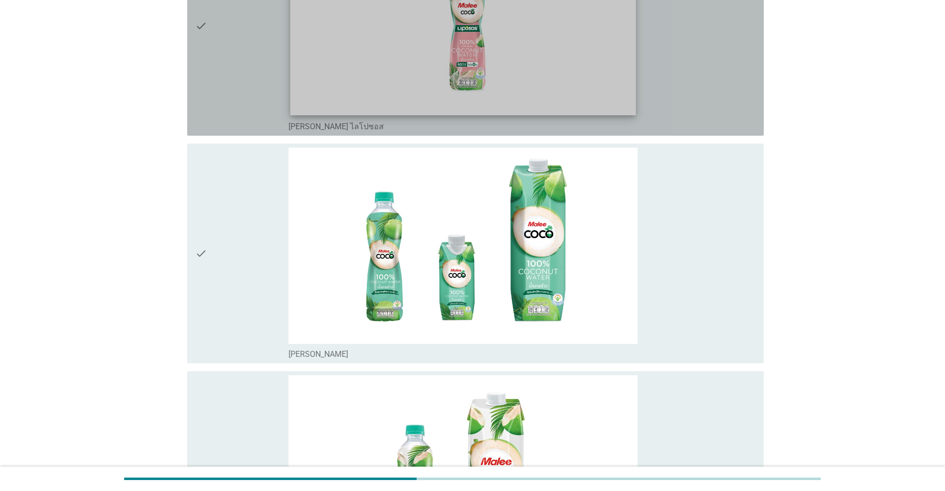
click at [372, 100] on img at bounding box center [464, 18] width 346 height 194
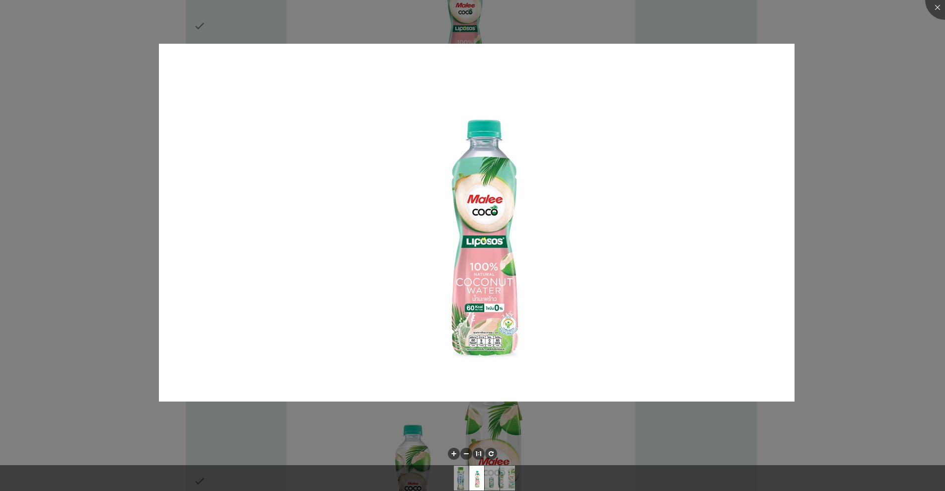
click at [53, 226] on div at bounding box center [472, 245] width 945 height 491
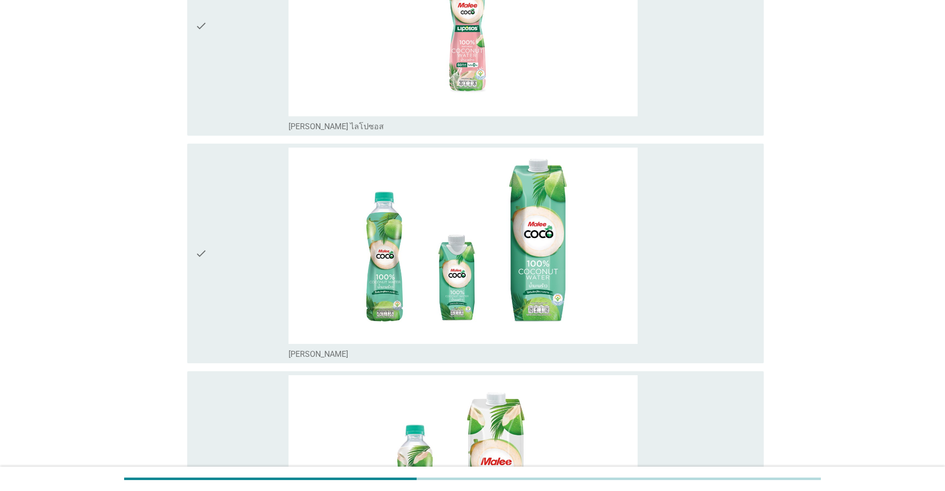
click at [240, 107] on div "check" at bounding box center [241, 26] width 93 height 212
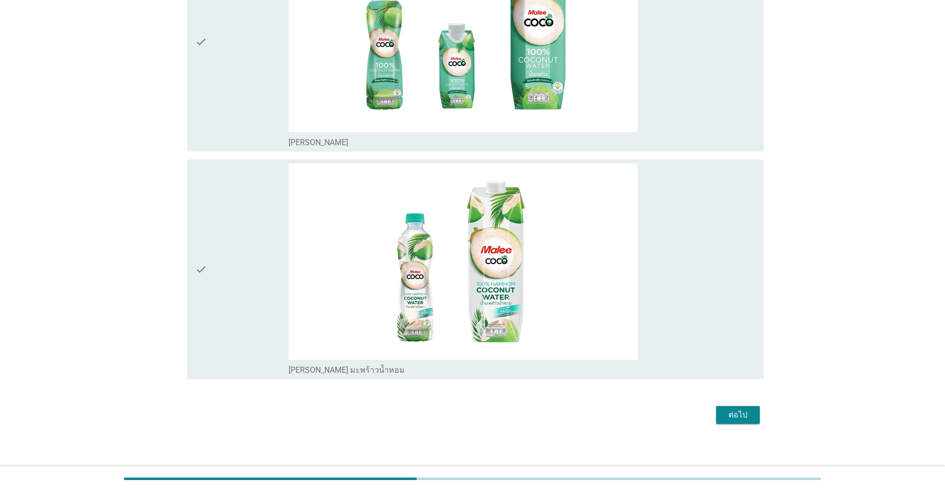
scroll to position [630, 0]
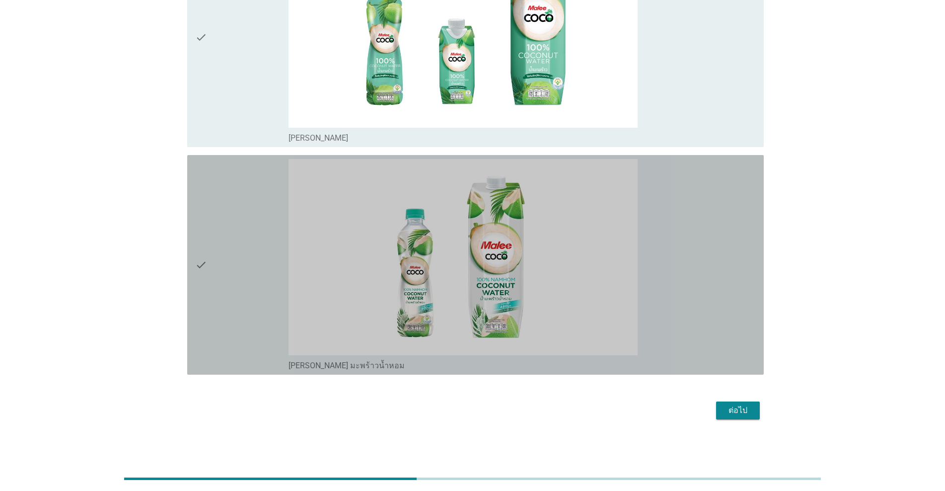
click at [232, 295] on div "check" at bounding box center [241, 265] width 93 height 212
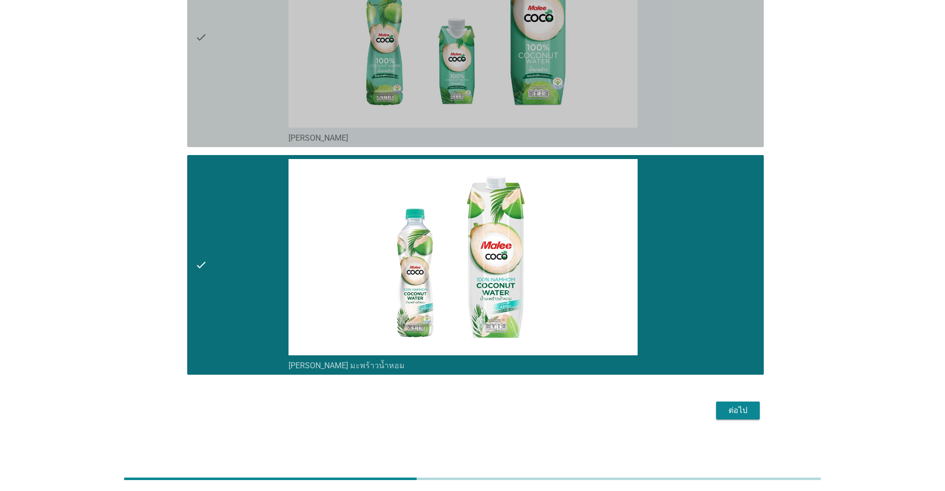
click at [210, 129] on div "check" at bounding box center [241, 37] width 93 height 212
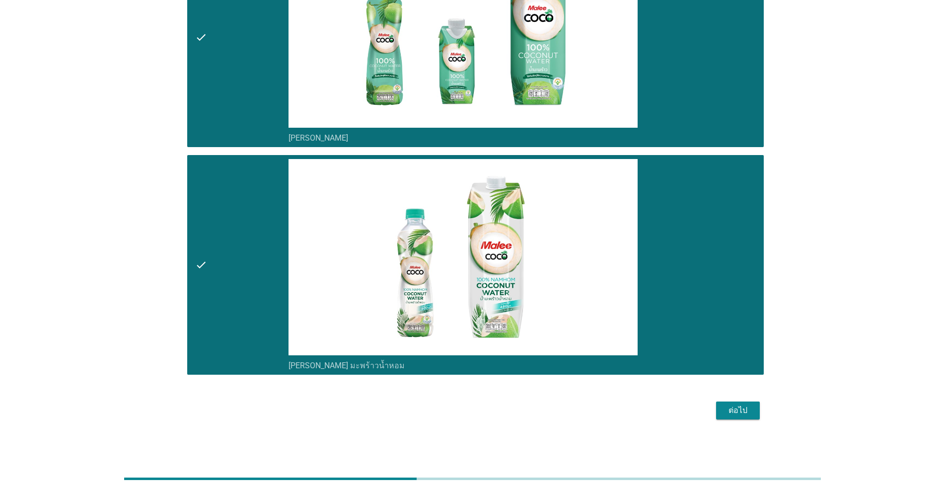
click at [488, 410] on div "ต่อไป" at bounding box center [738, 410] width 28 height 12
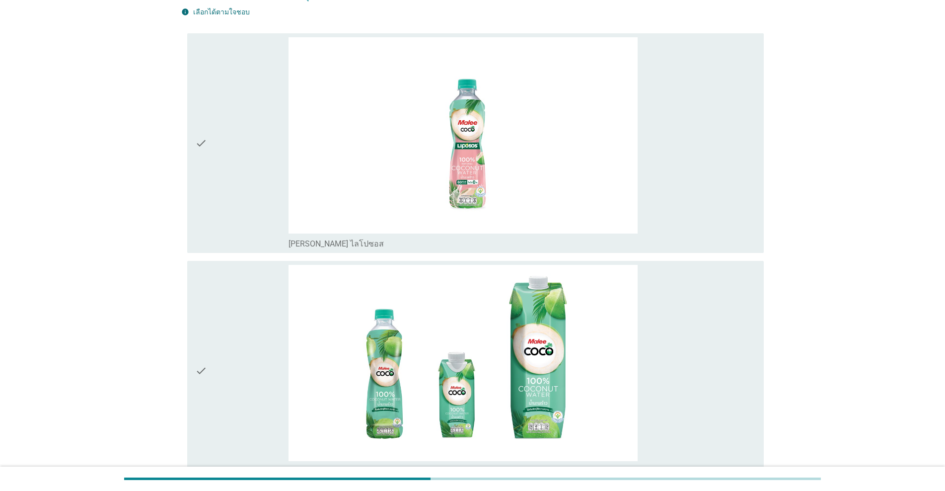
scroll to position [165, 0]
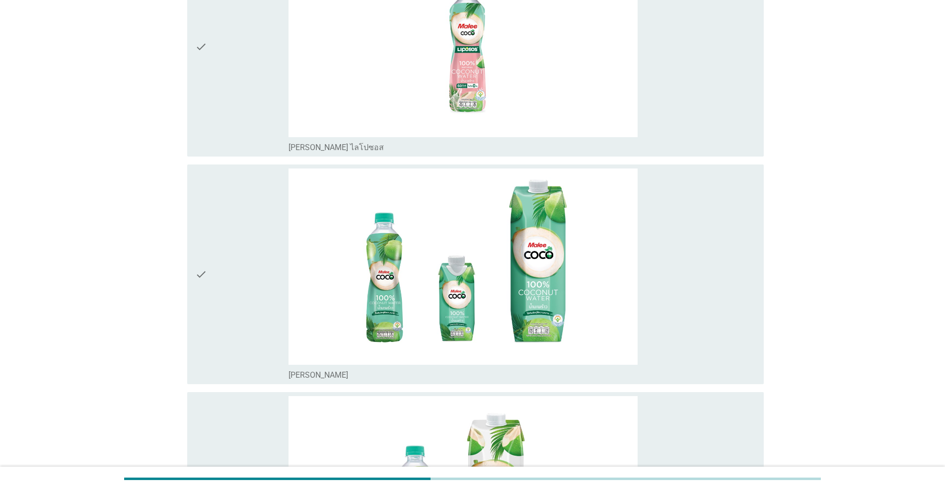
click at [264, 122] on div "check" at bounding box center [241, 47] width 93 height 212
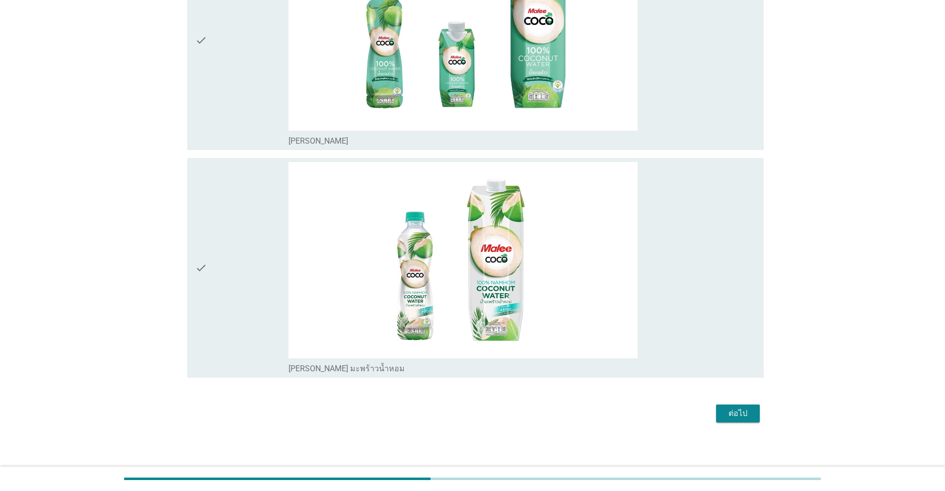
scroll to position [402, 0]
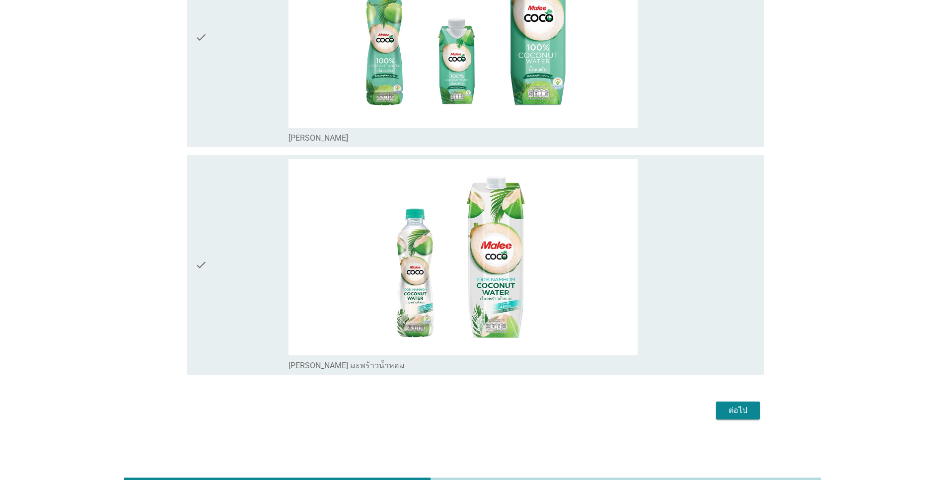
click at [250, 263] on div "check" at bounding box center [241, 265] width 93 height 212
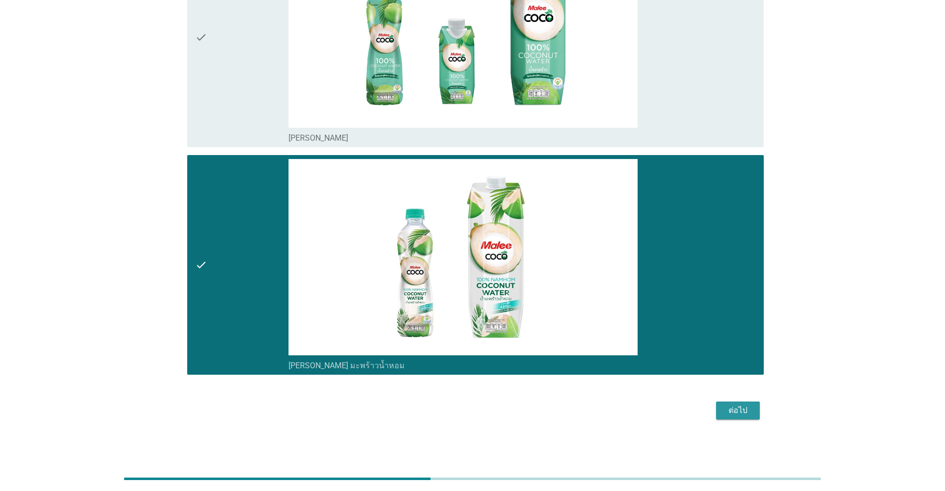
click at [488, 414] on div "ต่อไป" at bounding box center [738, 410] width 28 height 12
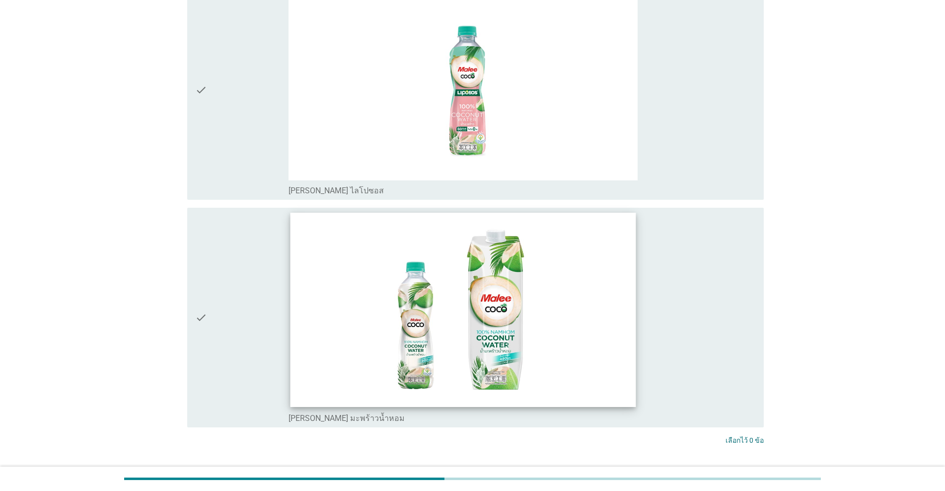
scroll to position [165, 0]
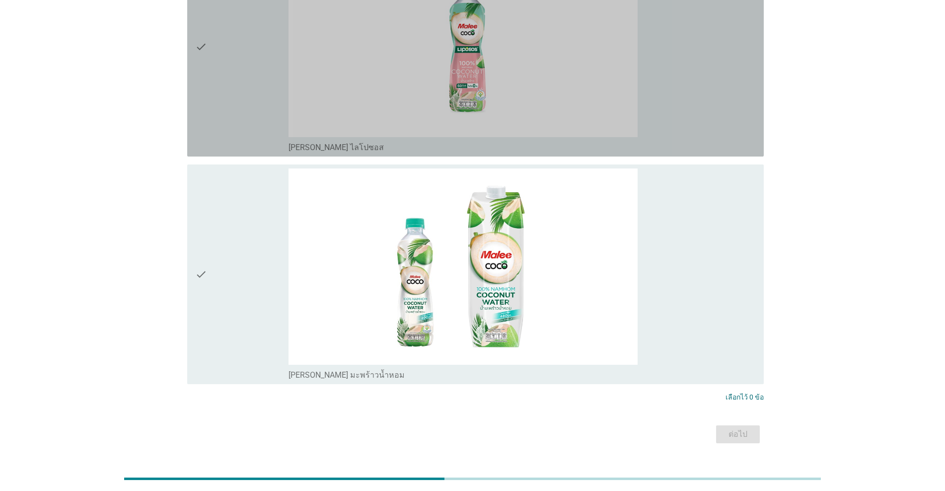
drag, startPoint x: 252, startPoint y: 112, endPoint x: 269, endPoint y: 128, distance: 23.2
click at [253, 112] on div "check" at bounding box center [241, 47] width 93 height 212
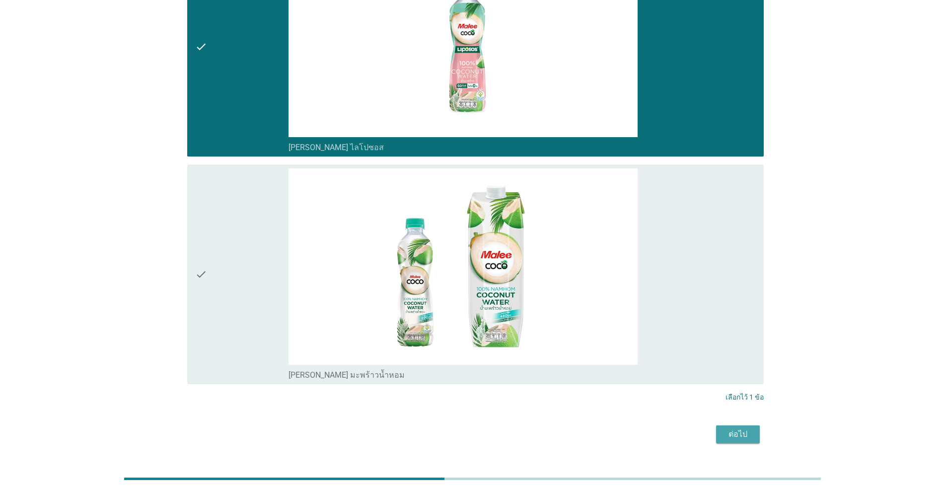
click at [488, 427] on button "ต่อไป" at bounding box center [738, 434] width 44 height 18
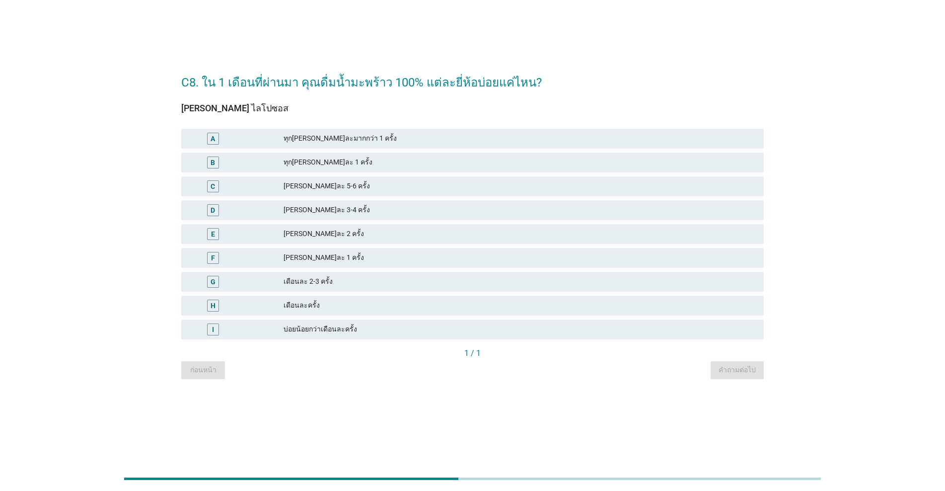
scroll to position [0, 0]
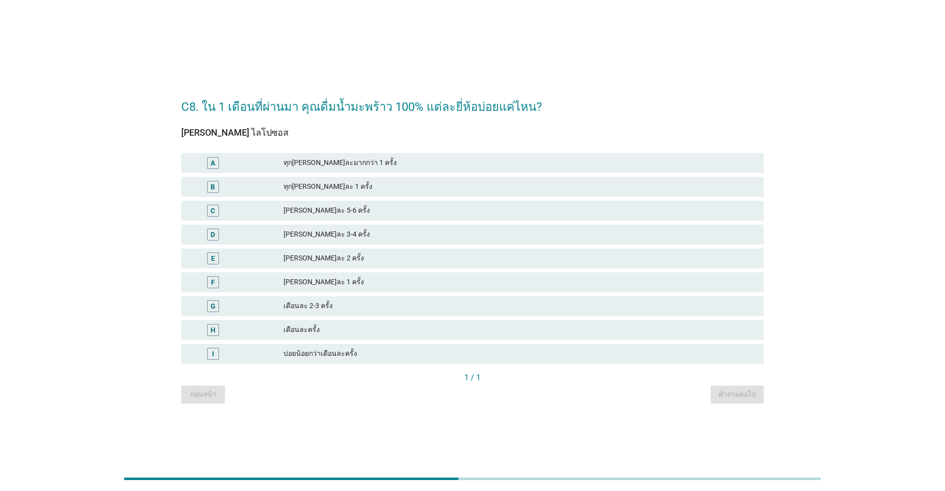
click at [371, 335] on div "H เดือนละครั้ง" at bounding box center [472, 330] width 583 height 20
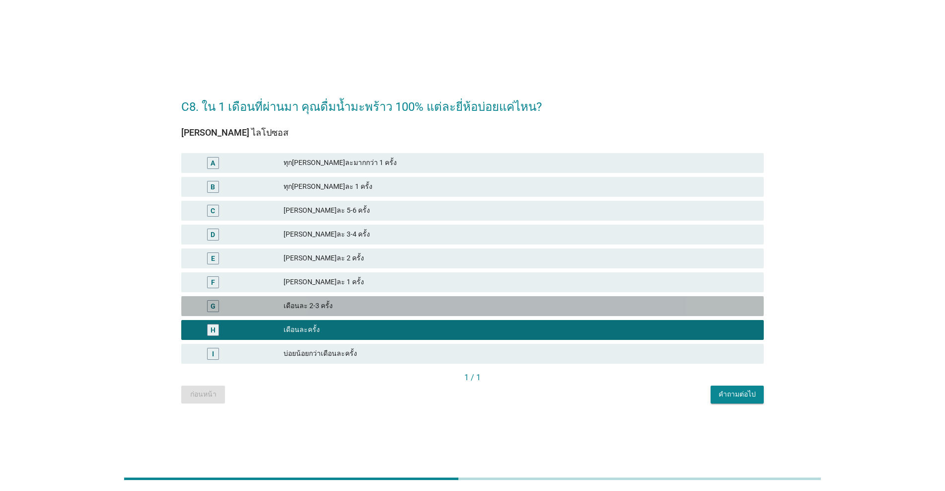
click at [283, 312] on div "G เดือนละ 2-3 ครั้ง" at bounding box center [472, 306] width 583 height 20
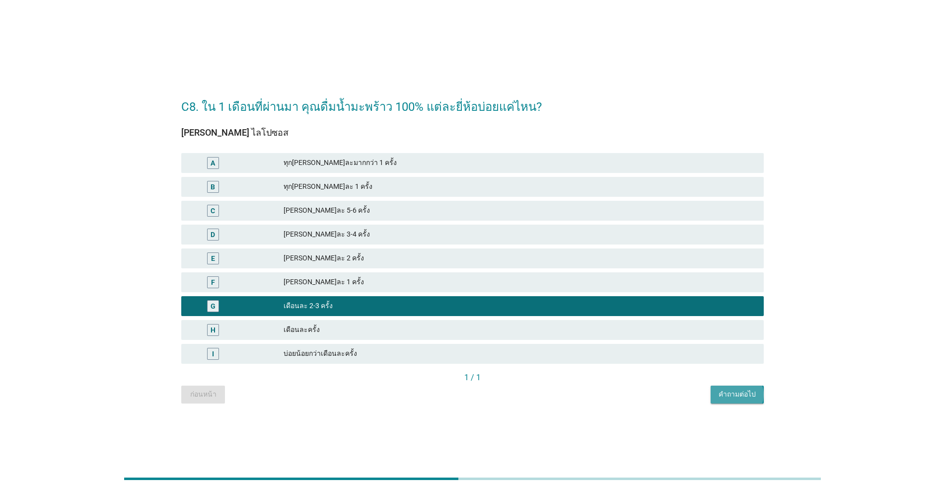
click at [488, 390] on div "คำถามต่อไป" at bounding box center [737, 394] width 37 height 10
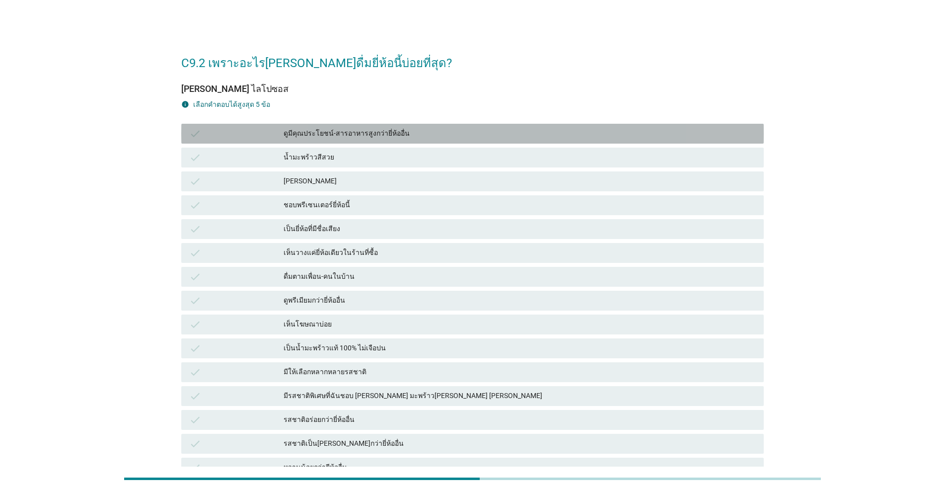
click at [363, 139] on div "ดูมีคุณประโยชน์-สารอาหารสูงกว่ายี่ห้ออื่น" at bounding box center [520, 134] width 472 height 12
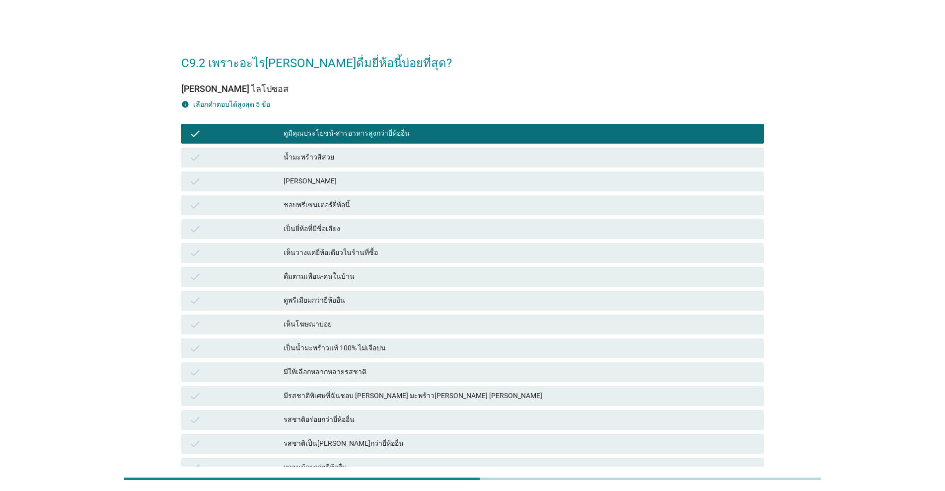
click at [365, 303] on div "ดูพรีเมียมกว่ายี่ห้ออื่น" at bounding box center [520, 301] width 472 height 12
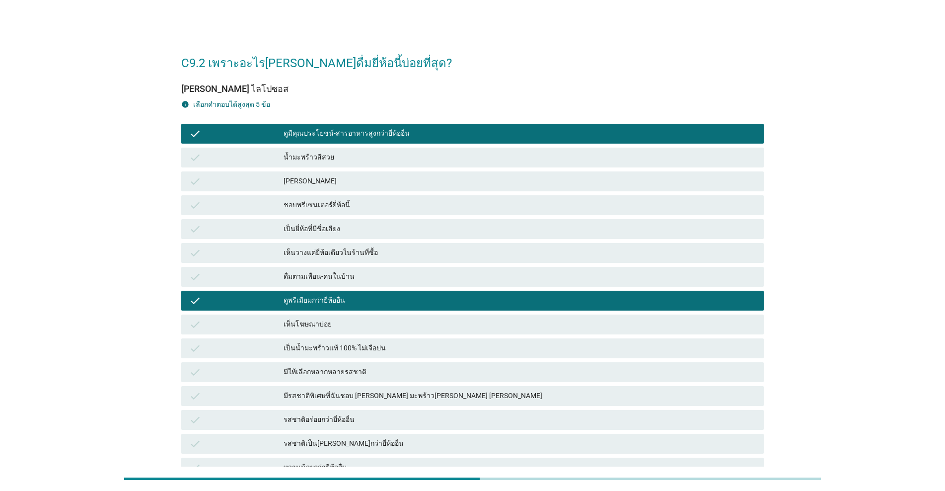
click at [359, 347] on div "เป็นน้ำมะพร้าวแท้ 100% ไม่เจือปน" at bounding box center [520, 348] width 472 height 12
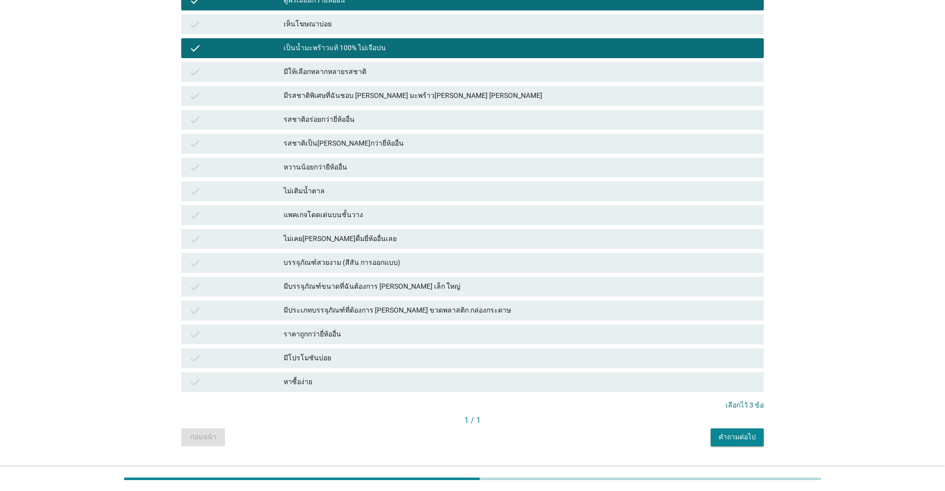
scroll to position [323, 0]
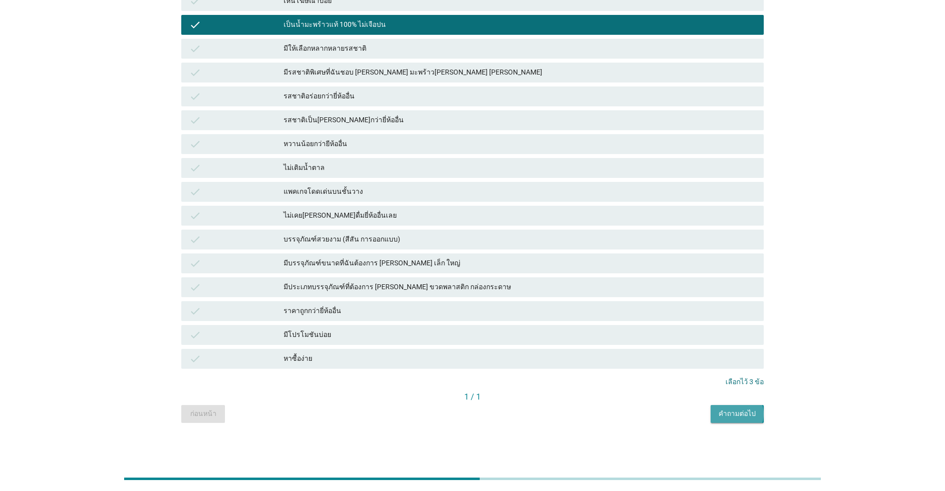
click at [488, 417] on button "คำถามต่อไป" at bounding box center [737, 414] width 53 height 18
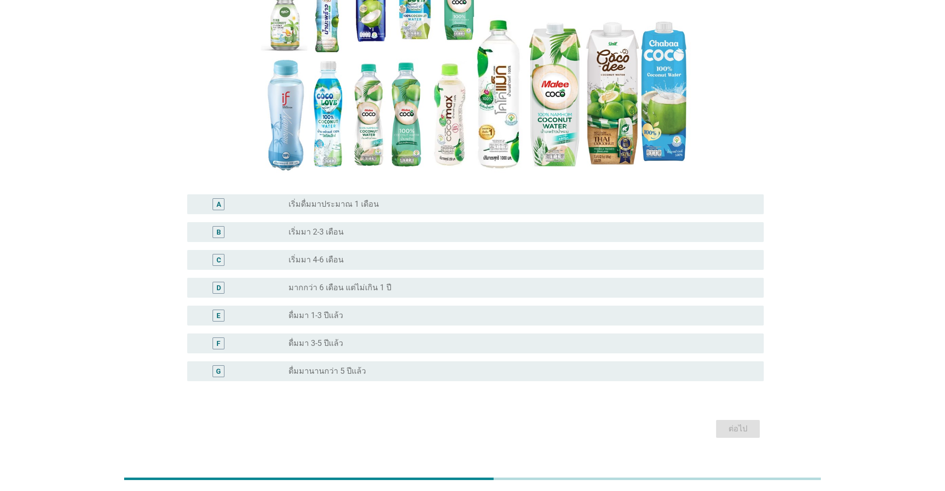
scroll to position [165, 0]
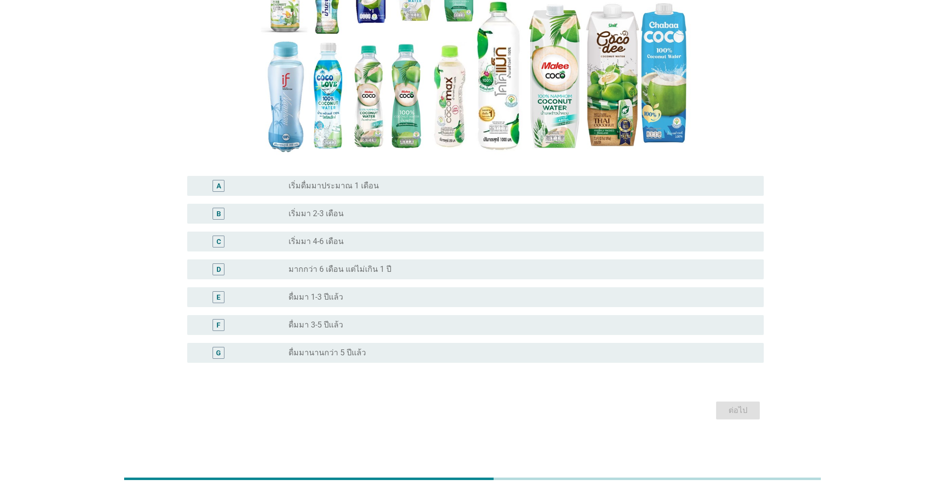
click at [454, 329] on div "radio_button_unchecked ดื่มมา 3-5 ปีแล้ว" at bounding box center [518, 325] width 459 height 10
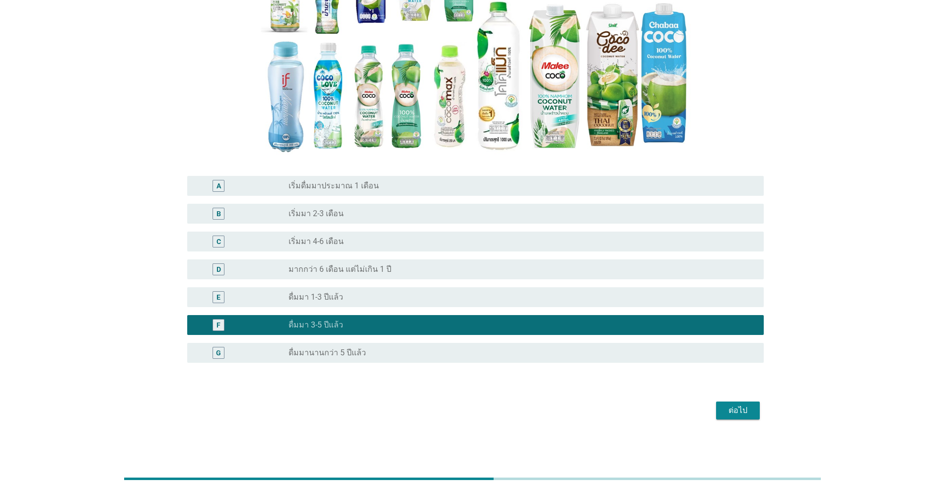
click at [444, 345] on div "G radio_button_unchecked ดื่มมานานกว่า 5 ปีแล้ว" at bounding box center [475, 353] width 577 height 20
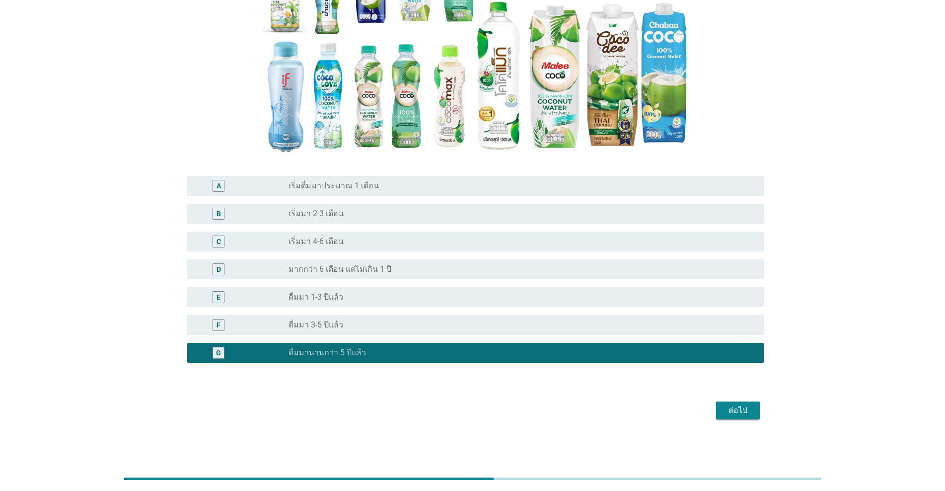
click at [488, 413] on div "ต่อไป" at bounding box center [738, 410] width 28 height 12
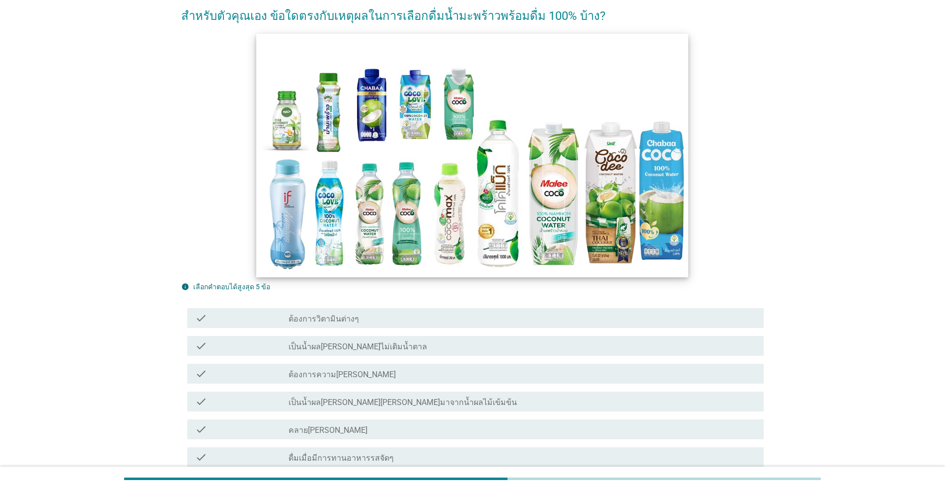
scroll to position [165, 0]
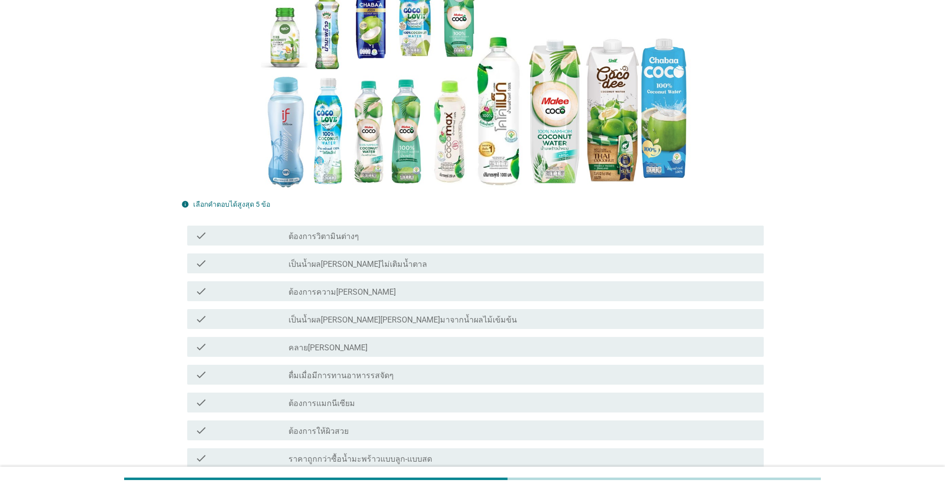
click at [433, 270] on div "check check_box_outline_blank เป็นน้ำผล[PERSON_NAME]ไม่เติมน้ำตาล" at bounding box center [475, 263] width 577 height 20
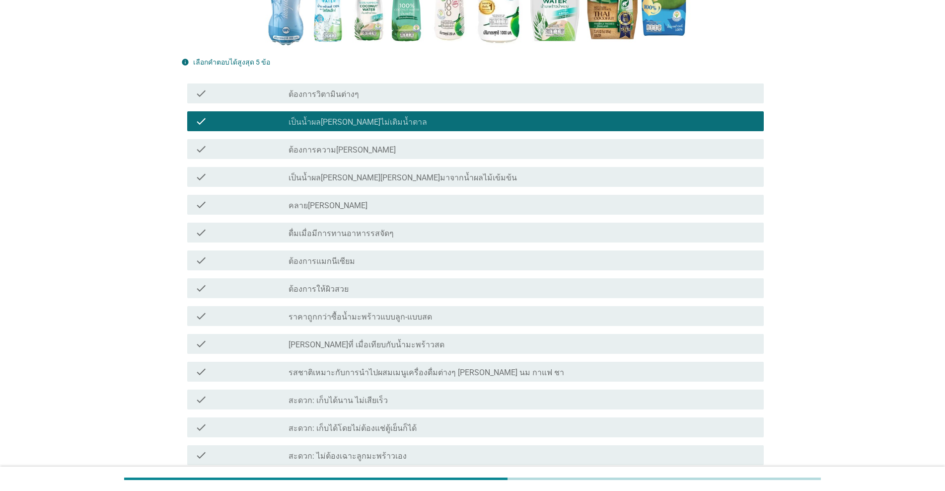
scroll to position [331, 0]
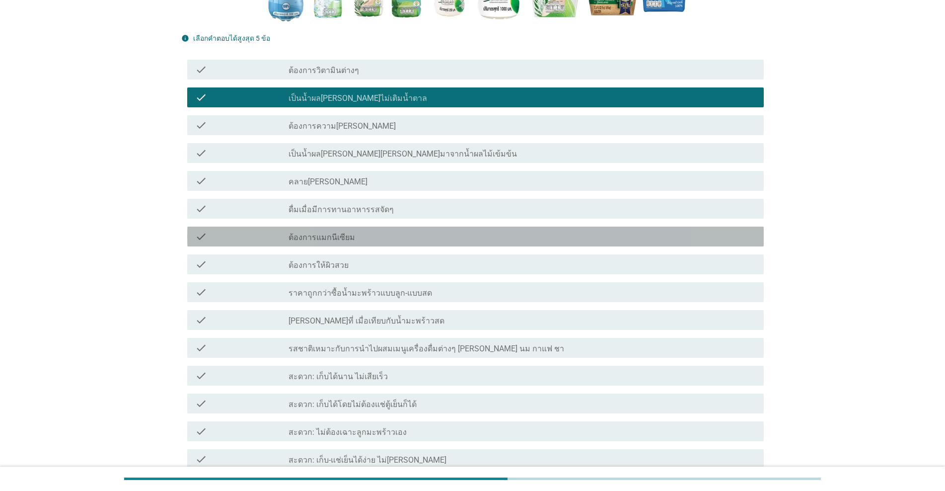
click at [381, 243] on div "check check_box_outline_blank ต้องการแมกนีเซียม" at bounding box center [475, 236] width 577 height 20
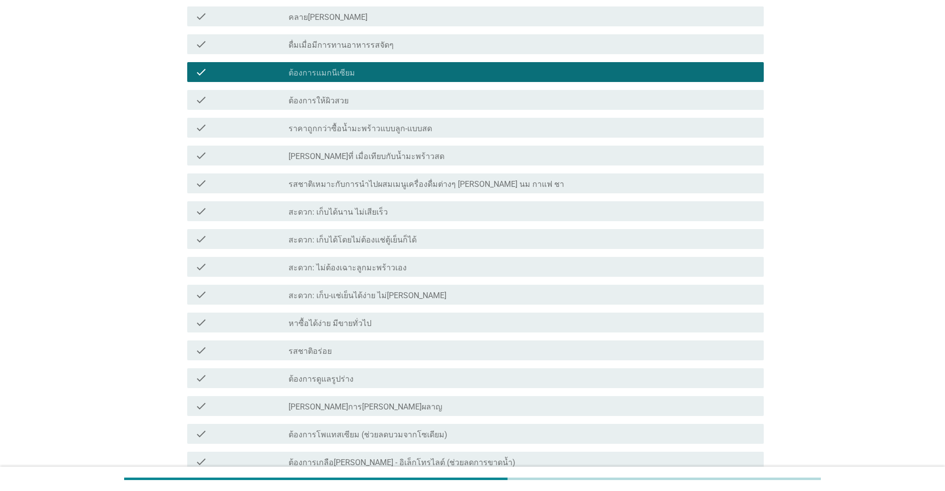
scroll to position [497, 0]
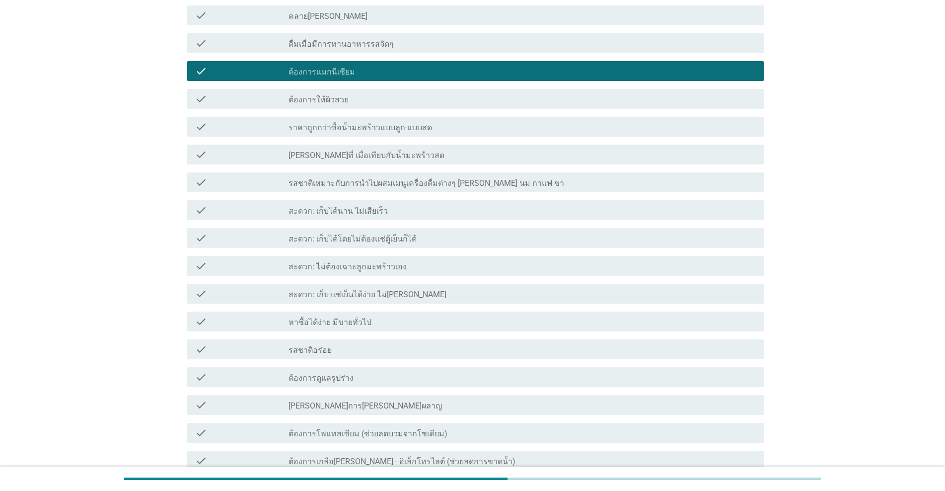
click at [418, 261] on div "check_box_outline_blank สะดวก: ไม่ต้องเฉาะลูกมะพร้าวเอง" at bounding box center [522, 266] width 467 height 12
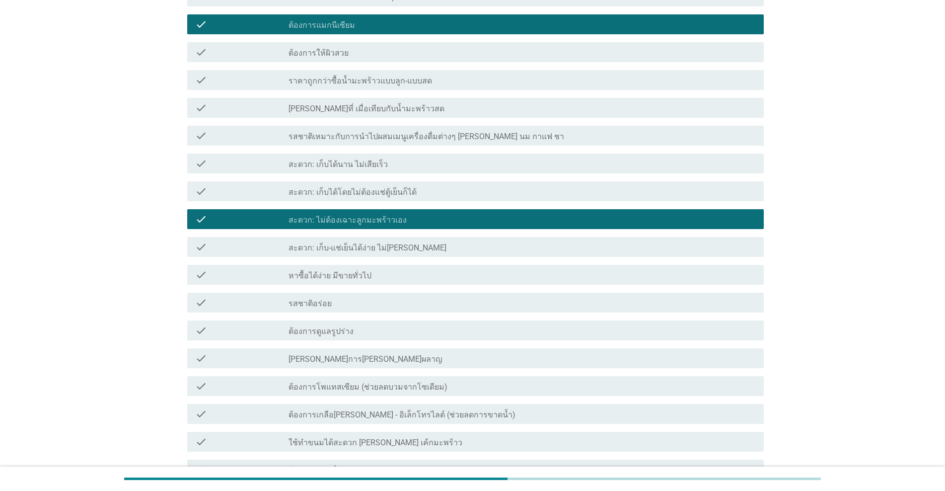
scroll to position [662, 0]
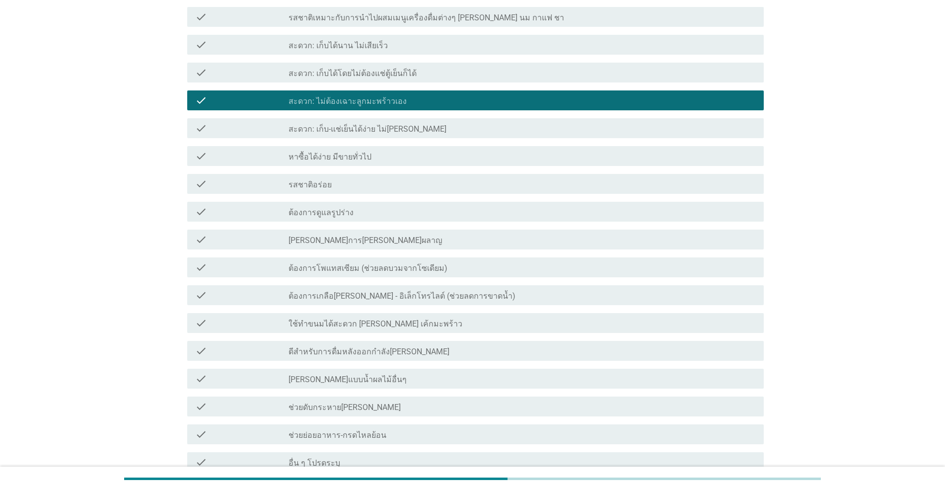
click at [452, 264] on div "check_box_outline_blank ต้องการโพแทสเซียม (ช่วยลดบวมจากโซเดียม)" at bounding box center [522, 267] width 467 height 12
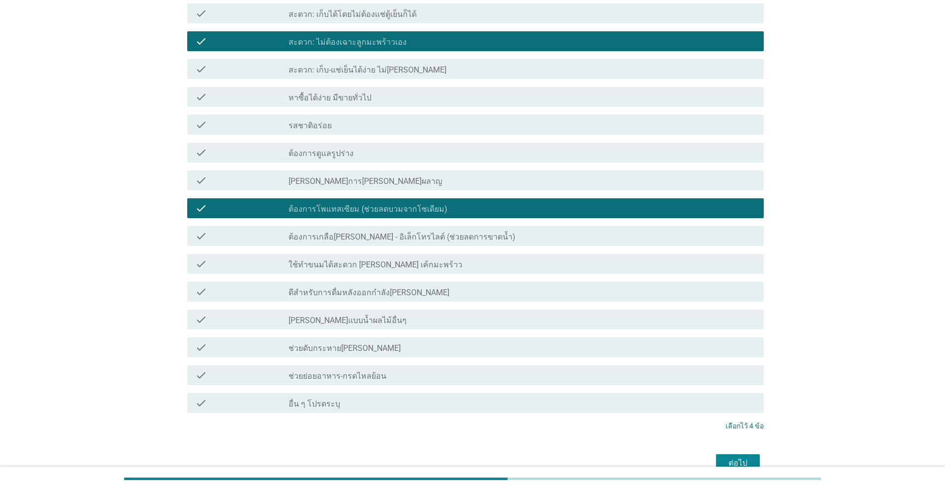
scroll to position [745, 0]
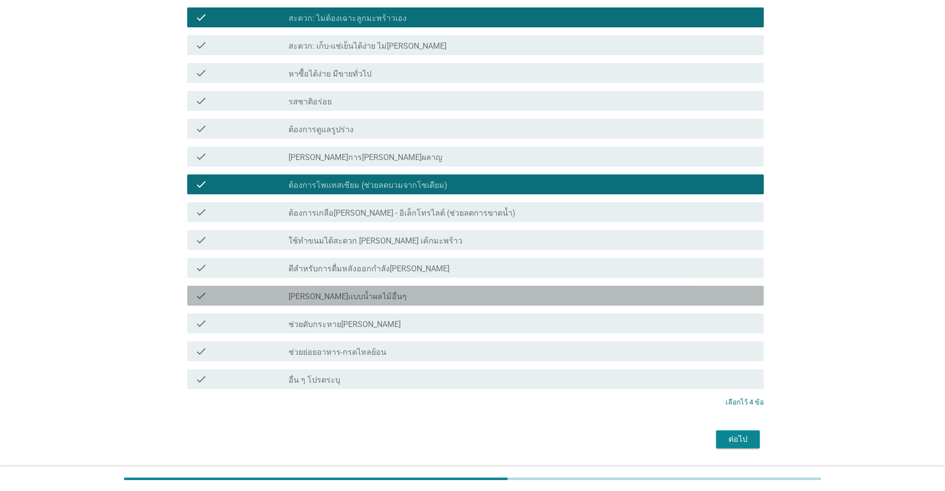
click at [442, 297] on div "check_box_outline_blank [PERSON_NAME]แบบน้ำผลไม้อื่นๆ" at bounding box center [522, 296] width 467 height 12
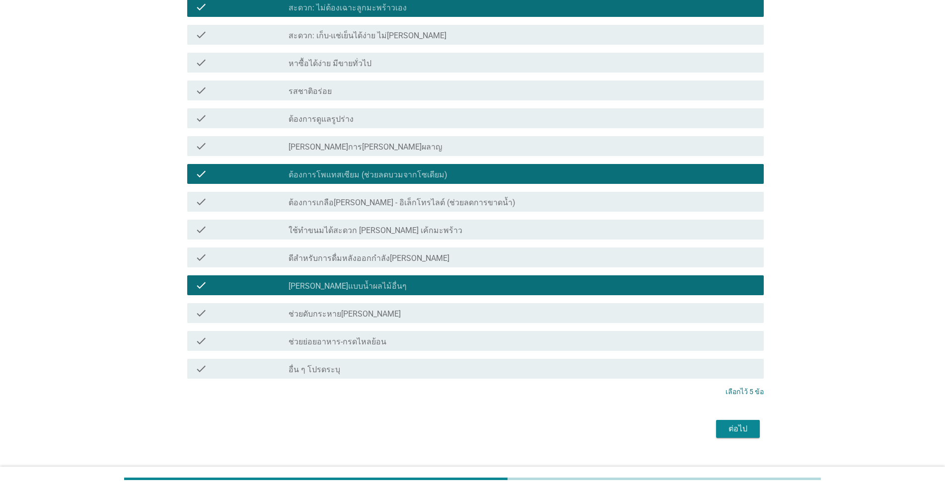
scroll to position [774, 0]
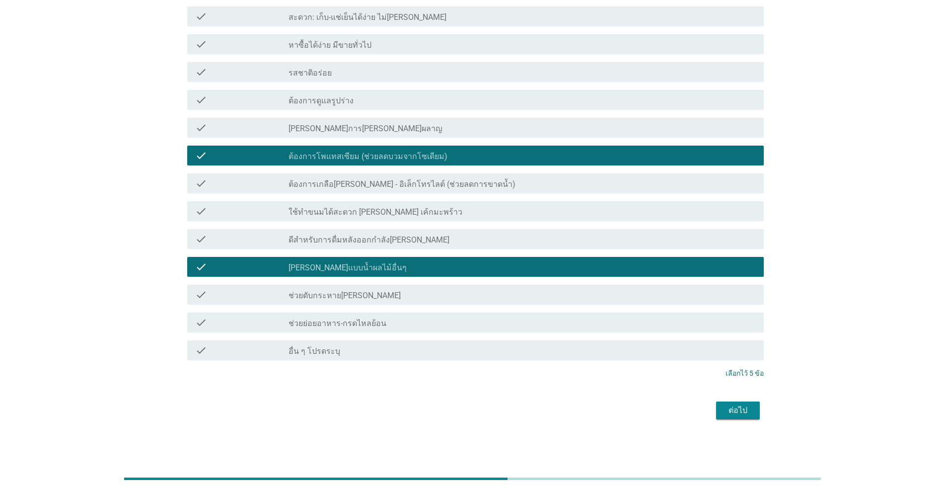
click at [488, 410] on div "ต่อไป" at bounding box center [738, 410] width 28 height 12
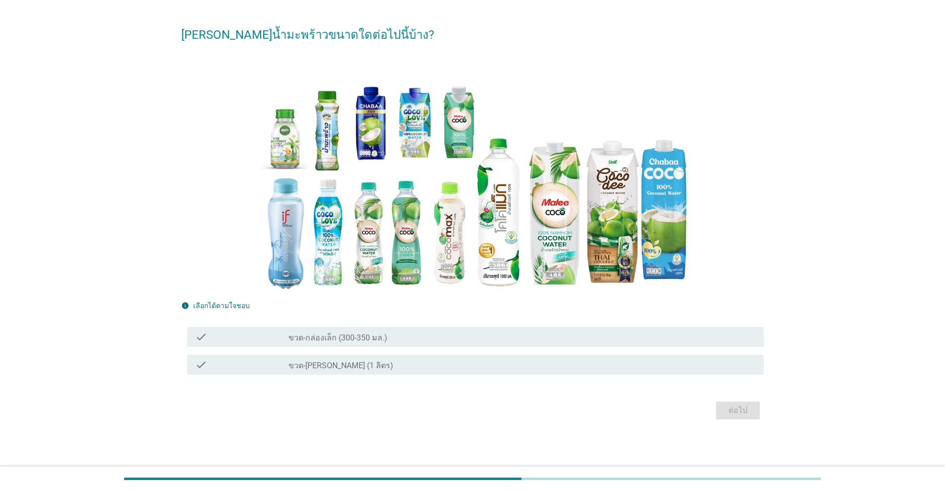
scroll to position [0, 0]
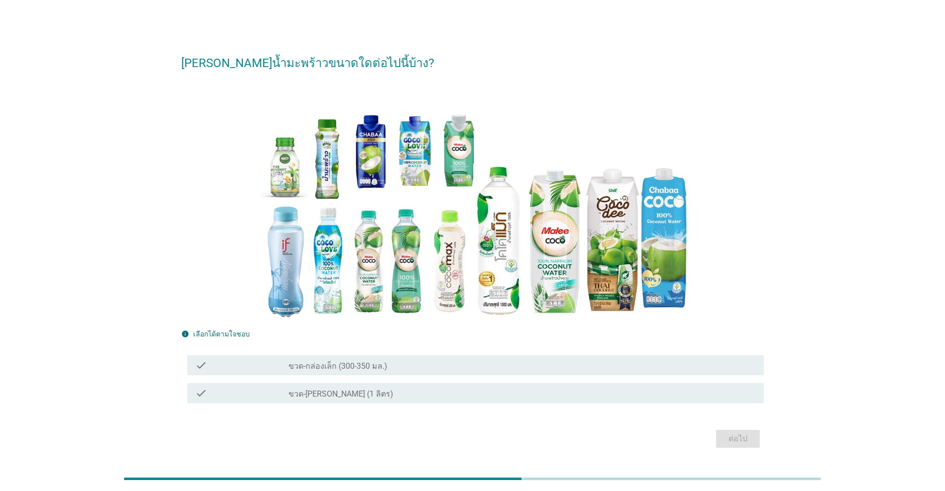
click at [454, 366] on div "check_box_outline_blank ขวด-กล่องเล็ก (300-350 มล.)" at bounding box center [522, 365] width 467 height 12
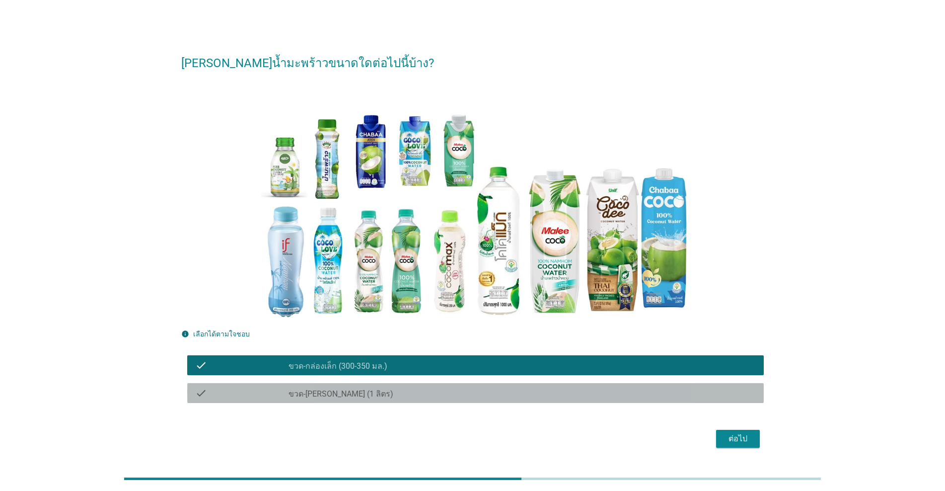
click at [445, 388] on div "check_box_outline_blank ขวด-[PERSON_NAME] (1 ลิตร)" at bounding box center [522, 393] width 467 height 12
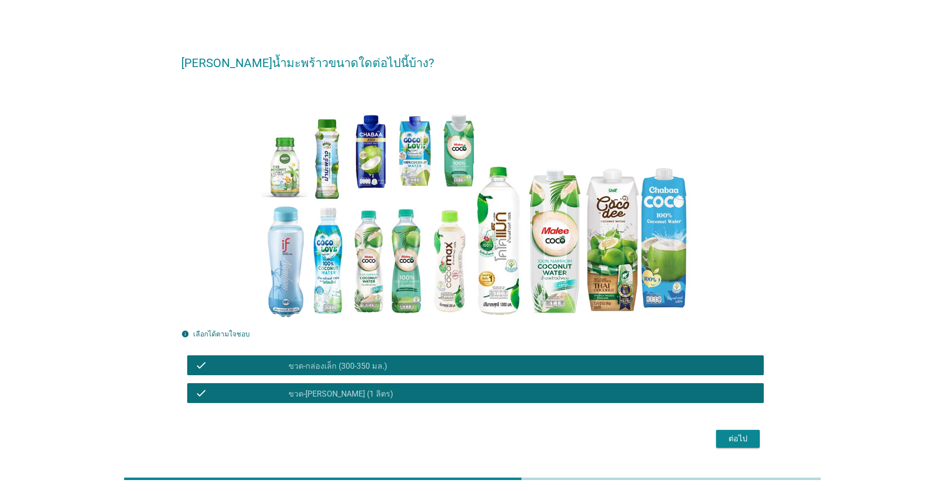
click at [488, 442] on div "ต่อไป" at bounding box center [738, 439] width 28 height 12
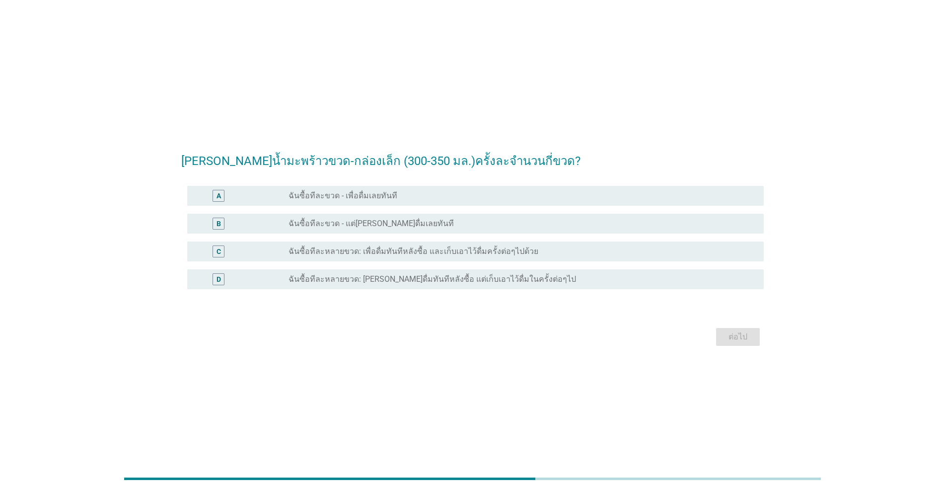
click at [364, 197] on label "ฉันซื้อทีละขวด - เพื่อดื่มเลยทันที" at bounding box center [343, 196] width 109 height 10
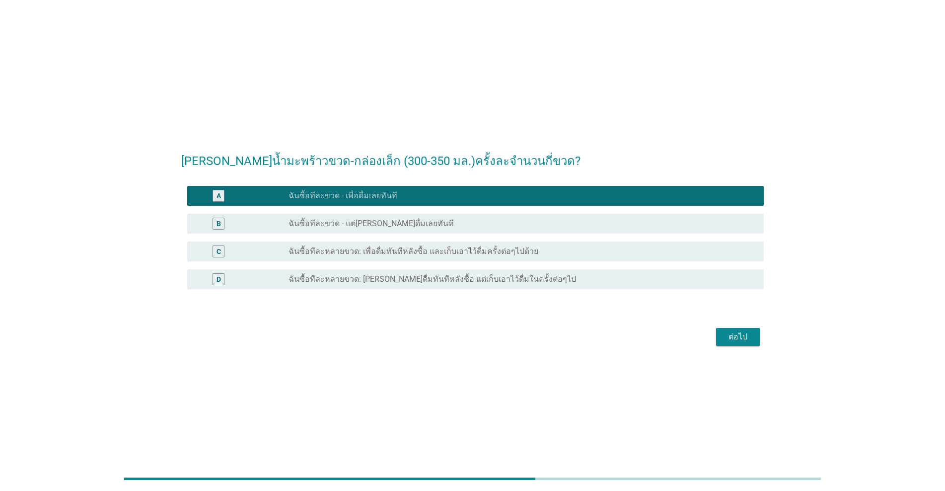
click at [488, 337] on button "ต่อไป" at bounding box center [738, 337] width 44 height 18
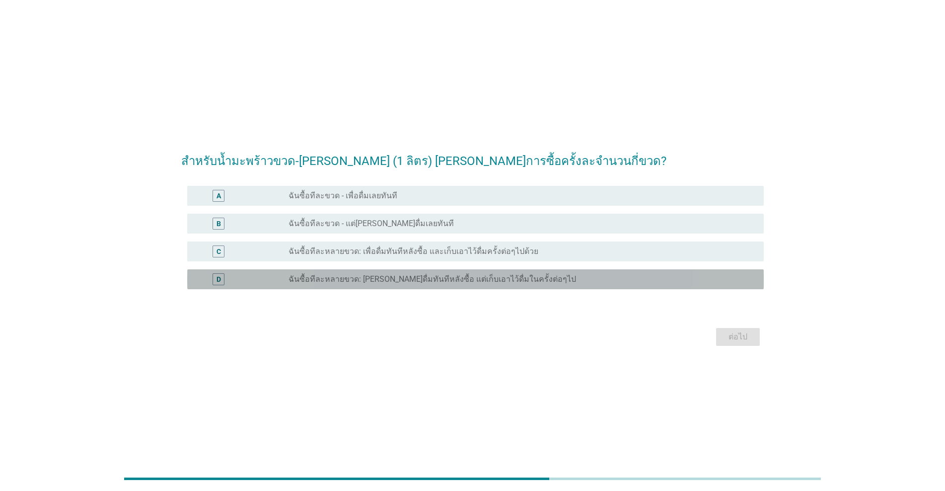
click at [340, 285] on div "D radio_button_unchecked ฉันซื้อทีละหลายขวด: [PERSON_NAME]ดื่มทันทีหลังซื้อ แต่…" at bounding box center [475, 279] width 577 height 20
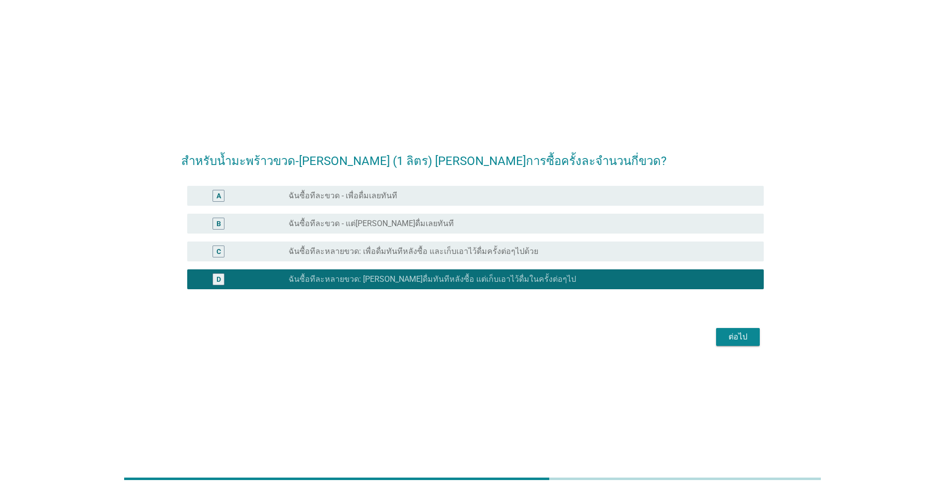
click at [488, 342] on button "ต่อไป" at bounding box center [738, 337] width 44 height 18
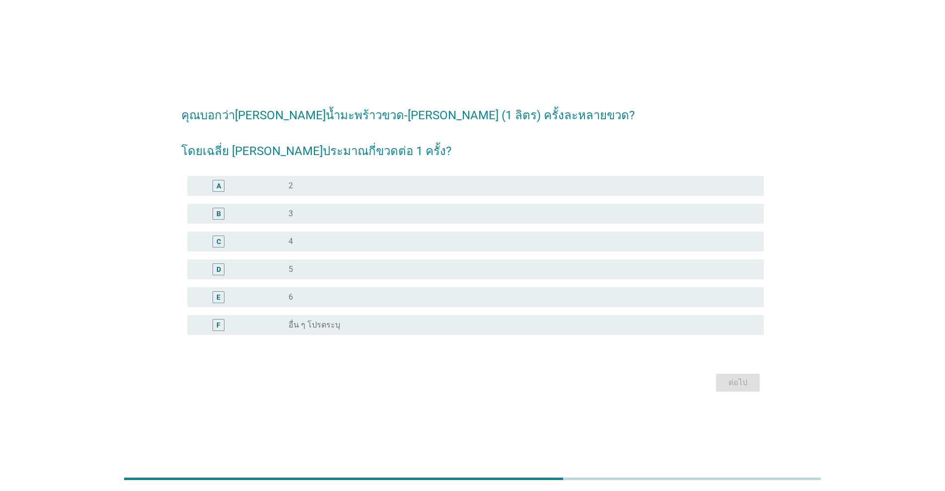
click at [306, 219] on div "radio_button_unchecked 3" at bounding box center [522, 214] width 467 height 12
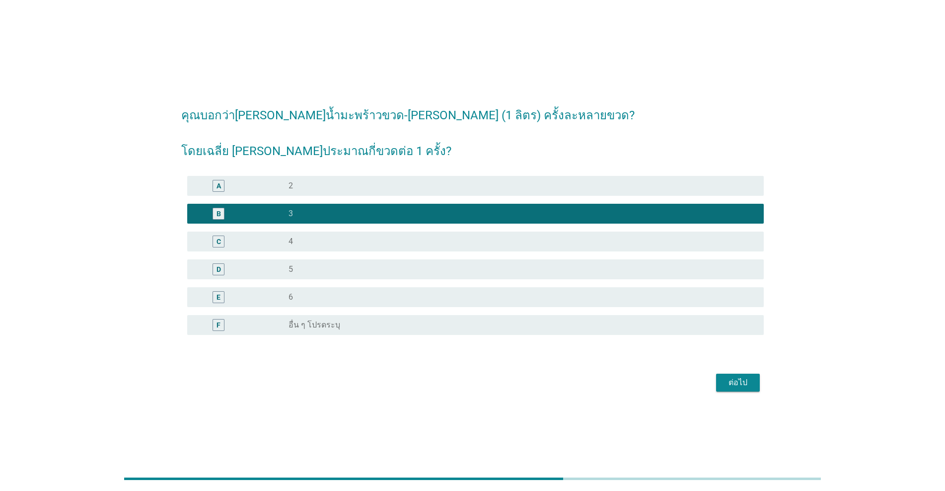
click at [488, 381] on div "ต่อไป" at bounding box center [738, 382] width 28 height 12
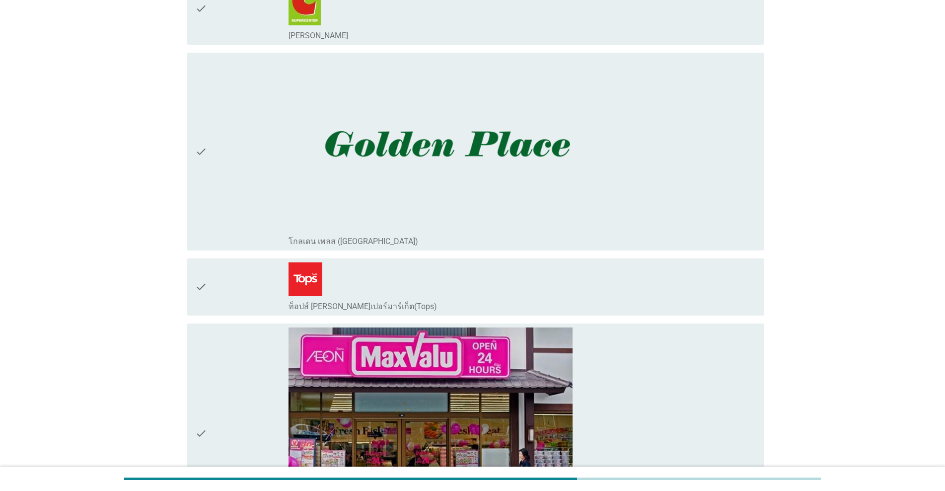
scroll to position [580, 0]
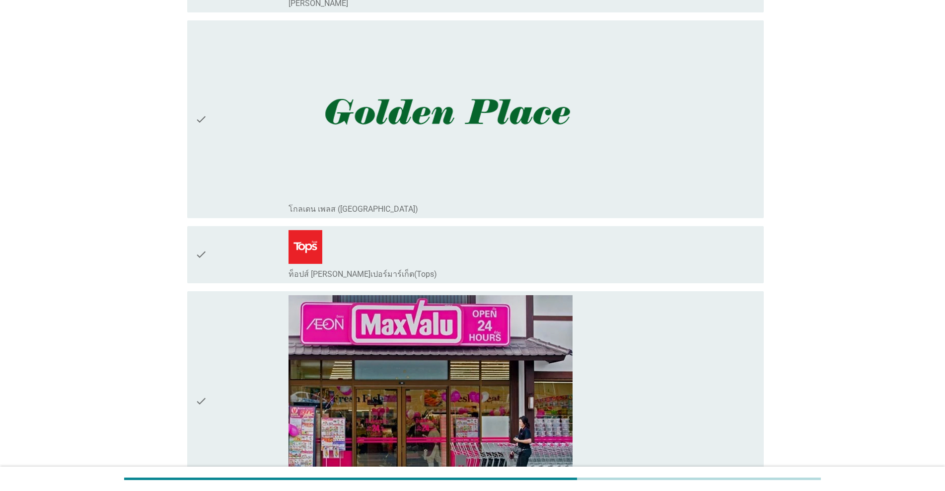
click at [488, 265] on div "check_box_outline_blank ท็อปส์ [PERSON_NAME]เปอร์มาร์เก็ต(Tops)" at bounding box center [522, 254] width 467 height 49
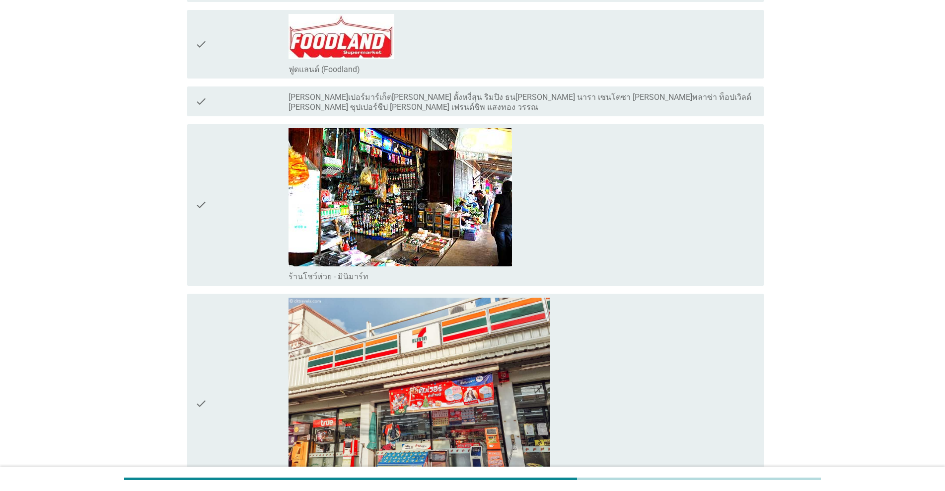
scroll to position [1159, 0]
click at [488, 352] on img at bounding box center [420, 395] width 262 height 196
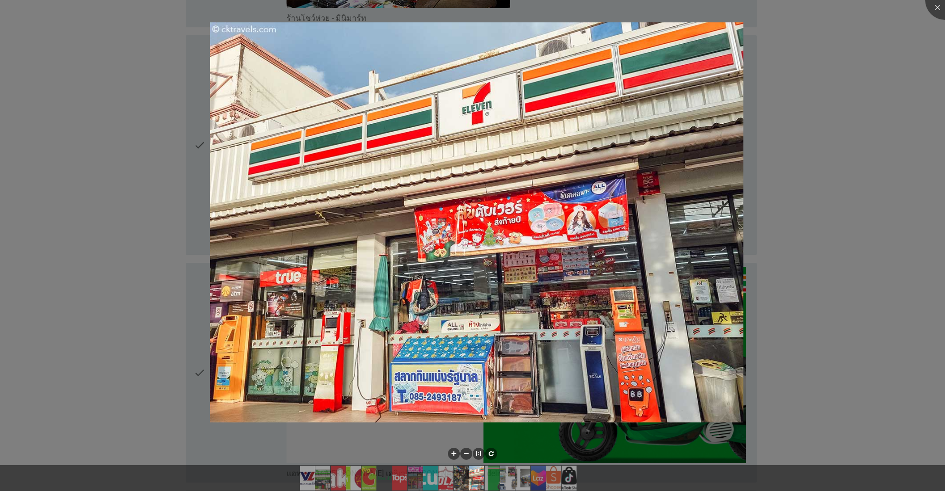
scroll to position [1490, 0]
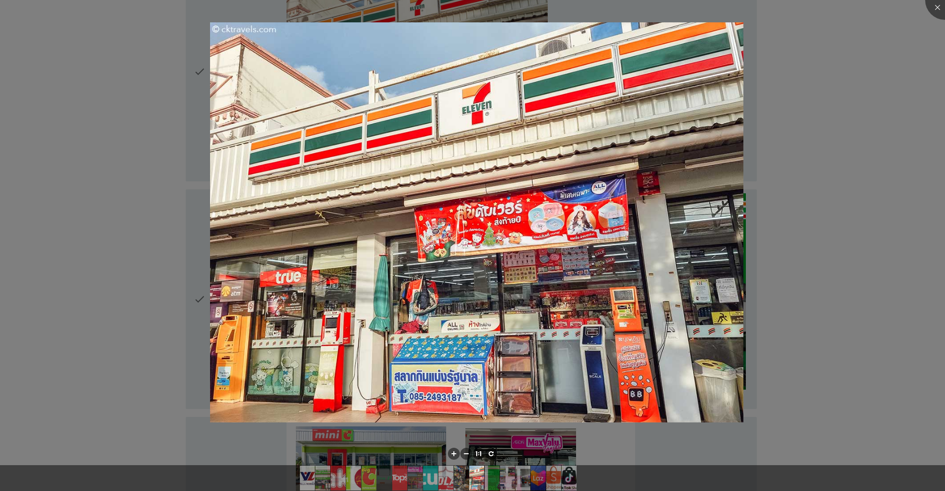
click at [175, 259] on div at bounding box center [472, 245] width 945 height 491
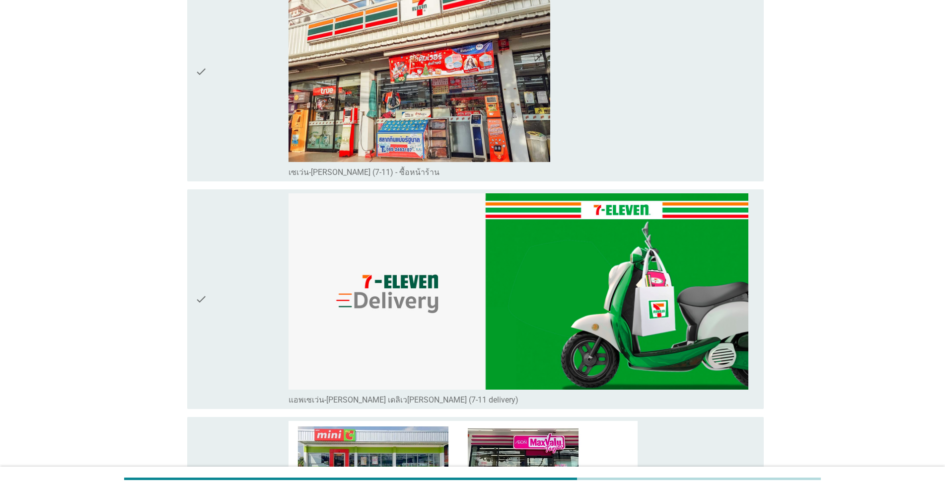
click at [248, 276] on div "check" at bounding box center [241, 299] width 93 height 212
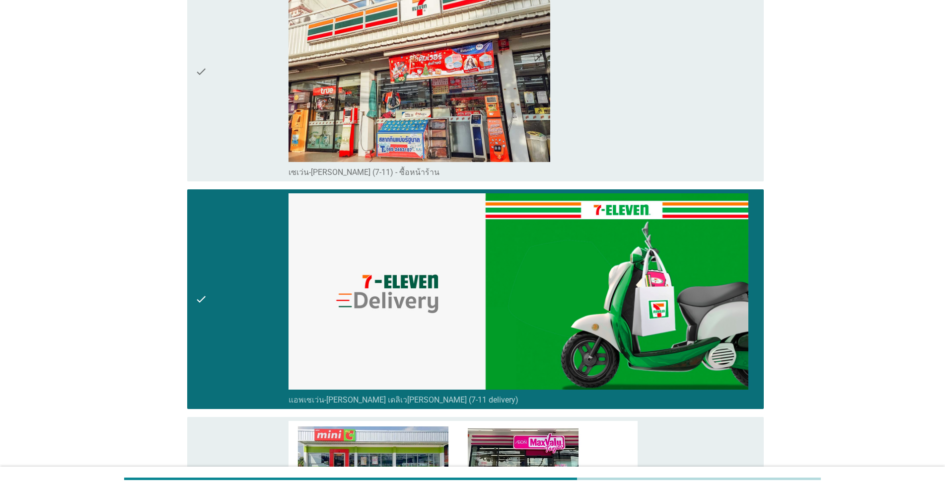
click at [248, 276] on div "check" at bounding box center [241, 299] width 93 height 212
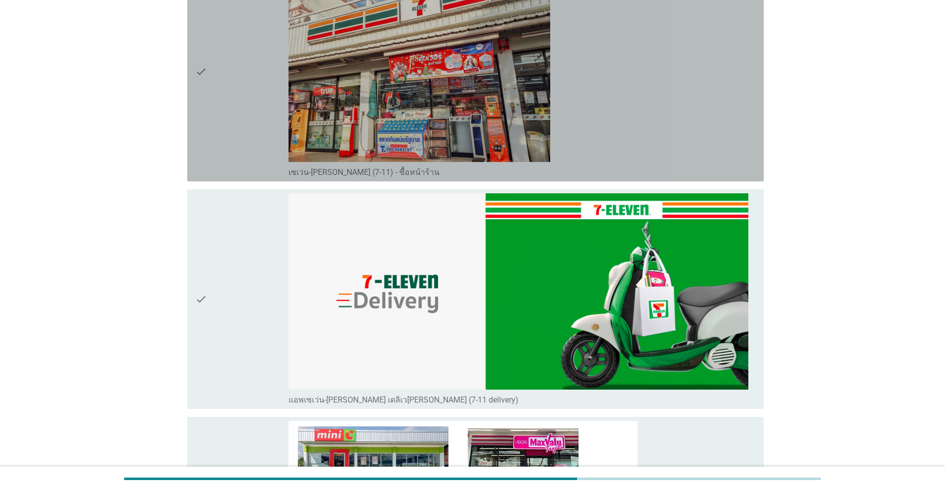
click at [221, 126] on div "check" at bounding box center [241, 72] width 93 height 212
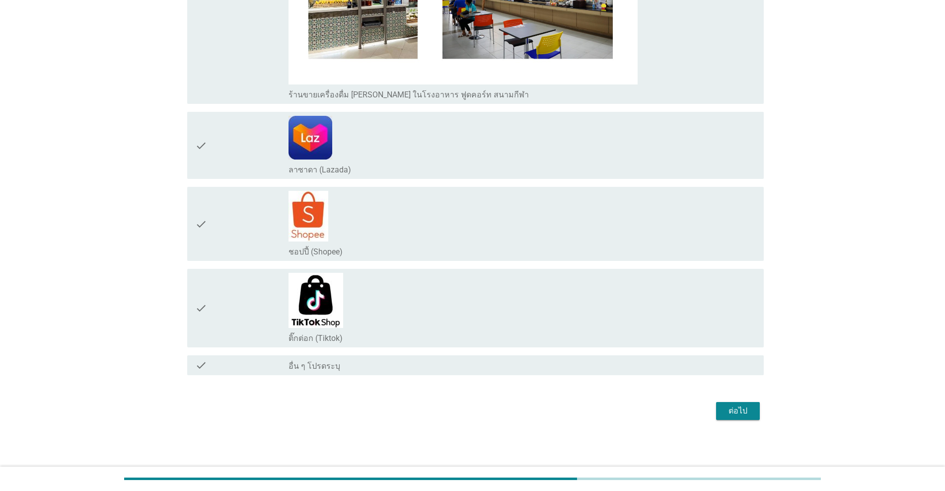
scroll to position [2251, 0]
click at [488, 414] on div "ต่อไป" at bounding box center [738, 410] width 28 height 12
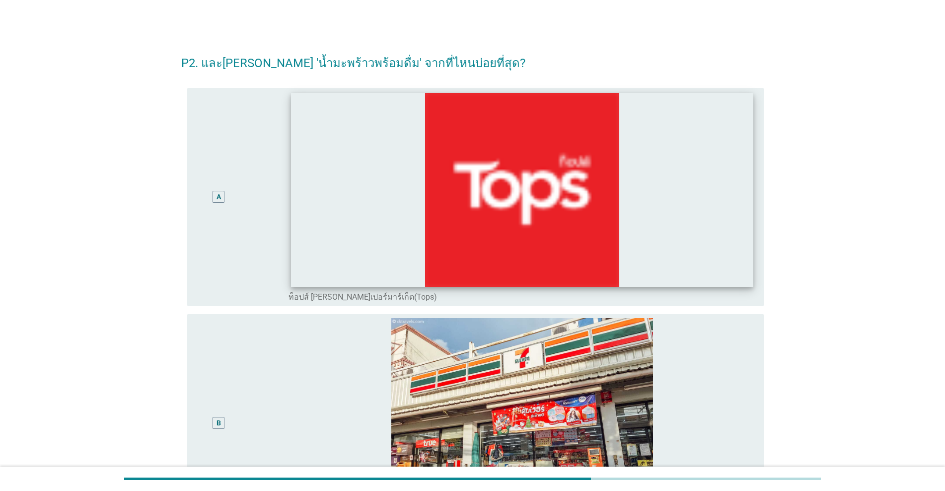
click at [360, 242] on img at bounding box center [522, 189] width 462 height 194
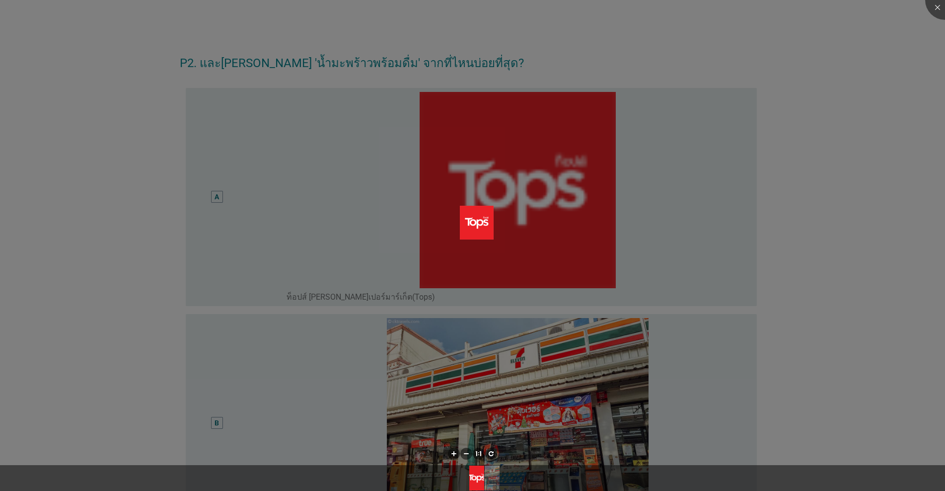
click at [204, 226] on div at bounding box center [472, 245] width 945 height 491
click at [204, 248] on div at bounding box center [472, 245] width 945 height 491
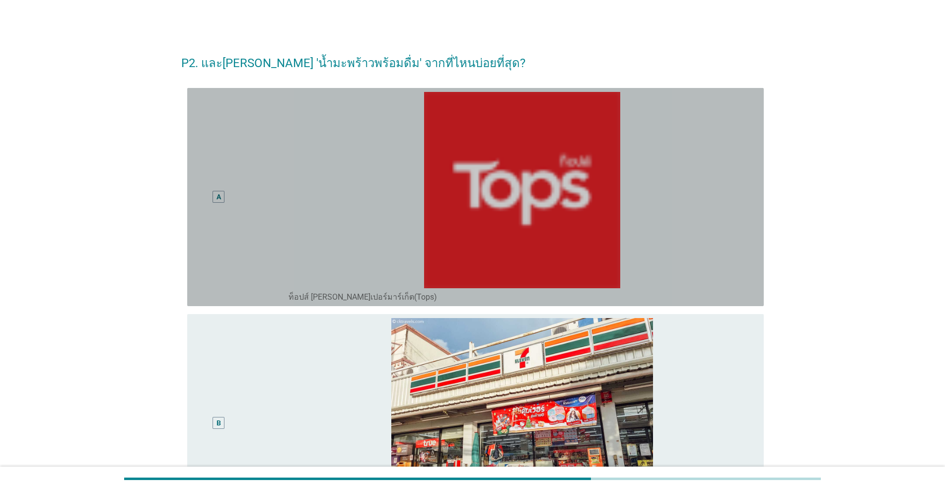
click at [205, 241] on div "A" at bounding box center [218, 197] width 47 height 210
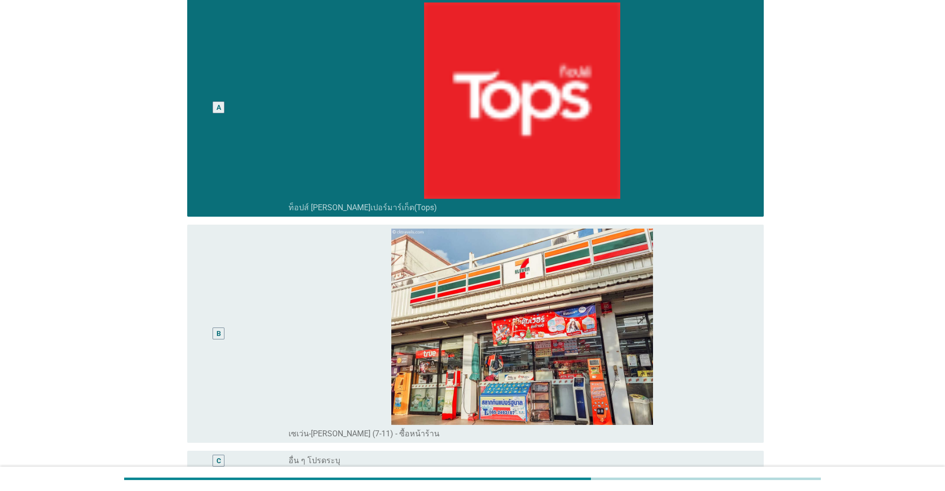
scroll to position [197, 0]
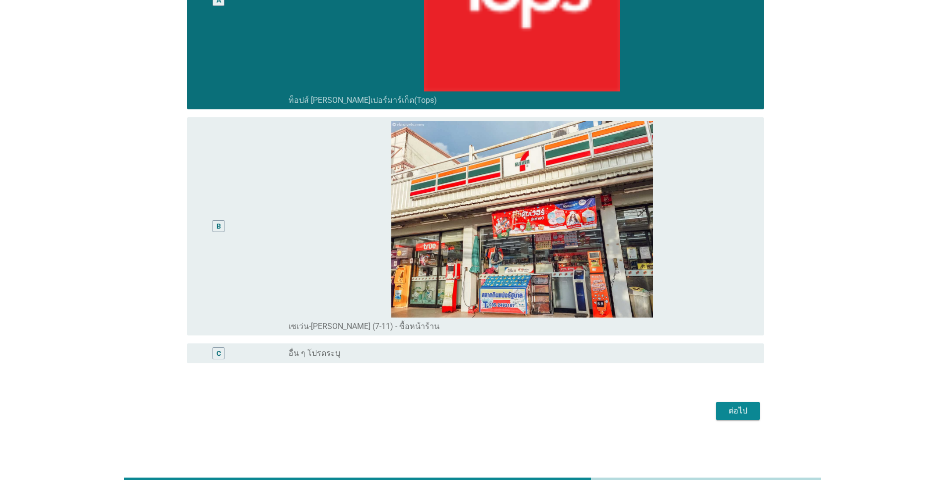
click at [488, 415] on div "ต่อไป" at bounding box center [738, 411] width 28 height 12
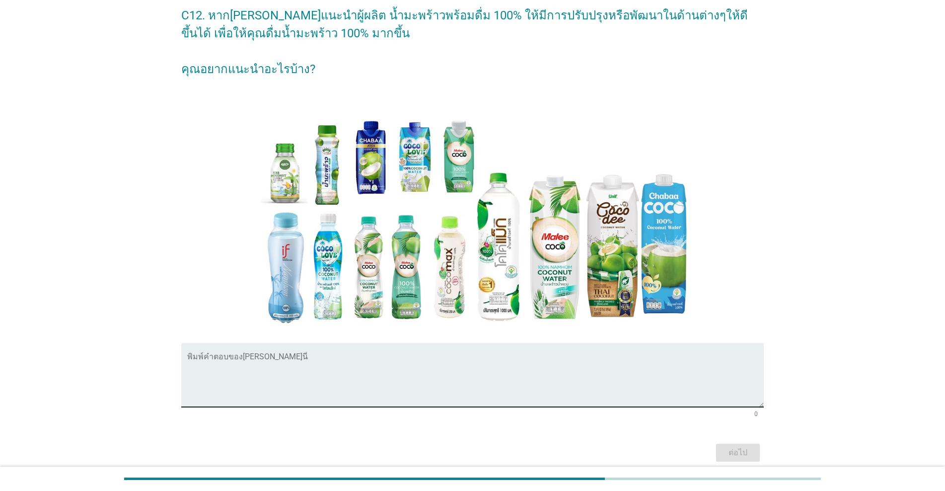
scroll to position [83, 0]
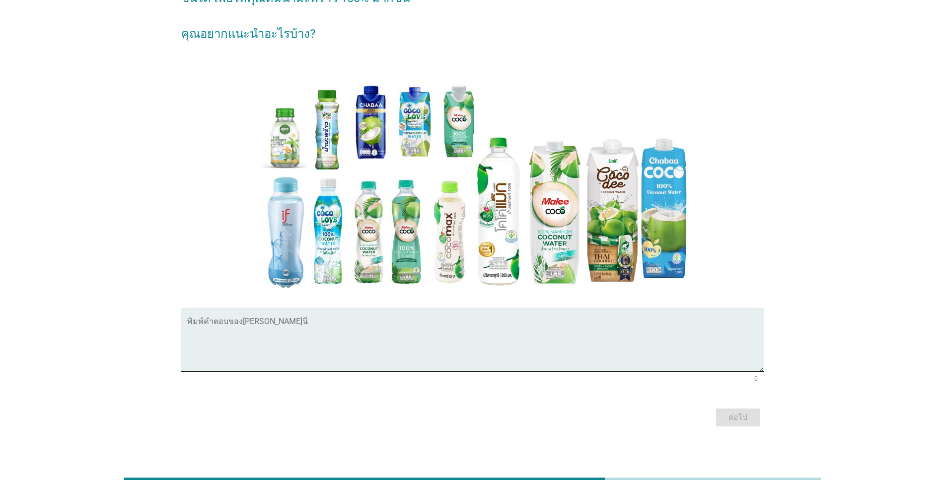
click at [342, 324] on textarea "พิมพ์คำตอบของคุณ ที่นี่" at bounding box center [475, 345] width 577 height 52
type textarea "ไม่เติมน้ำตาล"
click at [488, 422] on div "ต่อไป" at bounding box center [738, 417] width 28 height 12
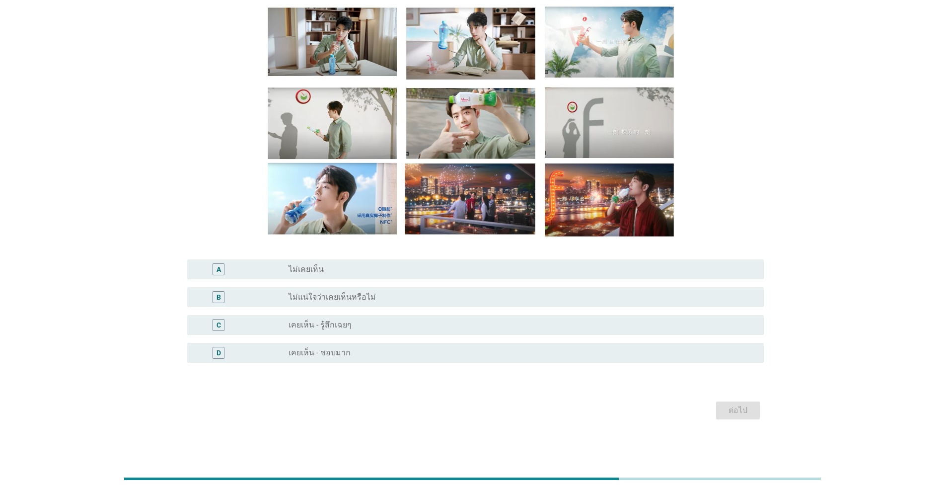
scroll to position [0, 0]
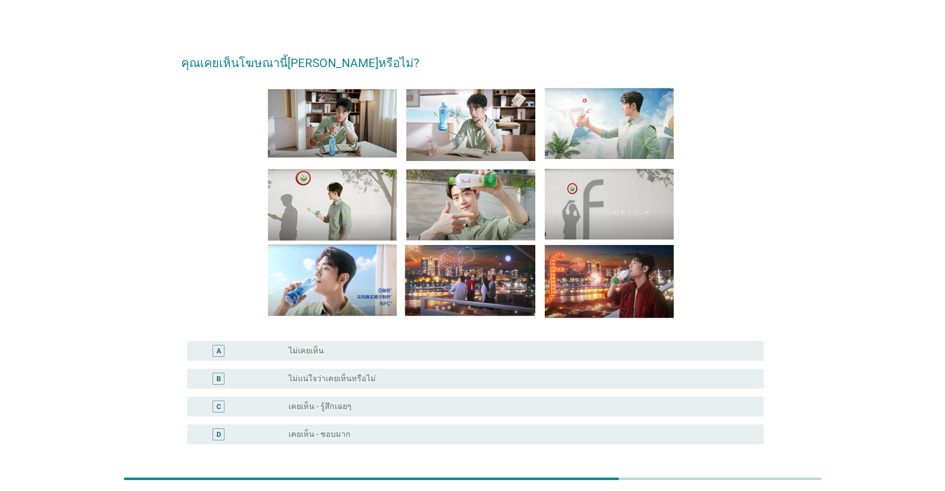
click at [329, 382] on label "ไม่แน่ใจว่าเคยเห็นหรือไม่" at bounding box center [332, 379] width 87 height 10
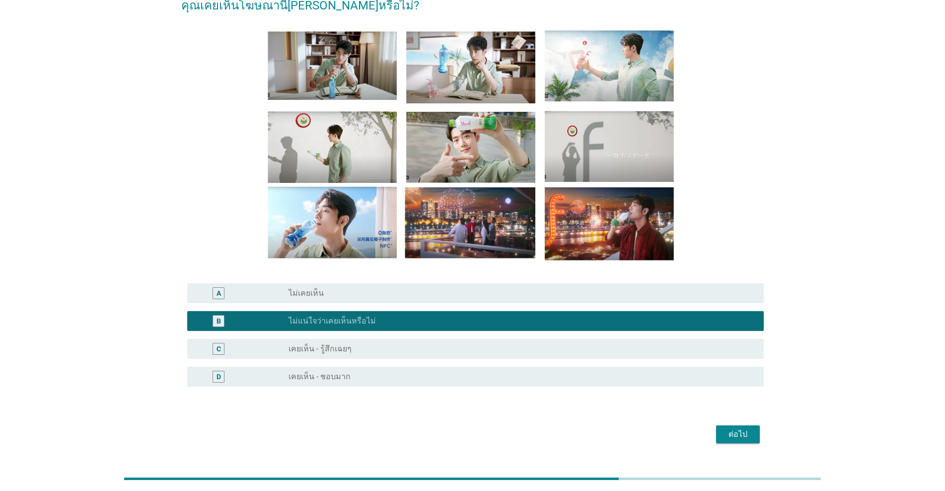
scroll to position [81, 0]
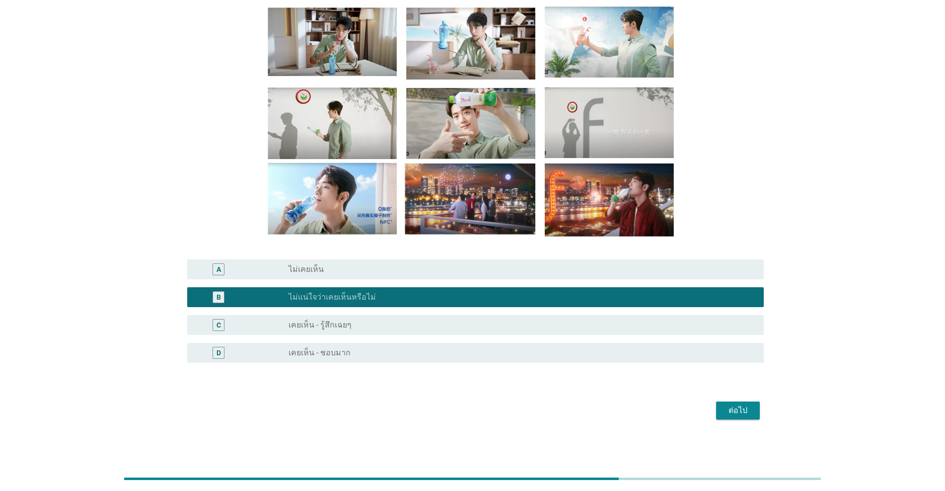
click at [488, 412] on div "ต่อไป" at bounding box center [738, 410] width 28 height 12
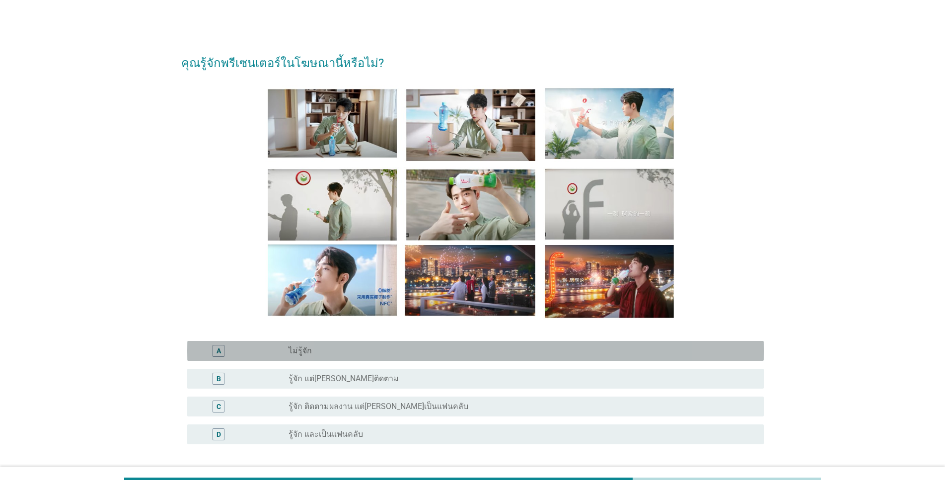
click at [348, 351] on div "radio_button_unchecked ไม่รู้จัก" at bounding box center [518, 351] width 459 height 10
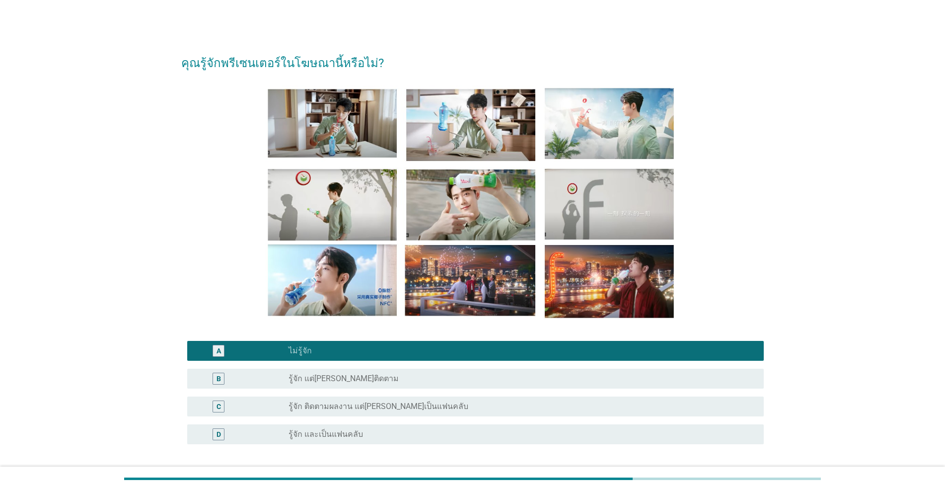
scroll to position [81, 0]
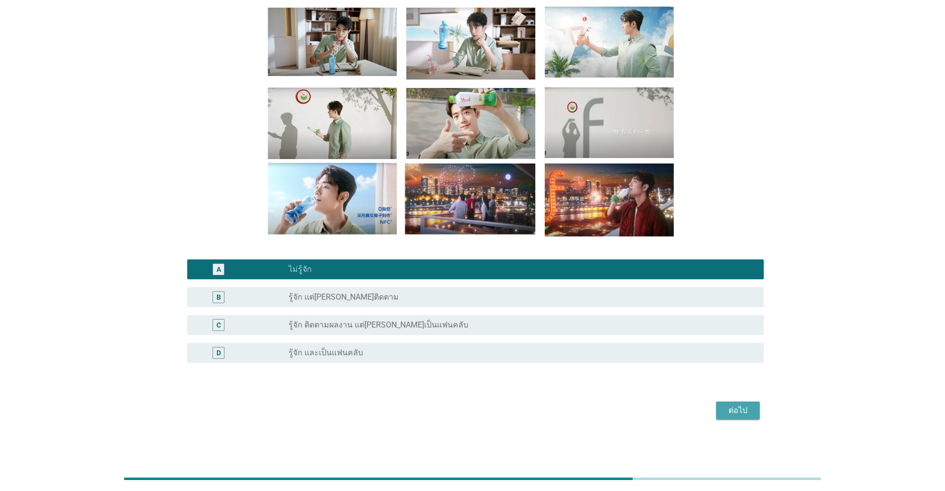
click at [488, 407] on div "ต่อไป" at bounding box center [738, 410] width 28 height 12
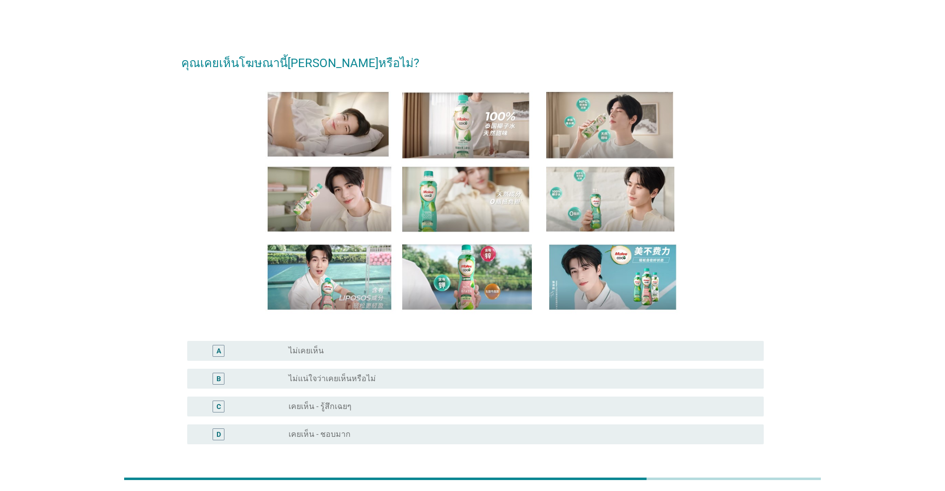
click at [371, 381] on div "radio_button_unchecked ไม่แน่ใจว่าเคยเห็นหรือไม่" at bounding box center [518, 379] width 459 height 10
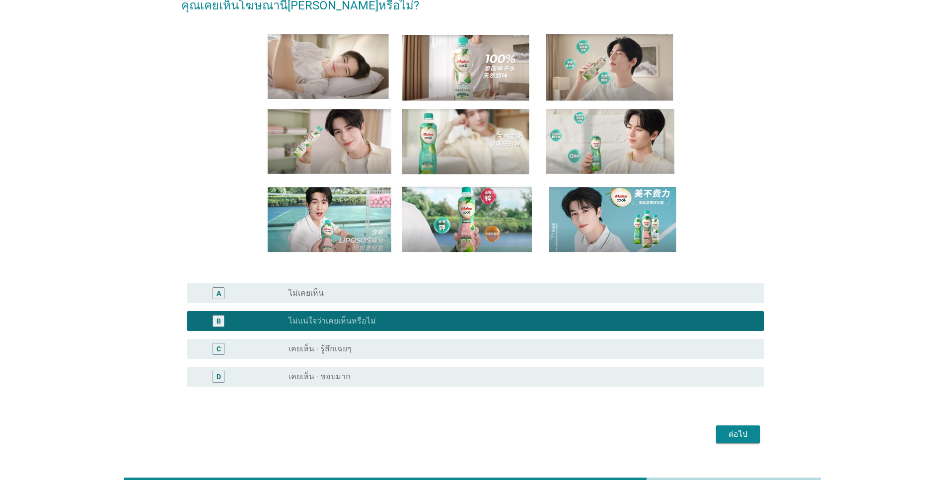
scroll to position [81, 0]
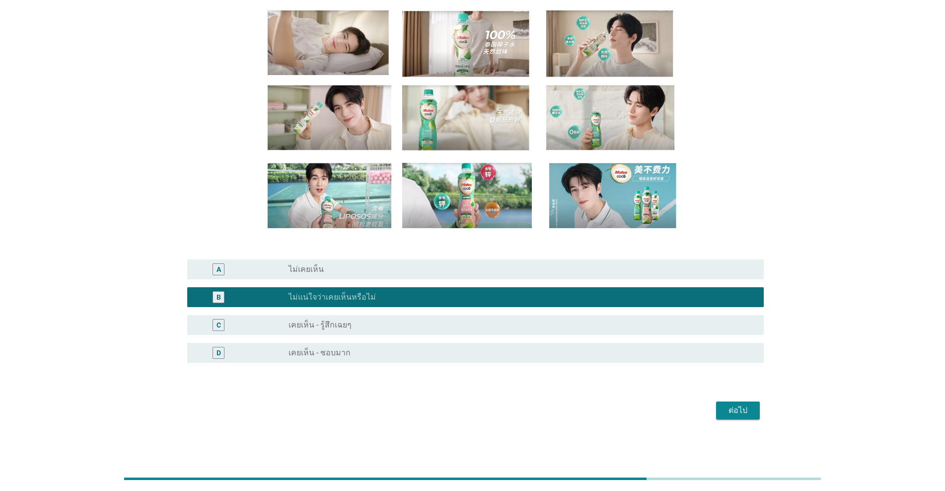
click at [488, 411] on div "ต่อไป" at bounding box center [738, 410] width 28 height 12
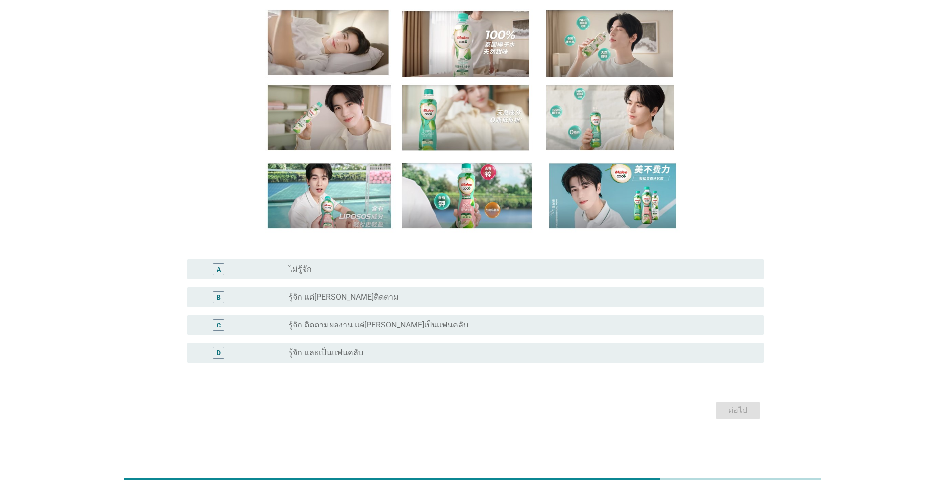
scroll to position [0, 0]
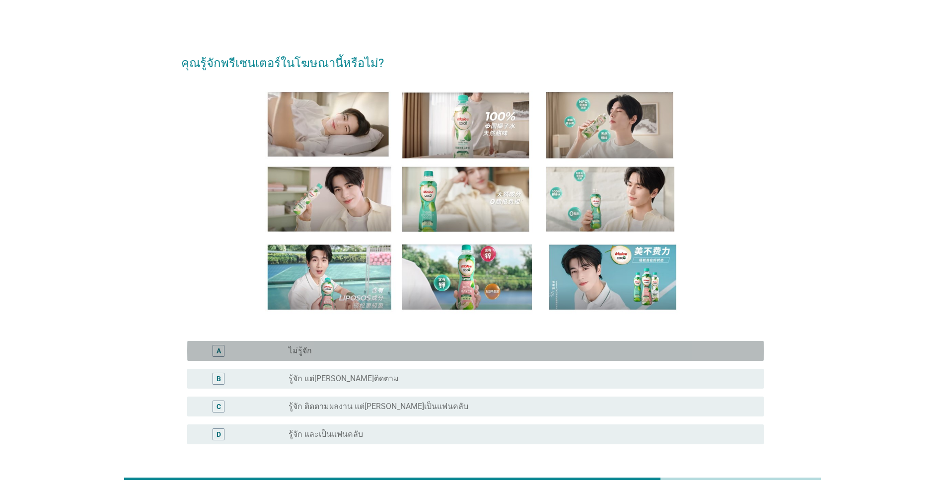
click at [324, 342] on div "A radio_button_unchecked ไม่รู้จัก" at bounding box center [475, 351] width 577 height 20
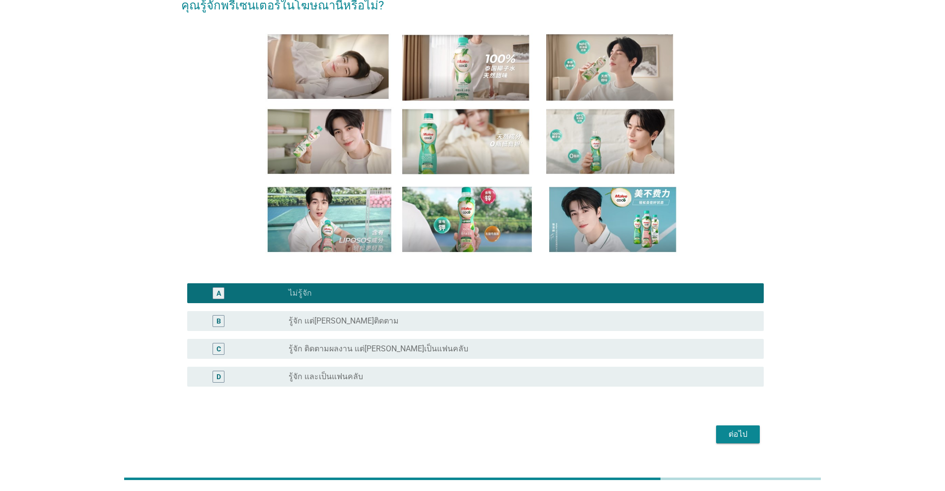
scroll to position [81, 0]
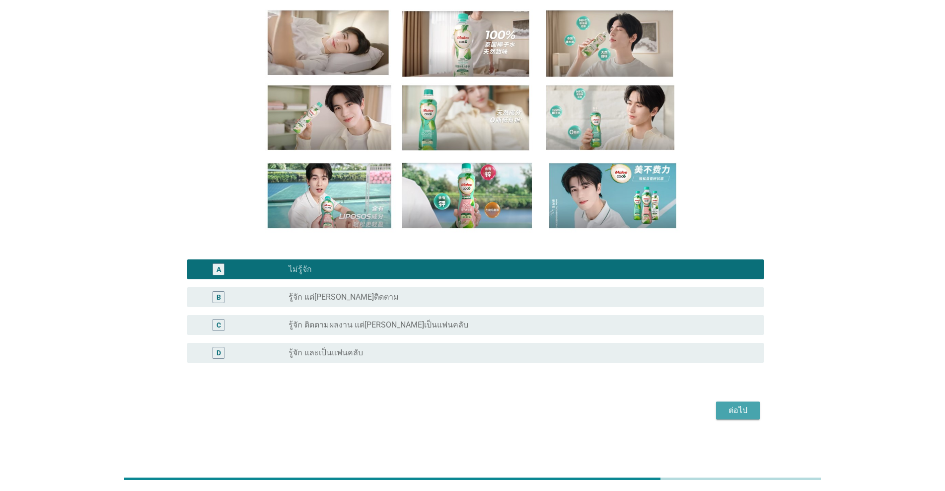
click at [488, 412] on div "ต่อไป" at bounding box center [738, 410] width 28 height 12
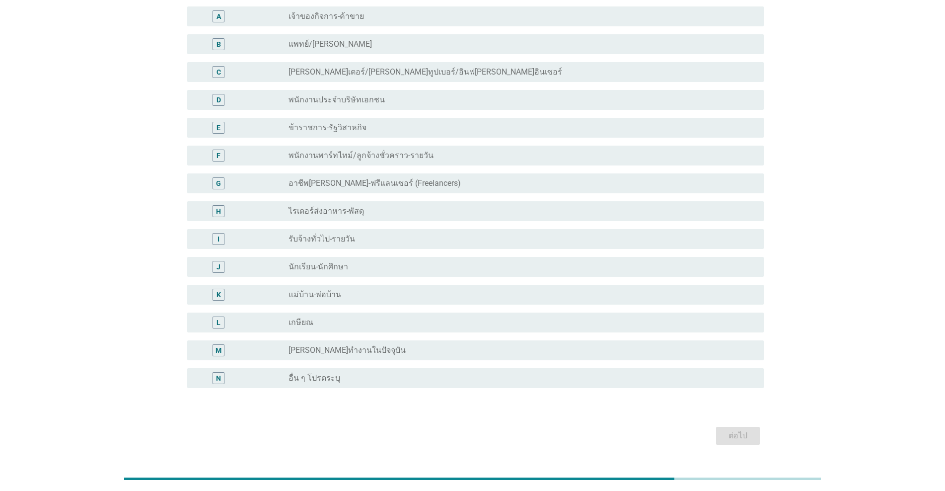
scroll to position [0, 0]
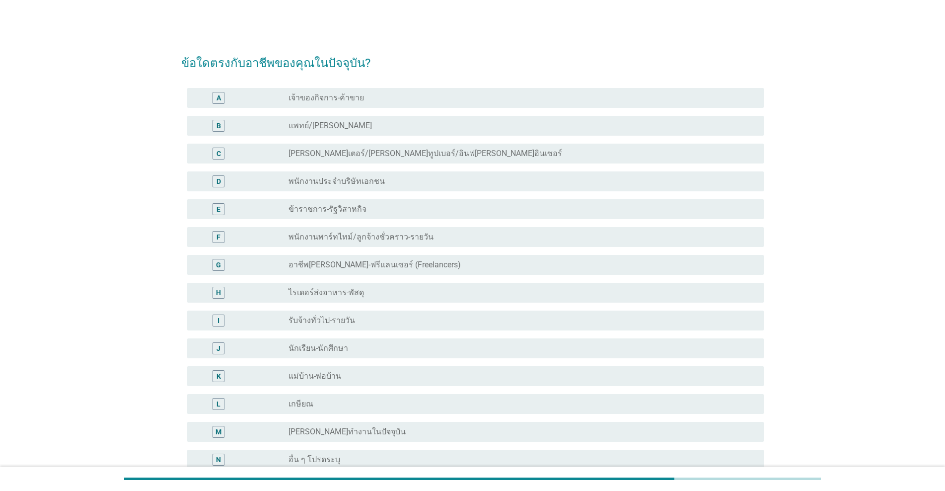
click at [360, 180] on label "พนักงานประจำบริษัทเอกชน" at bounding box center [337, 181] width 96 height 10
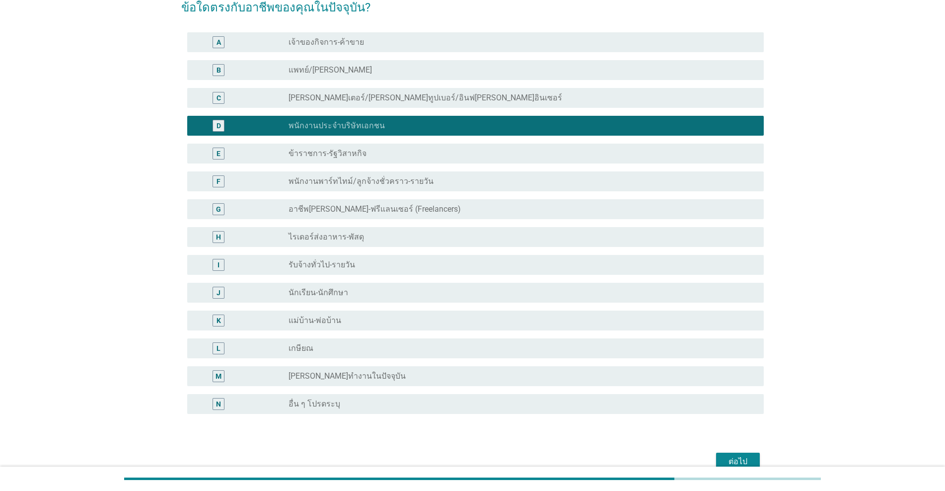
scroll to position [106, 0]
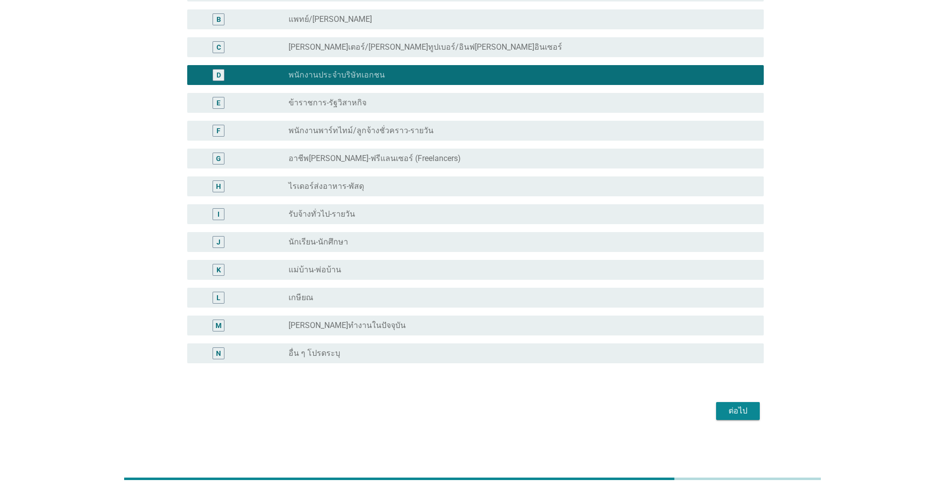
click at [488, 411] on div "ต่อไป" at bounding box center [738, 411] width 28 height 12
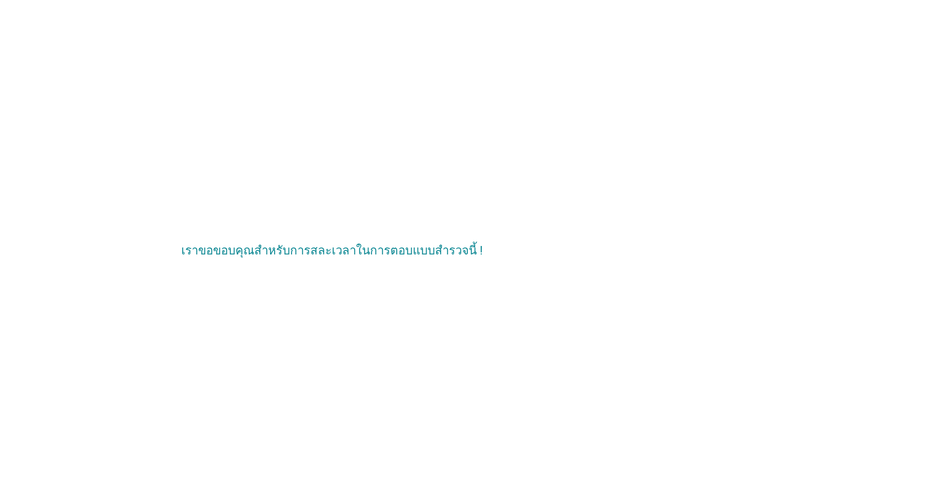
scroll to position [0, 0]
